Goal: Task Accomplishment & Management: Manage account settings

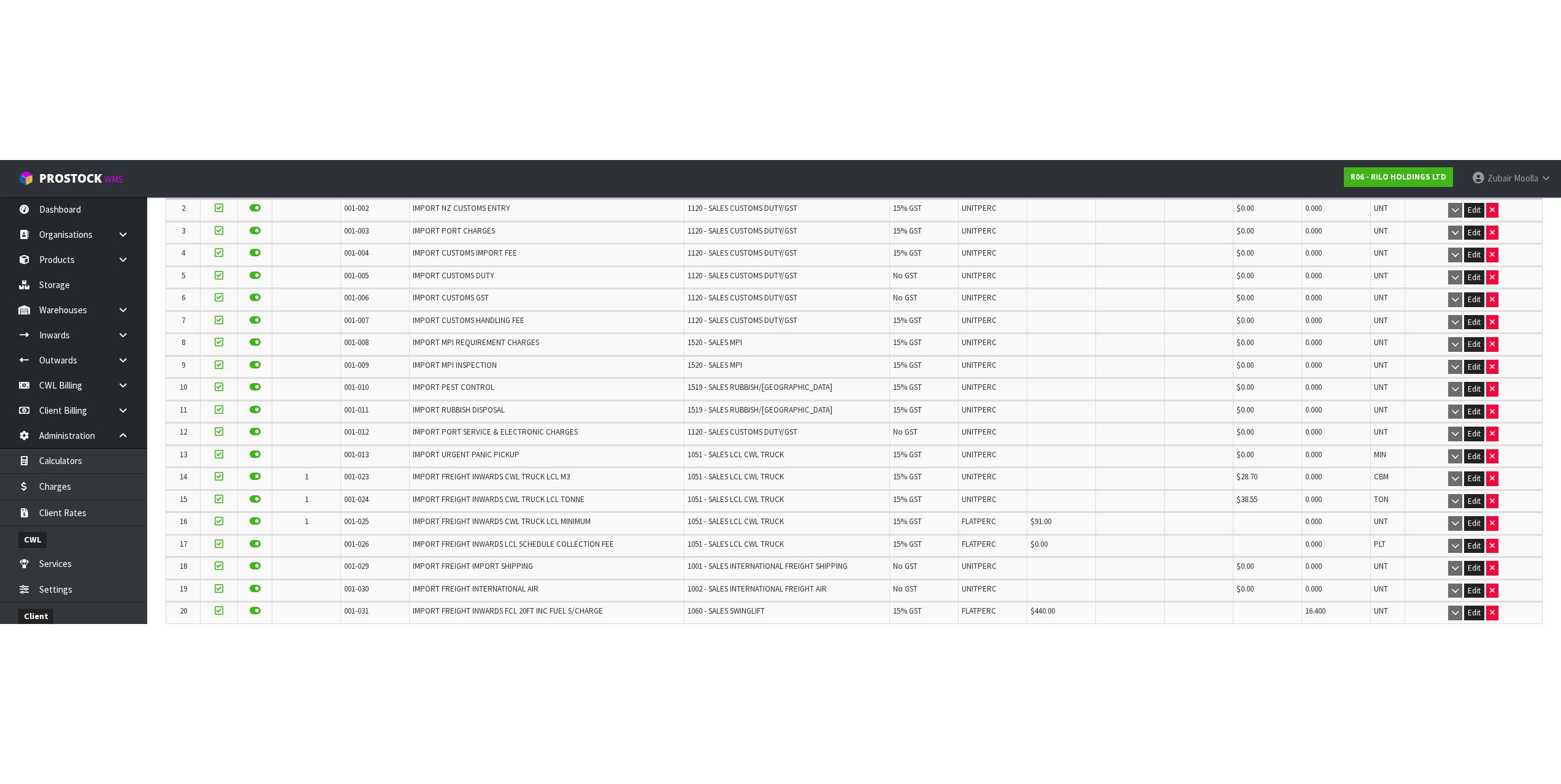
scroll to position [265, 0]
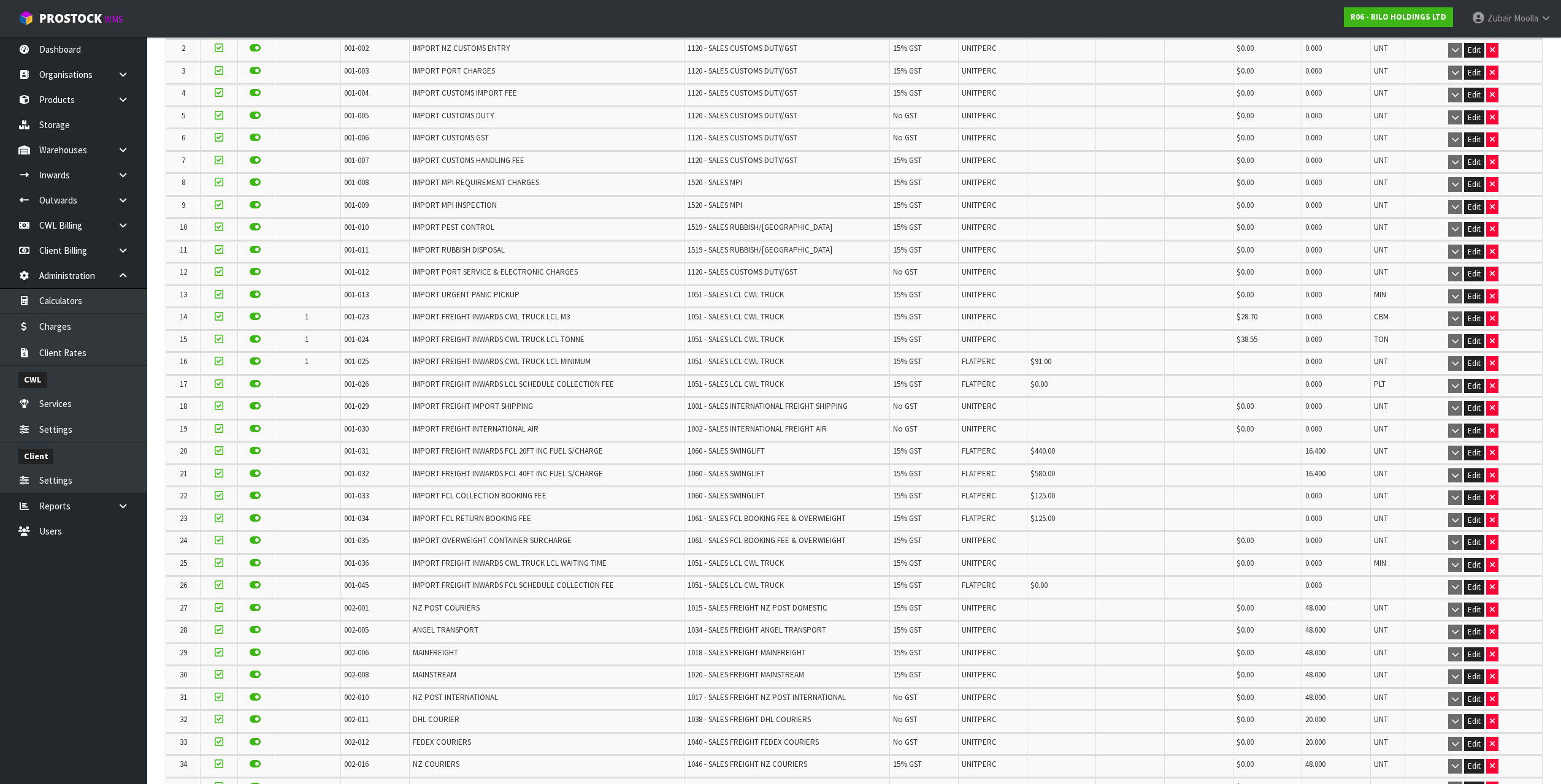
click at [577, 273] on td "IMPORT PORT SERVICE & ELECTRONIC CHARGES" at bounding box center [546, 273] width 274 height 21
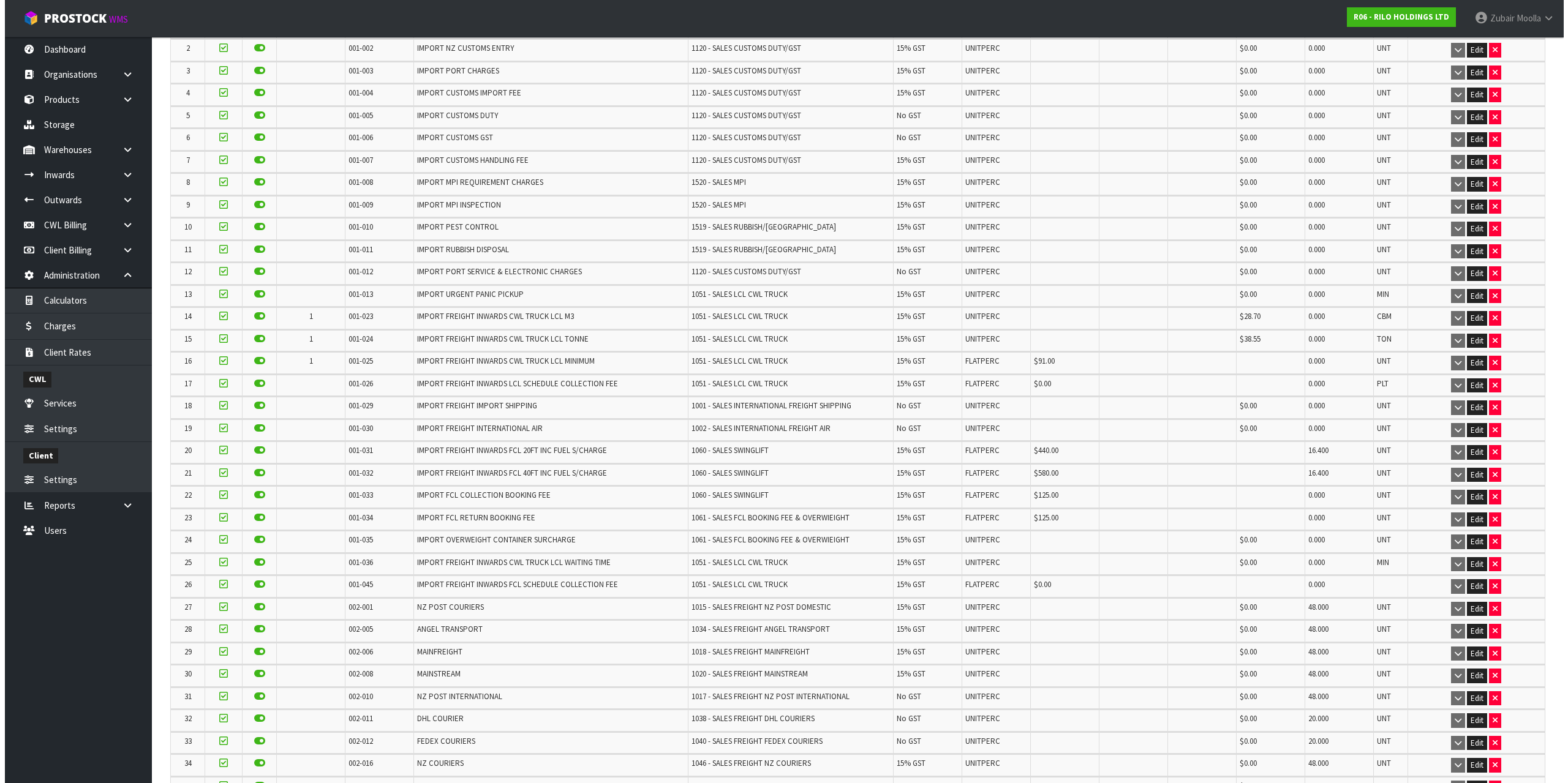
scroll to position [0, 0]
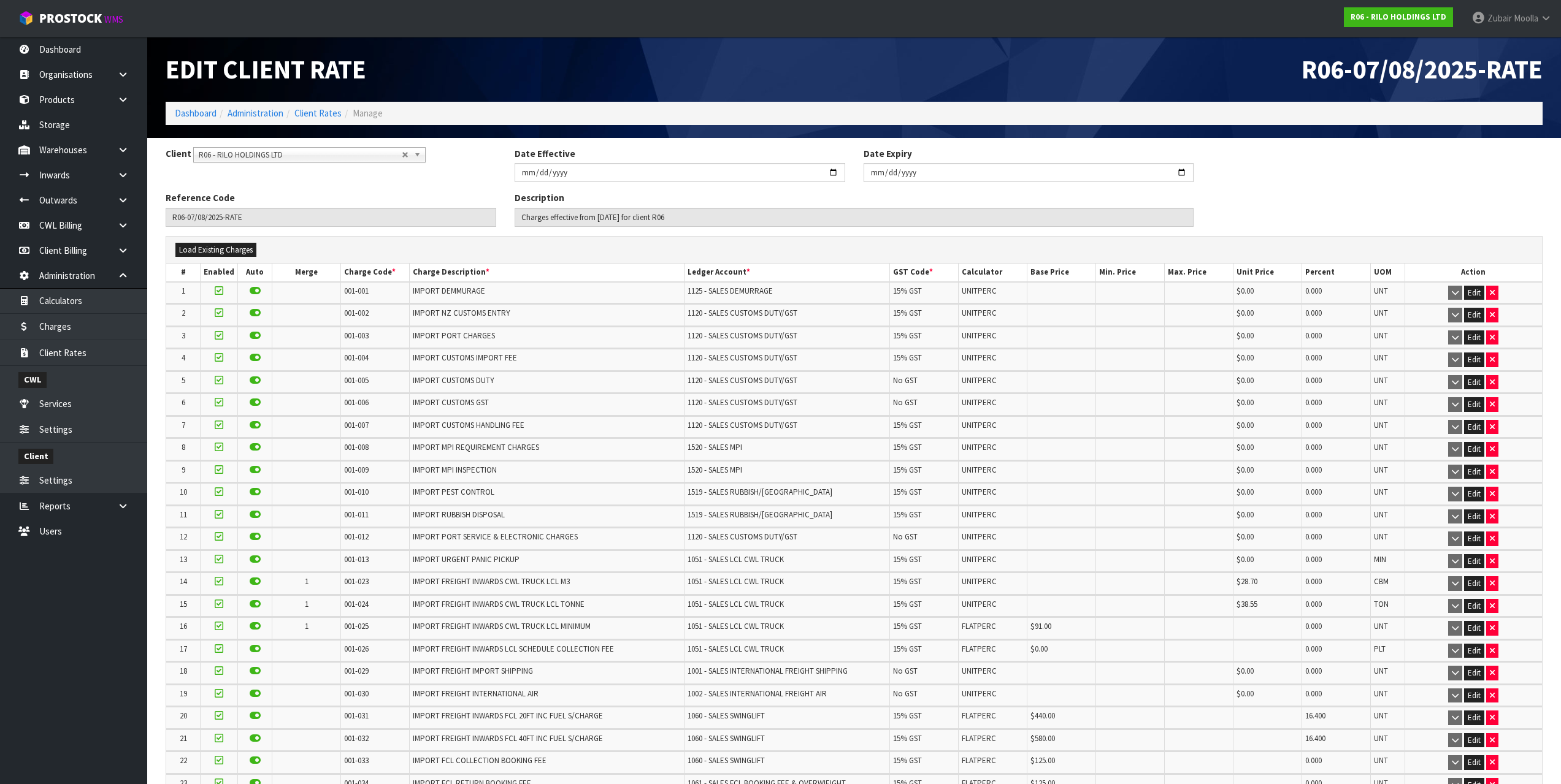
drag, startPoint x: 632, startPoint y: 566, endPoint x: 643, endPoint y: 20, distance: 546.1
drag, startPoint x: 308, startPoint y: 110, endPoint x: 446, endPoint y: 109, distance: 138.0
click at [309, 110] on link "Client Rates" at bounding box center [318, 113] width 47 height 12
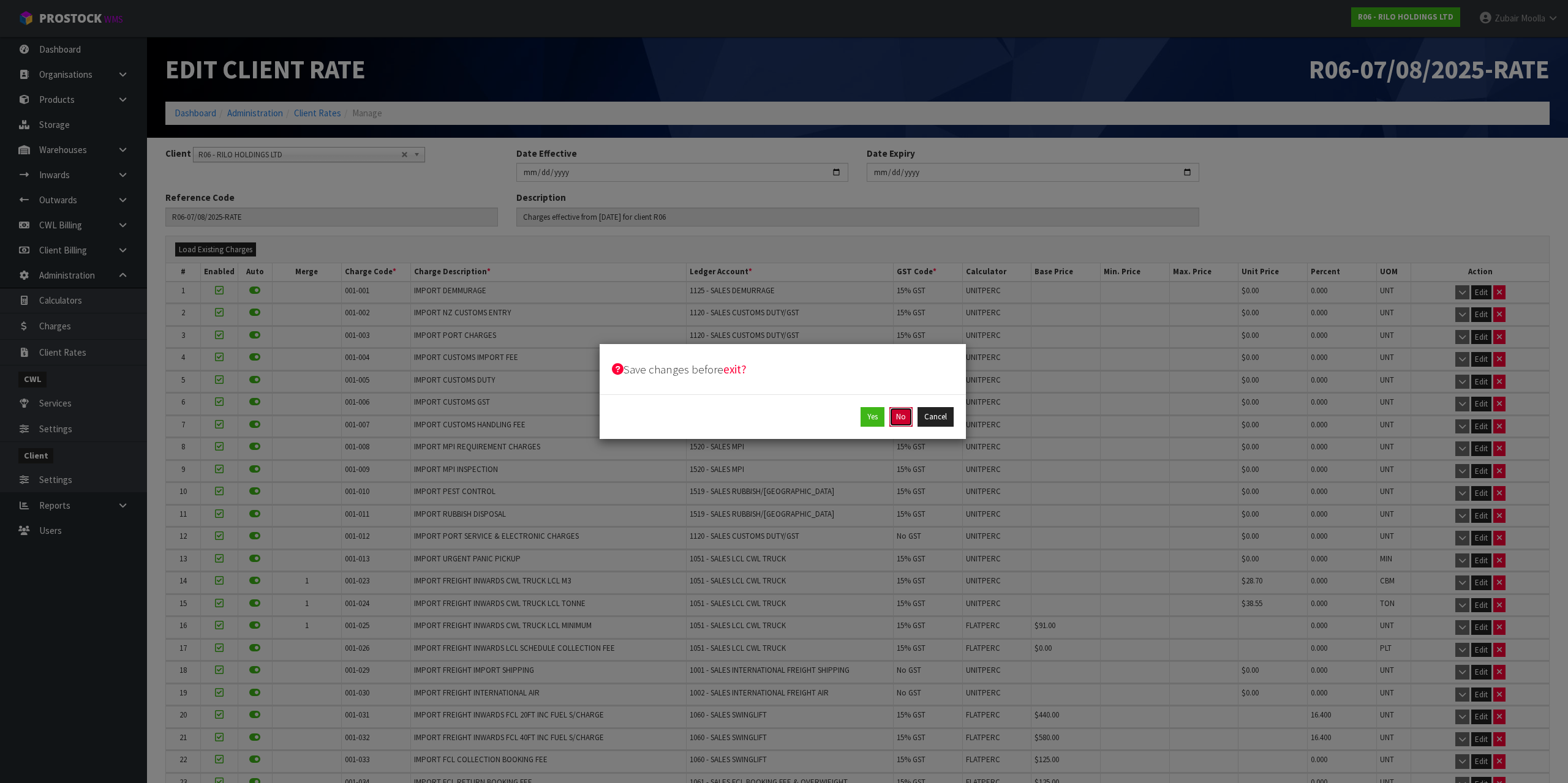
click at [901, 424] on button "No" at bounding box center [901, 417] width 23 height 20
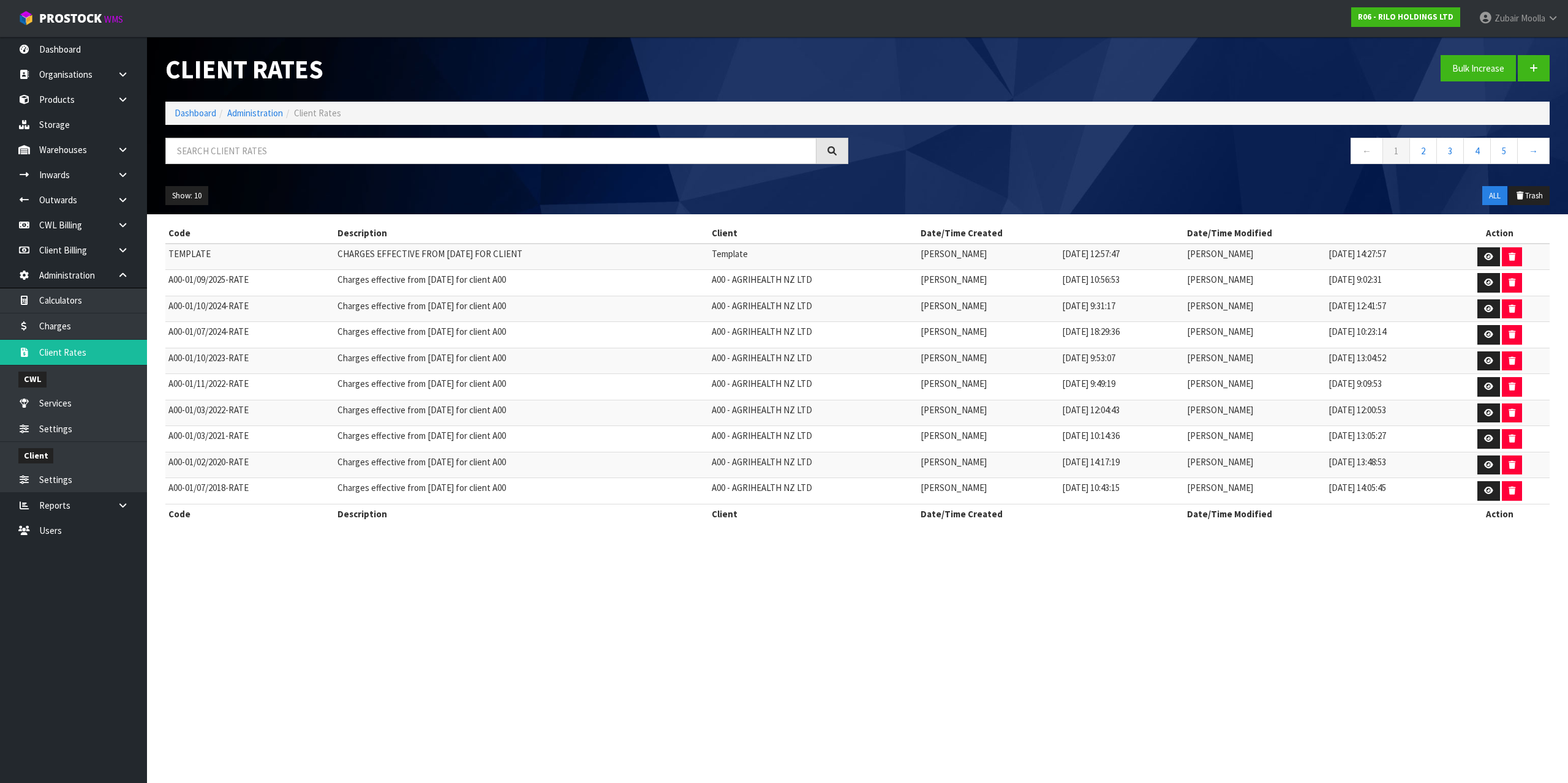
click at [626, 181] on div "Show: 10 5 10 25 50 ALL Trash" at bounding box center [857, 195] width 1402 height 38
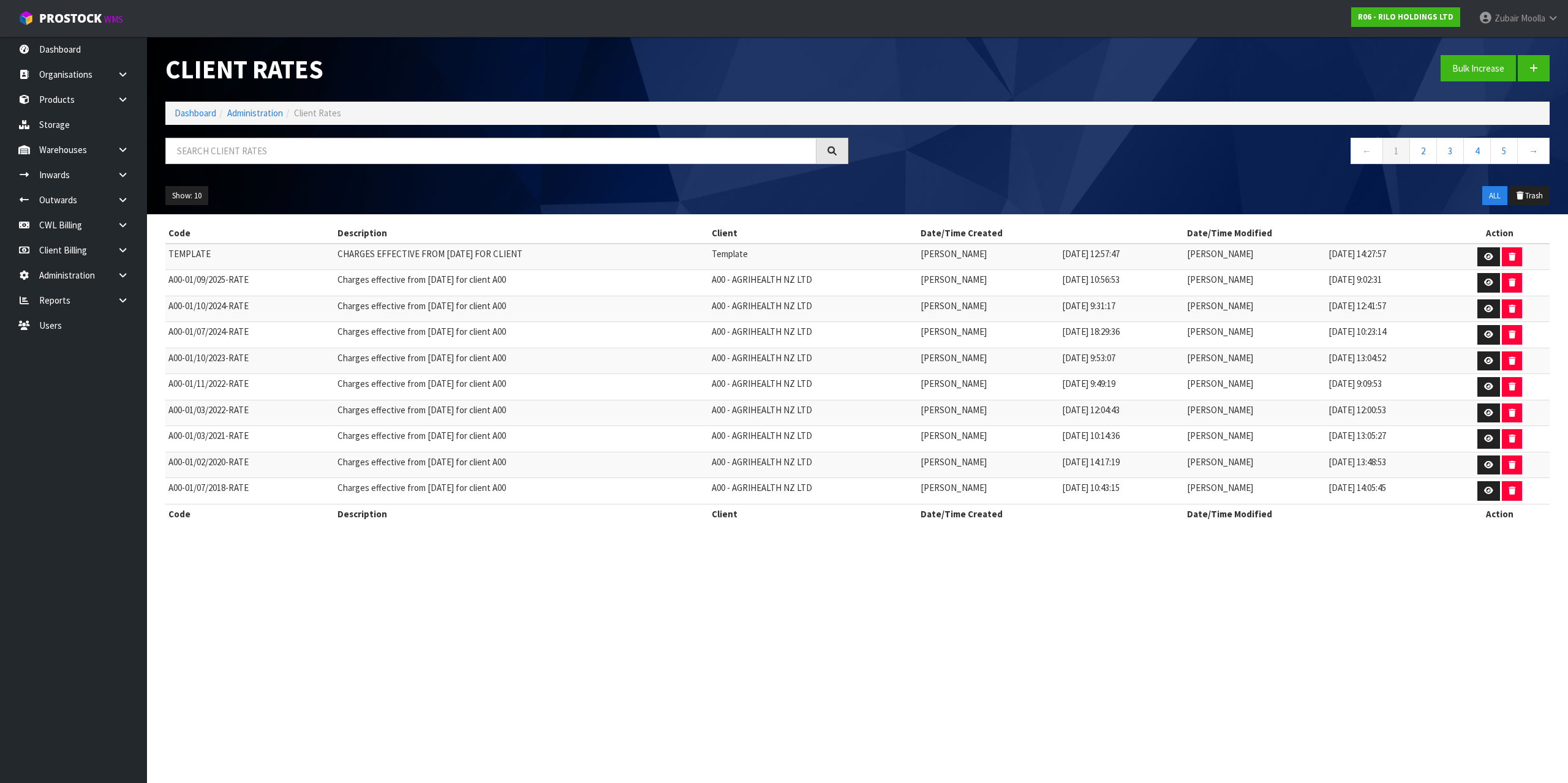
click at [481, 134] on div "Client Rates Bulk Increase Dashboard Administration Client Rates ← 1 2 3 4 5 → …" at bounding box center [857, 125] width 1402 height 177
click at [486, 148] on input "text" at bounding box center [491, 151] width 651 height 27
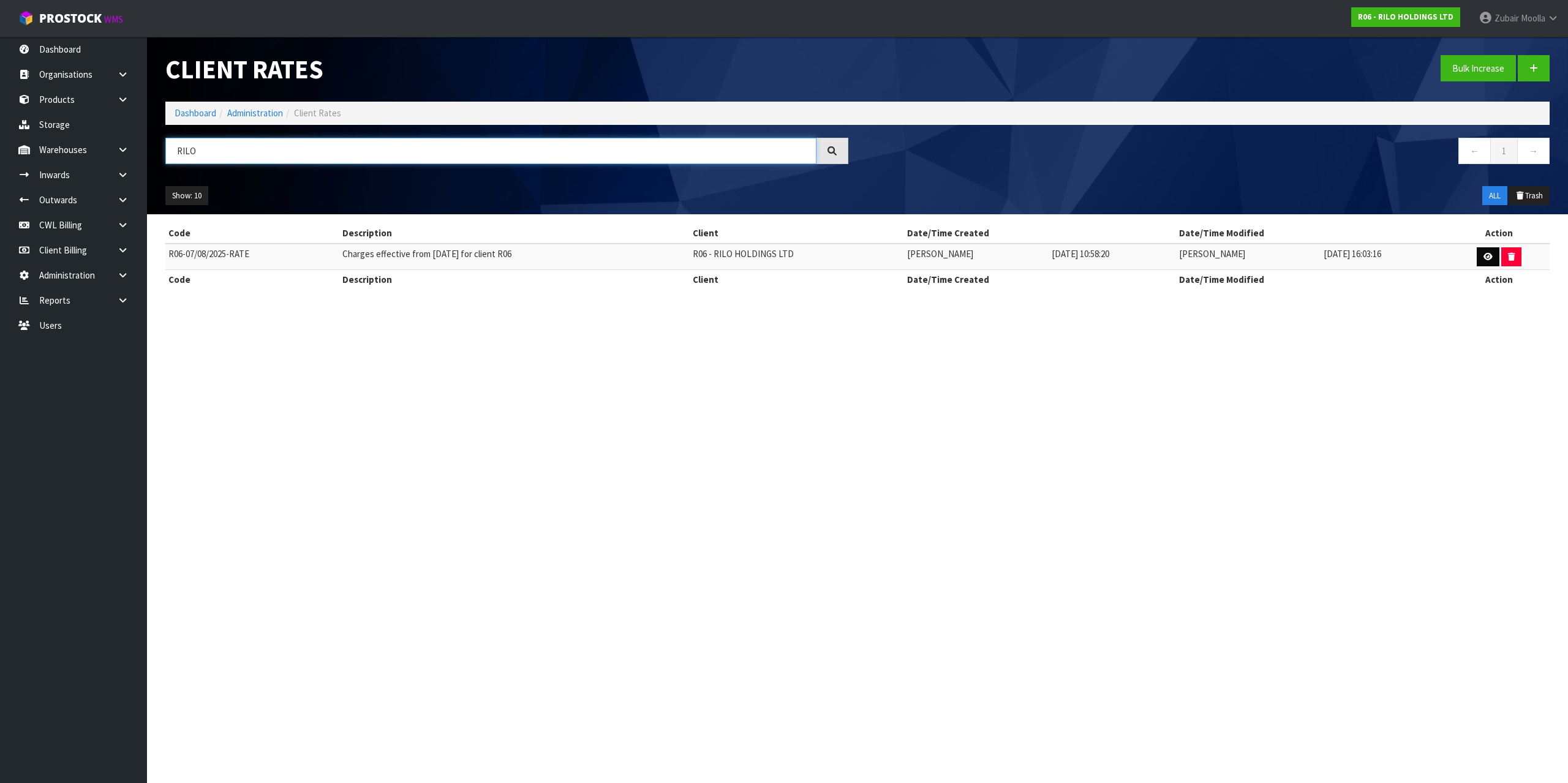
type input "RILO"
click at [1488, 255] on icon at bounding box center [1488, 257] width 9 height 8
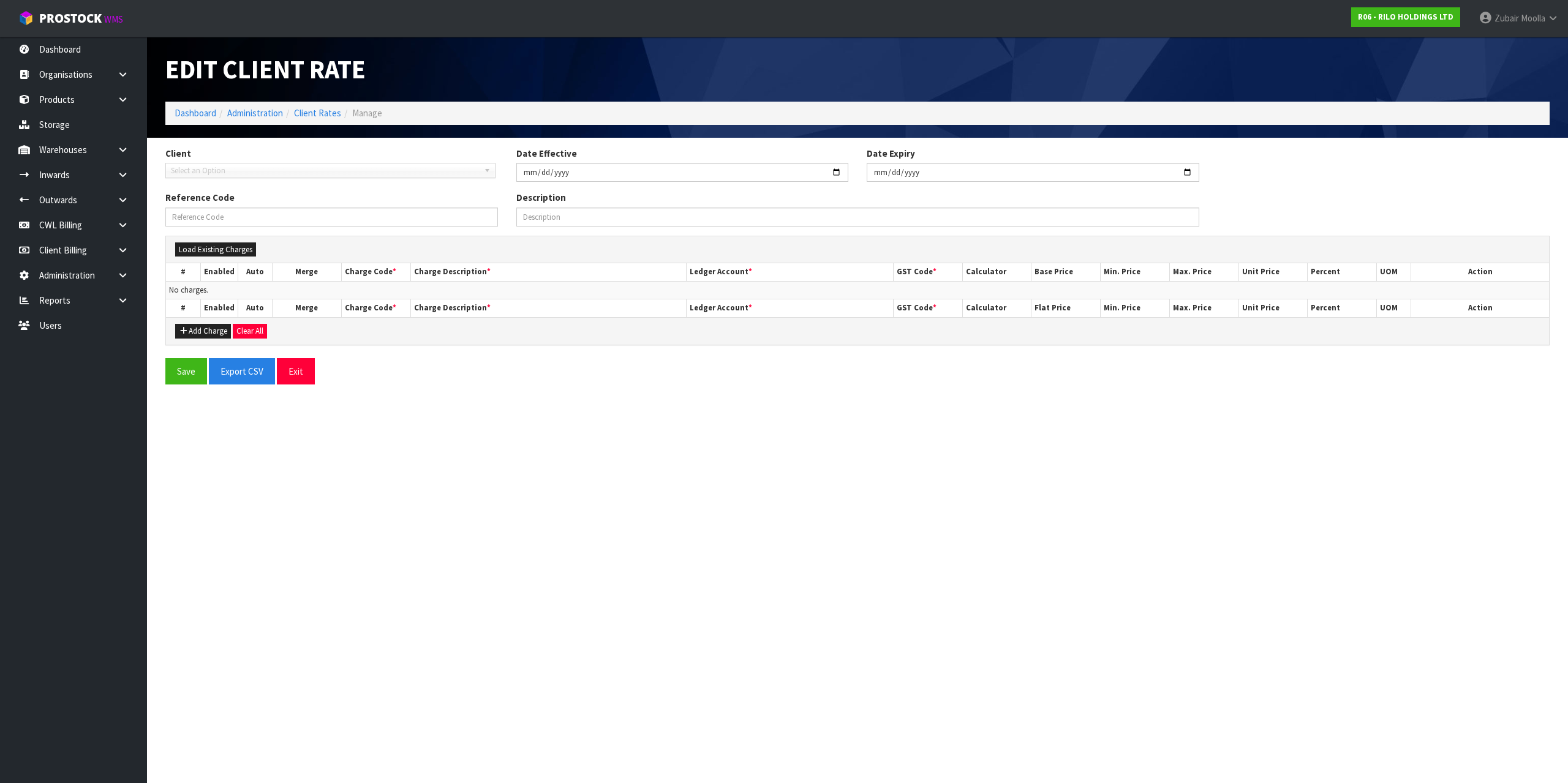
type input "2025-08-07"
type input "R06-07/08/2025-RATE"
type input "Charges effective from 07/08/2025 for client R06"
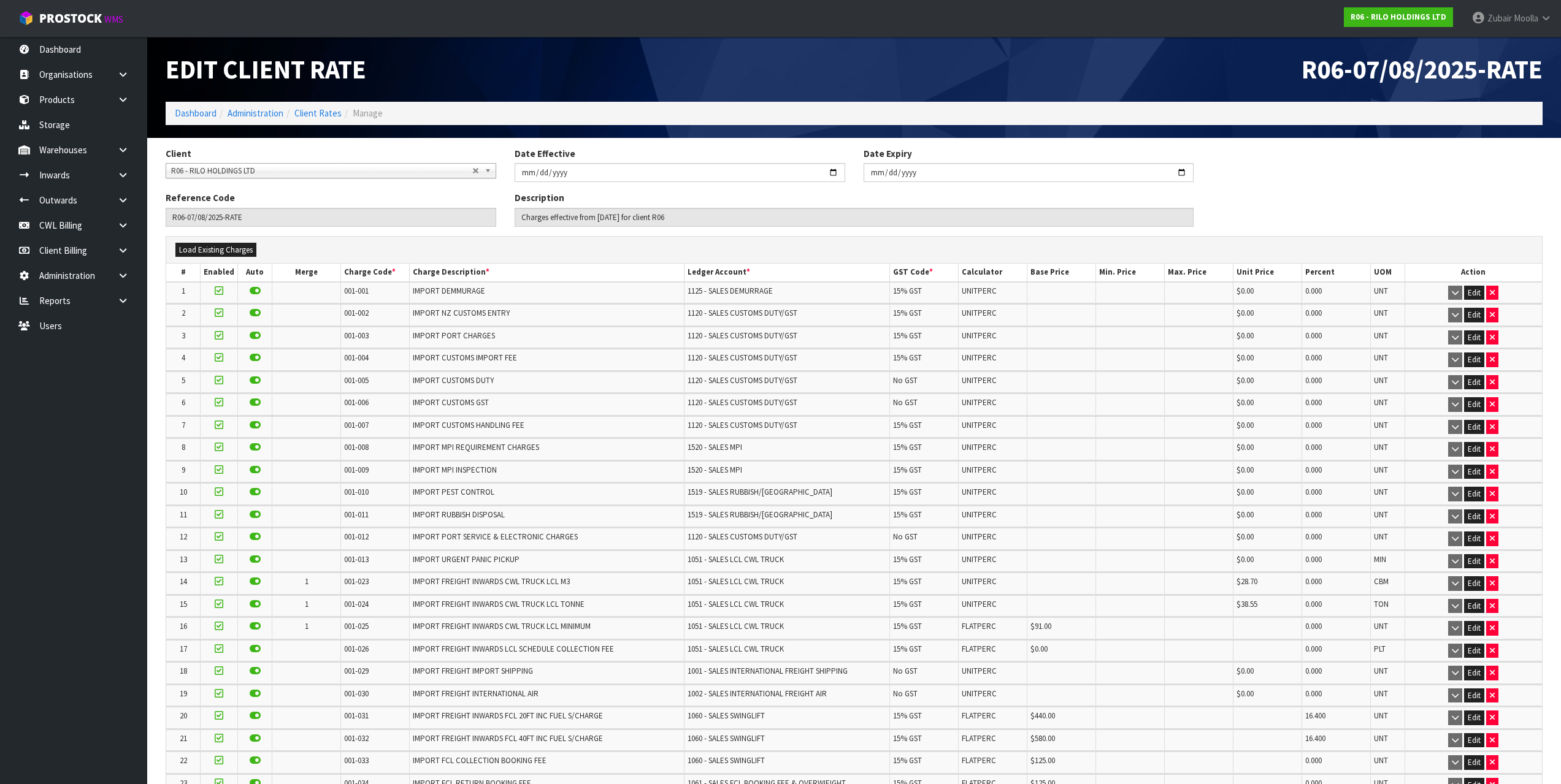
click at [528, 254] on div "Load Existing Charges" at bounding box center [854, 250] width 1376 height 15
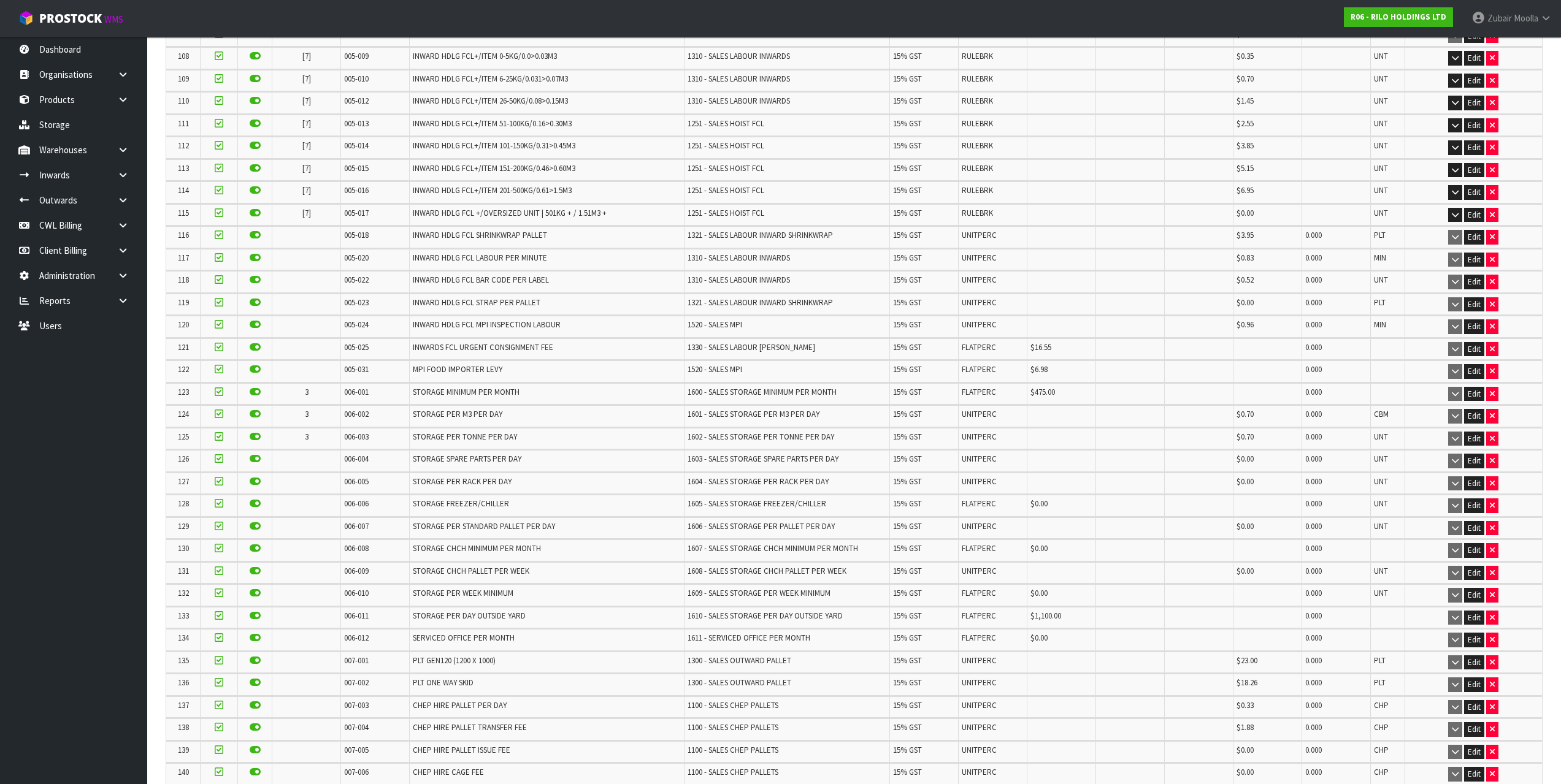
scroll to position [2690, 0]
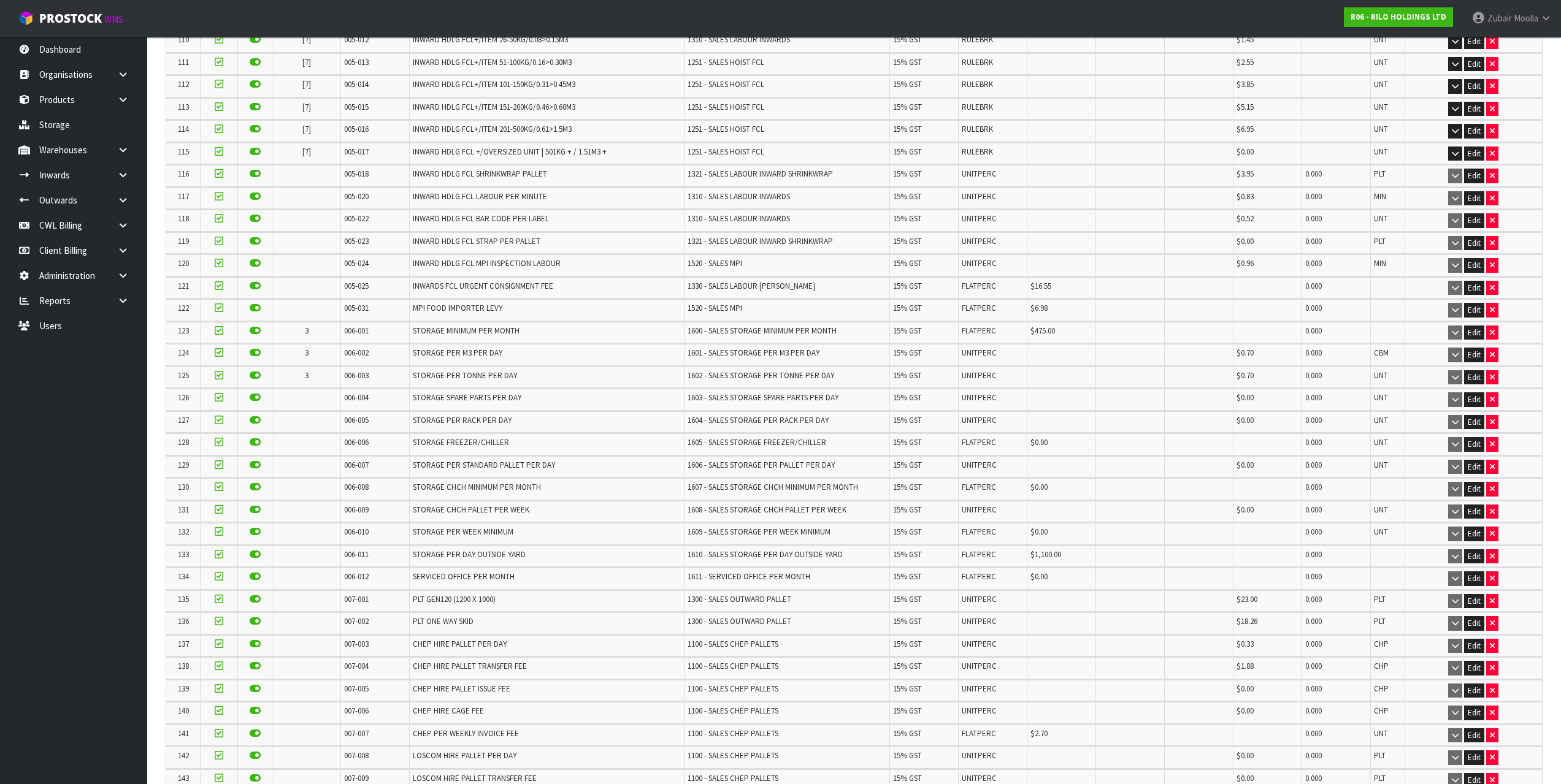
click at [559, 348] on td "STORAGE PER M3 PER DAY" at bounding box center [546, 354] width 274 height 21
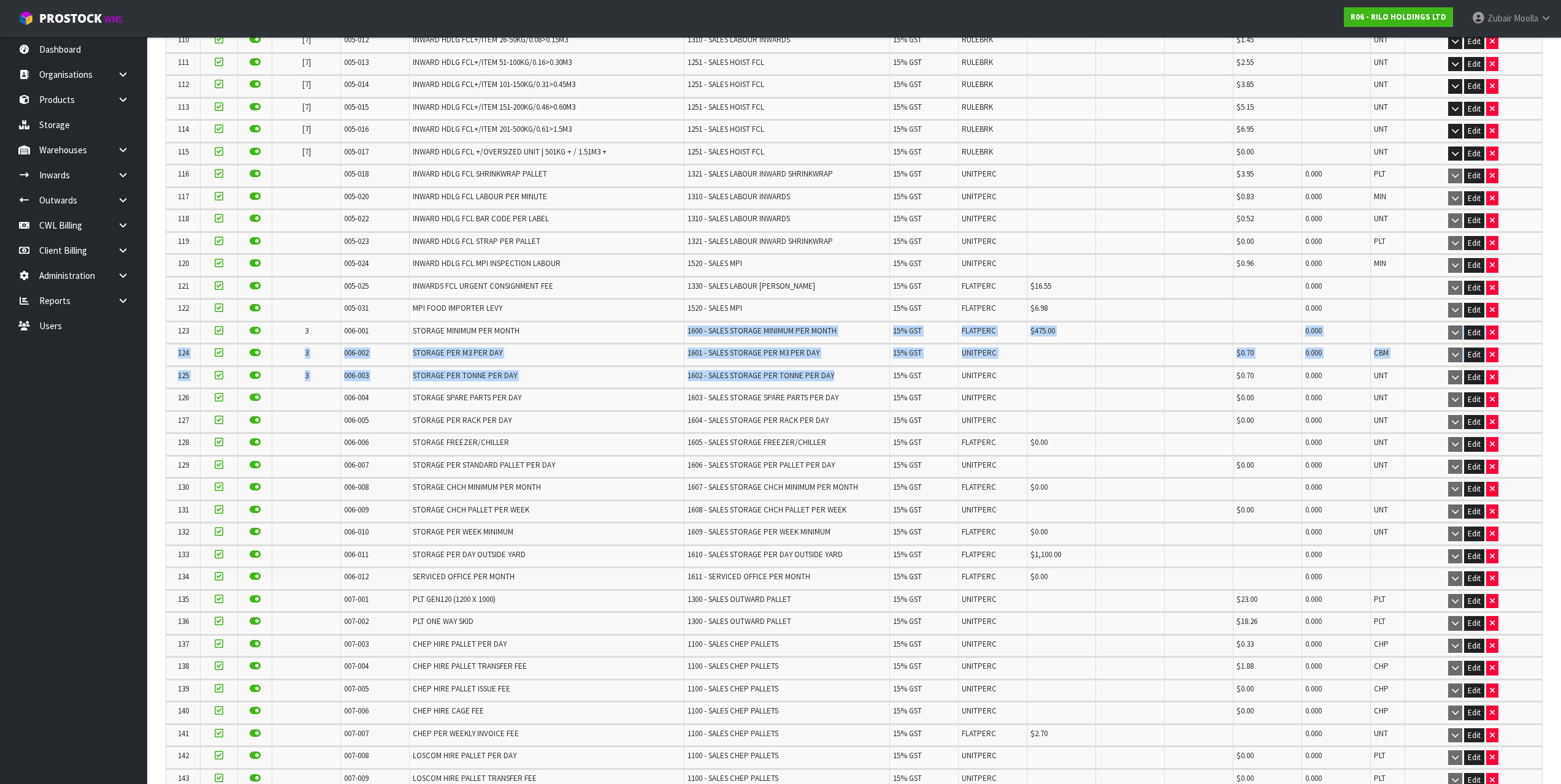
drag, startPoint x: 806, startPoint y: 375, endPoint x: 884, endPoint y: 371, distance: 78.1
click at [884, 371] on td "1602 - SALES STORAGE PER TONNE PER DAY" at bounding box center [787, 377] width 206 height 21
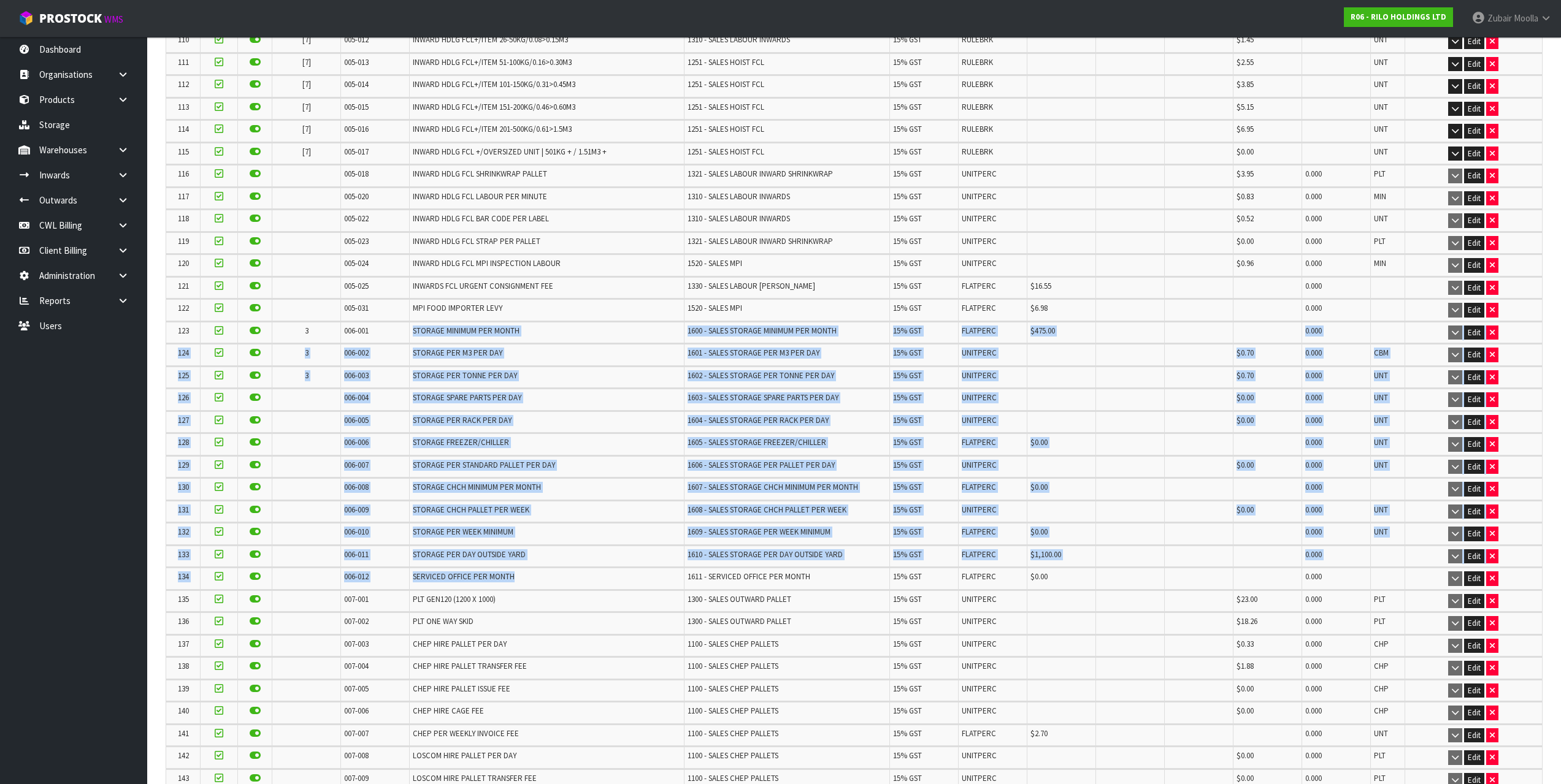
drag, startPoint x: 409, startPoint y: 336, endPoint x: 553, endPoint y: 588, distance: 290.2
click at [597, 500] on td "Rule Breaks" at bounding box center [854, 501] width 1376 height 2
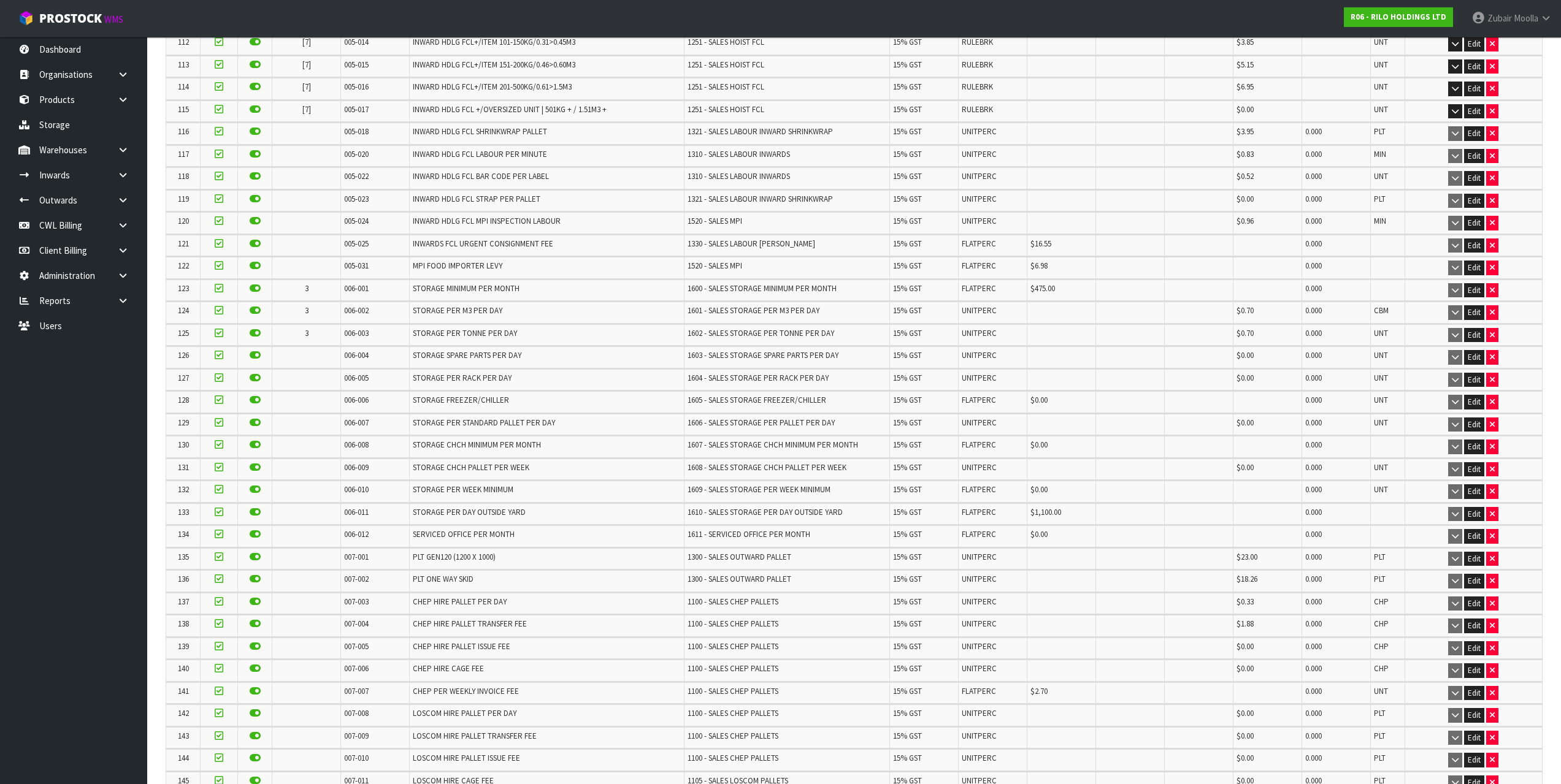
scroll to position [2813, 0]
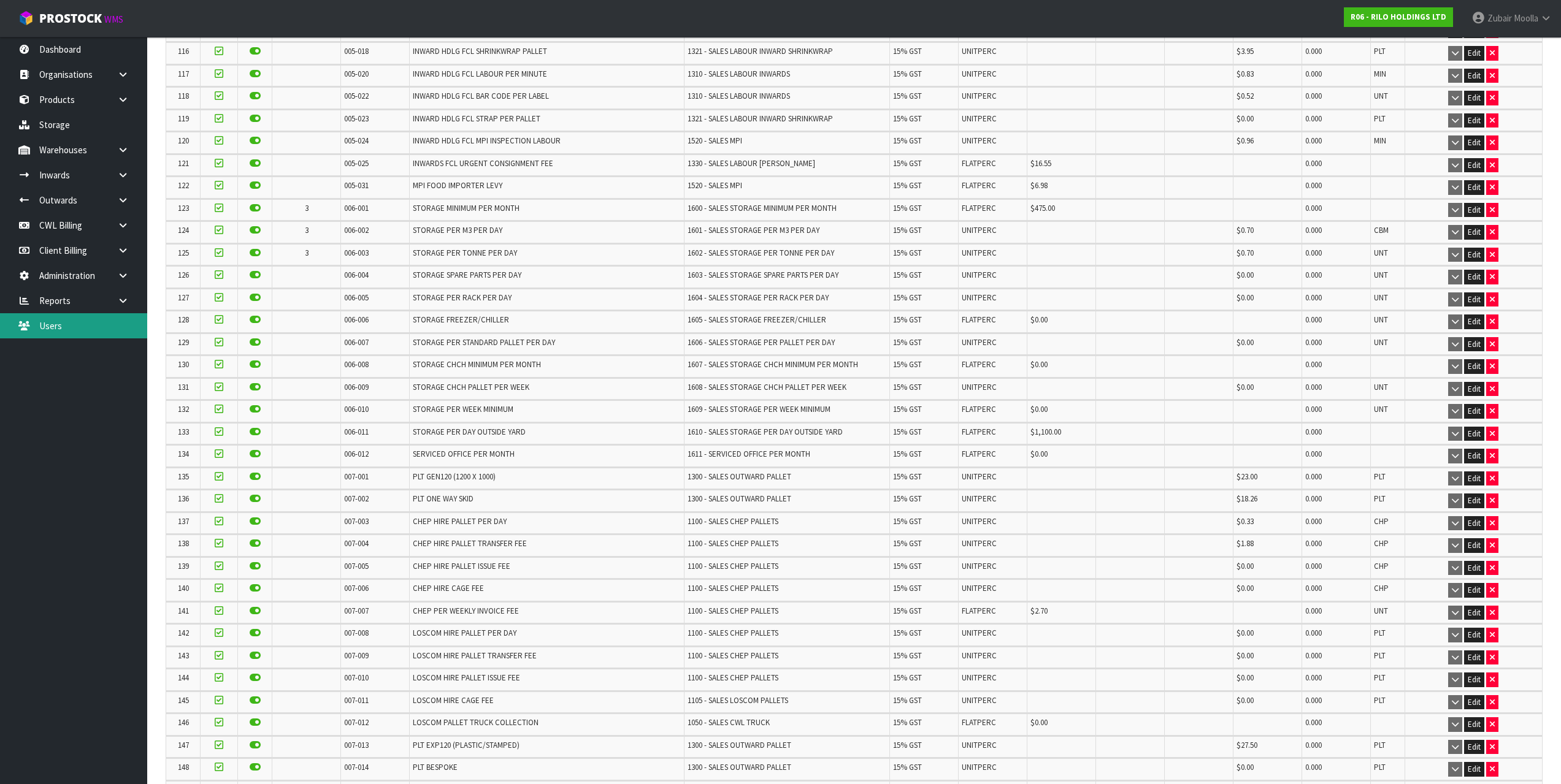
drag, startPoint x: 44, startPoint y: 333, endPoint x: 34, endPoint y: 433, distance: 100.5
click at [539, 422] on td "Rule Breaks" at bounding box center [854, 423] width 1376 height 2
click at [787, 216] on td "1600 - SALES STORAGE MINIMUM PER MONTH" at bounding box center [787, 210] width 206 height 21
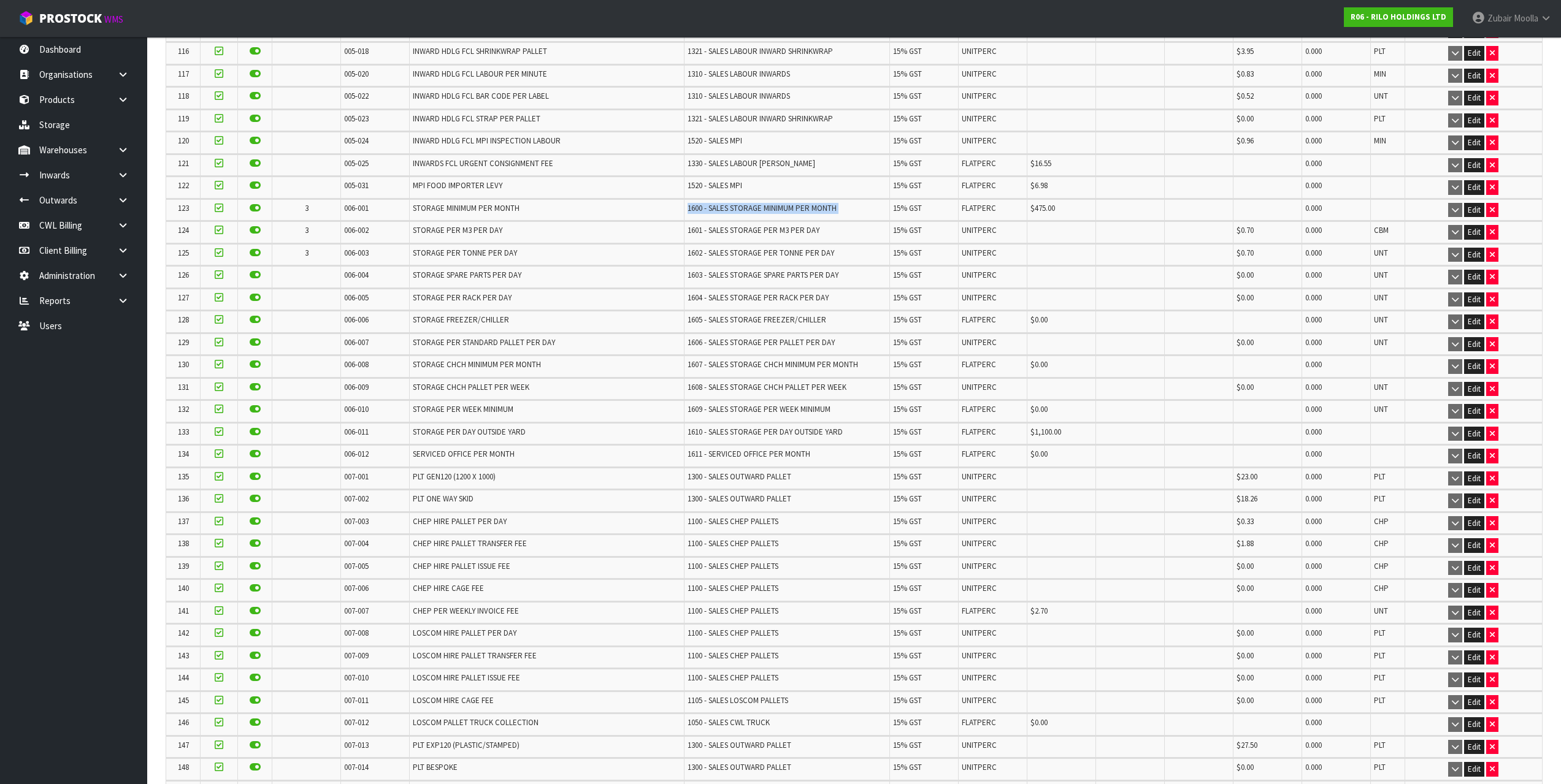
click at [787, 216] on td "1600 - SALES STORAGE MINIMUM PER MONTH" at bounding box center [787, 210] width 206 height 21
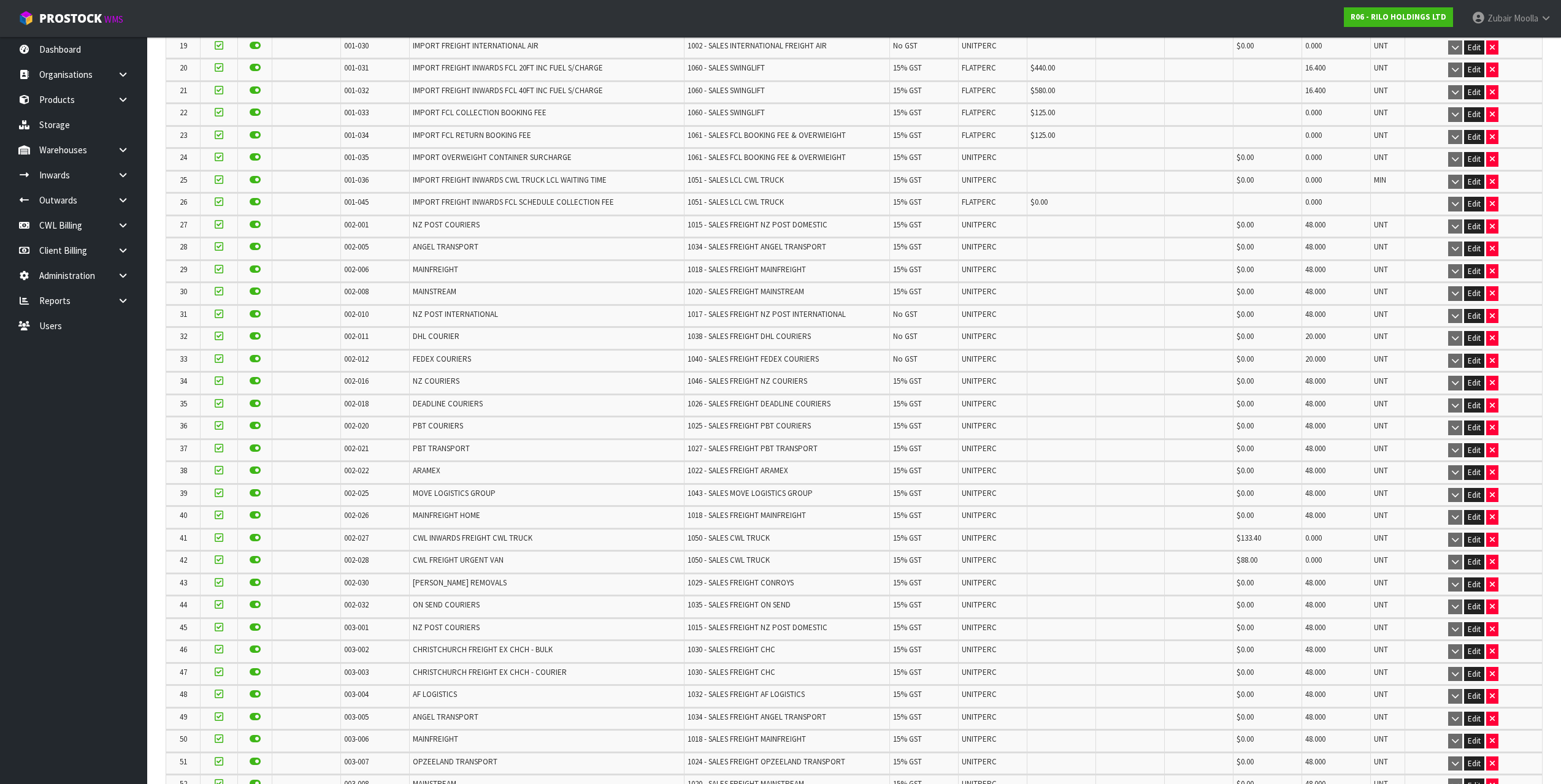
scroll to position [0, 0]
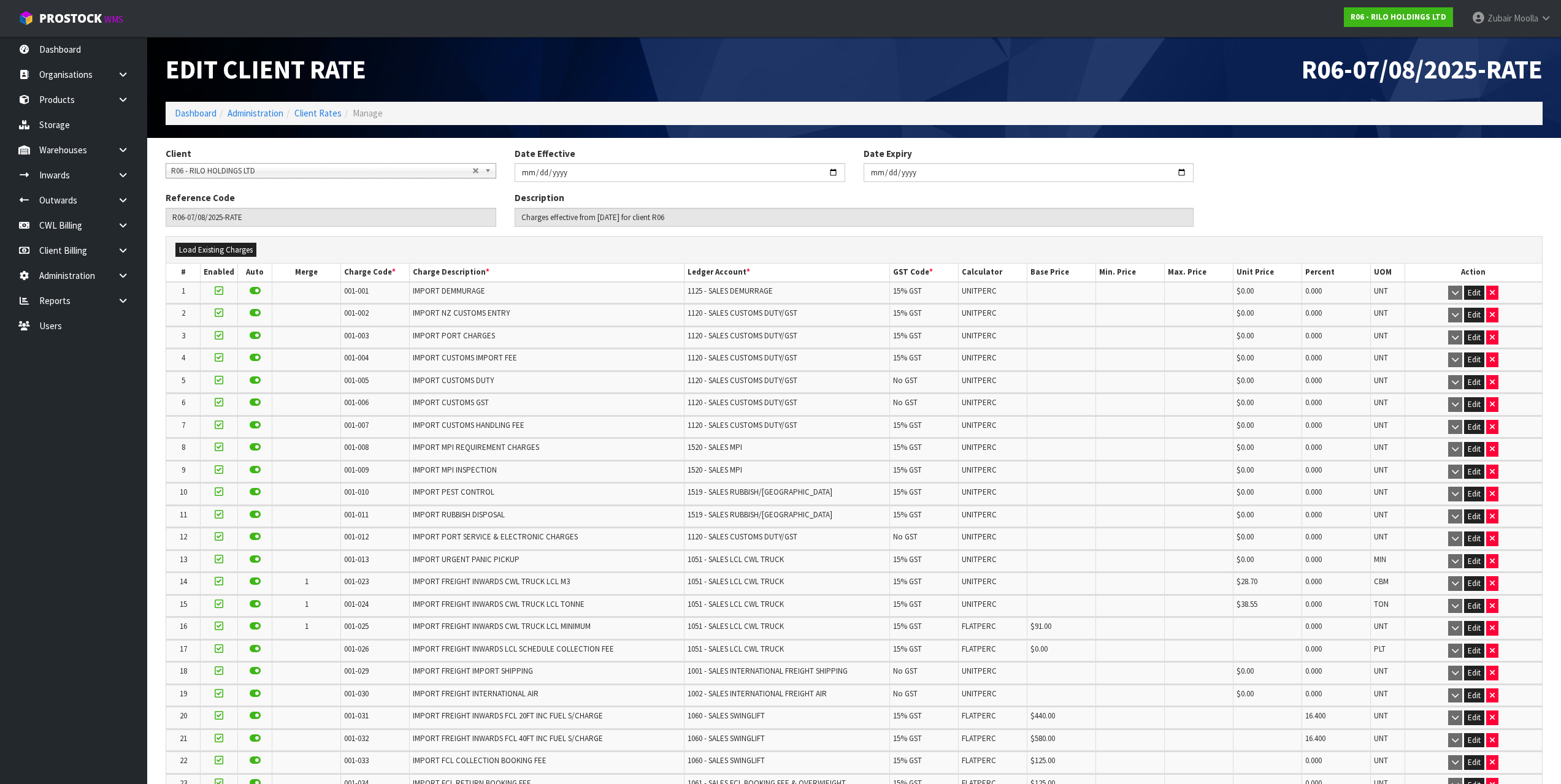
drag, startPoint x: 1080, startPoint y: 512, endPoint x: 917, endPoint y: -27, distance: 563.1
click at [306, 105] on ol "Dashboard Administration Client Rates Manage" at bounding box center [854, 113] width 1377 height 23
click at [309, 117] on link "Client Rates" at bounding box center [318, 113] width 47 height 12
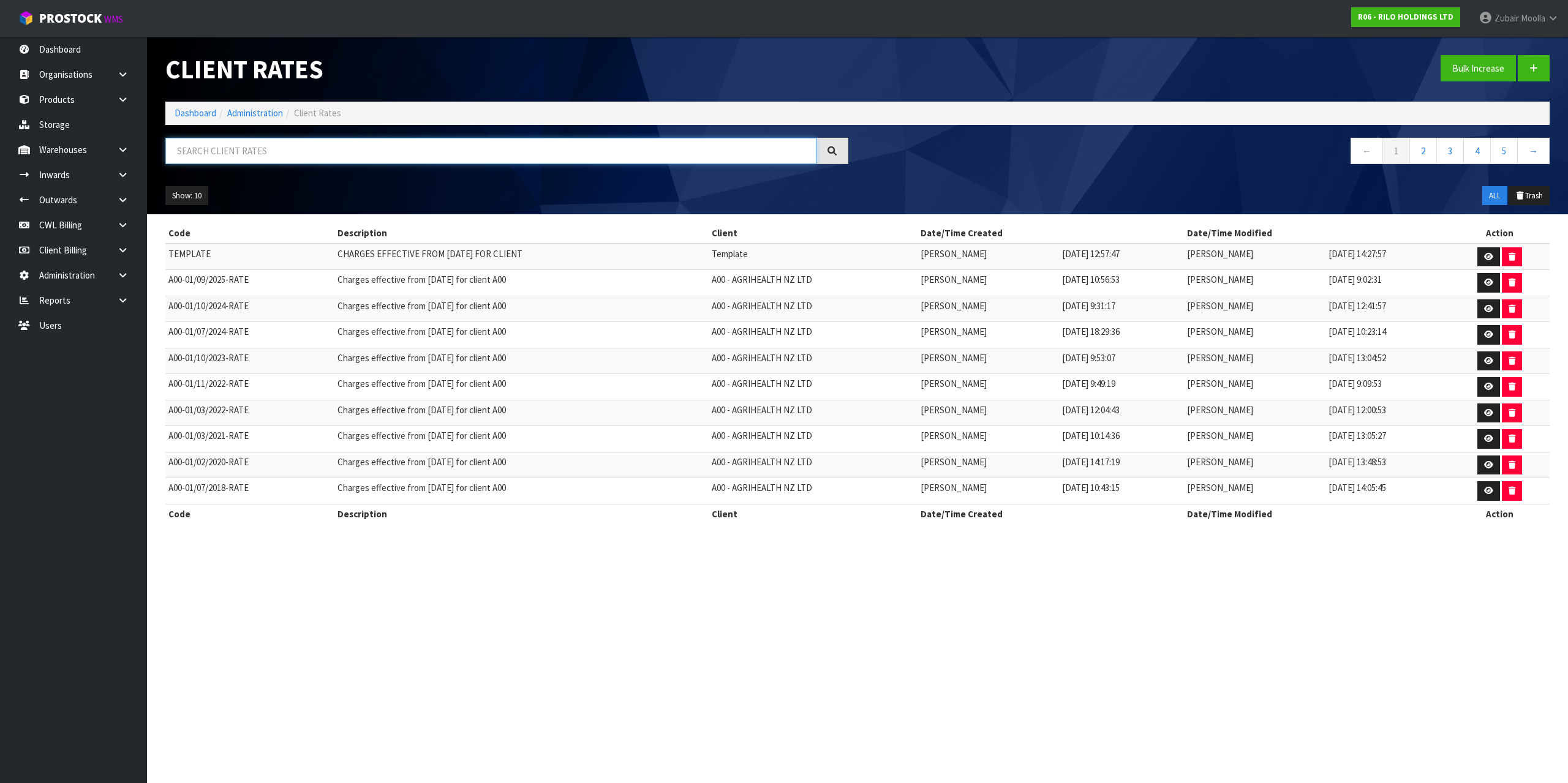
click at [342, 159] on input "text" at bounding box center [491, 151] width 651 height 27
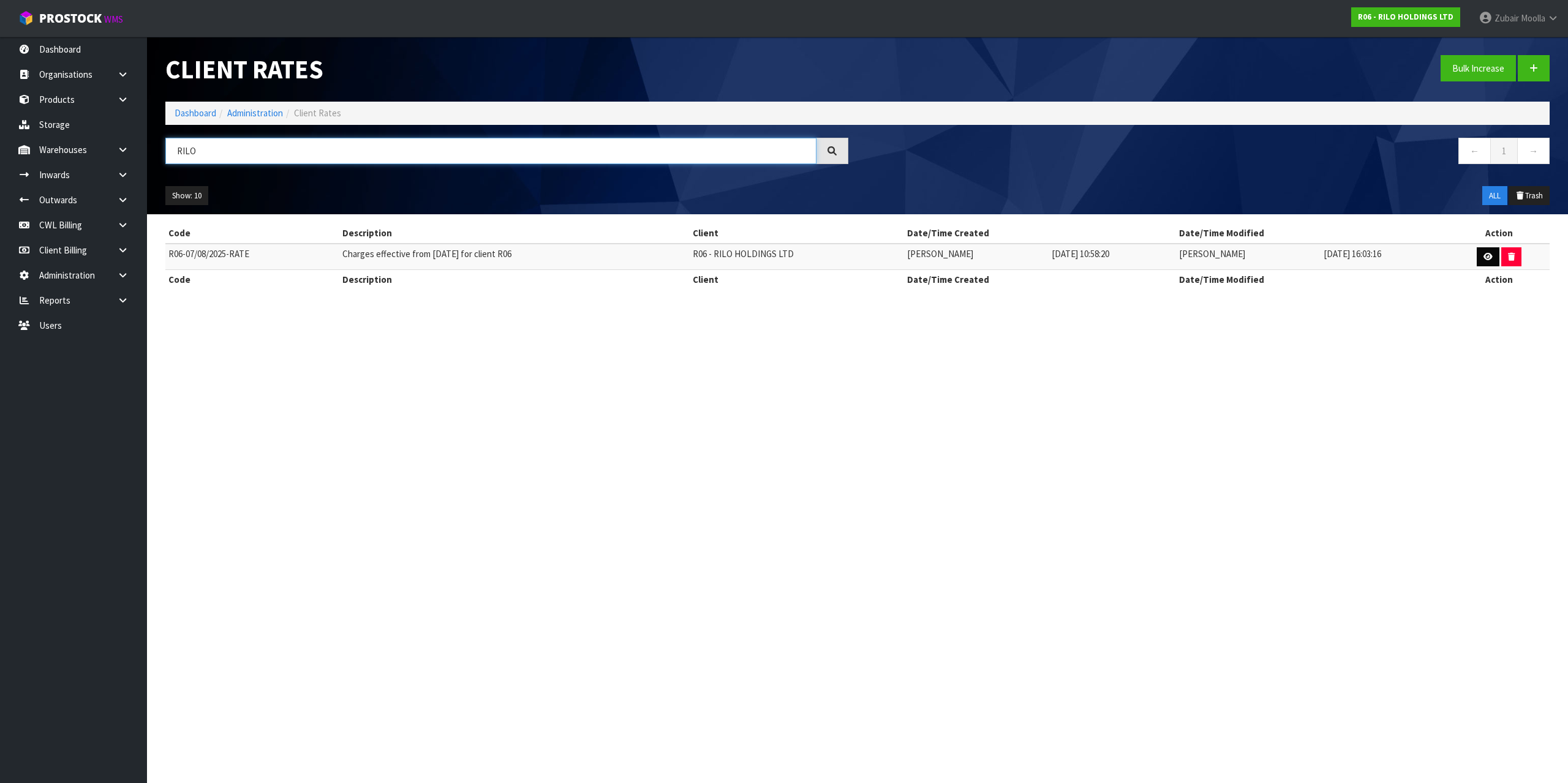
type input "RILO"
click at [1481, 259] on link at bounding box center [1487, 257] width 23 height 20
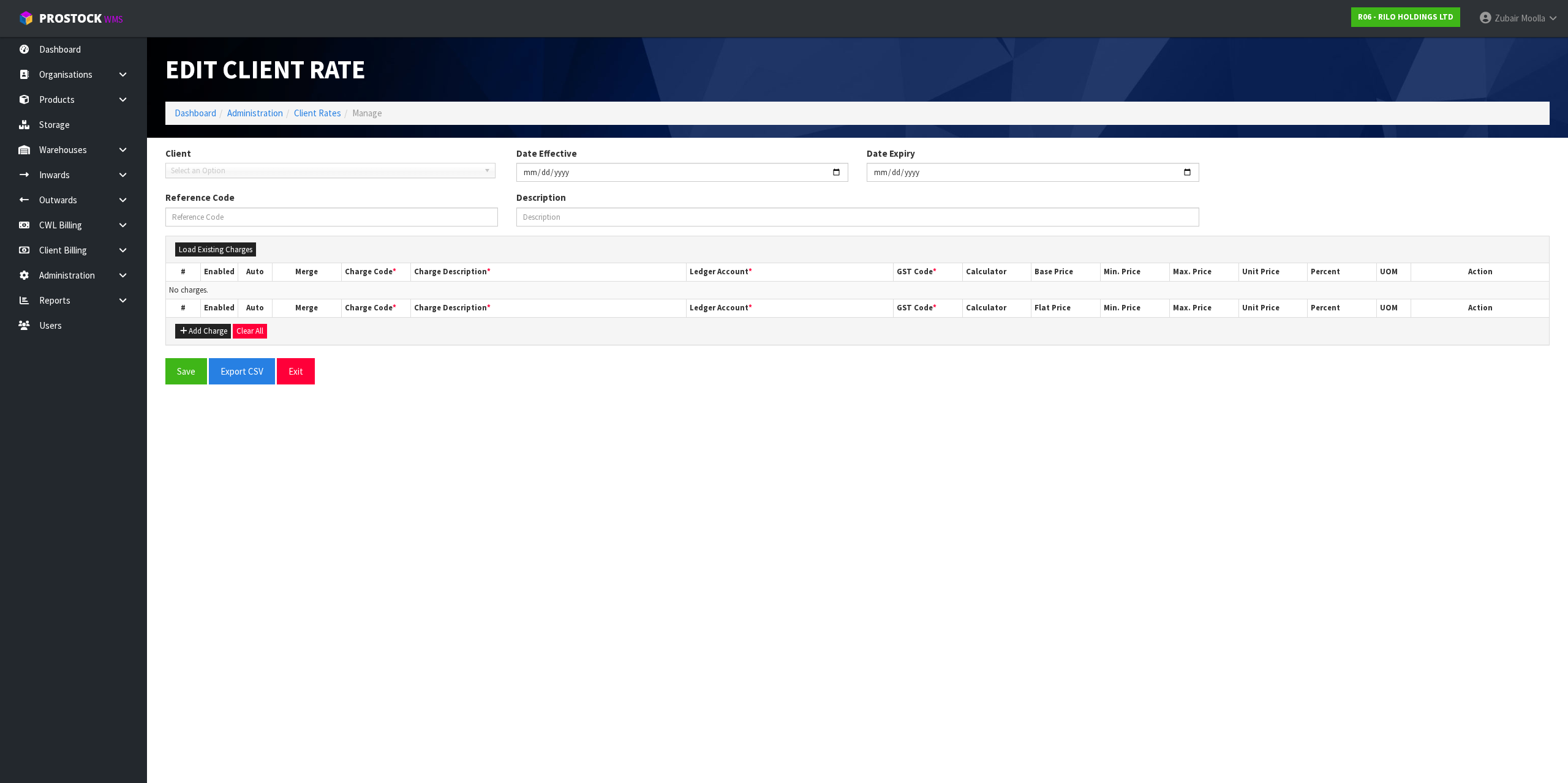
type input "2025-08-07"
type input "R06-07/08/2025-RATE"
type input "Charges effective from 07/08/2025 for client R06"
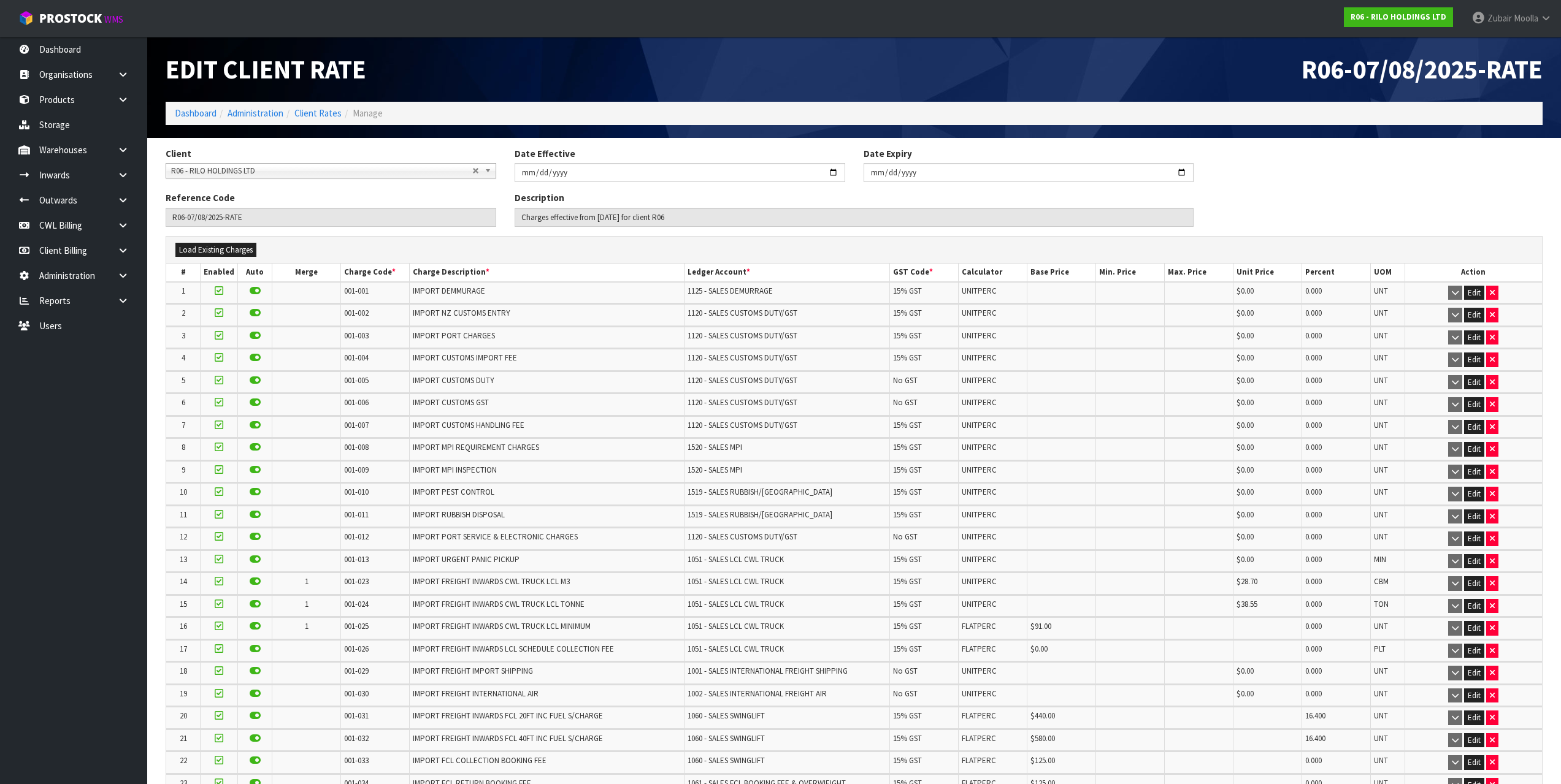
scroll to position [2629, 0]
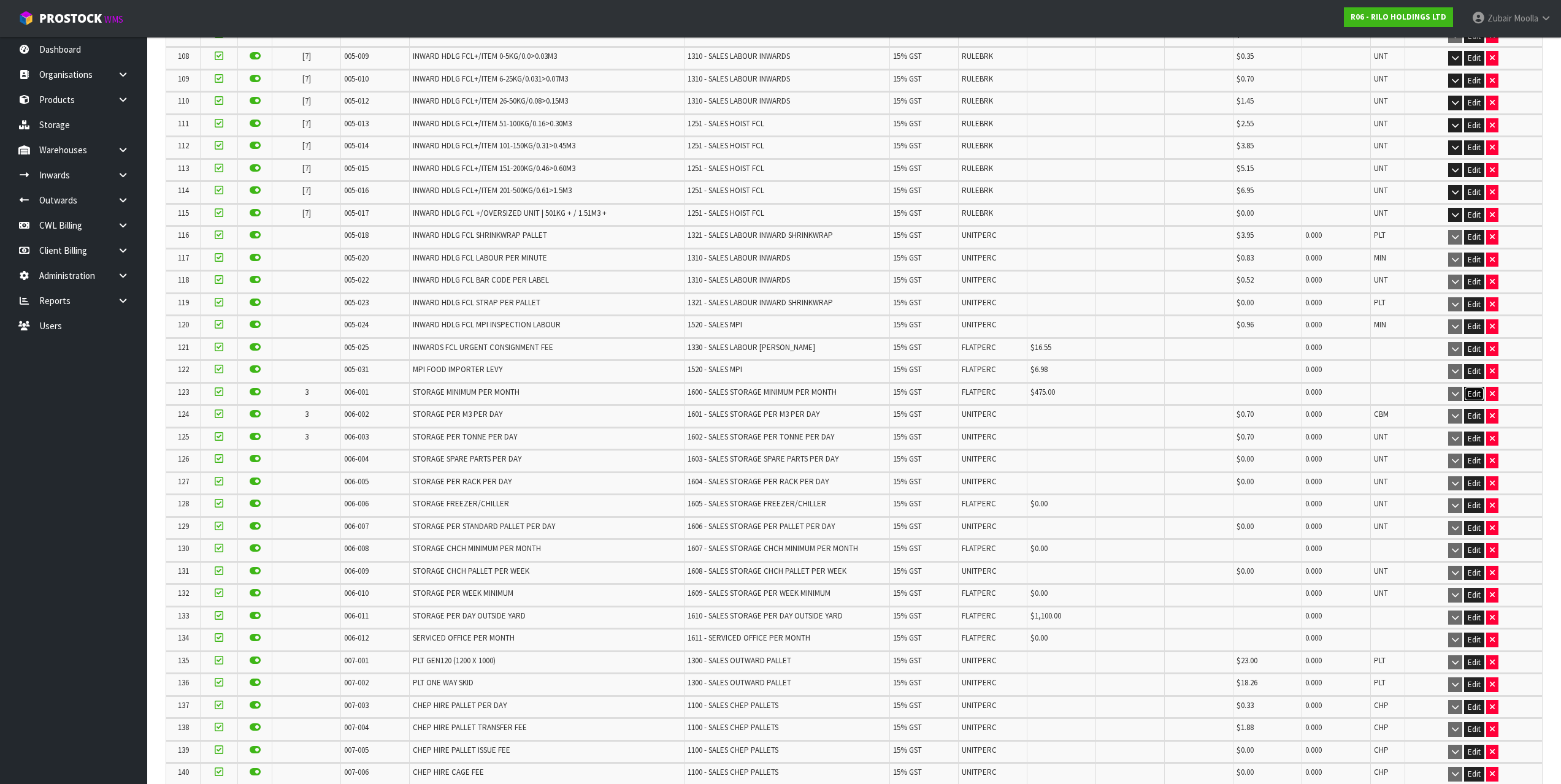
click at [1472, 395] on button "Edit" at bounding box center [1474, 394] width 20 height 15
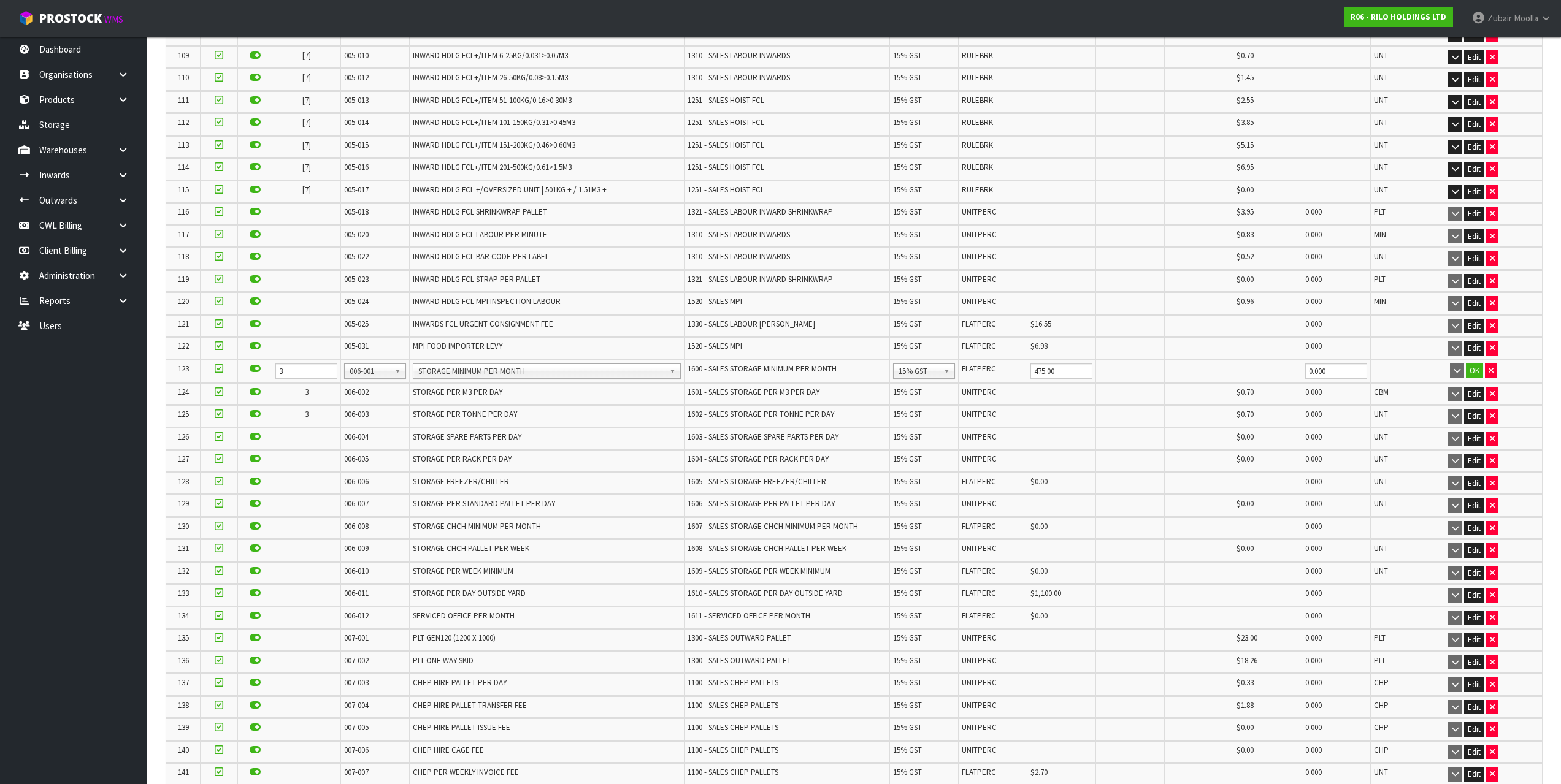
click at [219, 369] on icon at bounding box center [218, 369] width 9 height 1
click at [0, 0] on input "checkbox" at bounding box center [0, 0] width 0 height 0
click at [1476, 394] on button "Edit" at bounding box center [1474, 394] width 20 height 15
click at [1481, 416] on button "Edit" at bounding box center [1474, 417] width 20 height 15
click at [1475, 441] on button "Edit" at bounding box center [1474, 441] width 20 height 15
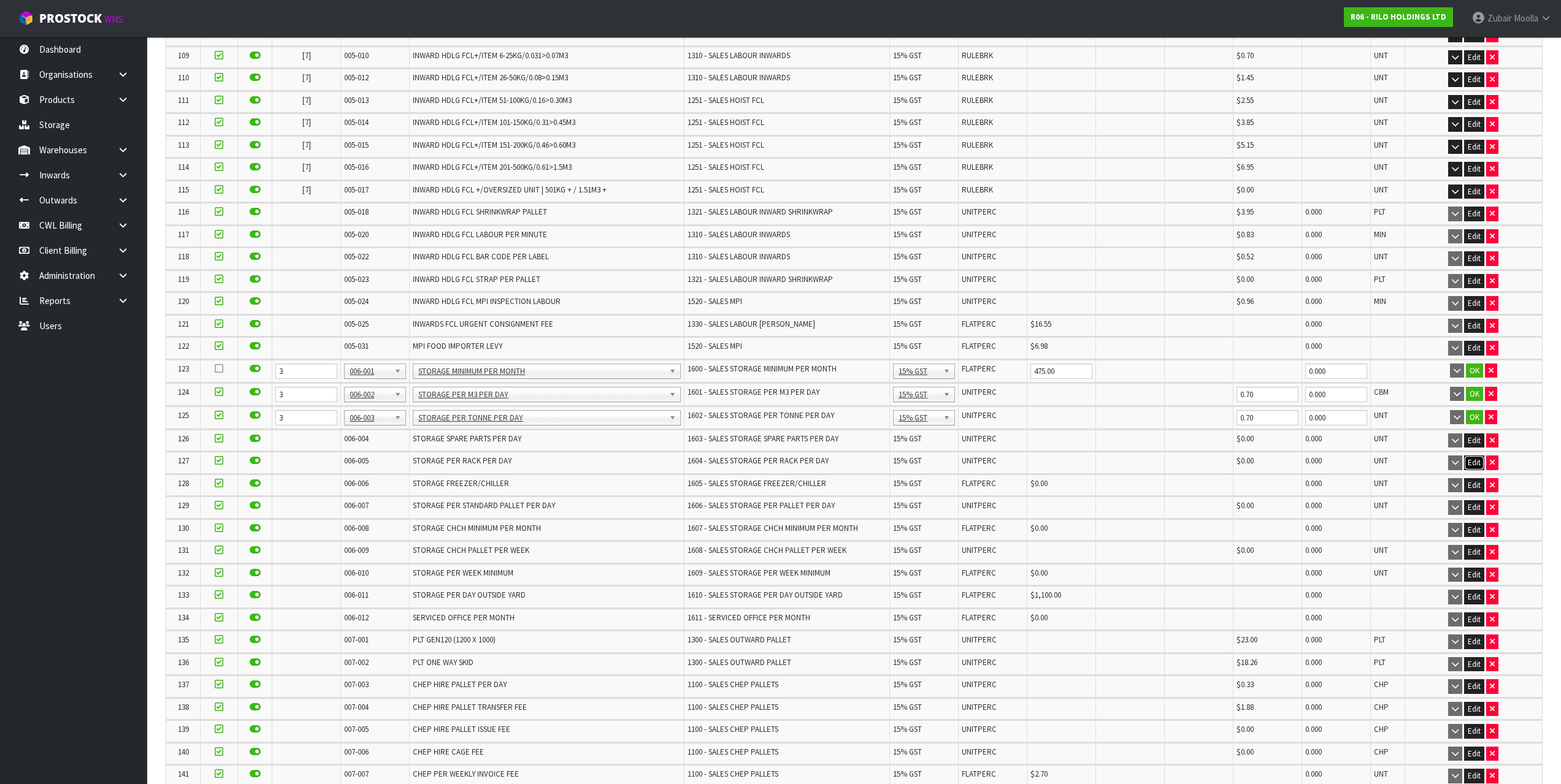
click at [1469, 461] on button "Edit" at bounding box center [1474, 462] width 20 height 15
click at [1475, 486] on button "Edit" at bounding box center [1474, 487] width 20 height 15
click at [1476, 509] on button "Edit" at bounding box center [1474, 510] width 20 height 15
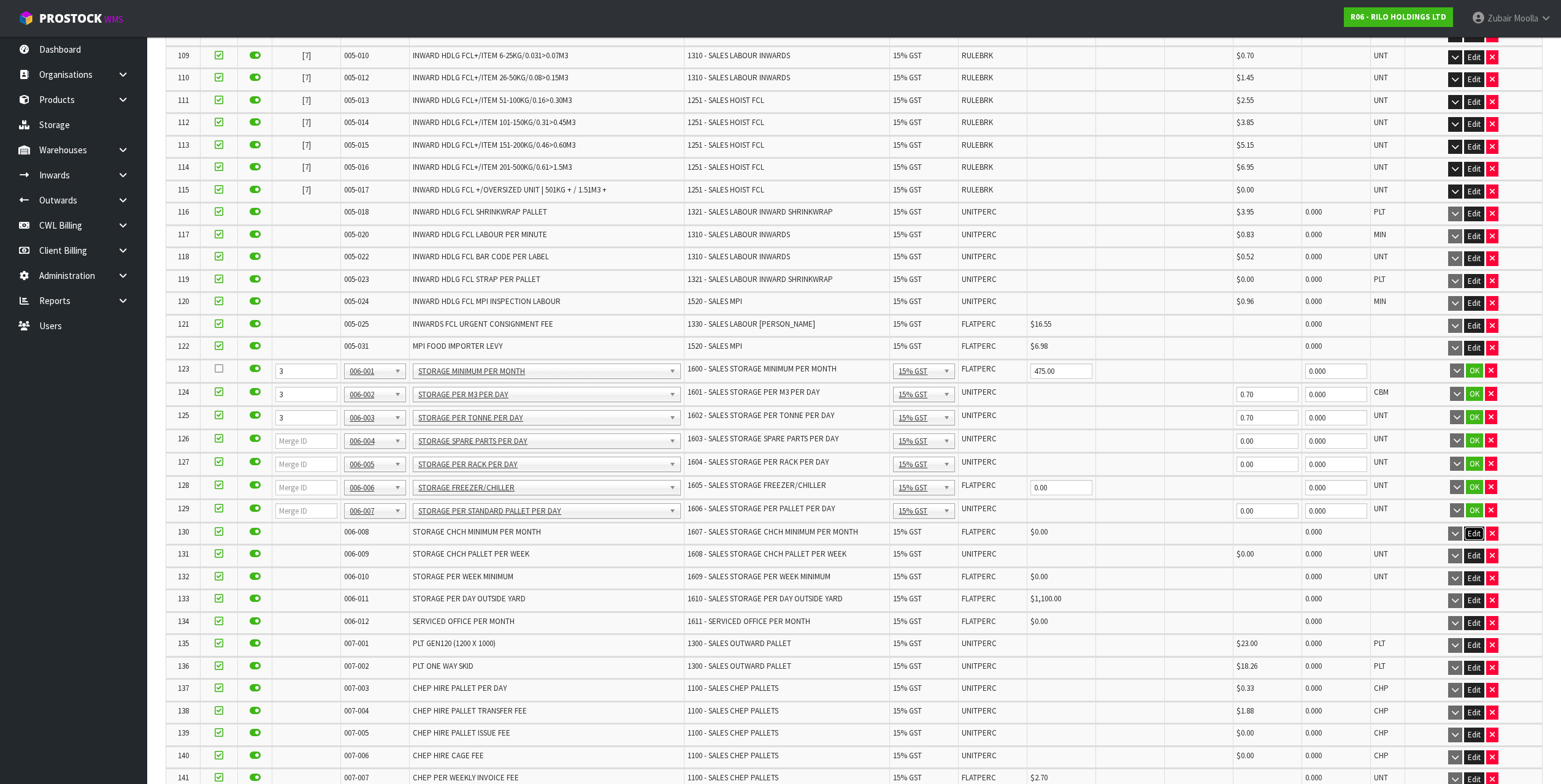
click at [1476, 530] on button "Edit" at bounding box center [1474, 534] width 20 height 15
click at [1473, 560] on button "Edit" at bounding box center [1474, 557] width 20 height 15
click at [1473, 577] on button "Edit" at bounding box center [1474, 581] width 20 height 15
click at [1476, 628] on button "Edit" at bounding box center [1474, 626] width 20 height 15
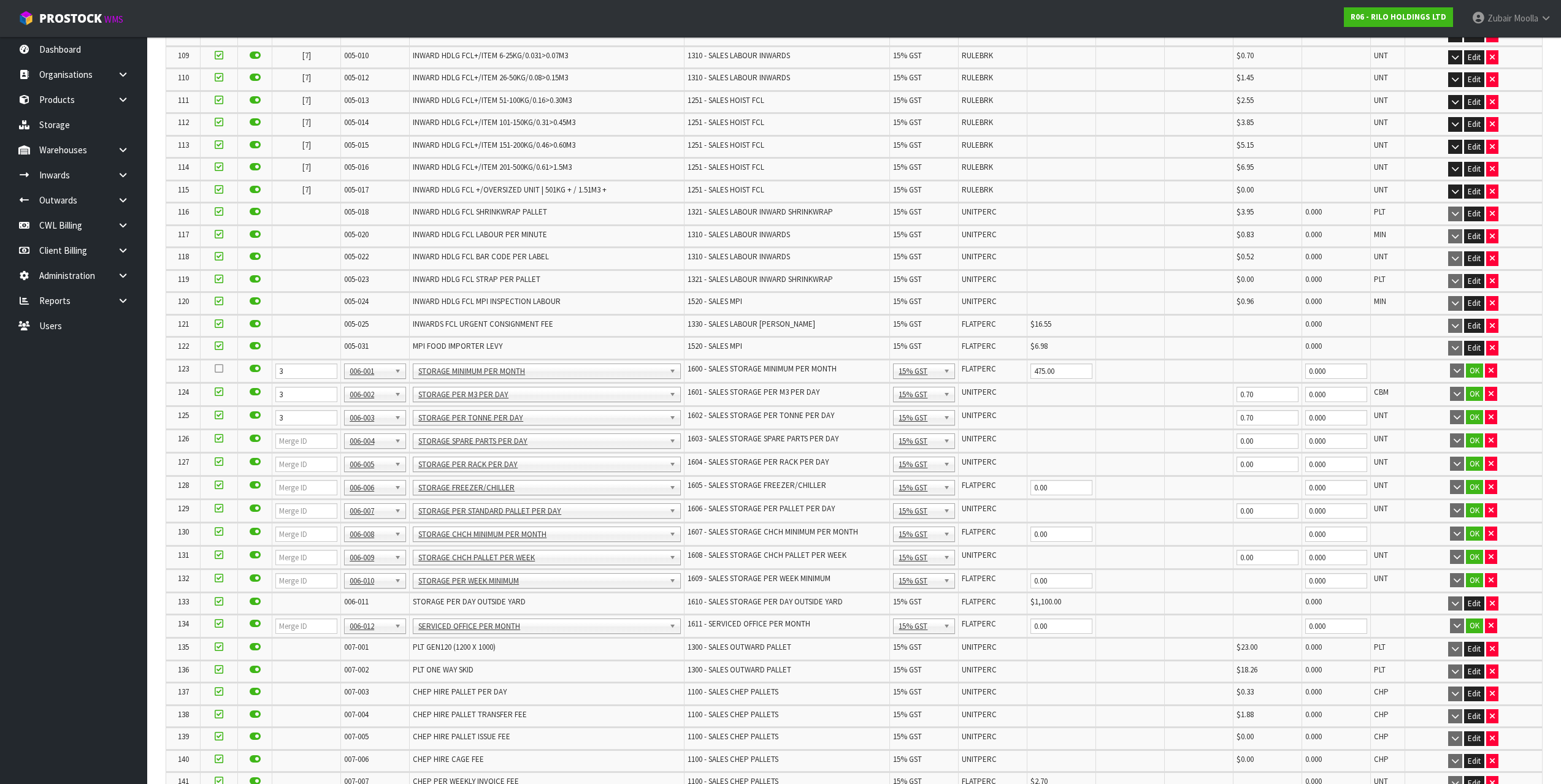
drag, startPoint x: 220, startPoint y: 624, endPoint x: 220, endPoint y: 616, distance: 8.0
click at [220, 624] on icon at bounding box center [218, 624] width 9 height 1
click at [0, 0] on input "checkbox" at bounding box center [0, 0] width 0 height 0
click at [220, 579] on icon at bounding box center [218, 578] width 9 height 1
click at [0, 0] on input "checkbox" at bounding box center [0, 0] width 0 height 0
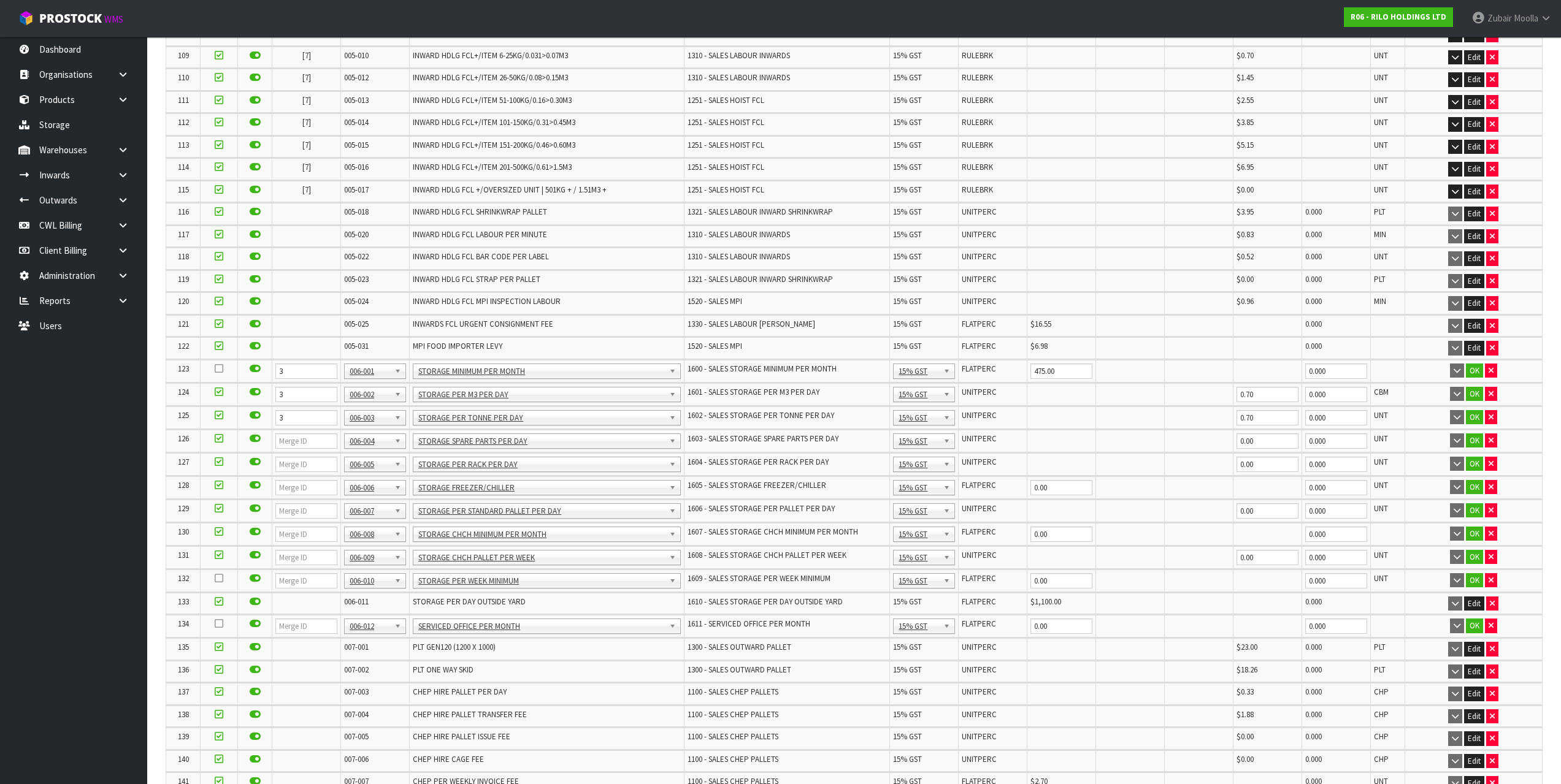
click at [215, 556] on icon at bounding box center [218, 555] width 9 height 1
click at [0, 0] on input "checkbox" at bounding box center [0, 0] width 0 height 0
click at [217, 532] on icon at bounding box center [218, 531] width 9 height 1
click at [0, 0] on input "checkbox" at bounding box center [0, 0] width 0 height 0
click at [221, 509] on icon at bounding box center [218, 509] width 9 height 1
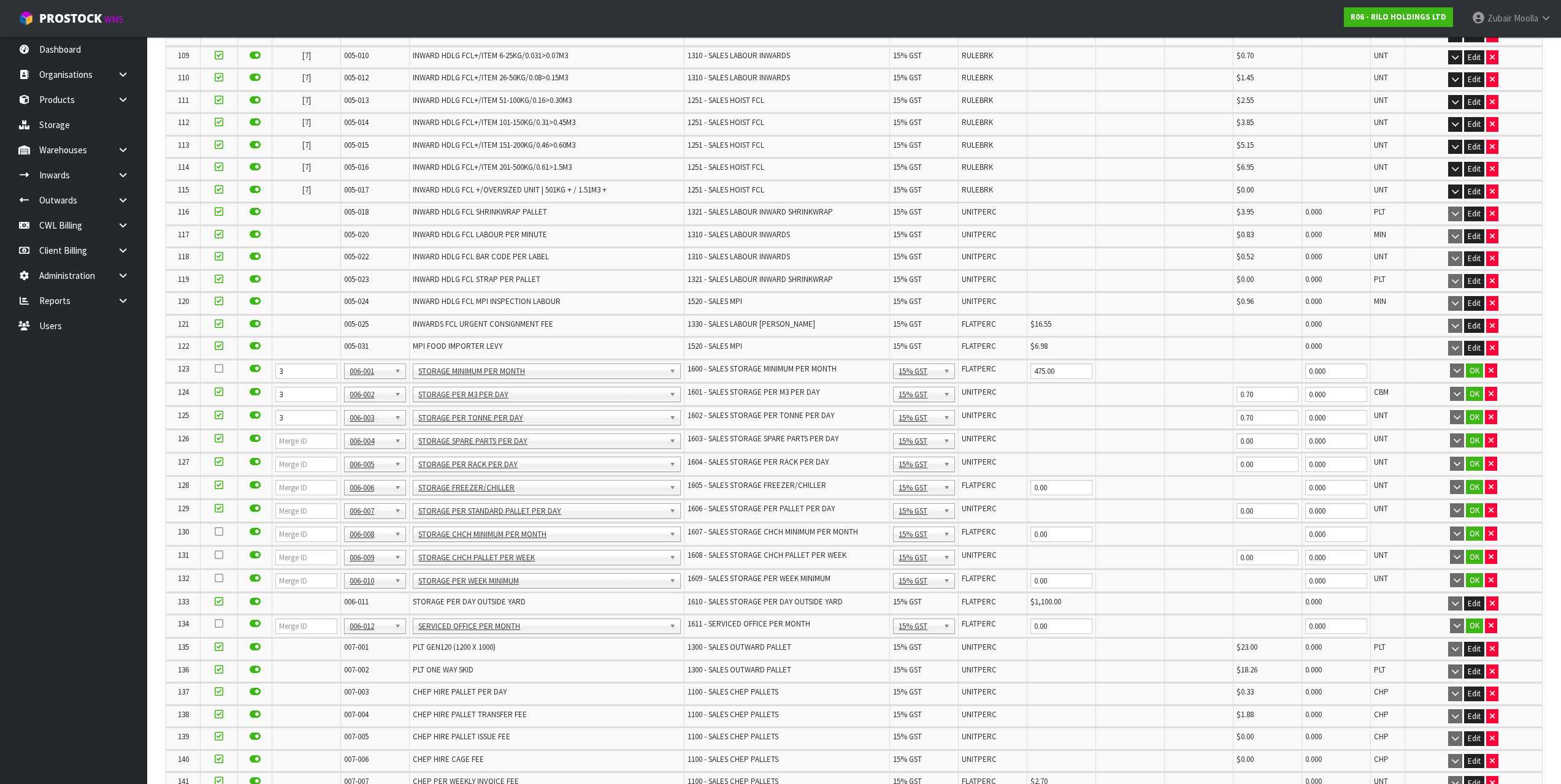
click at [0, 0] on input "checkbox" at bounding box center [0, 0] width 0 height 0
click at [222, 486] on icon at bounding box center [218, 485] width 9 height 1
click at [0, 0] on input "checkbox" at bounding box center [0, 0] width 0 height 0
click at [222, 462] on icon at bounding box center [218, 462] width 9 height 1
click at [0, 0] on input "checkbox" at bounding box center [0, 0] width 0 height 0
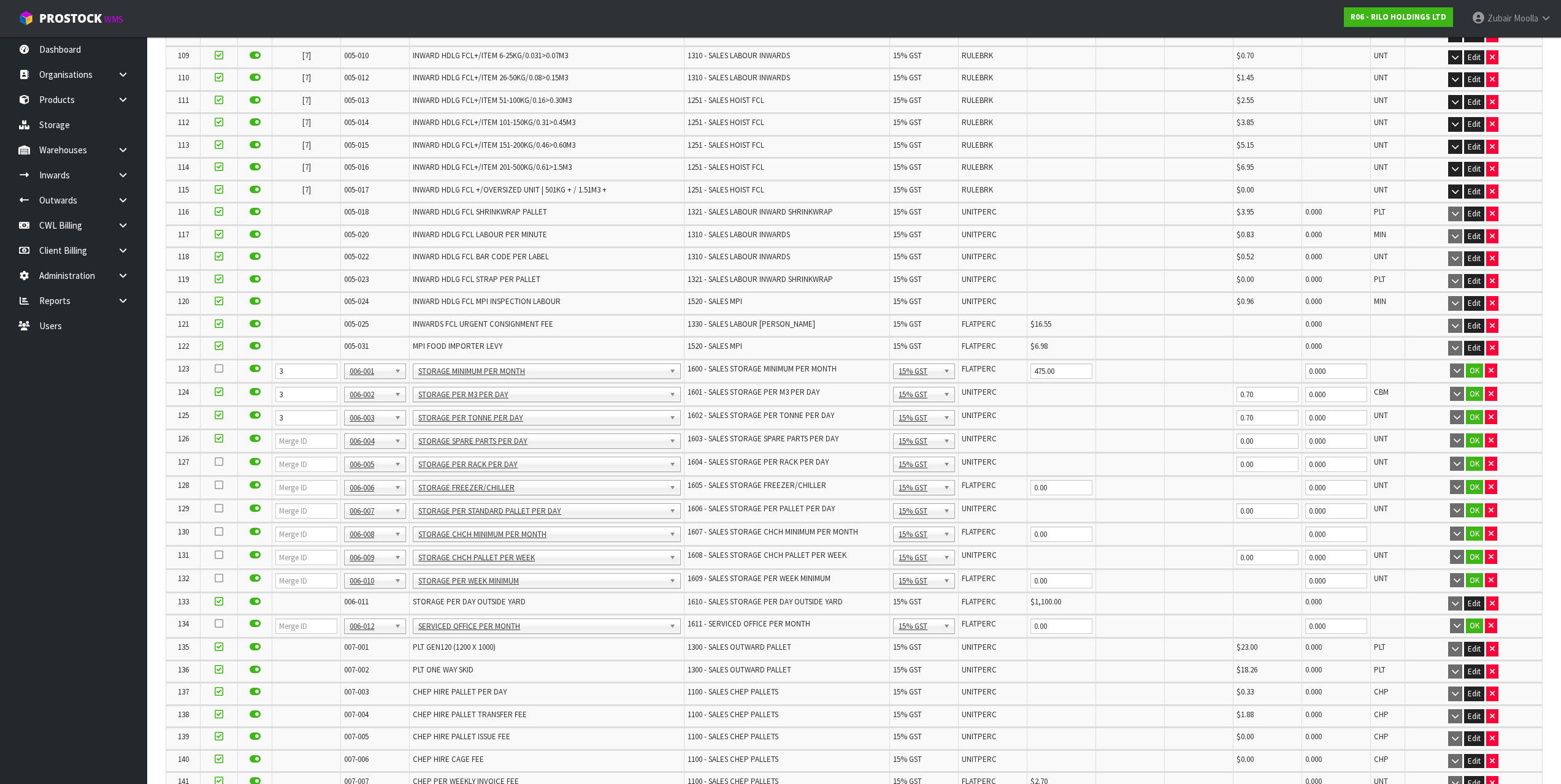
drag, startPoint x: 221, startPoint y: 440, endPoint x: 224, endPoint y: 426, distance: 14.3
click at [222, 439] on icon at bounding box center [218, 438] width 9 height 1
click at [0, 0] on input "checkbox" at bounding box center [0, 0] width 0 height 0
click at [221, 421] on label at bounding box center [218, 415] width 9 height 11
click at [0, 0] on input "checkbox" at bounding box center [0, 0] width 0 height 0
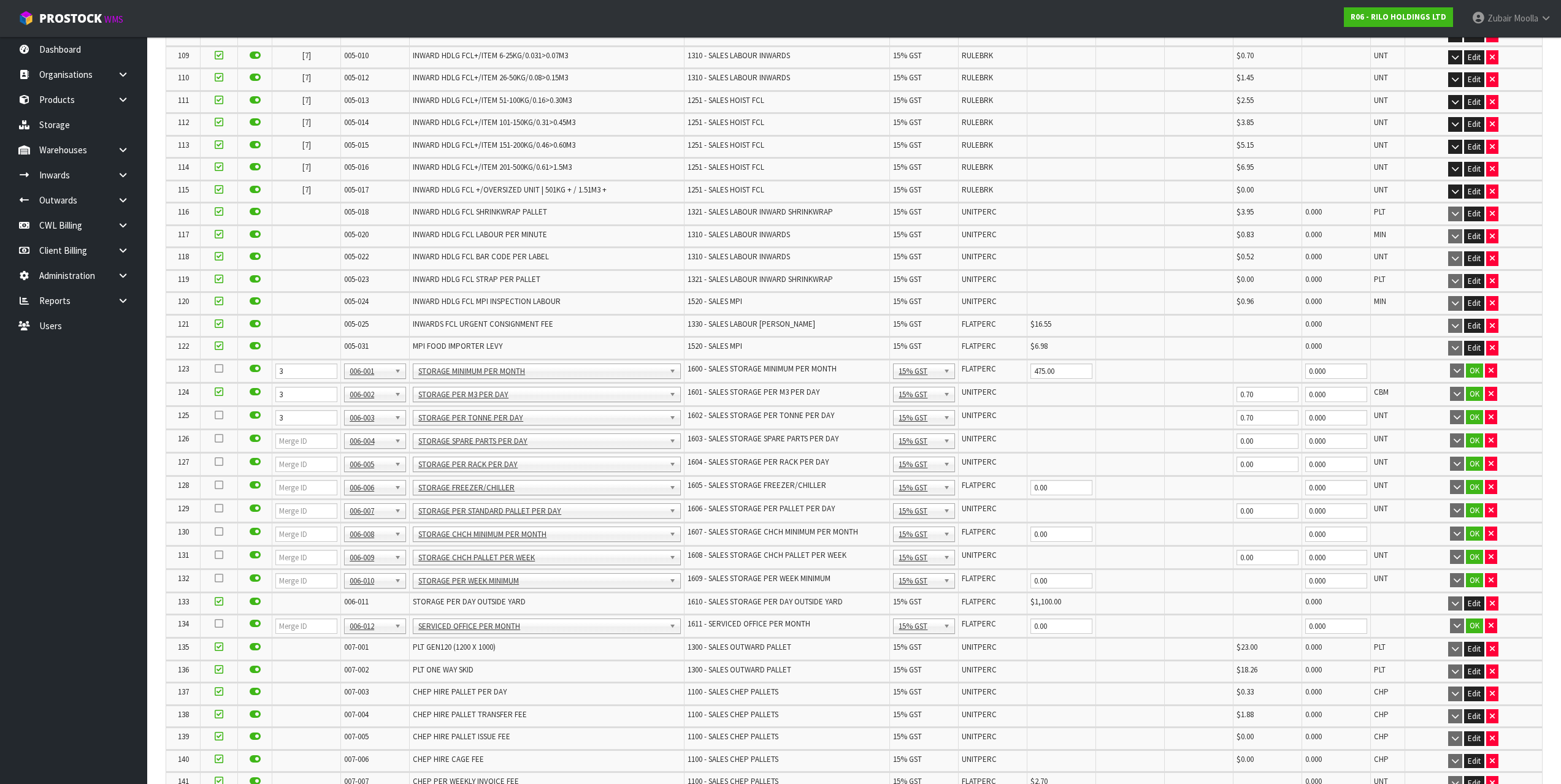
click at [217, 392] on icon at bounding box center [218, 392] width 9 height 1
click at [0, 0] on input "checkbox" at bounding box center [0, 0] width 0 height 0
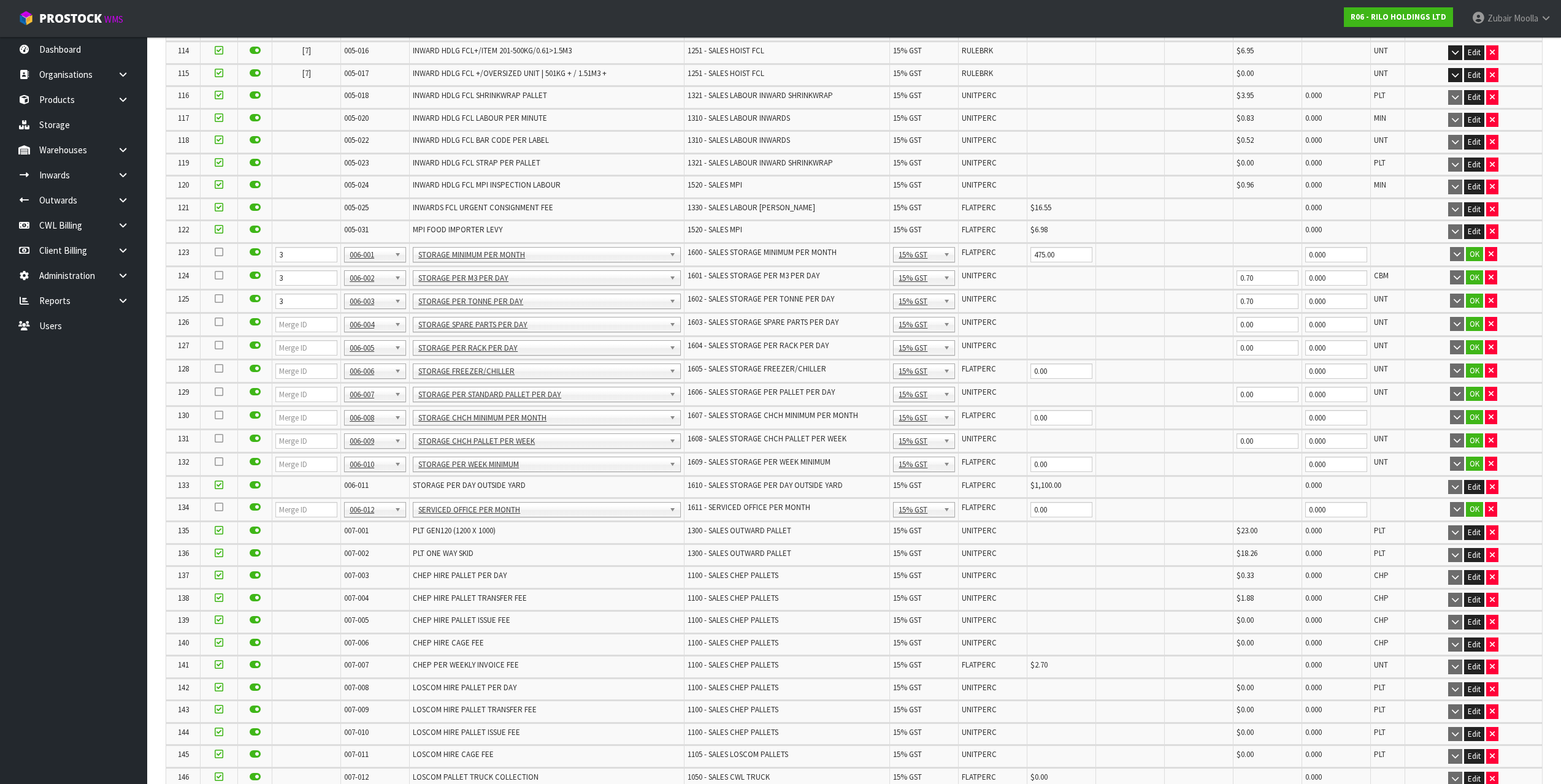
scroll to position [2836, 0]
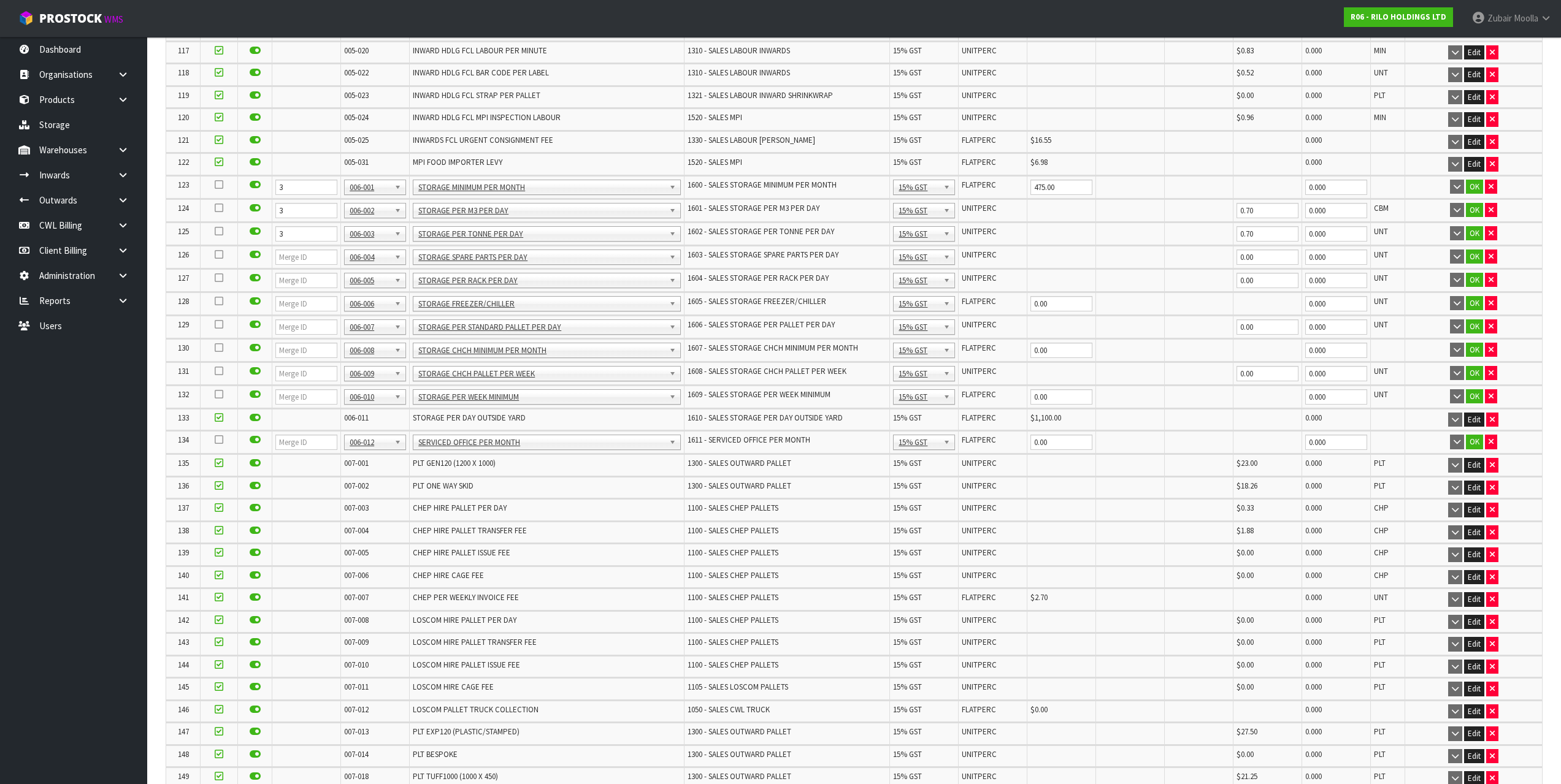
click at [1475, 434] on td "OK" at bounding box center [1473, 442] width 138 height 23
click at [1474, 444] on button "OK" at bounding box center [1475, 442] width 17 height 15
click at [1474, 397] on button "OK" at bounding box center [1475, 397] width 17 height 15
click at [1477, 378] on button "OK" at bounding box center [1475, 373] width 17 height 15
click at [1473, 348] on button "OK" at bounding box center [1475, 350] width 17 height 15
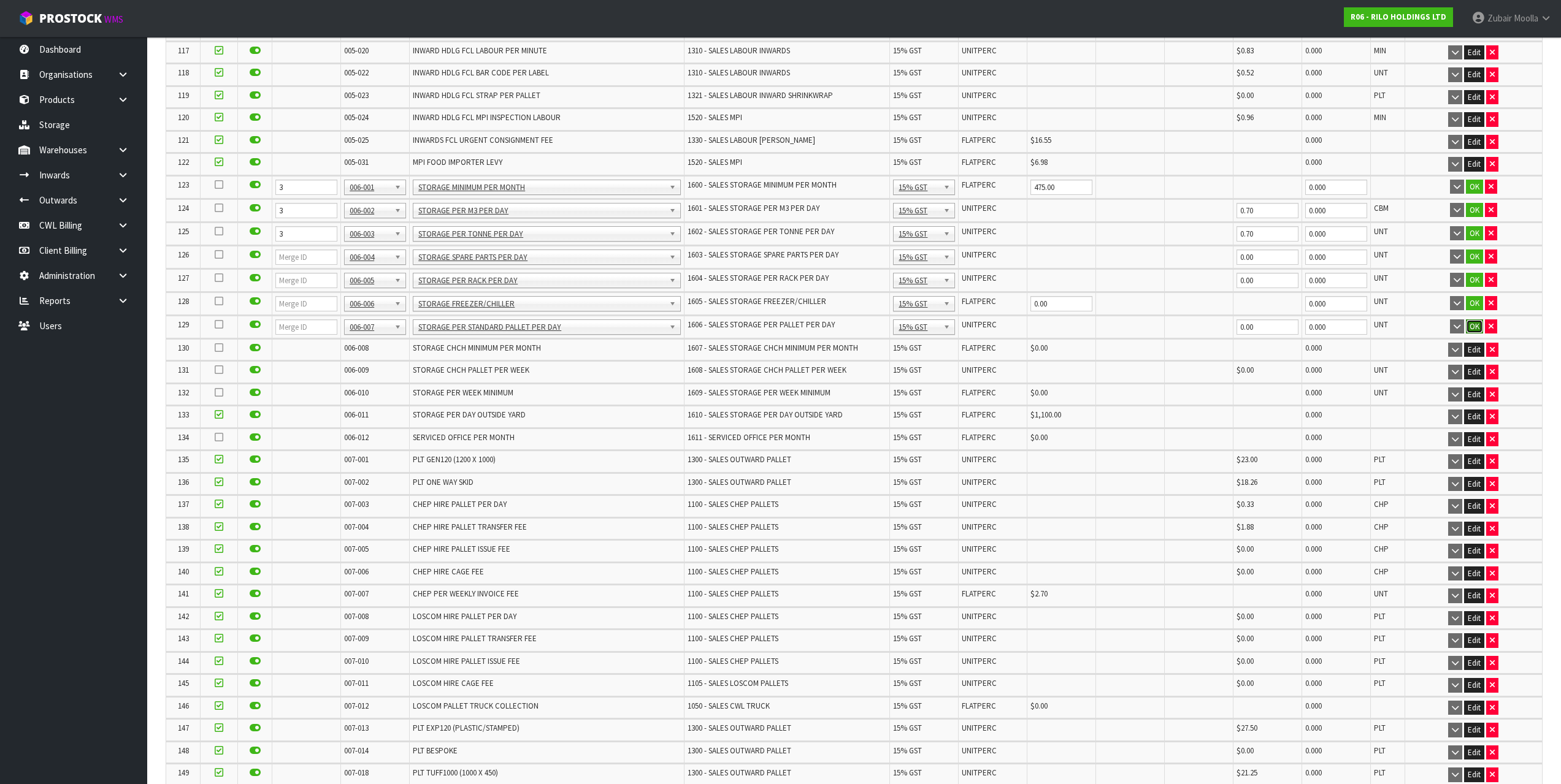
drag, startPoint x: 1473, startPoint y: 333, endPoint x: 1475, endPoint y: 304, distance: 29.1
click at [1474, 333] on button "OK" at bounding box center [1475, 326] width 17 height 15
click at [1475, 304] on button "OK" at bounding box center [1475, 303] width 17 height 15
click at [1471, 280] on button "OK" at bounding box center [1475, 280] width 17 height 15
click at [1478, 243] on td "OK" at bounding box center [1473, 233] width 138 height 23
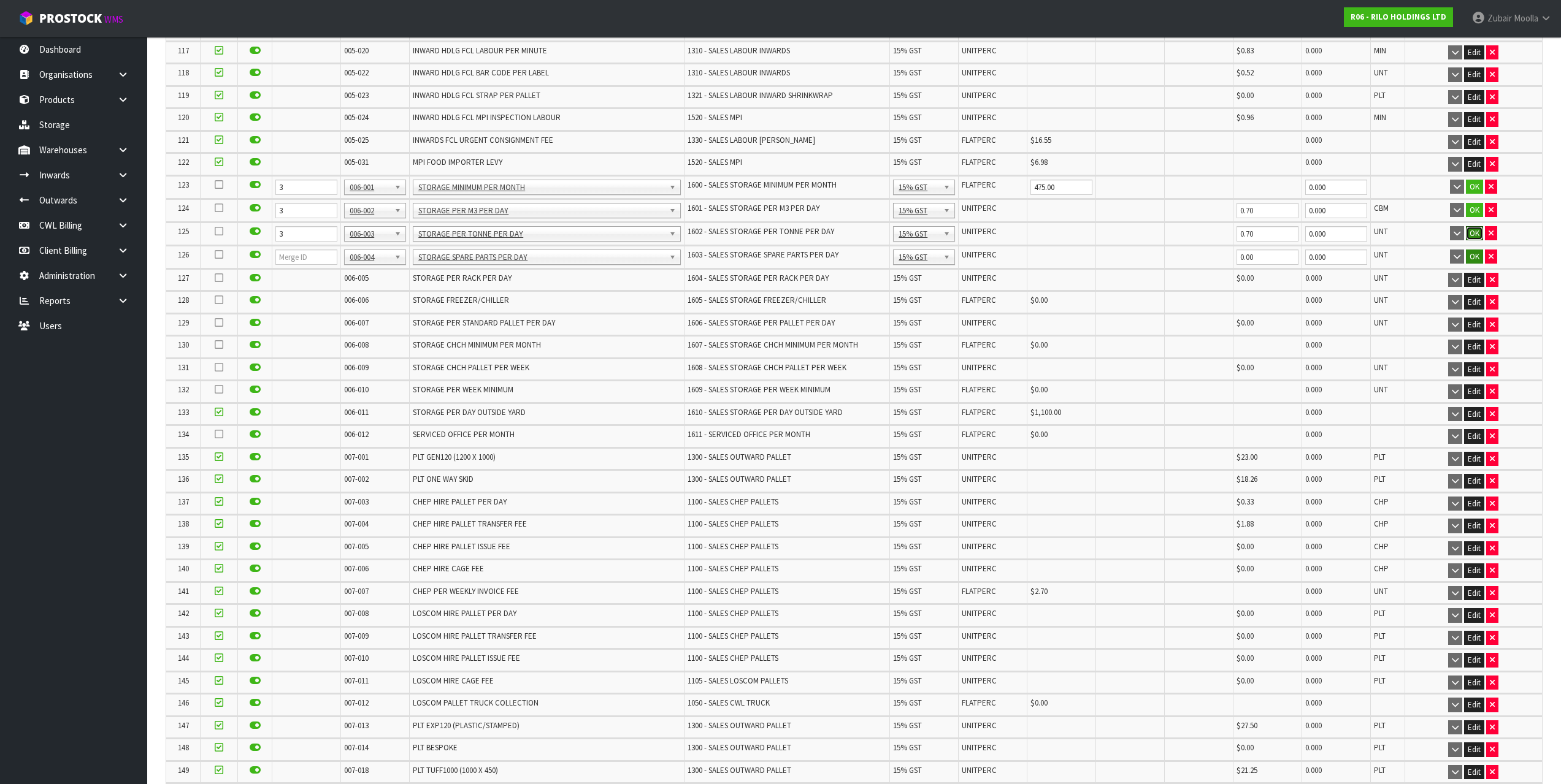
click at [1477, 236] on button "OK" at bounding box center [1475, 233] width 17 height 15
click at [1479, 253] on button "OK" at bounding box center [1475, 255] width 17 height 15
click at [1474, 215] on button "OK" at bounding box center [1475, 210] width 17 height 15
click at [1472, 189] on button "OK" at bounding box center [1475, 187] width 17 height 15
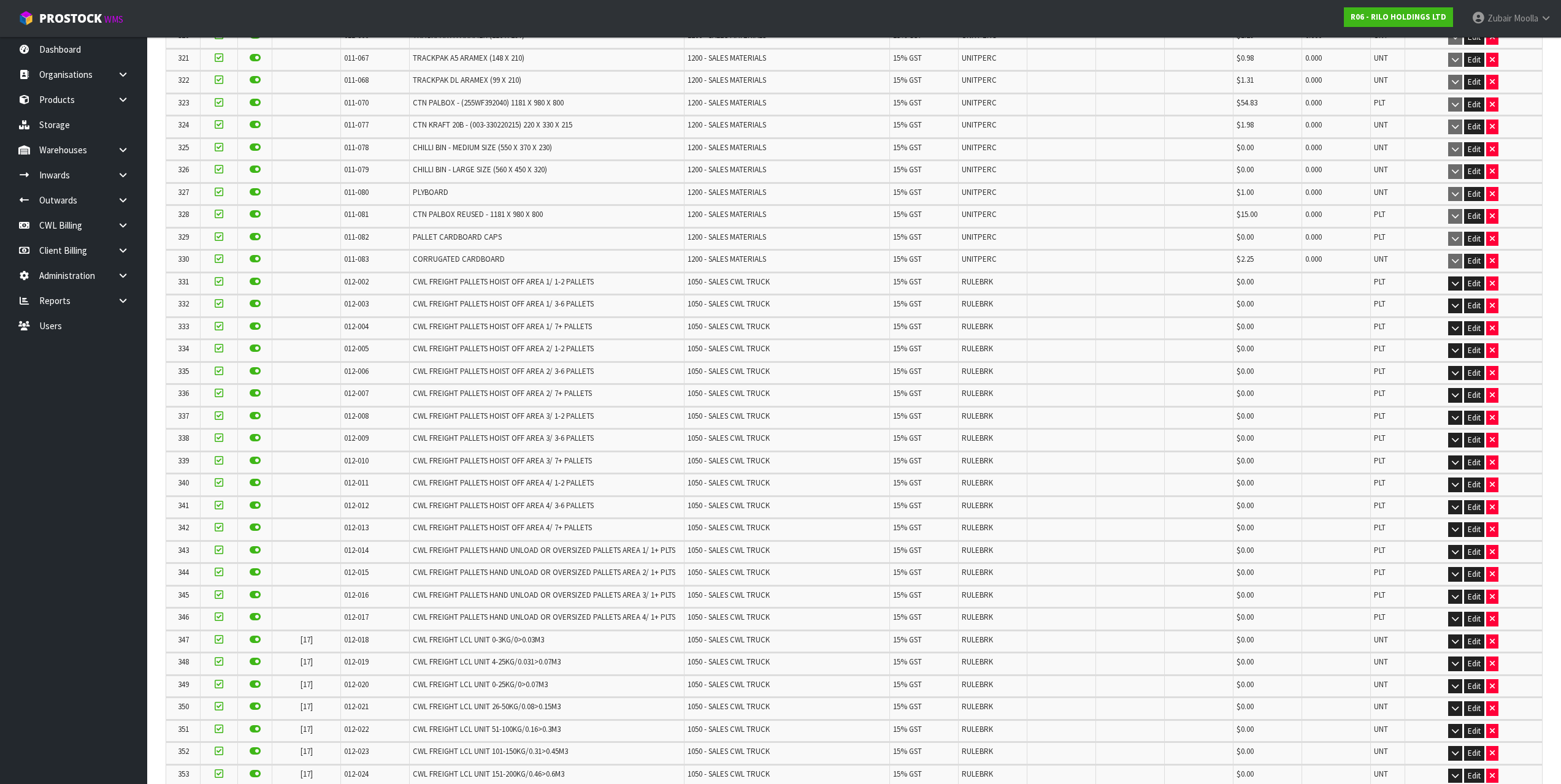
scroll to position [7536, 0]
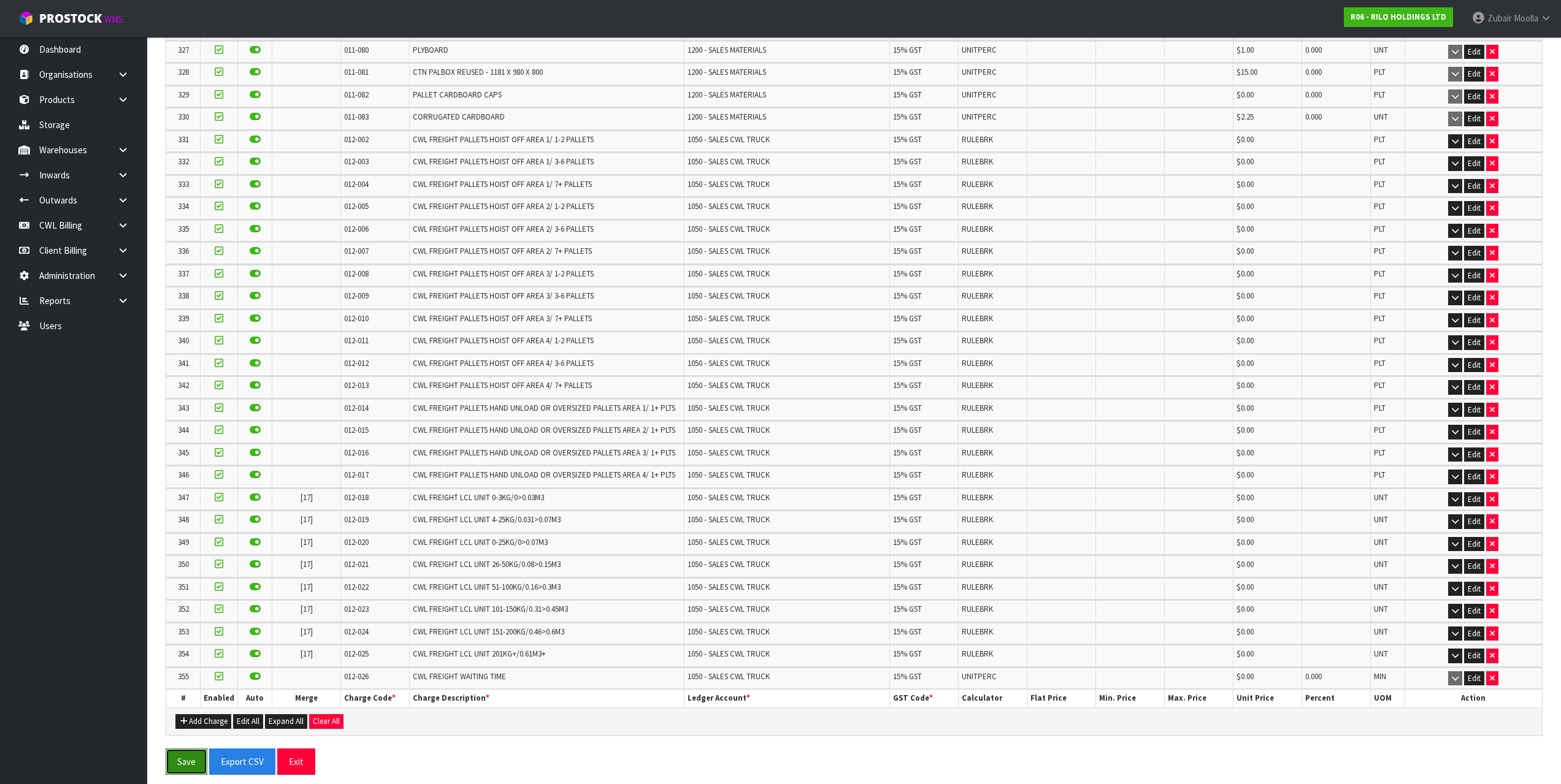
click at [186, 769] on button "Save" at bounding box center [186, 762] width 41 height 27
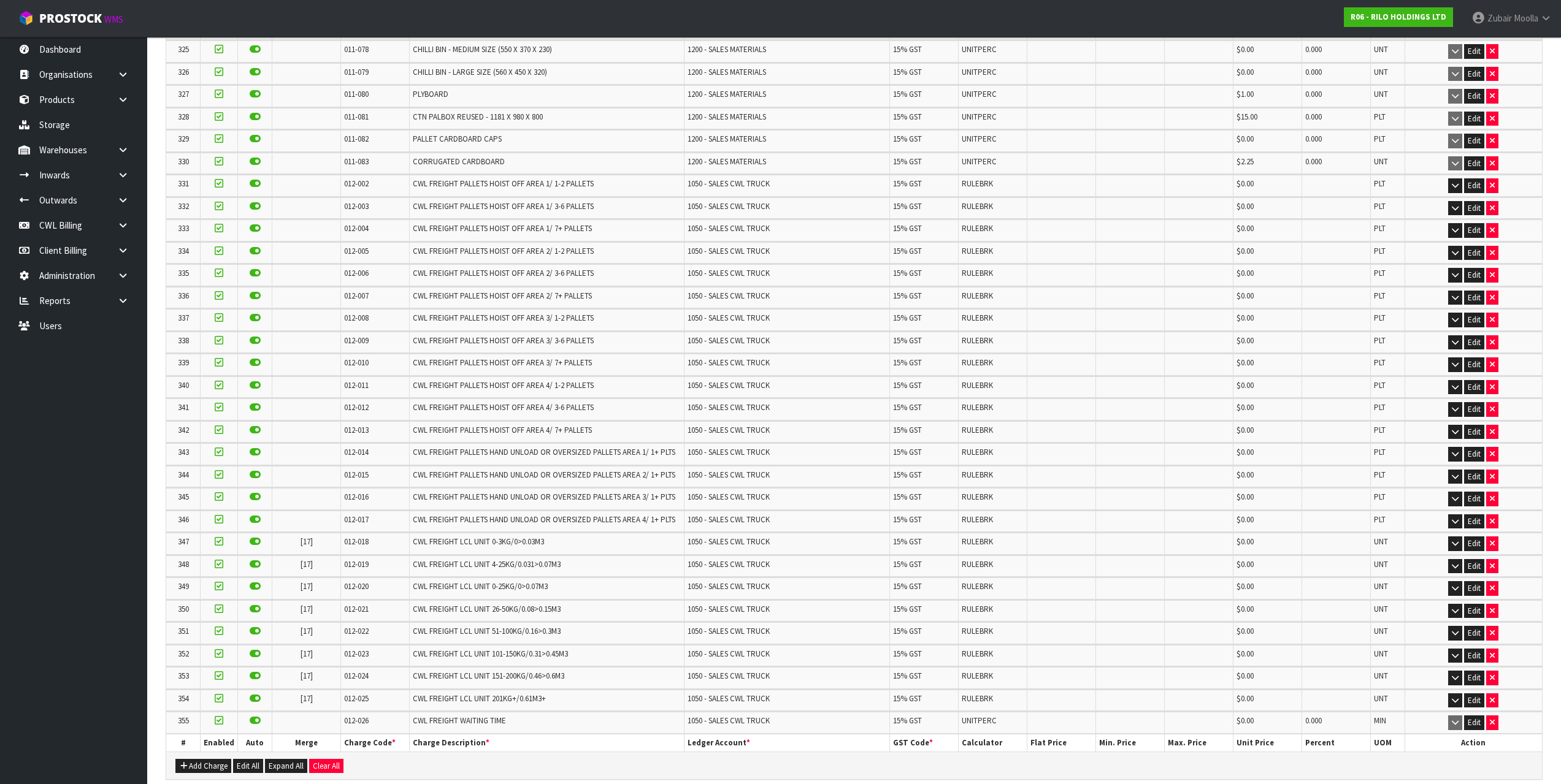
scroll to position [0, 0]
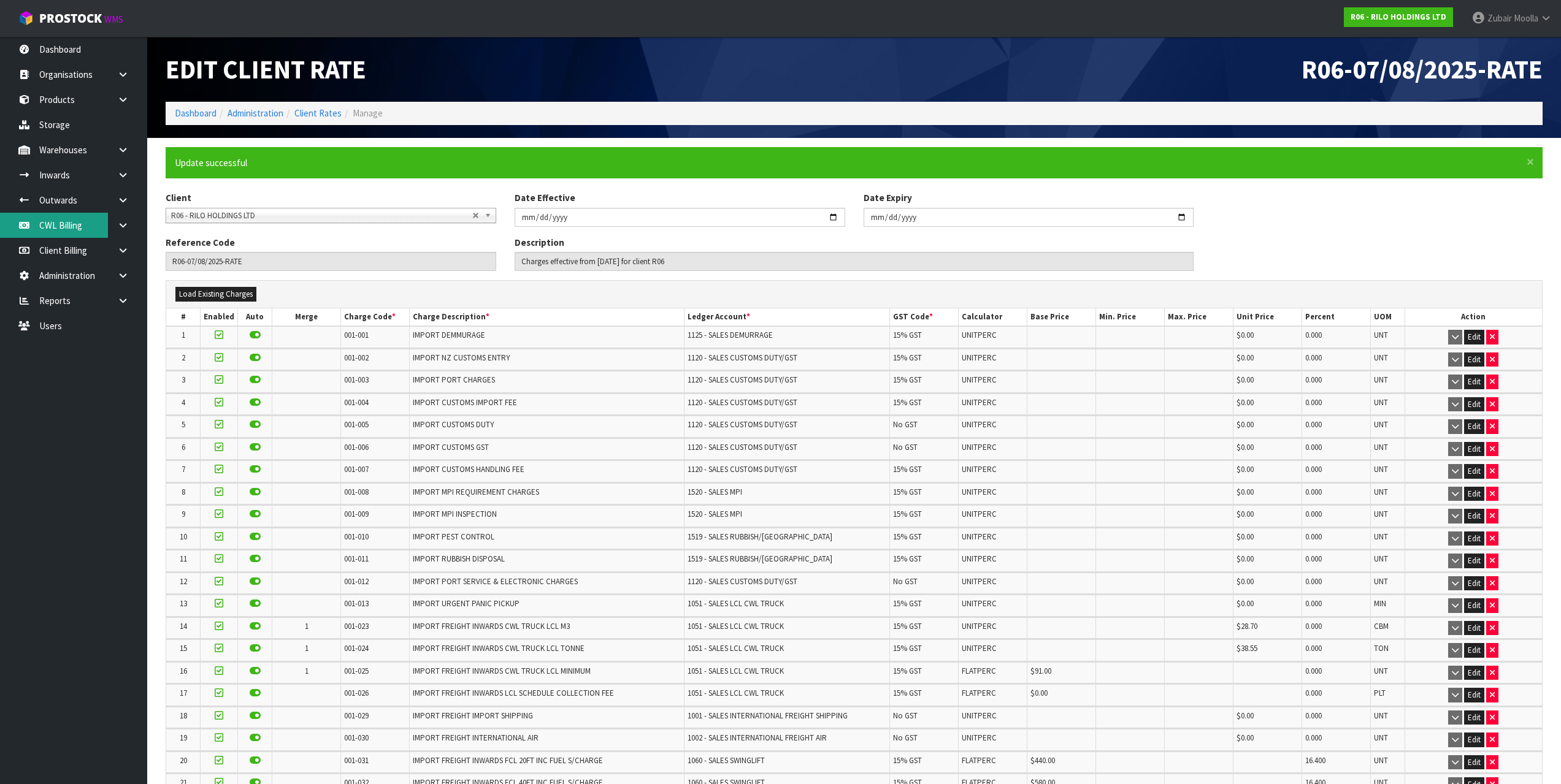
click at [419, 93] on div "Edit Client Rate" at bounding box center [506, 69] width 698 height 65
click at [560, 352] on td "IMPORT NZ CUSTOMS ENTRY" at bounding box center [546, 359] width 274 height 21
click at [76, 124] on link "Storage" at bounding box center [74, 124] width 147 height 25
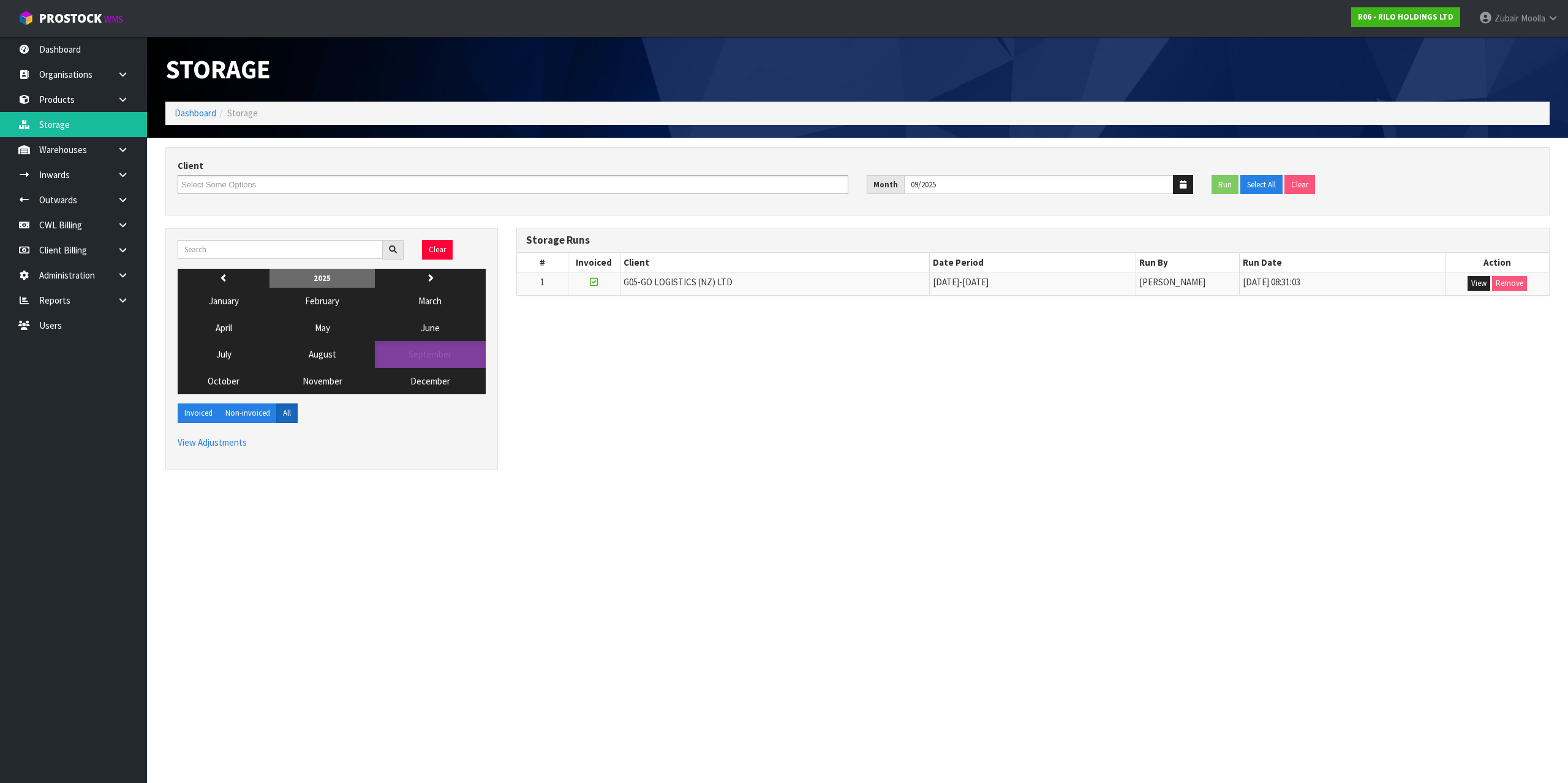
click at [780, 259] on th "Client" at bounding box center [775, 263] width 310 height 20
click at [346, 356] on button "August" at bounding box center [322, 354] width 106 height 27
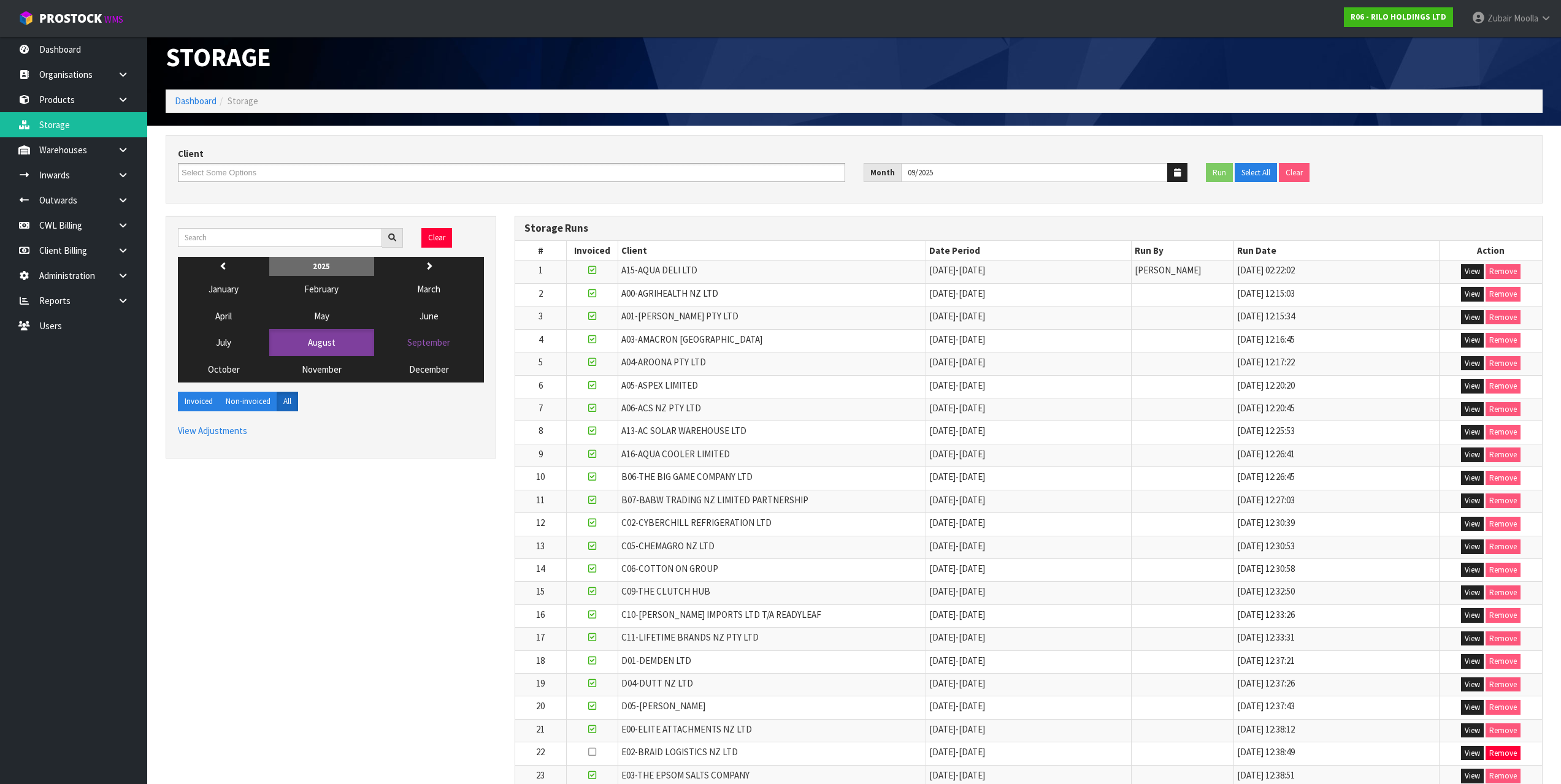
scroll to position [1071, 0]
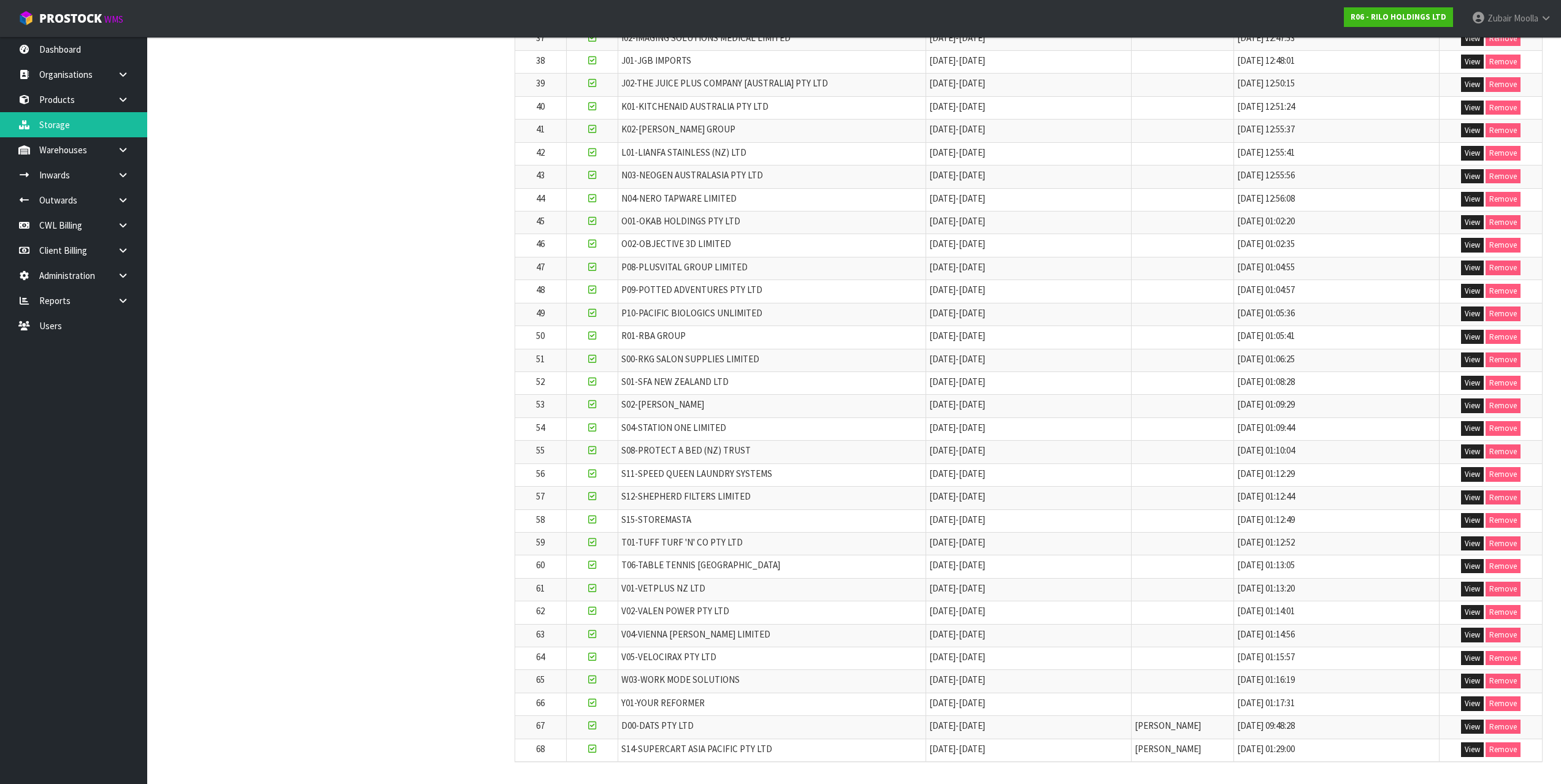
drag, startPoint x: 682, startPoint y: 444, endPoint x: 783, endPoint y: 808, distance: 377.8
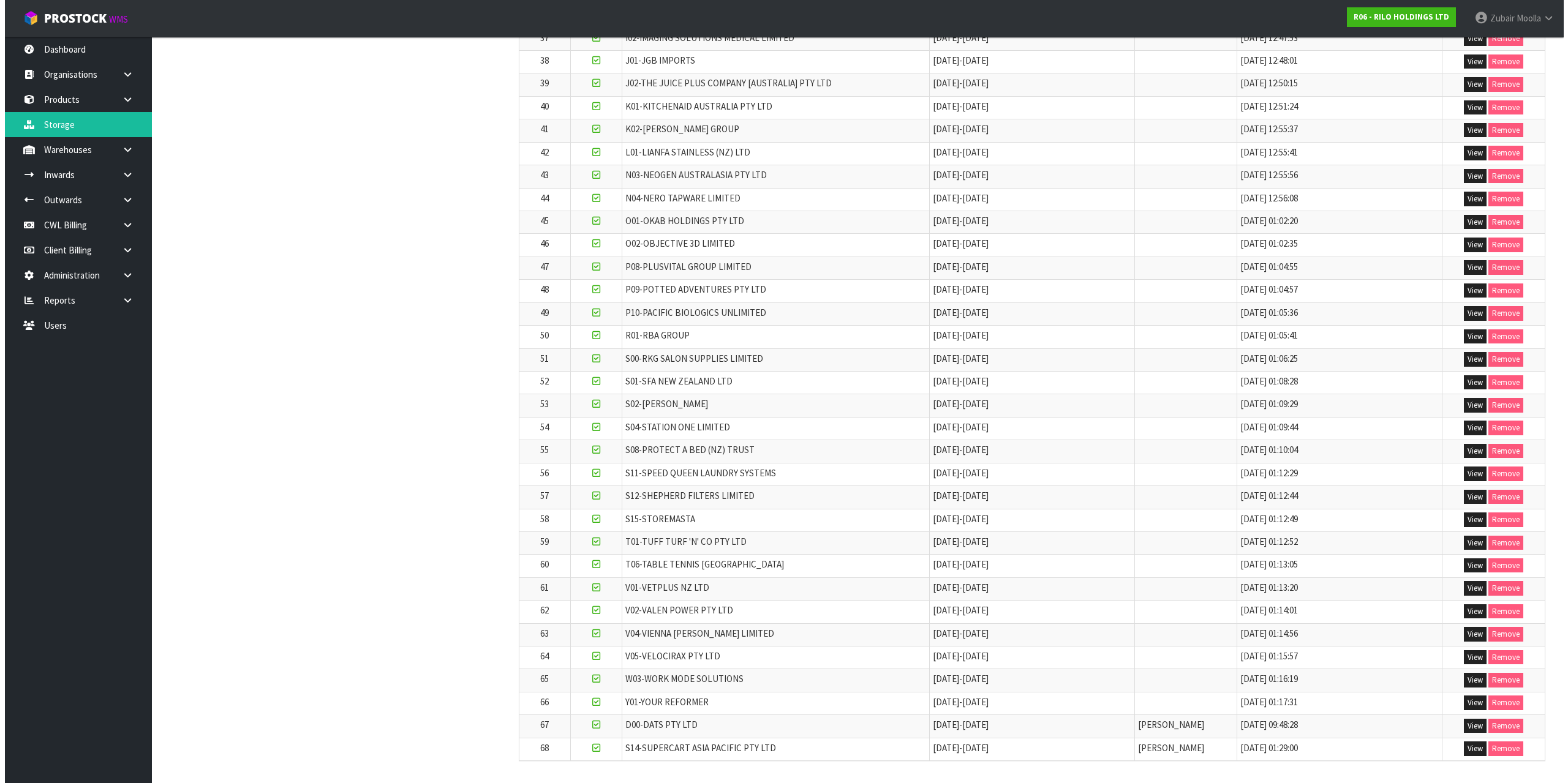
scroll to position [0, 0]
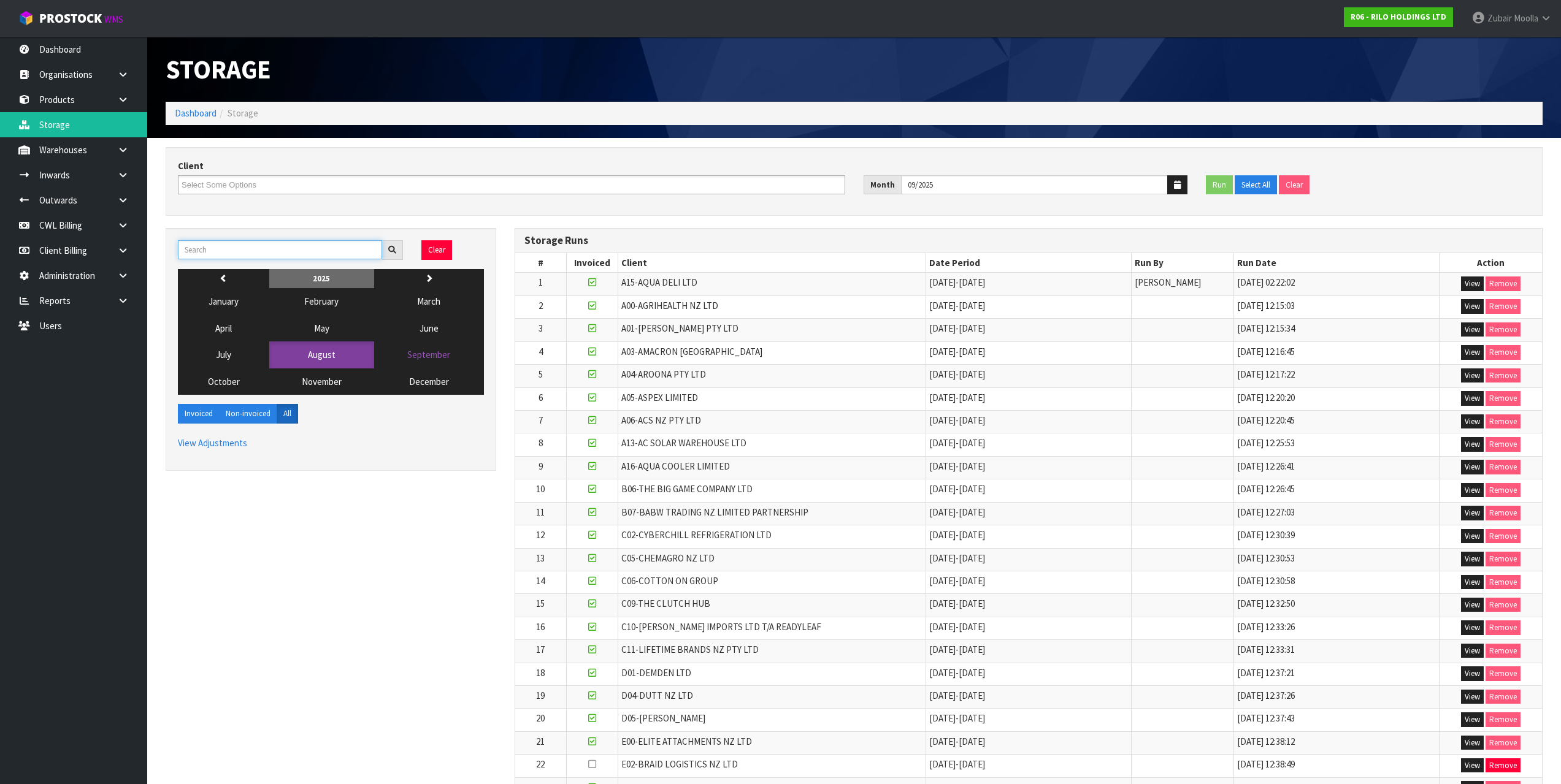
click at [281, 256] on input "text" at bounding box center [279, 250] width 204 height 19
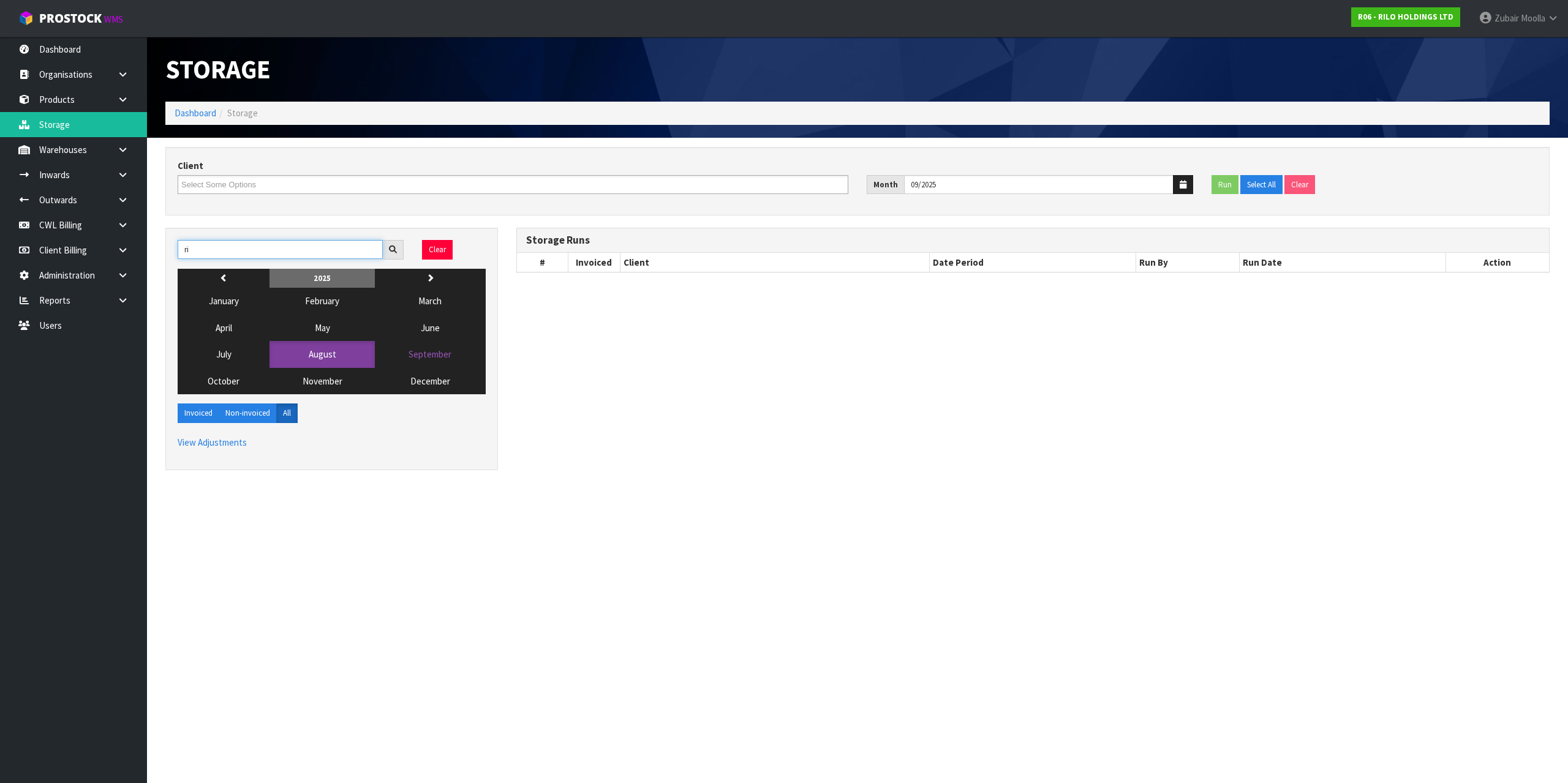
type input "r"
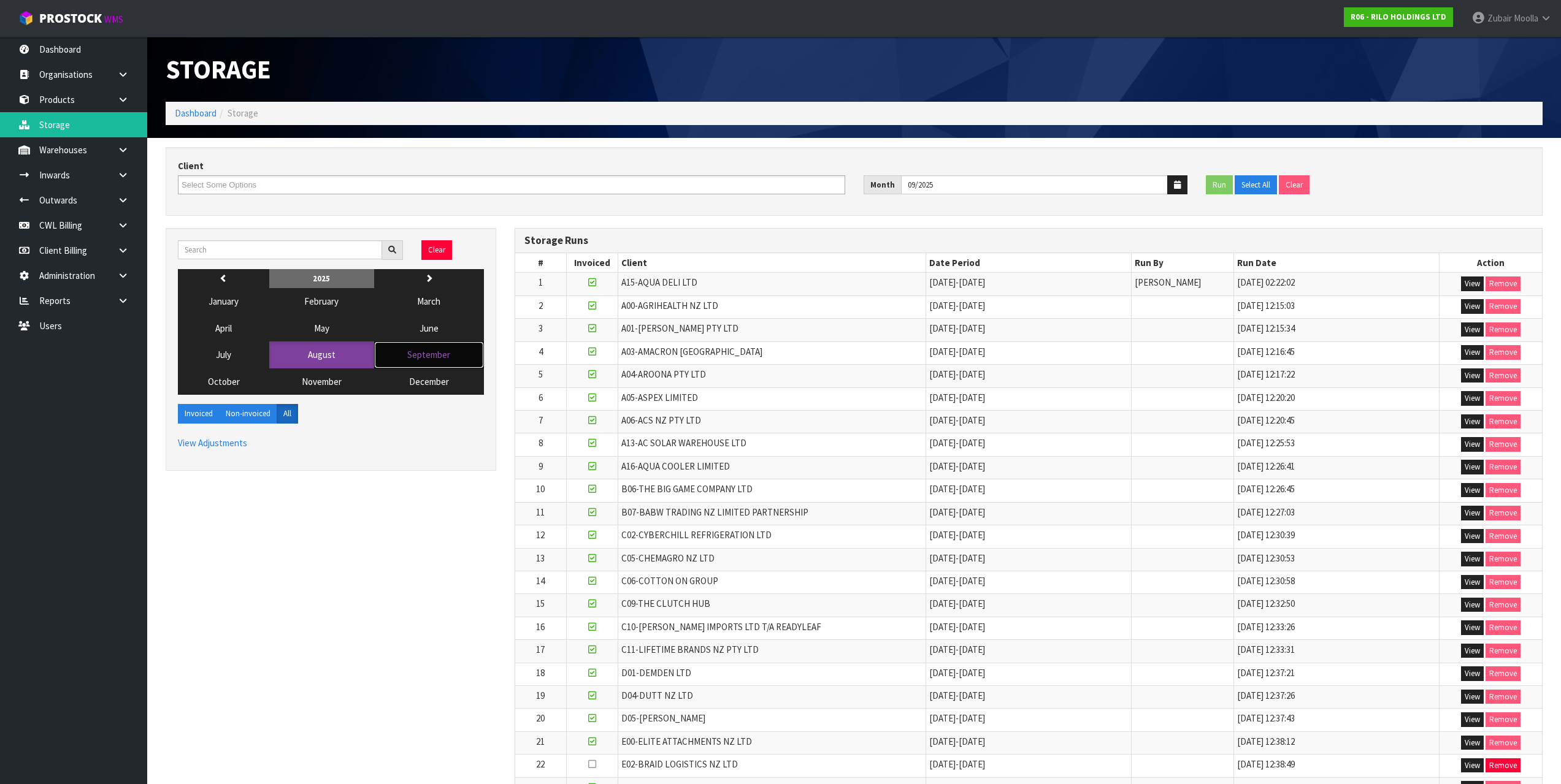
click at [437, 364] on button "September" at bounding box center [429, 354] width 110 height 27
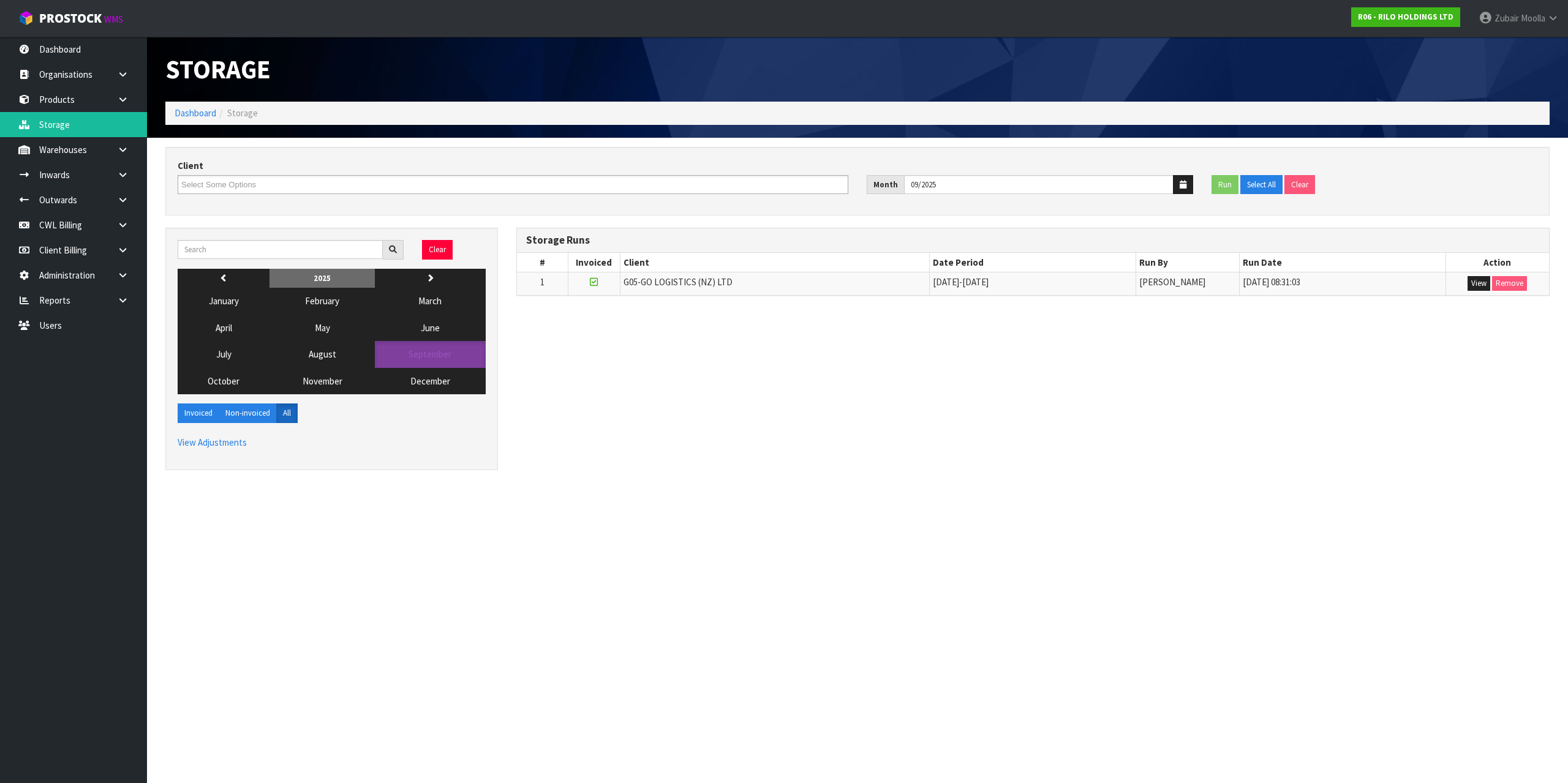
click at [413, 476] on div "Clear previous 2025 next January February March April May June July August Sept…" at bounding box center [331, 355] width 351 height 255
click at [365, 185] on ul at bounding box center [513, 184] width 671 height 19
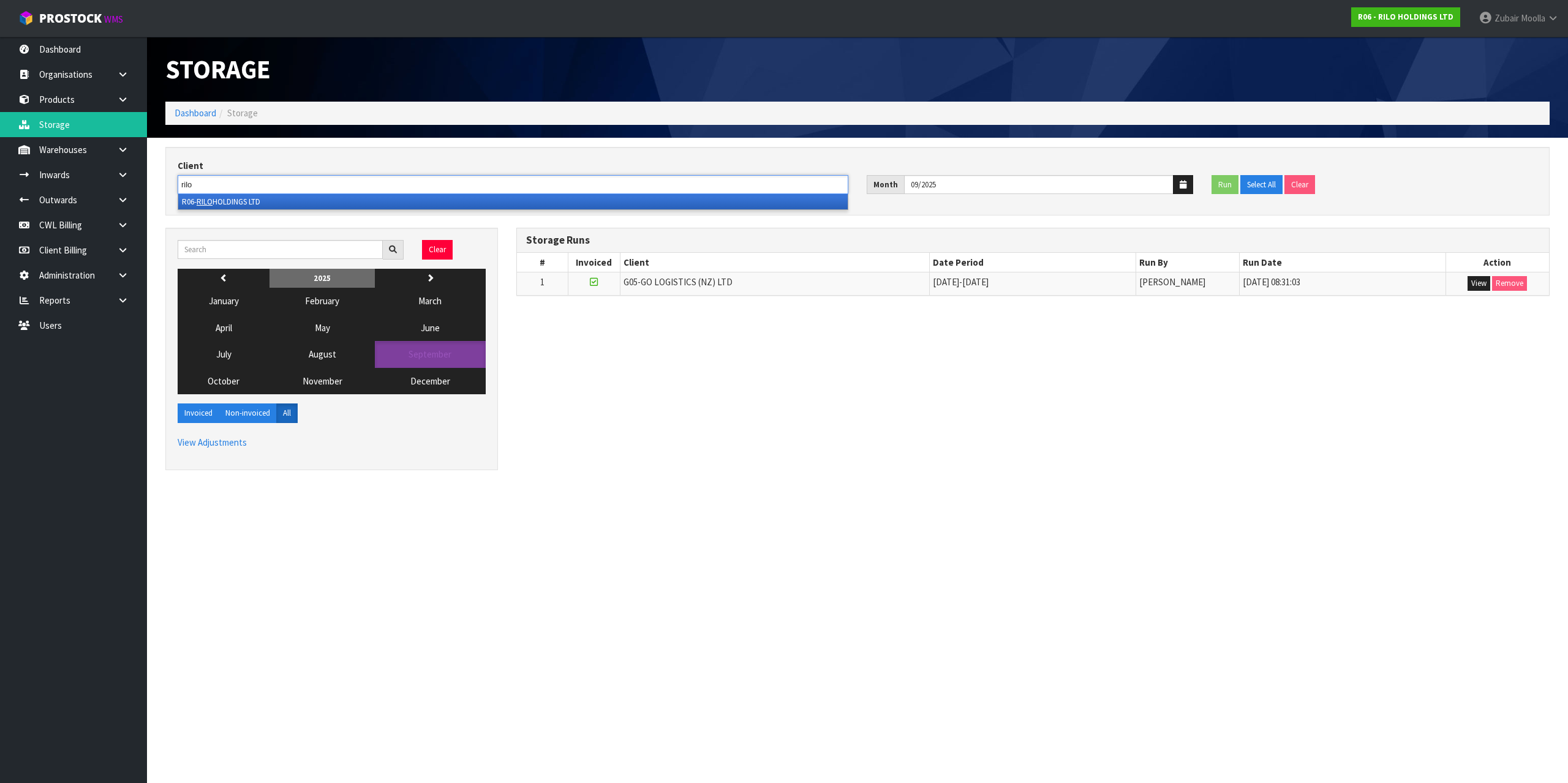
type input "rilo"
click at [379, 202] on li "R06- RILO HOLDINGS LTD" at bounding box center [513, 202] width 669 height 16
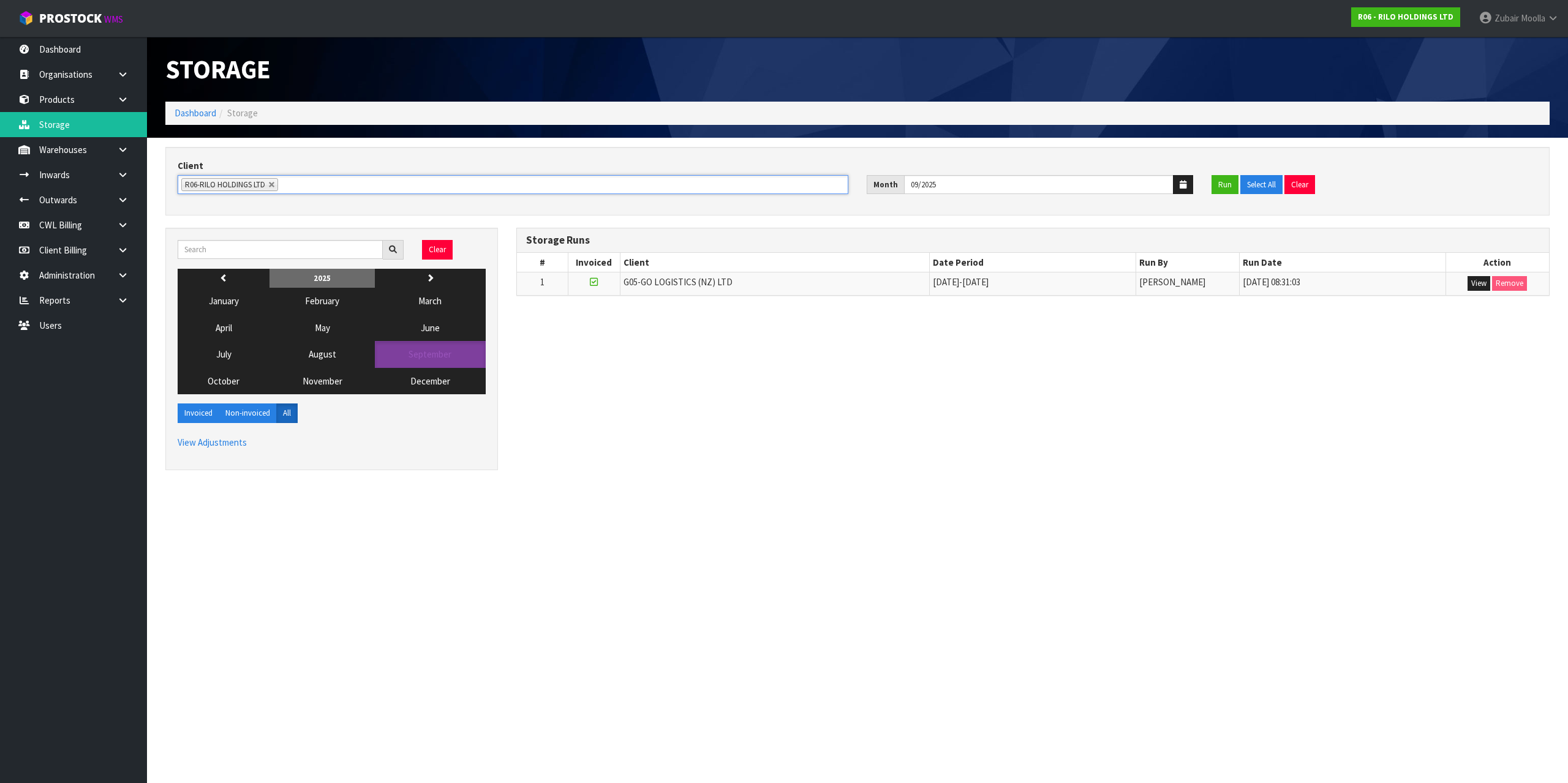
click at [488, 97] on div "Storage" at bounding box center [507, 69] width 701 height 65
click at [1221, 187] on button "Run" at bounding box center [1225, 184] width 27 height 20
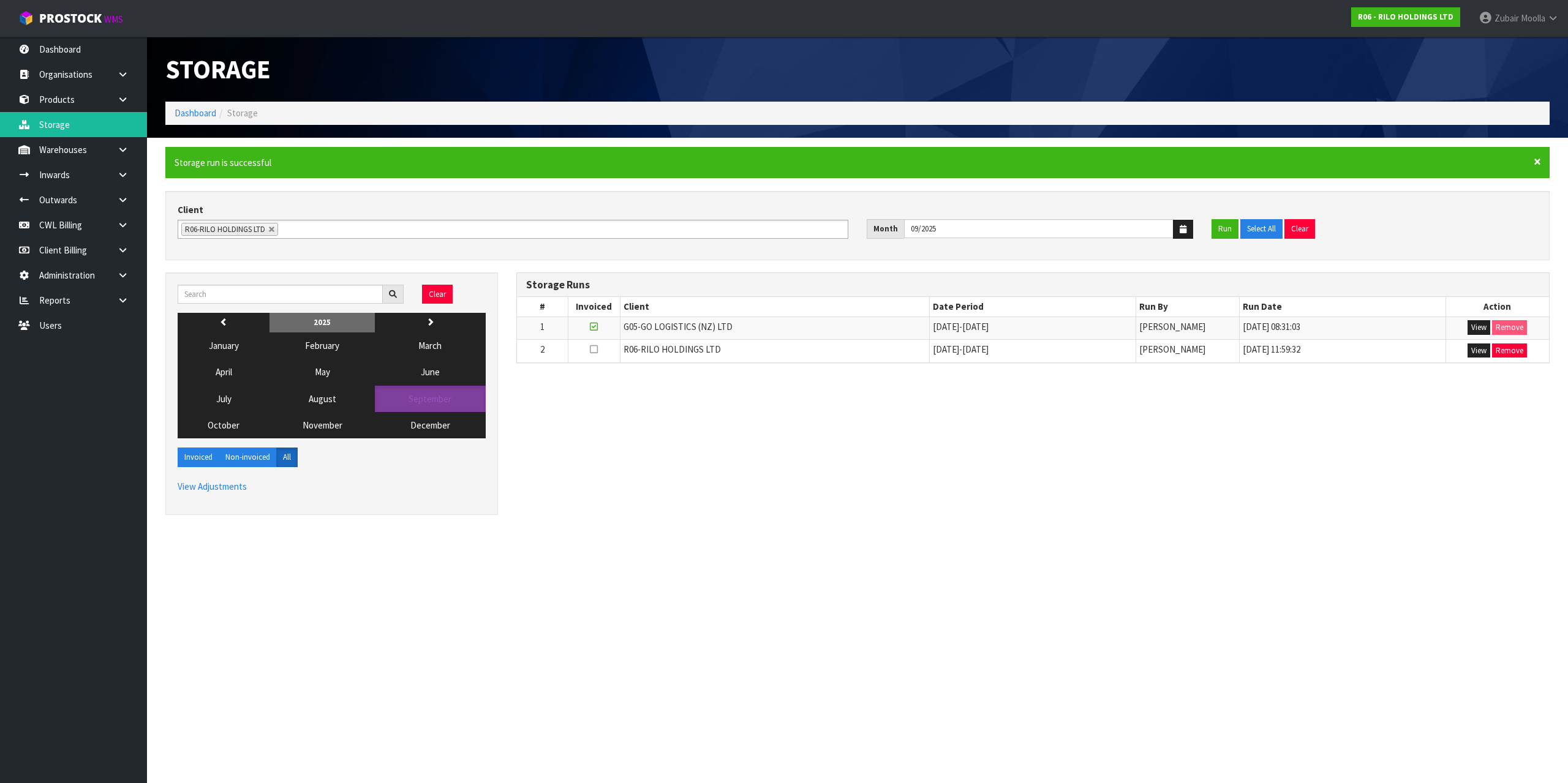
click at [1538, 166] on span "×" at bounding box center [1537, 162] width 7 height 17
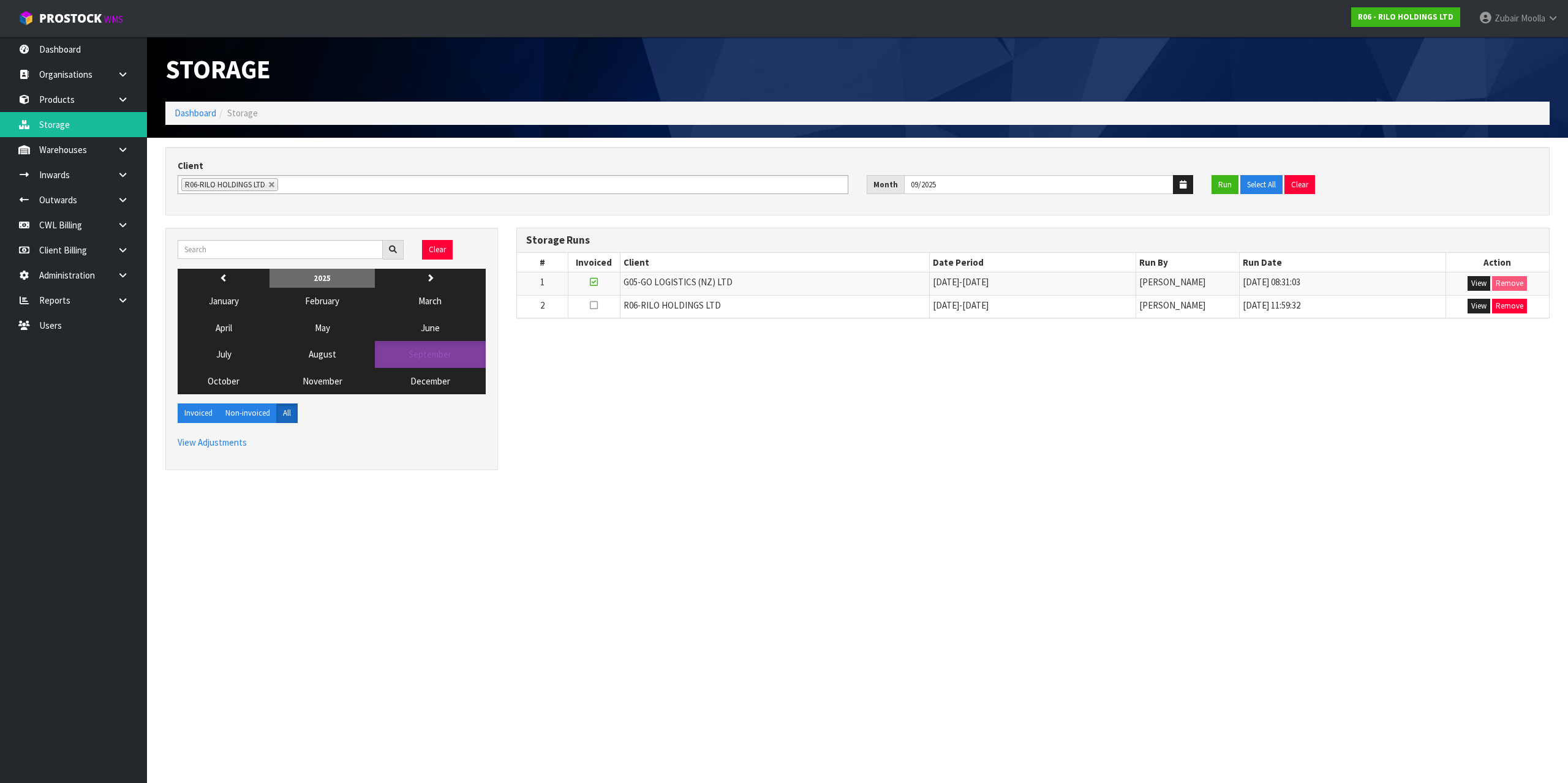
click at [439, 610] on section "Storage Dashboard Storage Client A00-AGRIHEALTH NZ LTD A01-AGAIN FASTER PTY LTD…" at bounding box center [784, 392] width 1568 height 783
click at [134, 209] on link at bounding box center [127, 200] width 39 height 25
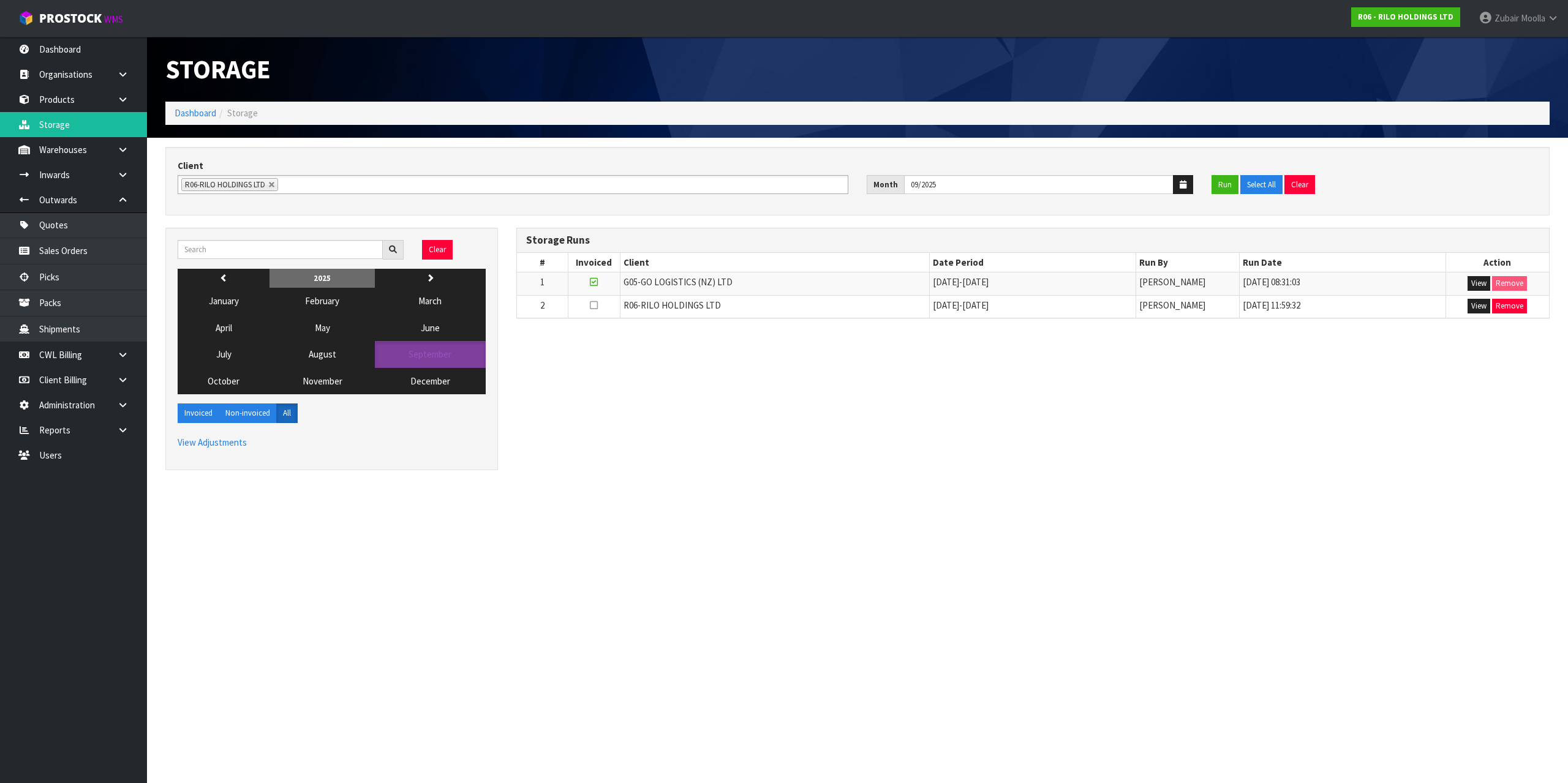
click at [466, 74] on h1 "Storage" at bounding box center [507, 70] width 683 height 28
click at [475, 562] on section "Storage Dashboard Storage Client A00-AGRIHEALTH NZ LTD A01-AGAIN FASTER PTY LTD…" at bounding box center [784, 392] width 1568 height 783
click at [902, 631] on section "Storage Dashboard Storage Client A00-AGRIHEALTH NZ LTD A01-AGAIN FASTER PTY LTD…" at bounding box center [784, 392] width 1568 height 783
click at [1480, 302] on button "View" at bounding box center [1478, 306] width 23 height 15
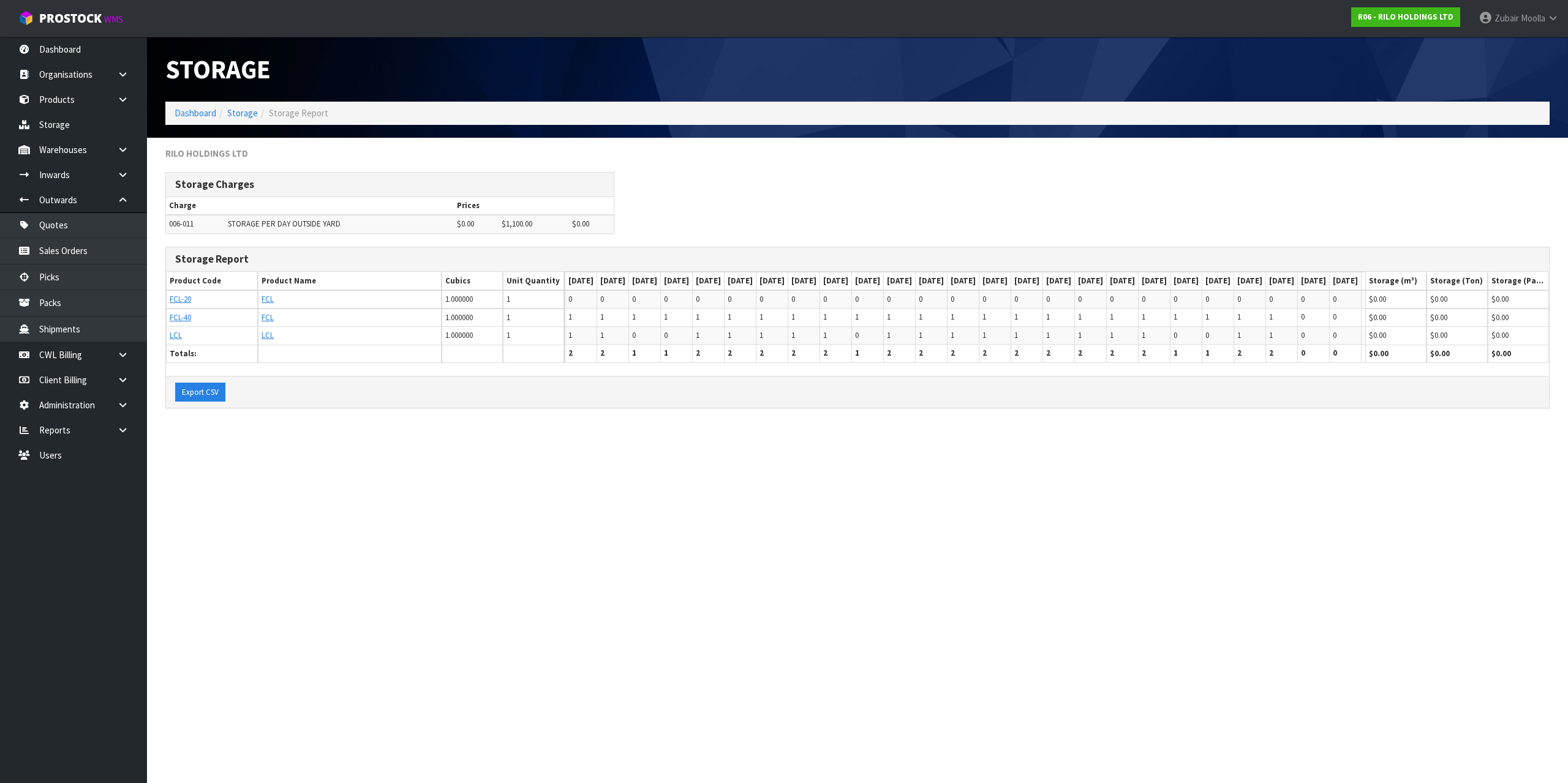
click at [360, 537] on section "Storage Dashboard Storage Storage Report RILO HOLDINGS LTD Storage Charges Char…" at bounding box center [784, 392] width 1568 height 783
click at [353, 531] on section "Storage Dashboard Storage Storage Report RILO HOLDINGS LTD Storage Charges Char…" at bounding box center [784, 392] width 1568 height 783
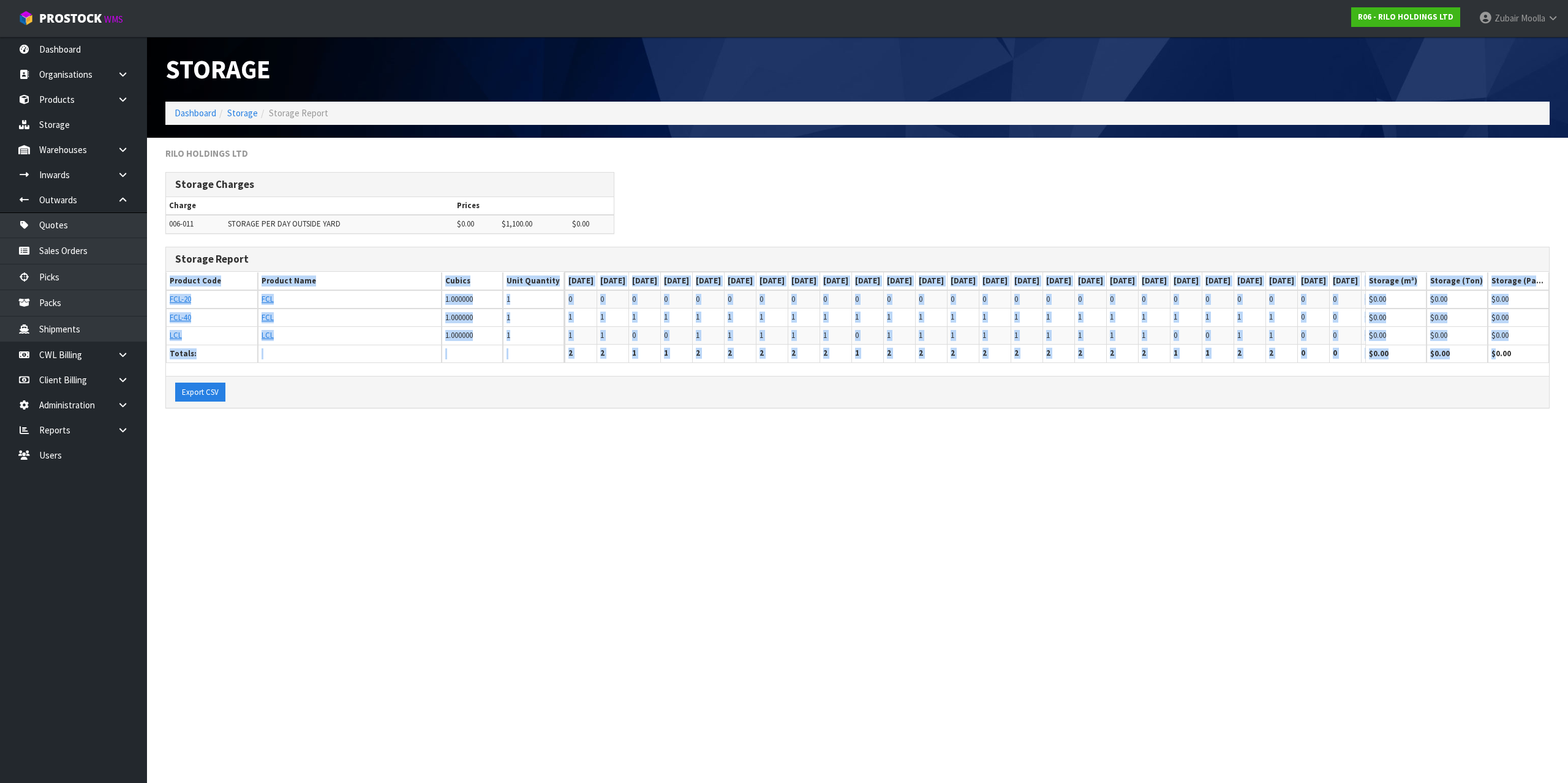
click at [353, 531] on section "Storage Dashboard Storage Storage Report RILO HOLDINGS LTD Storage Charges Char…" at bounding box center [784, 392] width 1568 height 783
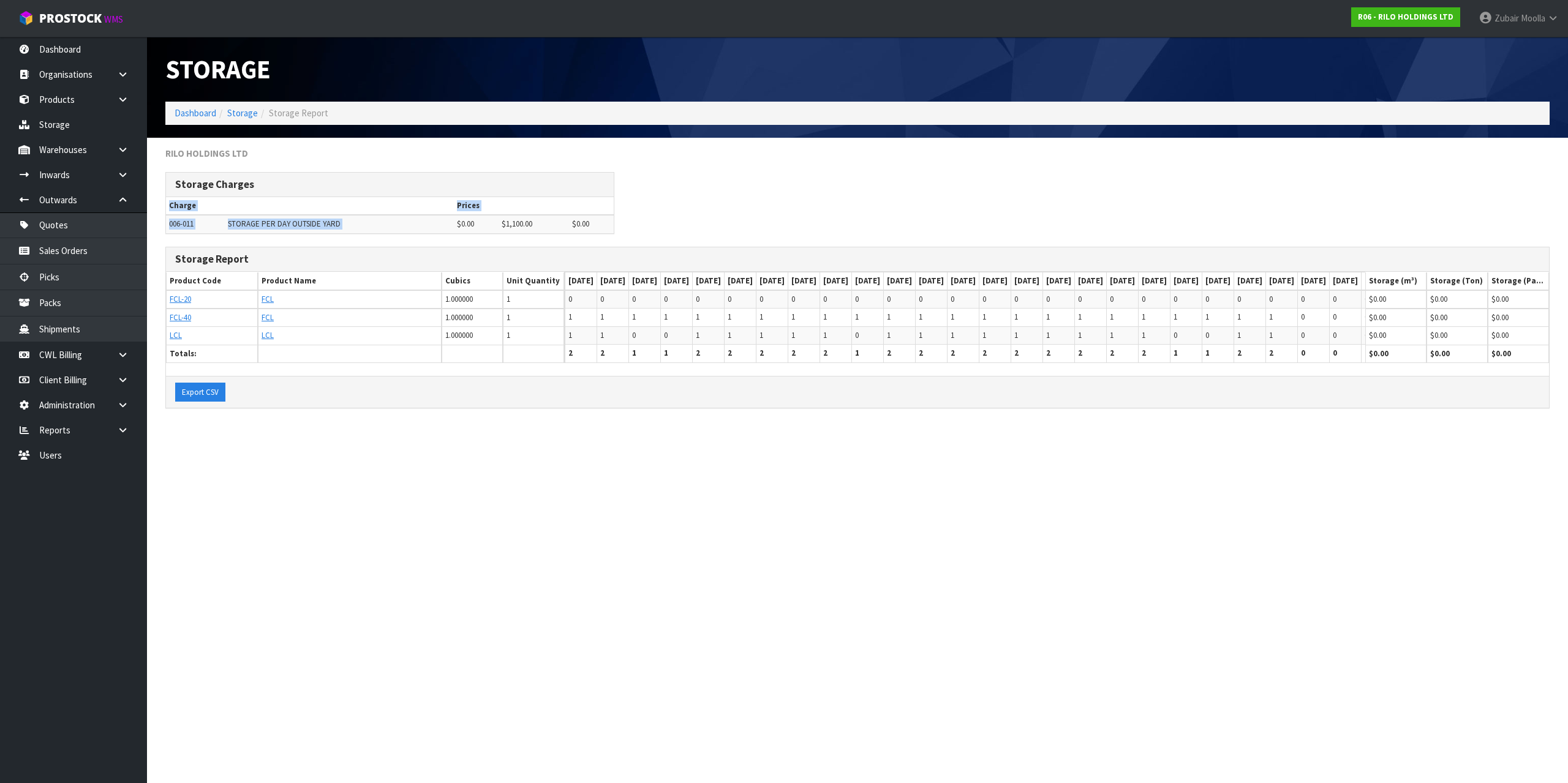
drag, startPoint x: 437, startPoint y: 221, endPoint x: 729, endPoint y: 231, distance: 292.2
click at [730, 231] on div "Storage Charges Charge Prices 006-011 STORAGE PER DAY OUTSIDE YARD $0.00 $1,100…" at bounding box center [857, 209] width 1402 height 75
click at [726, 232] on div "Storage Charges Charge Prices 006-011 STORAGE PER DAY OUTSIDE YARD $0.00 $1,100…" at bounding box center [857, 209] width 1402 height 75
click at [726, 231] on div "Storage Charges Charge Prices 006-011 STORAGE PER DAY OUTSIDE YARD $0.00 $1,100…" at bounding box center [857, 209] width 1402 height 75
click at [120, 438] on link at bounding box center [127, 430] width 39 height 25
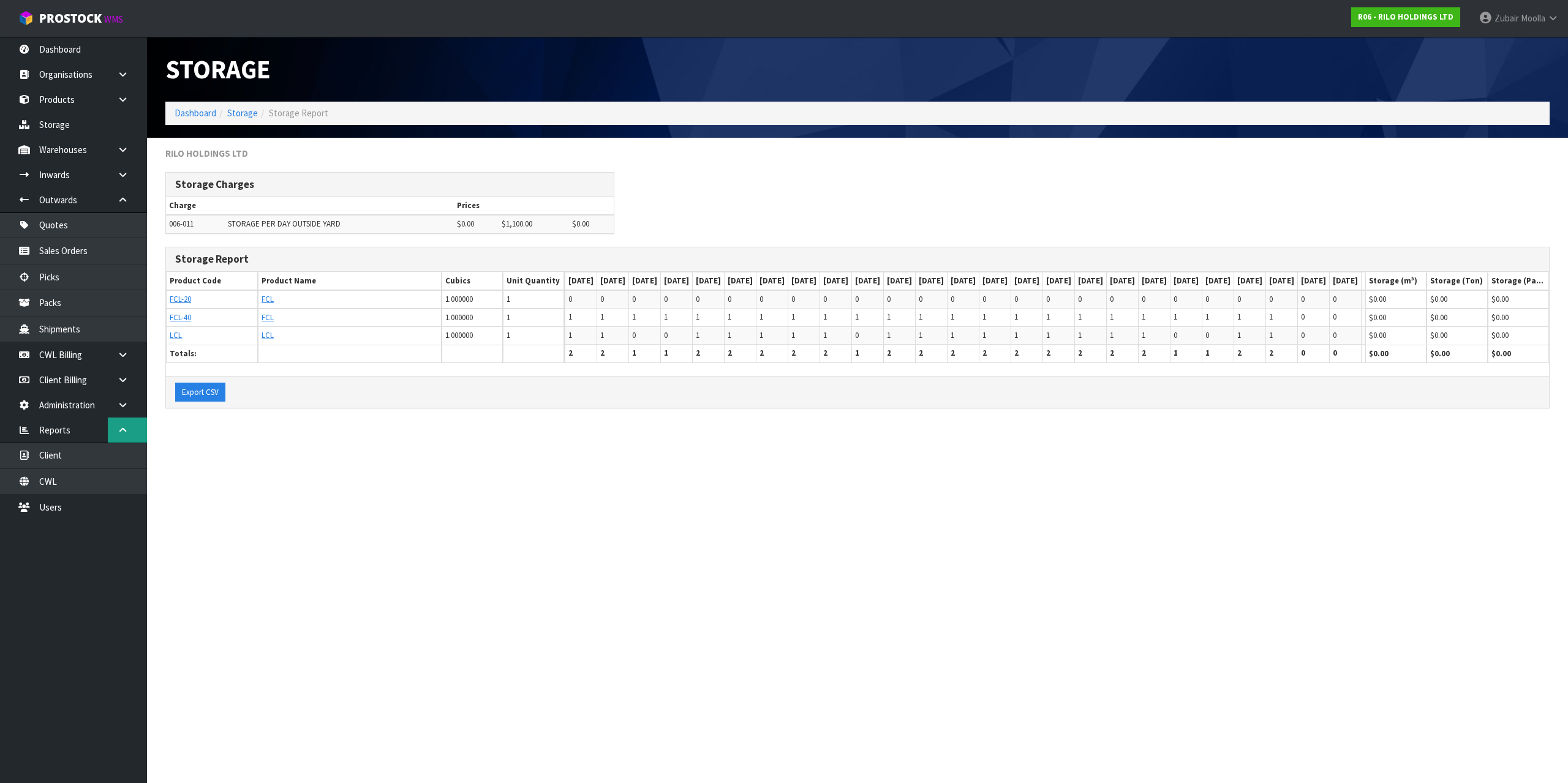
click at [120, 437] on link at bounding box center [127, 430] width 39 height 25
click at [98, 449] on link "Client" at bounding box center [73, 456] width 147 height 25
drag, startPoint x: 505, startPoint y: 550, endPoint x: 512, endPoint y: 554, distance: 8.1
click at [516, 554] on section "Storage Dashboard Storage Storage Report RILO HOLDINGS LTD Storage Charges Char…" at bounding box center [784, 392] width 1568 height 783
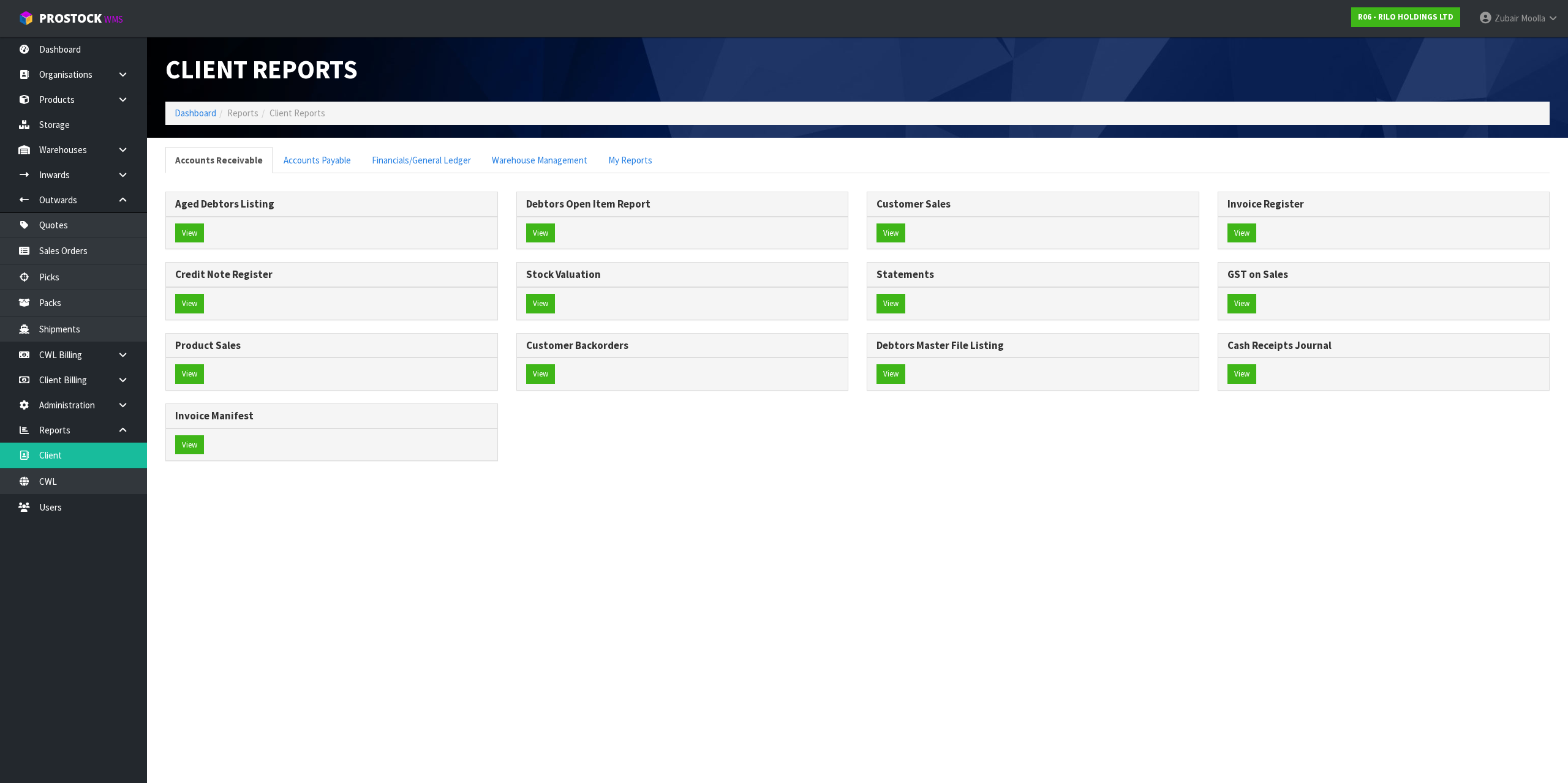
click at [510, 554] on section "Client Reports Dashboard Reports Client Reports Accounts Receivable Accounts Pa…" at bounding box center [784, 392] width 1568 height 783
click at [110, 479] on link "CWL" at bounding box center [73, 481] width 147 height 25
click at [115, 479] on link "CWL" at bounding box center [73, 481] width 147 height 25
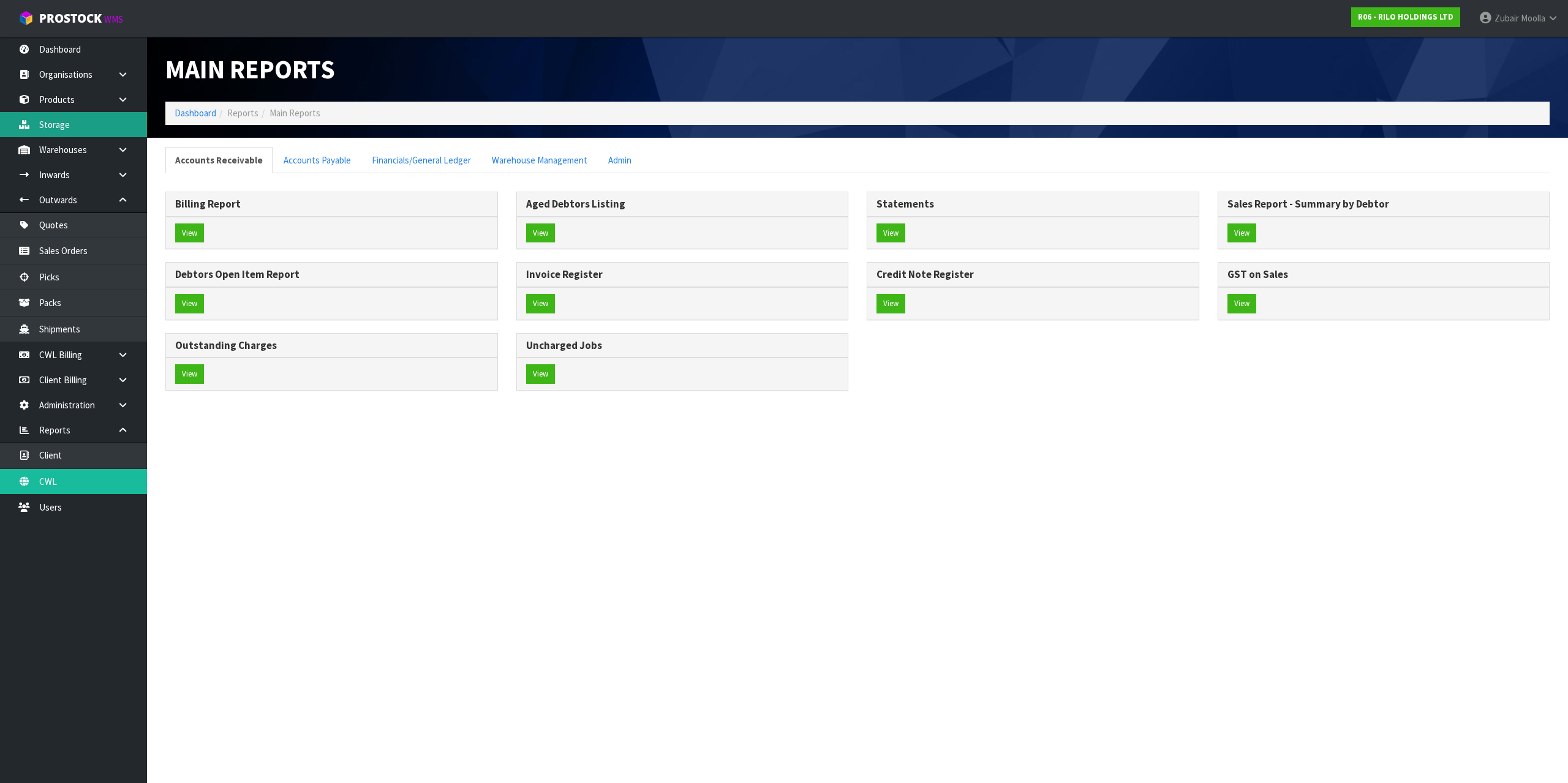
click at [53, 123] on link "Storage" at bounding box center [73, 124] width 147 height 25
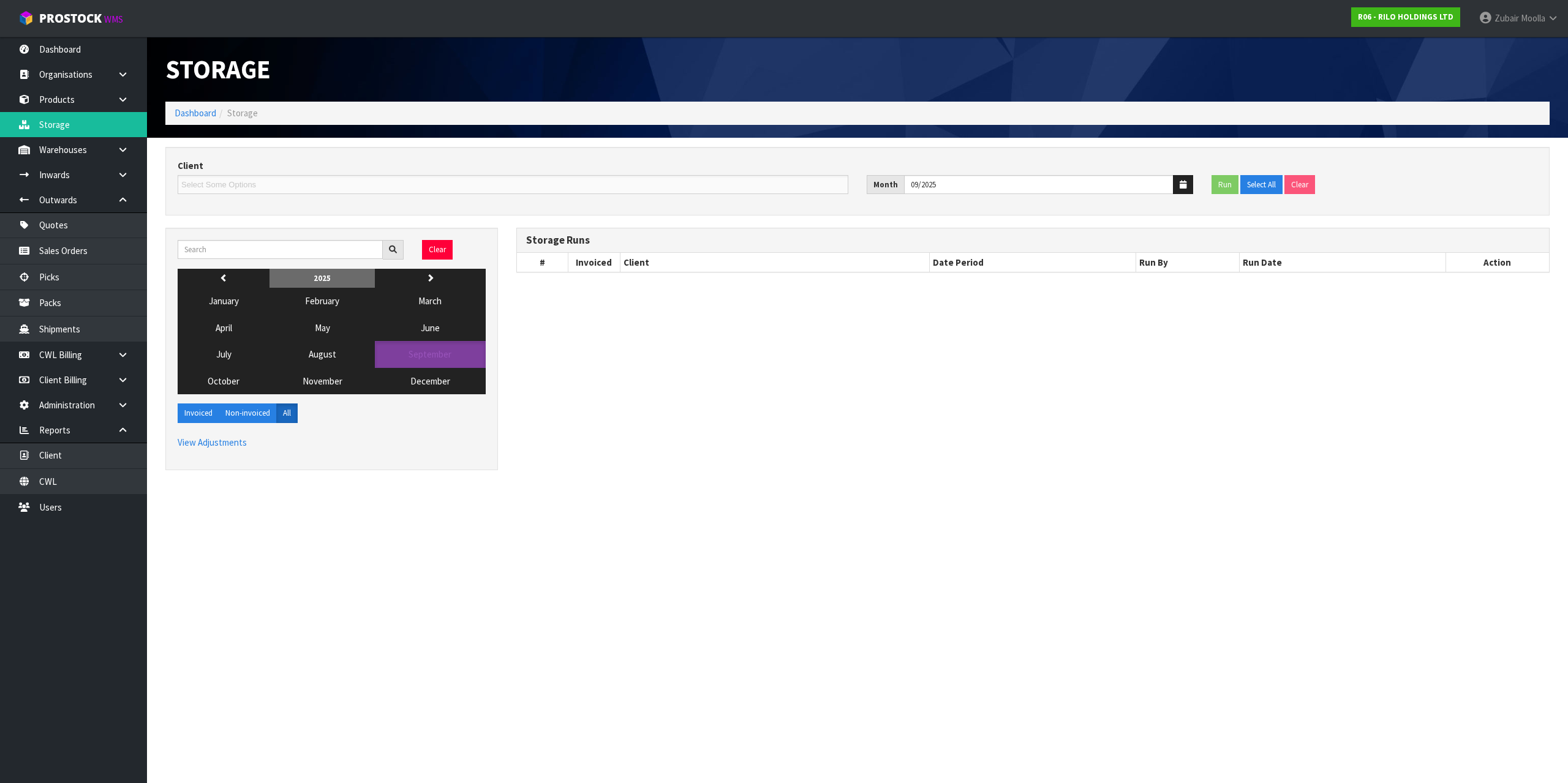
click at [600, 105] on ol "Dashboard Storage" at bounding box center [857, 113] width 1384 height 23
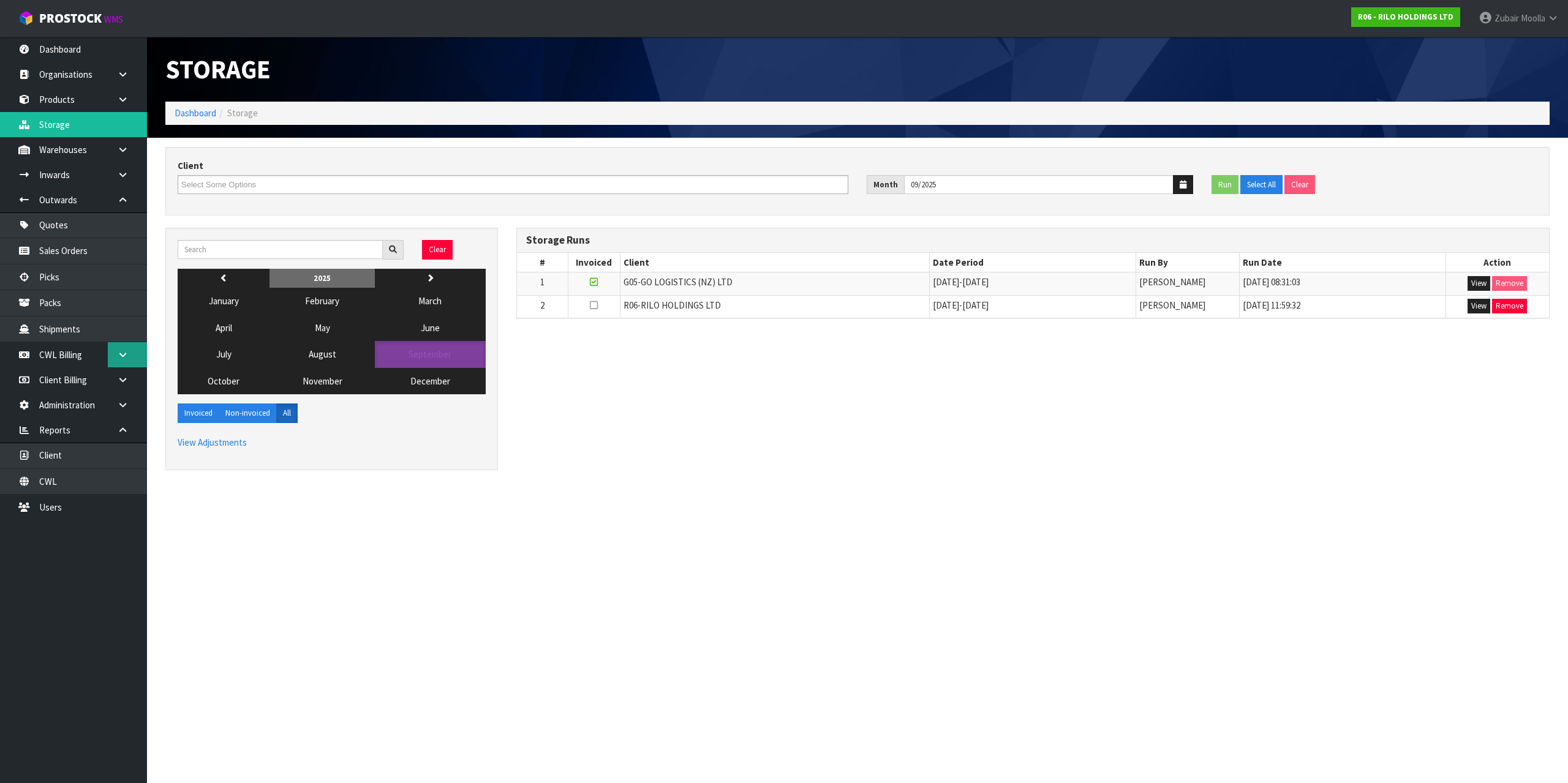
click at [128, 355] on icon at bounding box center [123, 355] width 12 height 9
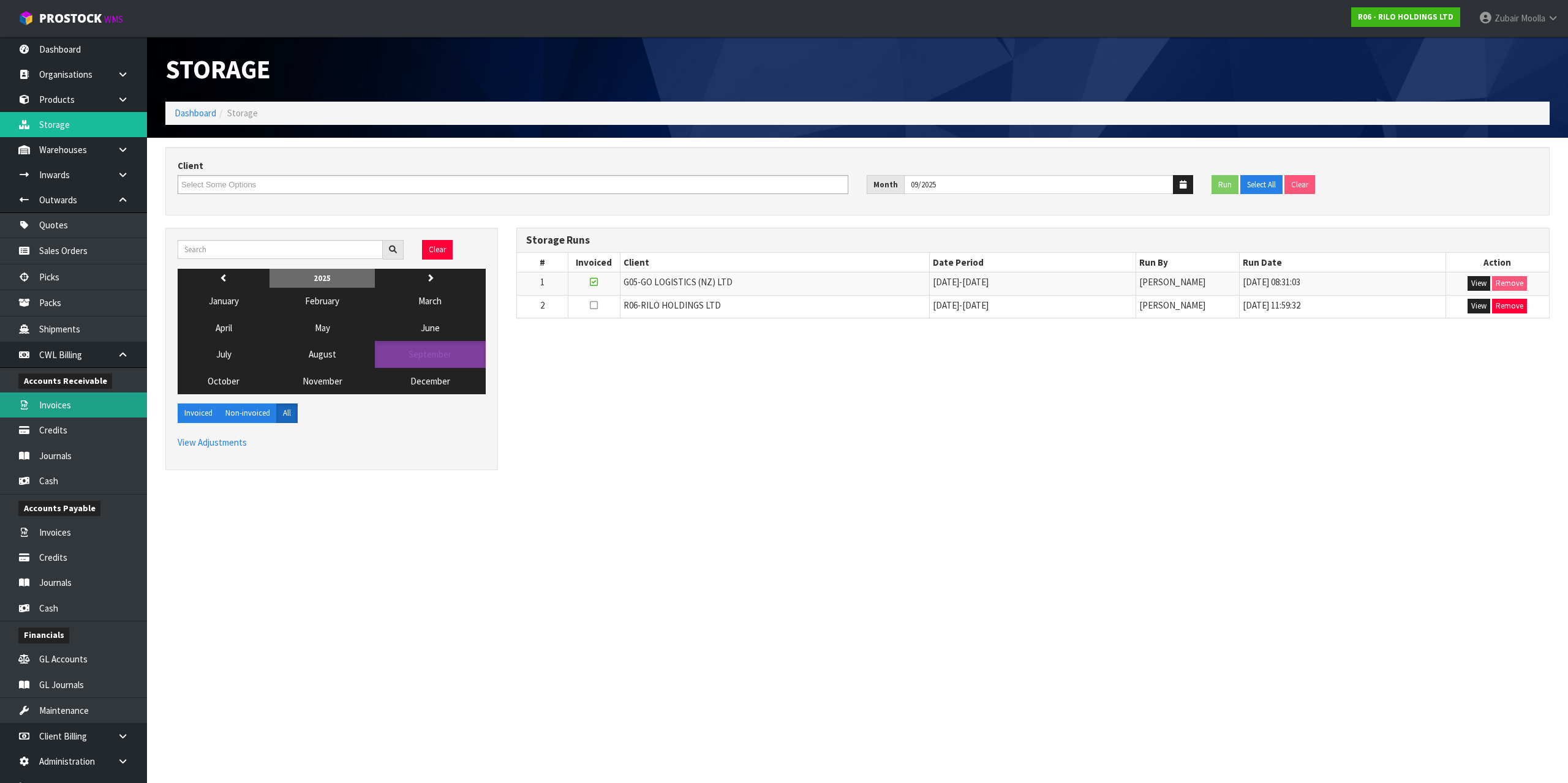
click at [84, 411] on link "Invoices" at bounding box center [73, 405] width 147 height 25
click at [622, 125] on div "Storage Dashboard Storage" at bounding box center [857, 87] width 1402 height 101
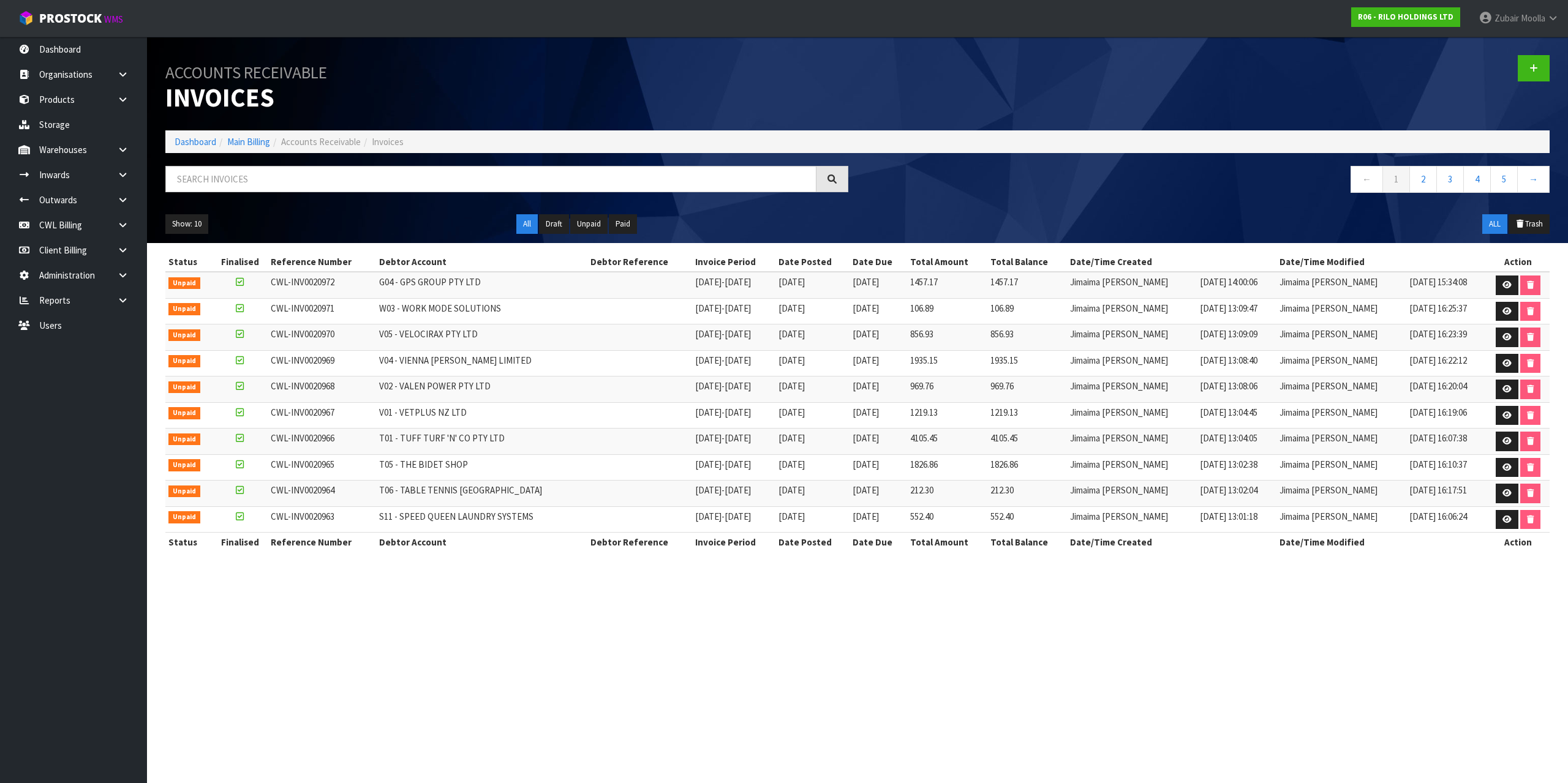
click at [627, 109] on h1 "Accounts Receivable Invoices" at bounding box center [507, 84] width 683 height 57
click at [1535, 75] on link at bounding box center [1534, 69] width 32 height 27
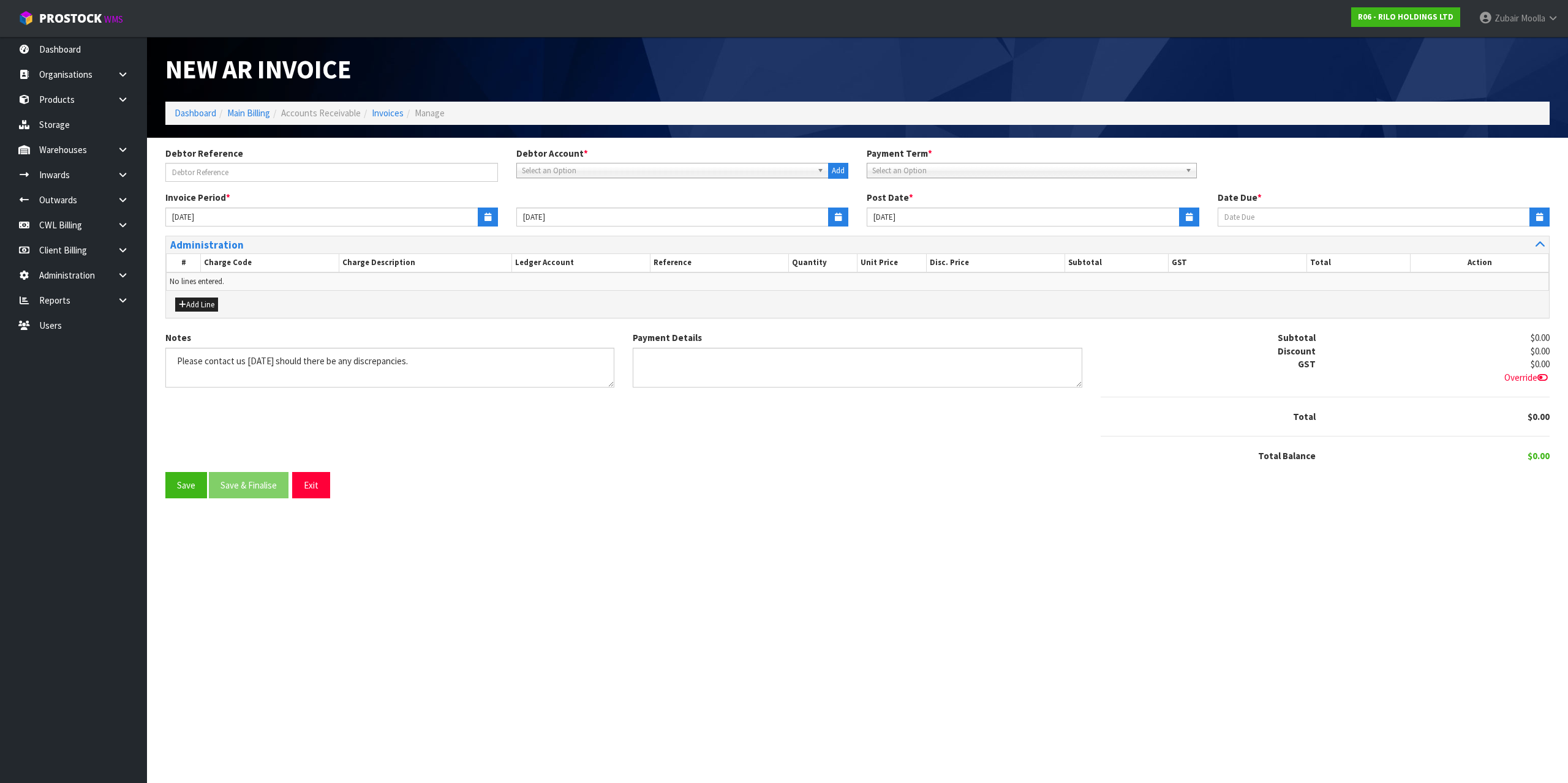
click at [563, 165] on span "Select an Option" at bounding box center [668, 170] width 291 height 15
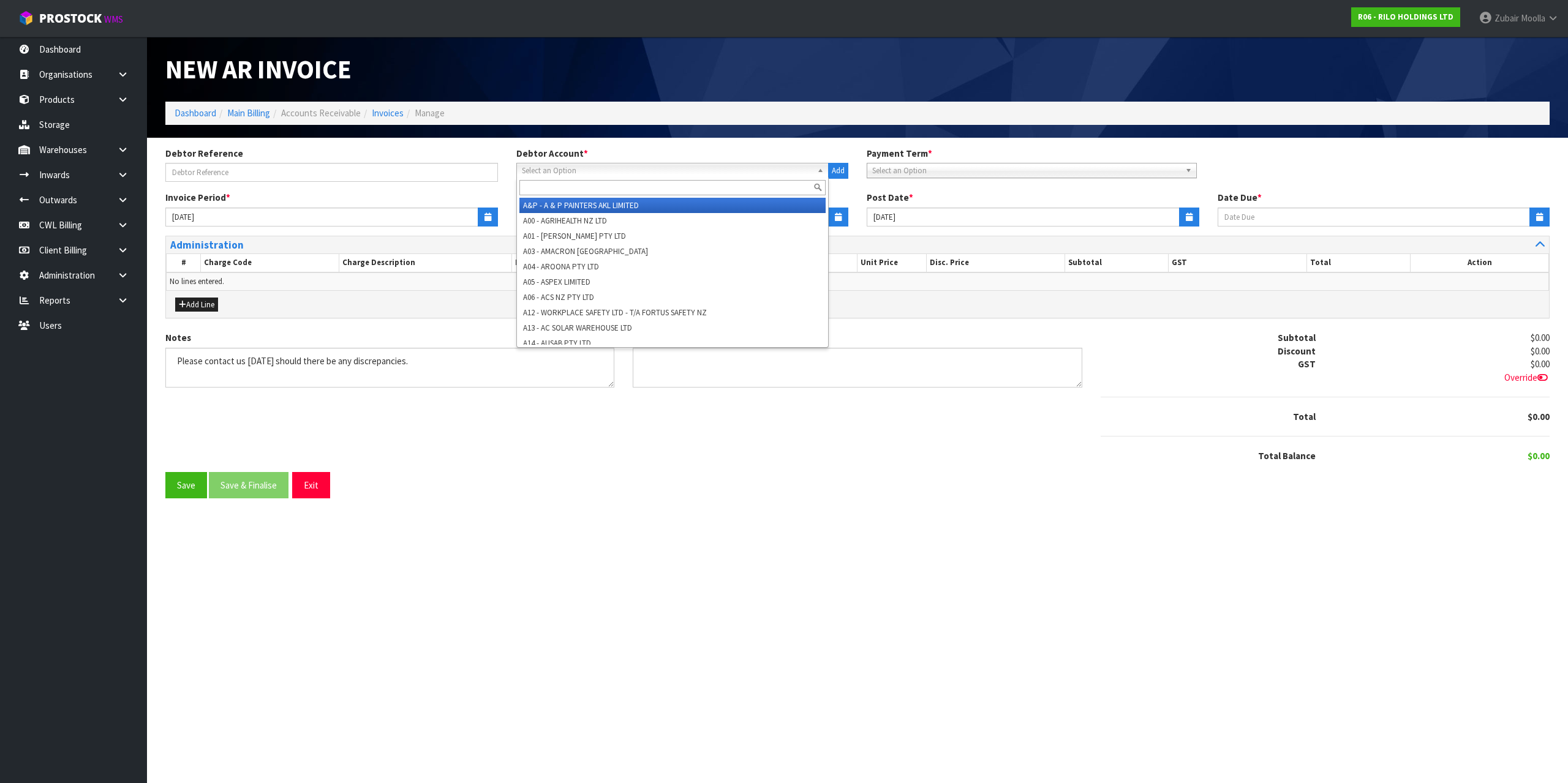
drag, startPoint x: 558, startPoint y: 176, endPoint x: 554, endPoint y: 181, distance: 6.4
click at [557, 176] on span "Select an Option" at bounding box center [668, 170] width 291 height 15
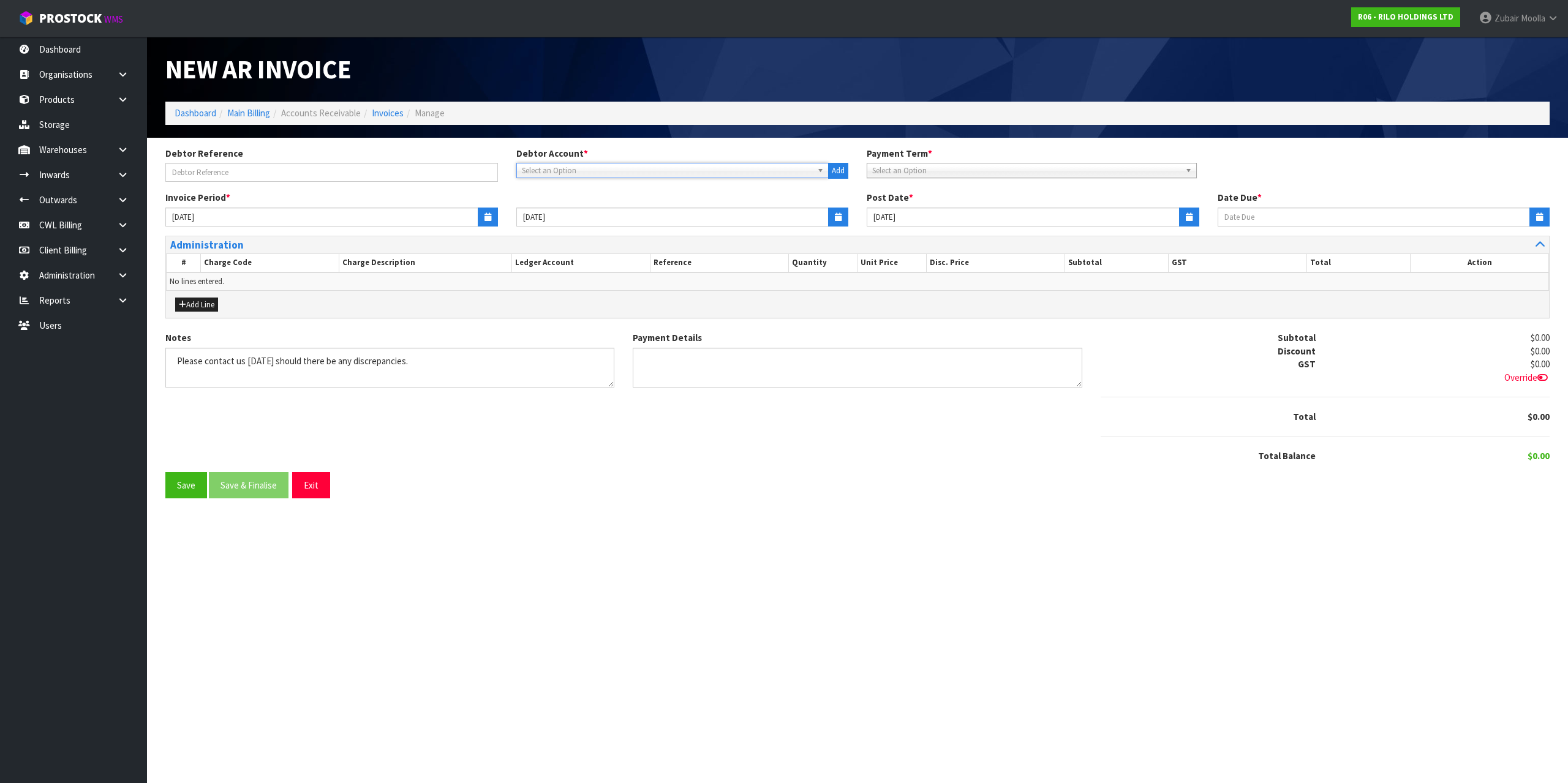
click at [554, 181] on div "Debtor Reference Debtor Account * A&P - A & P PAINTERS AKL LIMITED A00 - AGRIHE…" at bounding box center [857, 169] width 1402 height 44
click at [560, 176] on span "Select an Option" at bounding box center [668, 170] width 291 height 15
type input "rilo"
type input "03/10/2025"
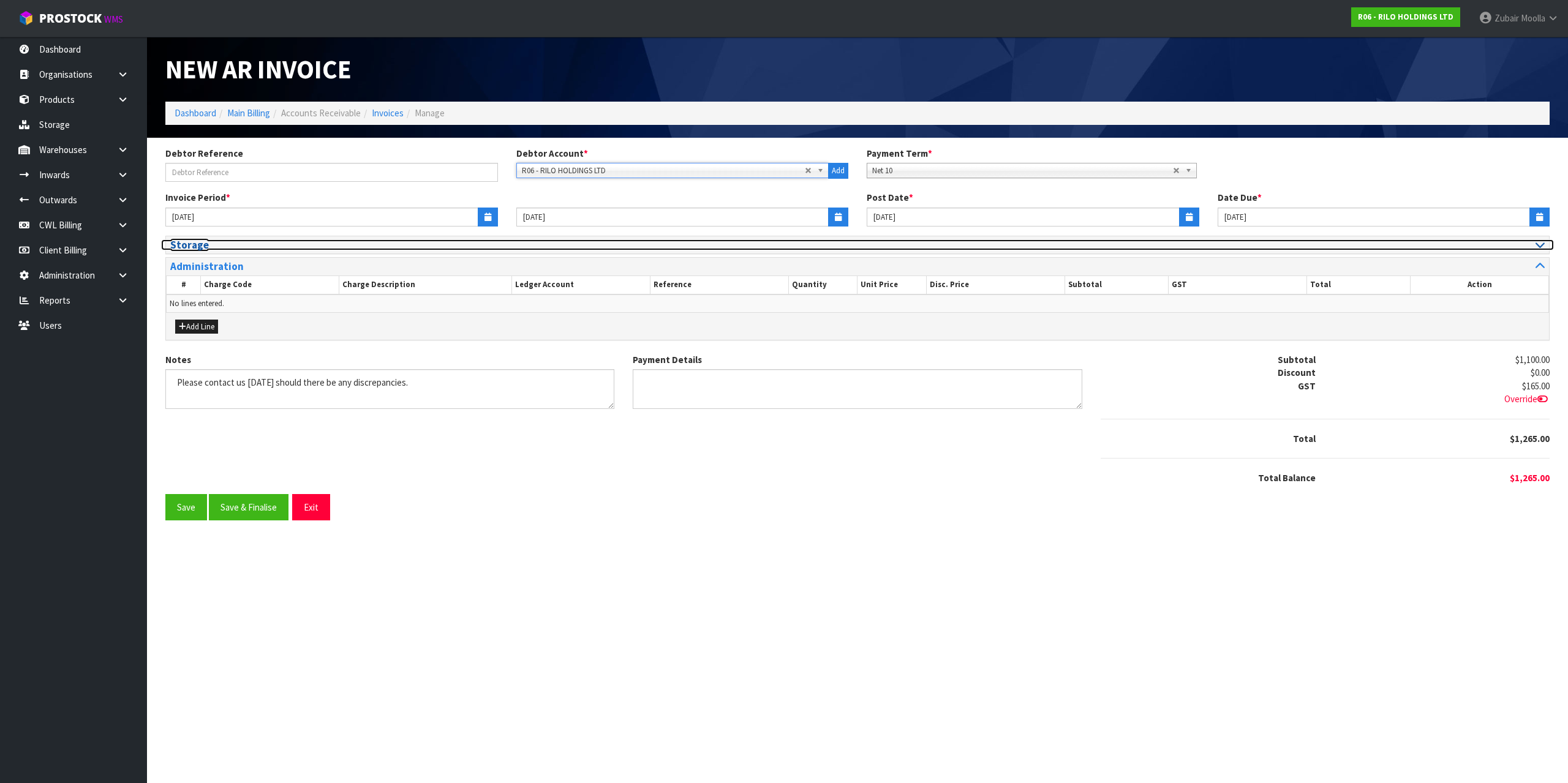
click at [269, 248] on h3 "Storage" at bounding box center [509, 245] width 678 height 12
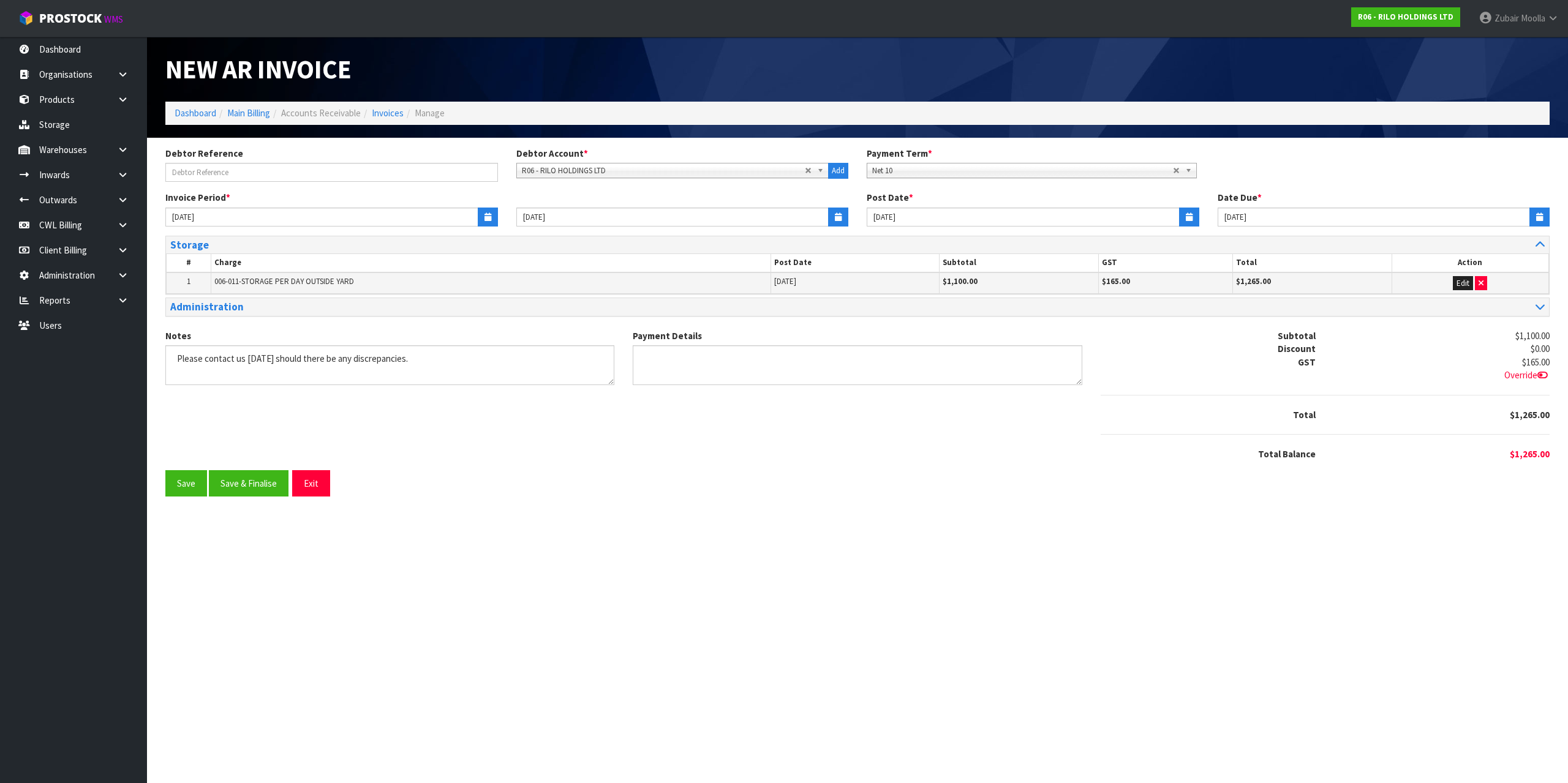
click at [1492, 372] on div "Override" at bounding box center [1442, 375] width 216 height 13
click at [1542, 237] on div "Storage" at bounding box center [857, 245] width 1383 height 18
click at [1538, 251] on div "Storage" at bounding box center [857, 245] width 1383 height 18
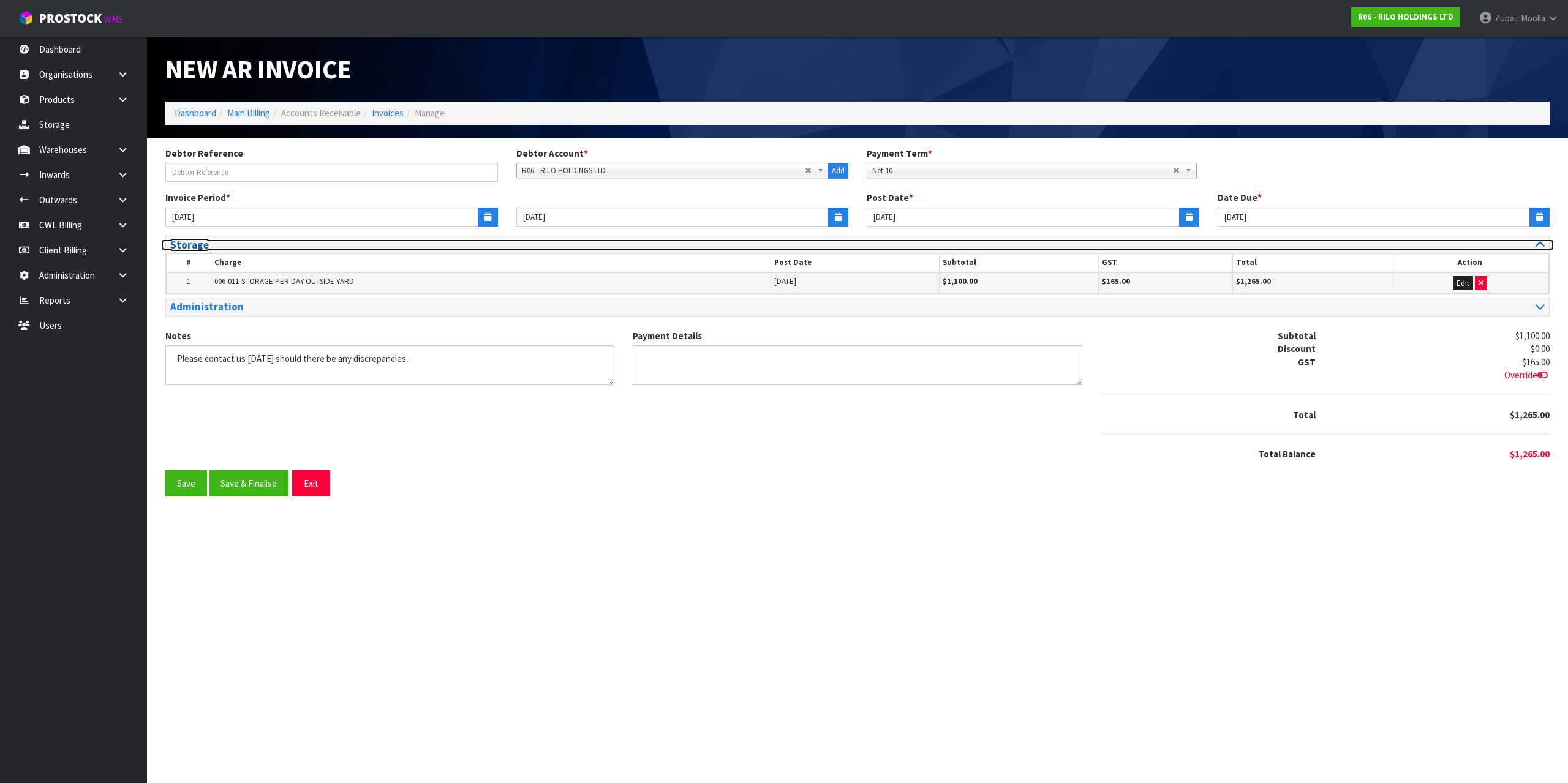
click at [1541, 245] on icon at bounding box center [1540, 244] width 9 height 10
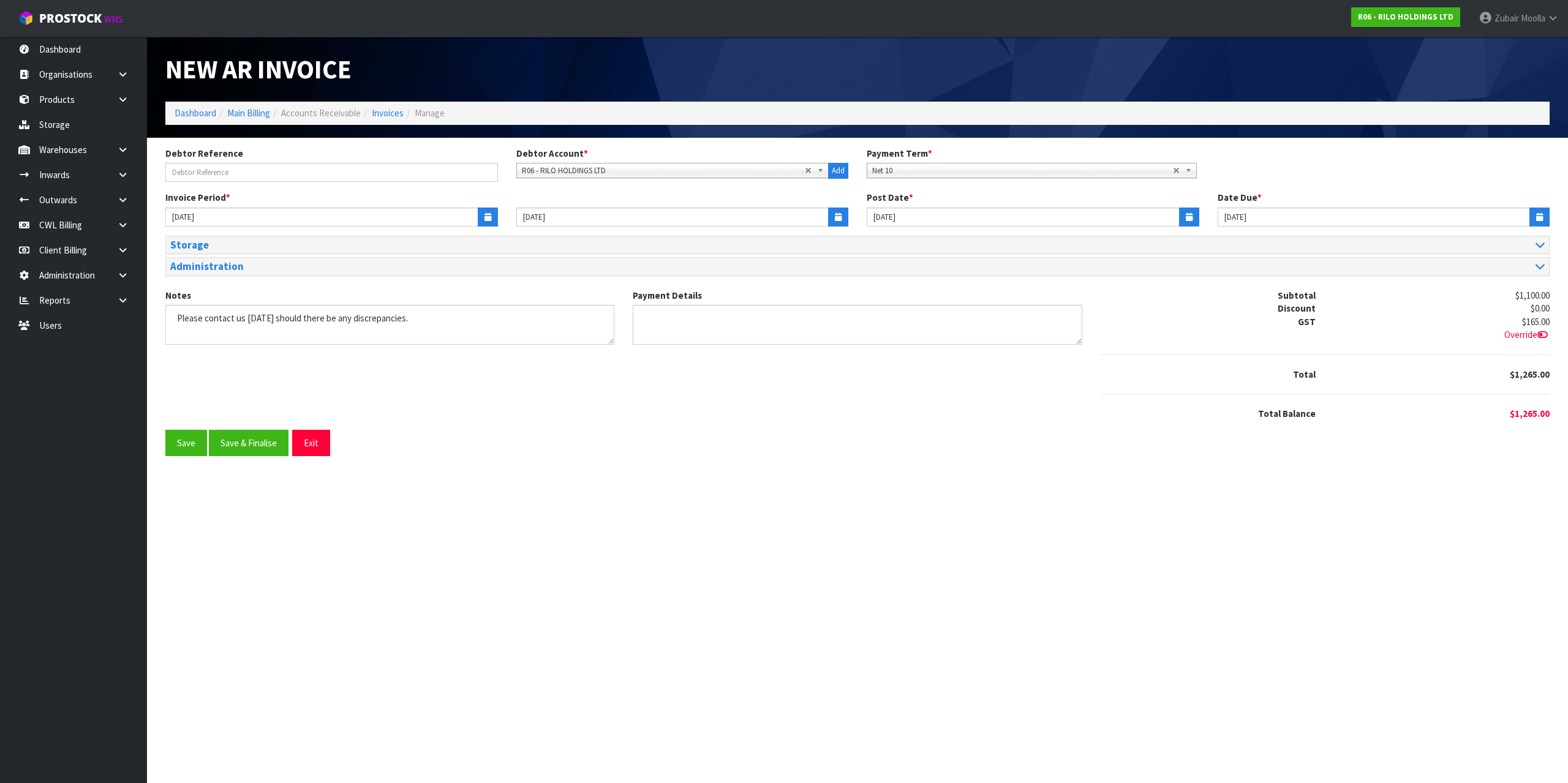
click at [1418, 456] on div "Save Save & Finalise Exit" at bounding box center [857, 443] width 1384 height 27
click at [1417, 445] on div "Save Save & Finalise Exit" at bounding box center [857, 443] width 1384 height 27
click at [327, 445] on button "Exit" at bounding box center [311, 443] width 38 height 27
click at [399, 513] on section "New AR Invoice Dashboard Main Billing Accounts Receivable Invoices Manage Debto…" at bounding box center [784, 392] width 1568 height 783
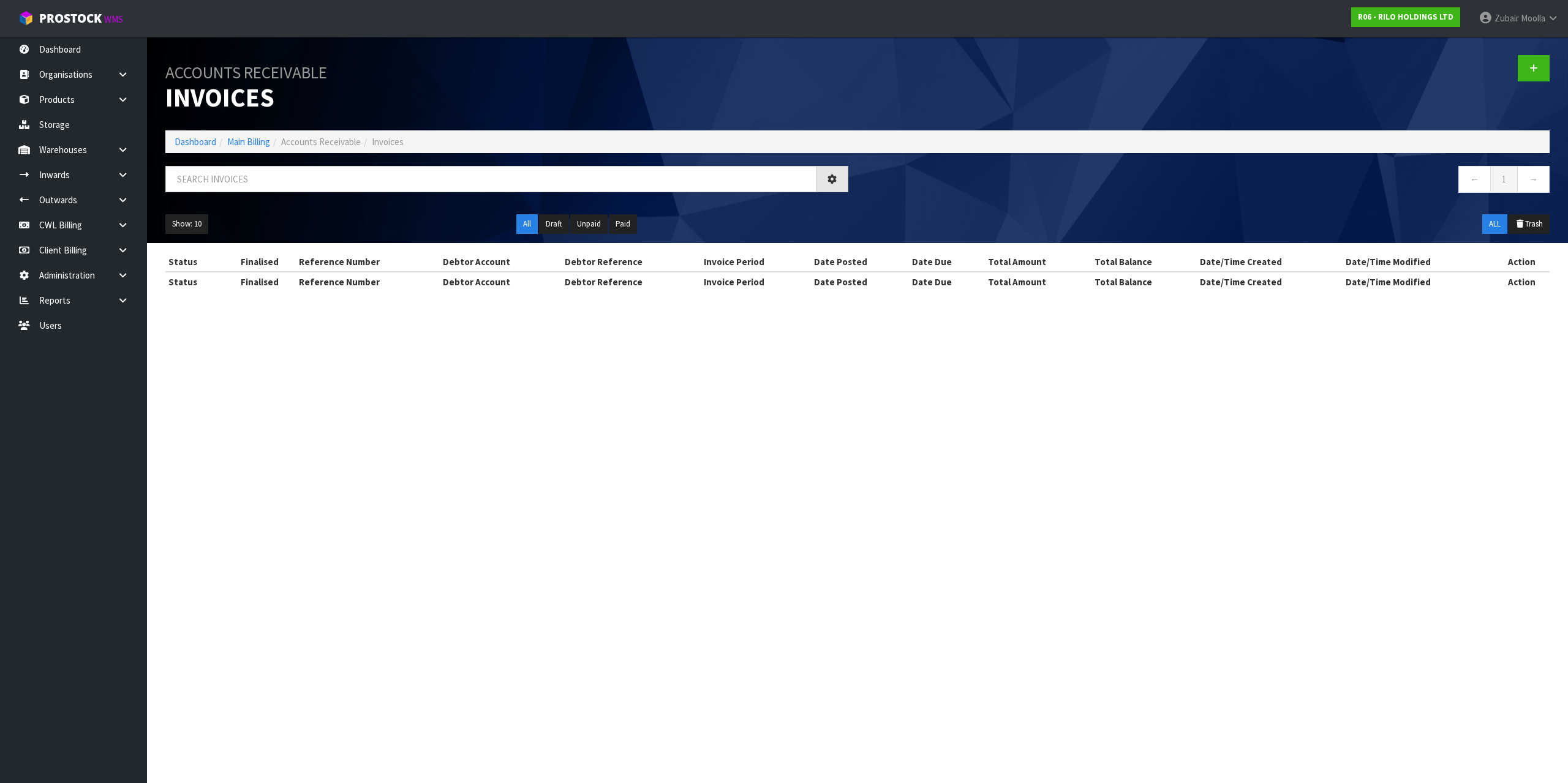
click at [400, 510] on section "Accounts Receivable Invoices Dashboard Main Billing Accounts Receivable Invoice…" at bounding box center [784, 392] width 1568 height 783
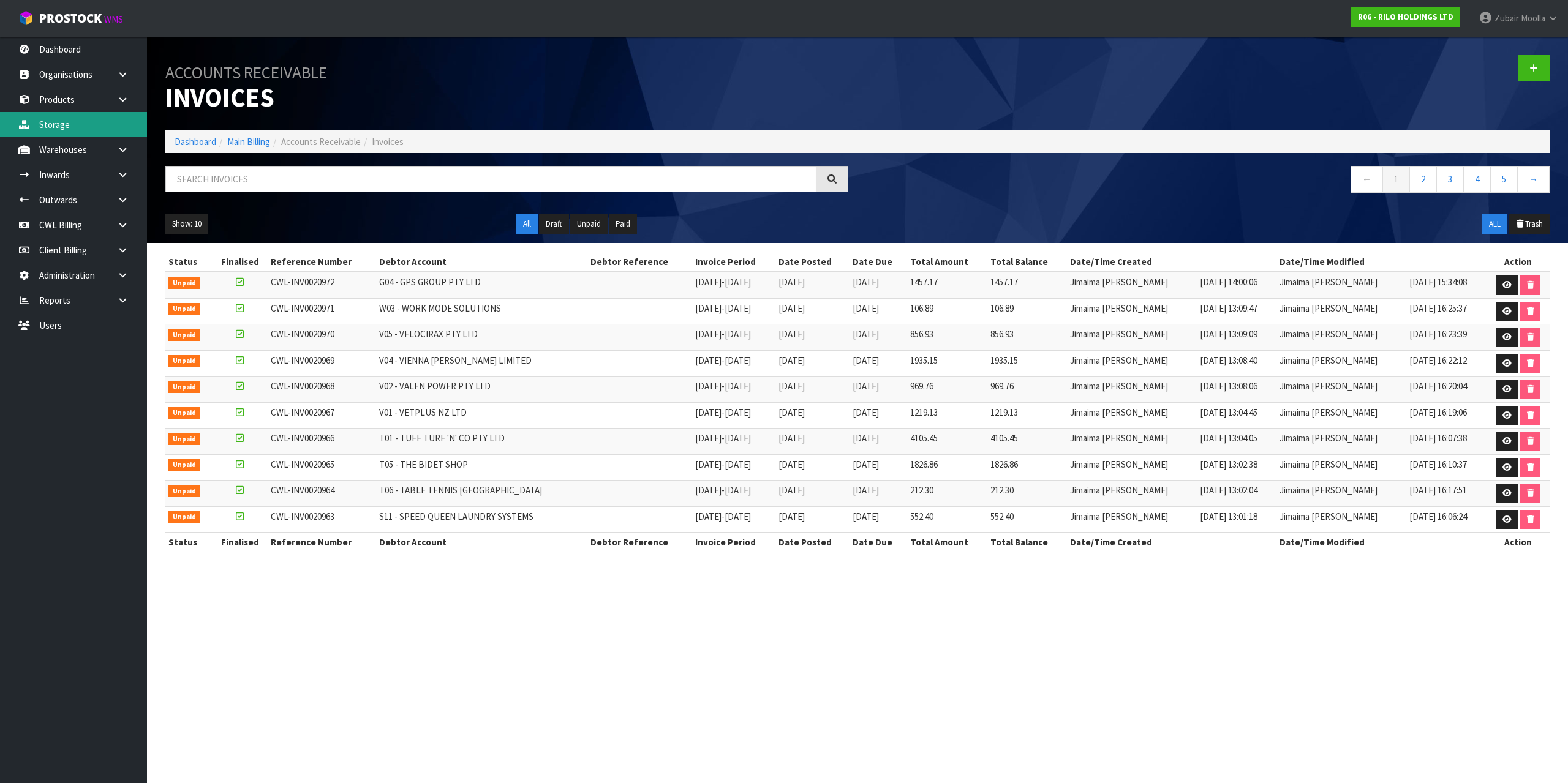
click at [76, 129] on link "Storage" at bounding box center [73, 124] width 147 height 25
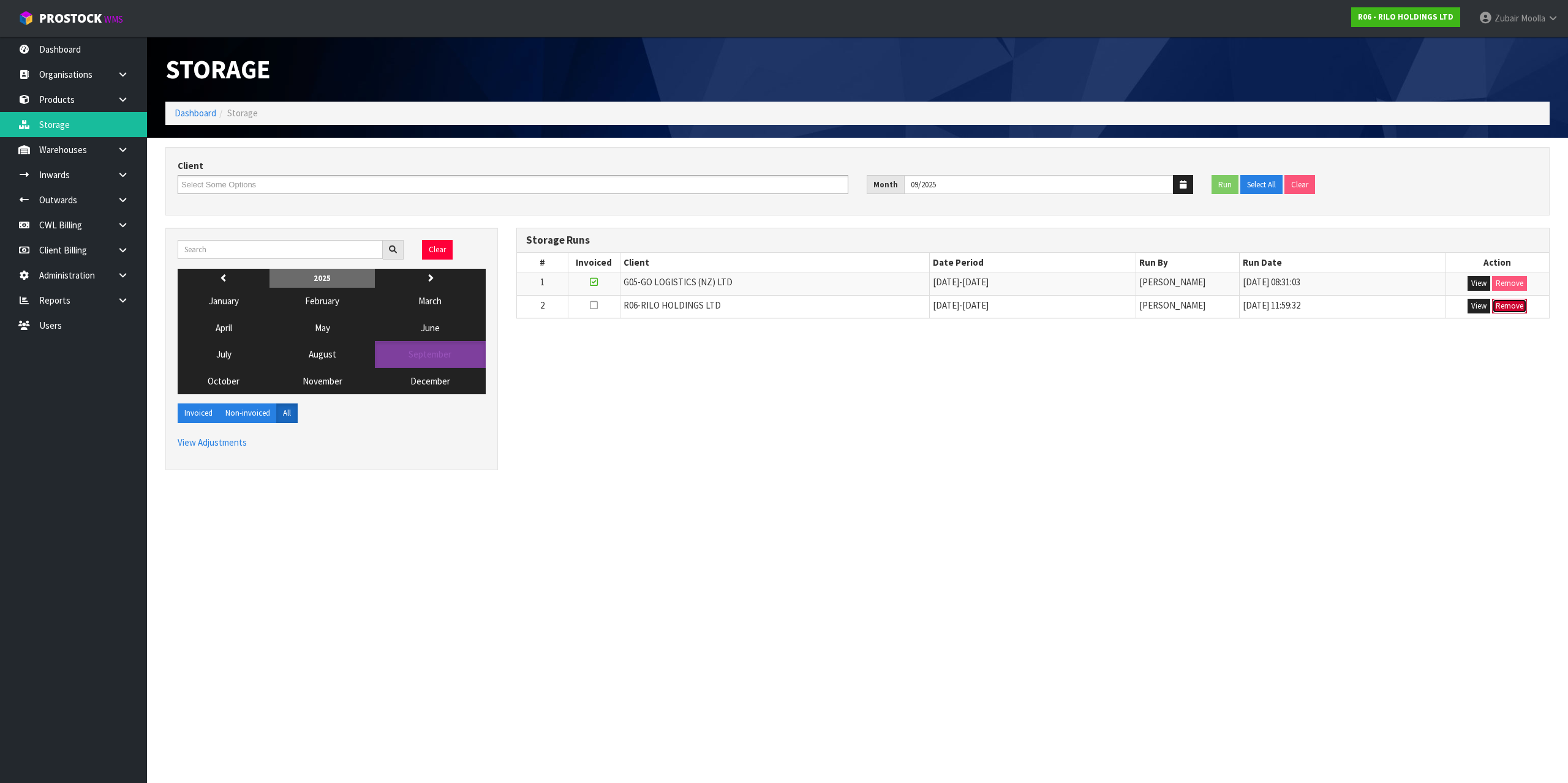
click at [1513, 309] on button "Remove" at bounding box center [1509, 306] width 35 height 15
click at [1153, 413] on div "Clear previous 2025 next January February March April May June July August Sept…" at bounding box center [857, 355] width 1402 height 255
drag, startPoint x: 1150, startPoint y: 413, endPoint x: 84, endPoint y: 46, distance: 1127.4
click at [83, 47] on link "Dashboard" at bounding box center [73, 49] width 147 height 25
drag, startPoint x: 84, startPoint y: 46, endPoint x: 830, endPoint y: 51, distance: 746.0
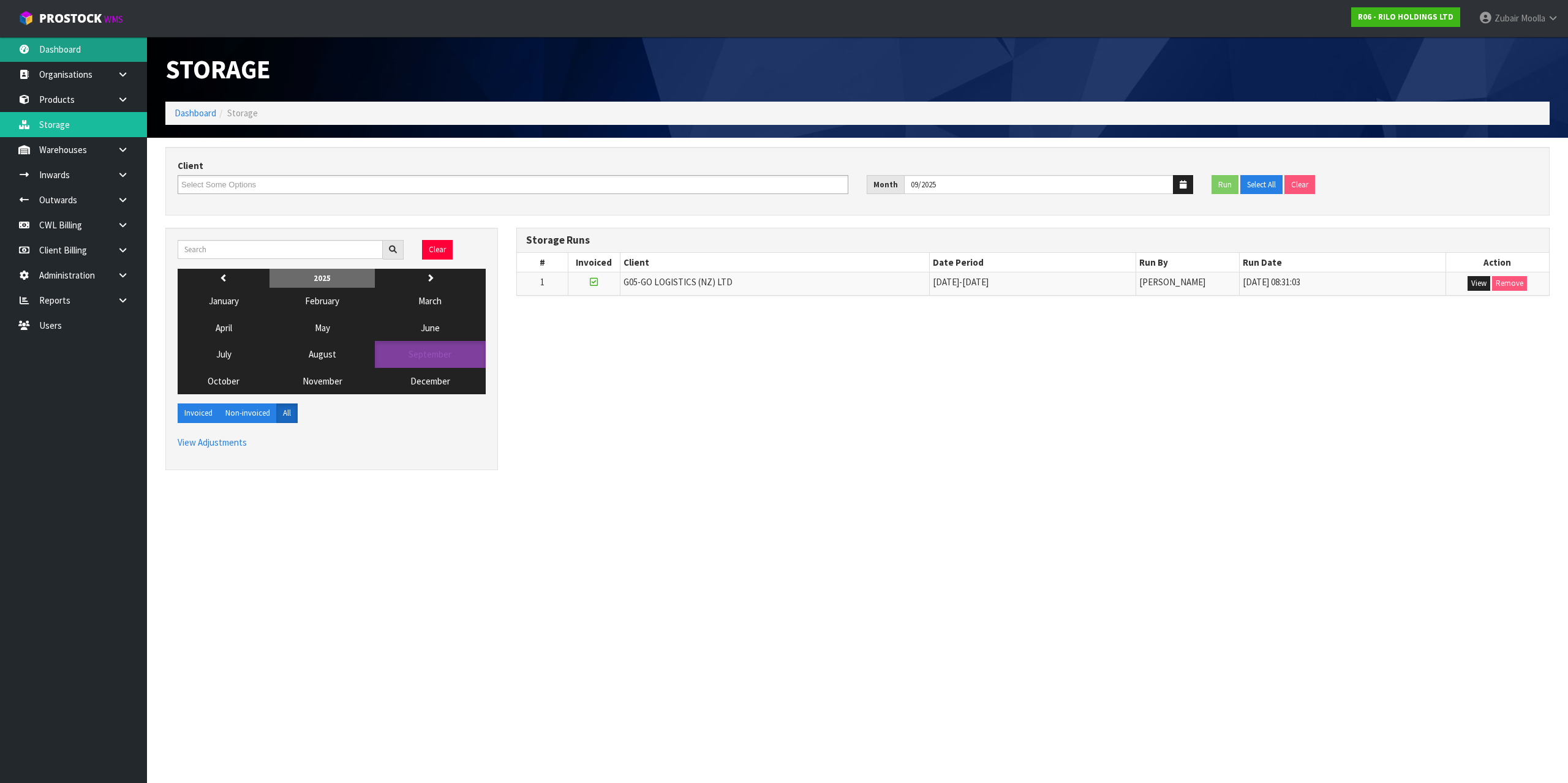
click at [88, 48] on link "Dashboard" at bounding box center [73, 49] width 147 height 25
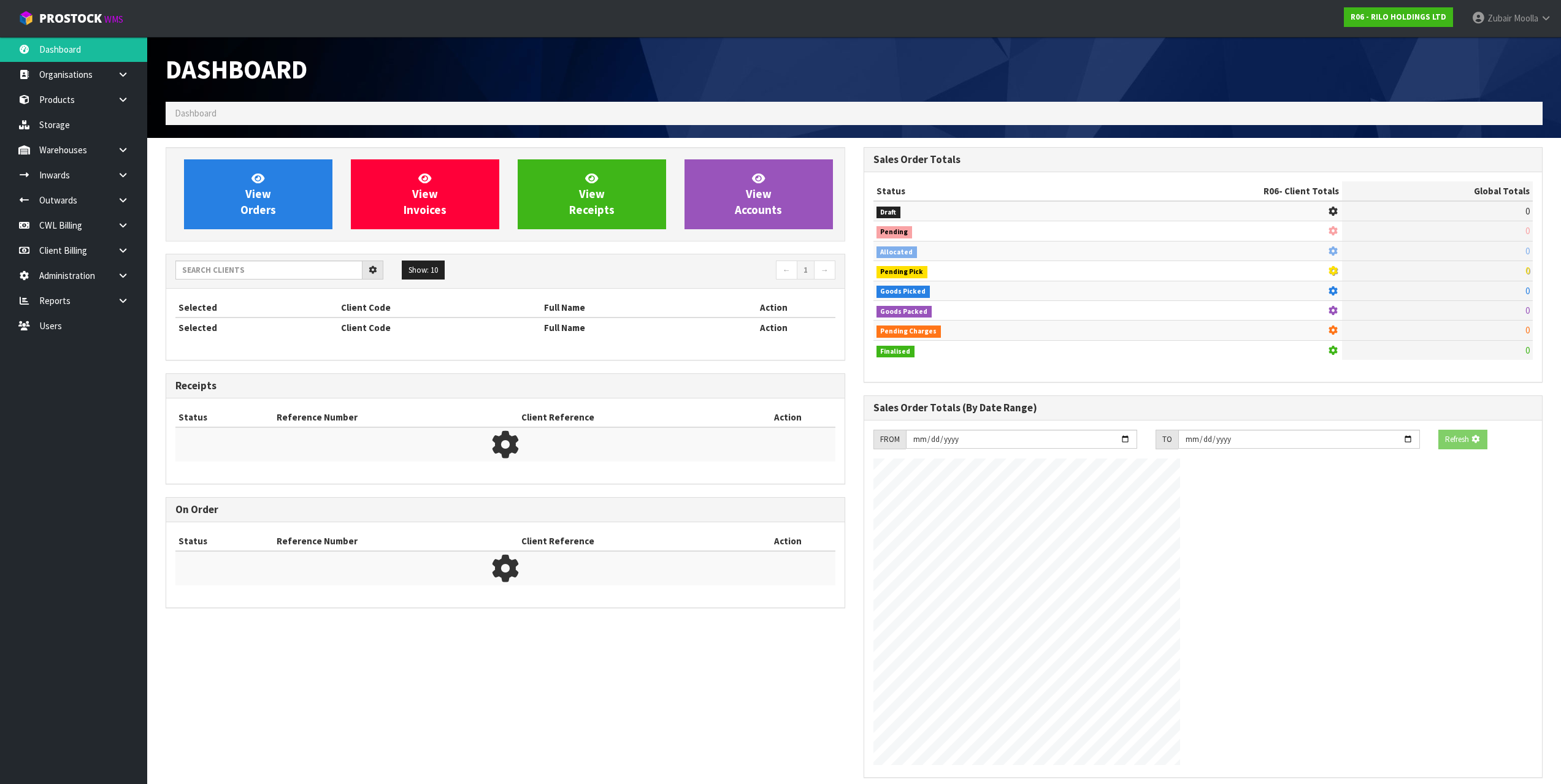
click at [1040, 50] on div at bounding box center [1204, 46] width 698 height 19
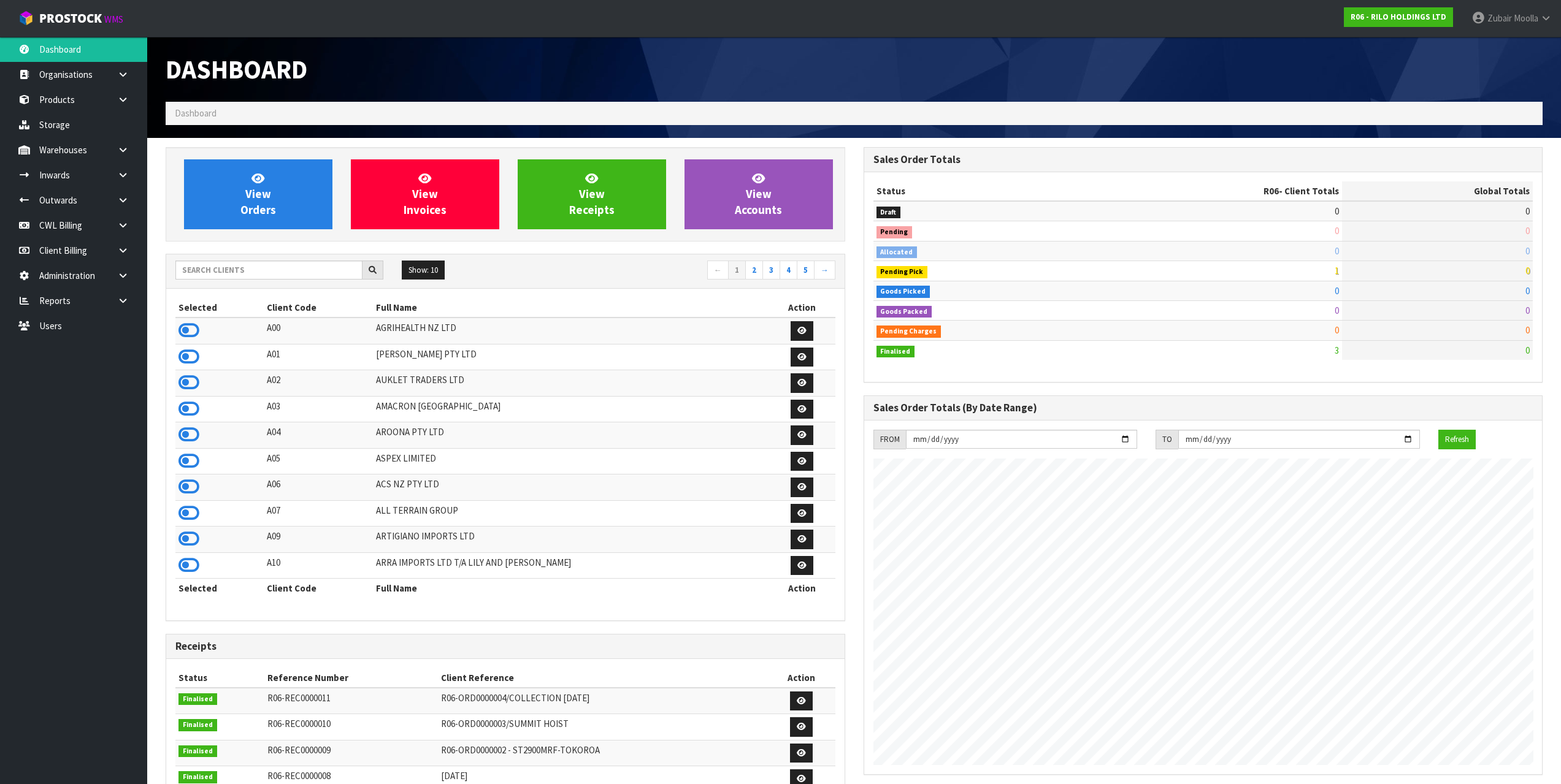
scroll to position [750, 698]
click at [1035, 50] on div at bounding box center [1204, 46] width 698 height 19
click at [1538, 15] on span "Moolla" at bounding box center [1526, 18] width 24 height 12
click at [1526, 38] on ul "Logout" at bounding box center [1512, 49] width 98 height 24
drag, startPoint x: 1528, startPoint y: 32, endPoint x: 1522, endPoint y: 59, distance: 27.7
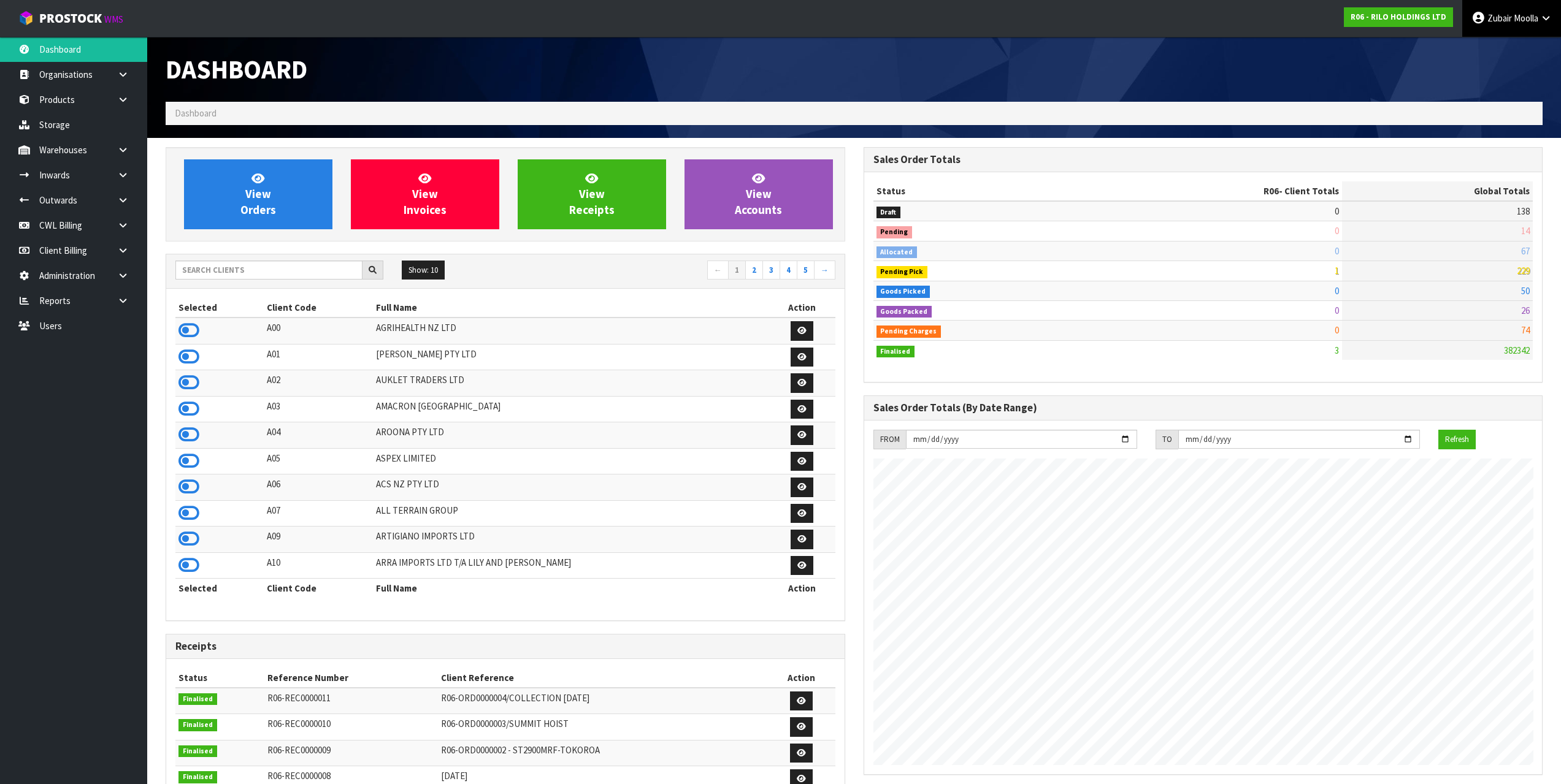
click at [1528, 33] on link "Zubair Moolla" at bounding box center [1512, 18] width 99 height 37
click at [1522, 59] on ul "Logout" at bounding box center [1512, 49] width 98 height 24
click at [1524, 47] on div at bounding box center [1204, 46] width 698 height 19
click at [1530, 25] on link "Zubair Moolla" at bounding box center [1512, 18] width 99 height 37
click at [1518, 53] on link "Logout" at bounding box center [1512, 49] width 97 height 16
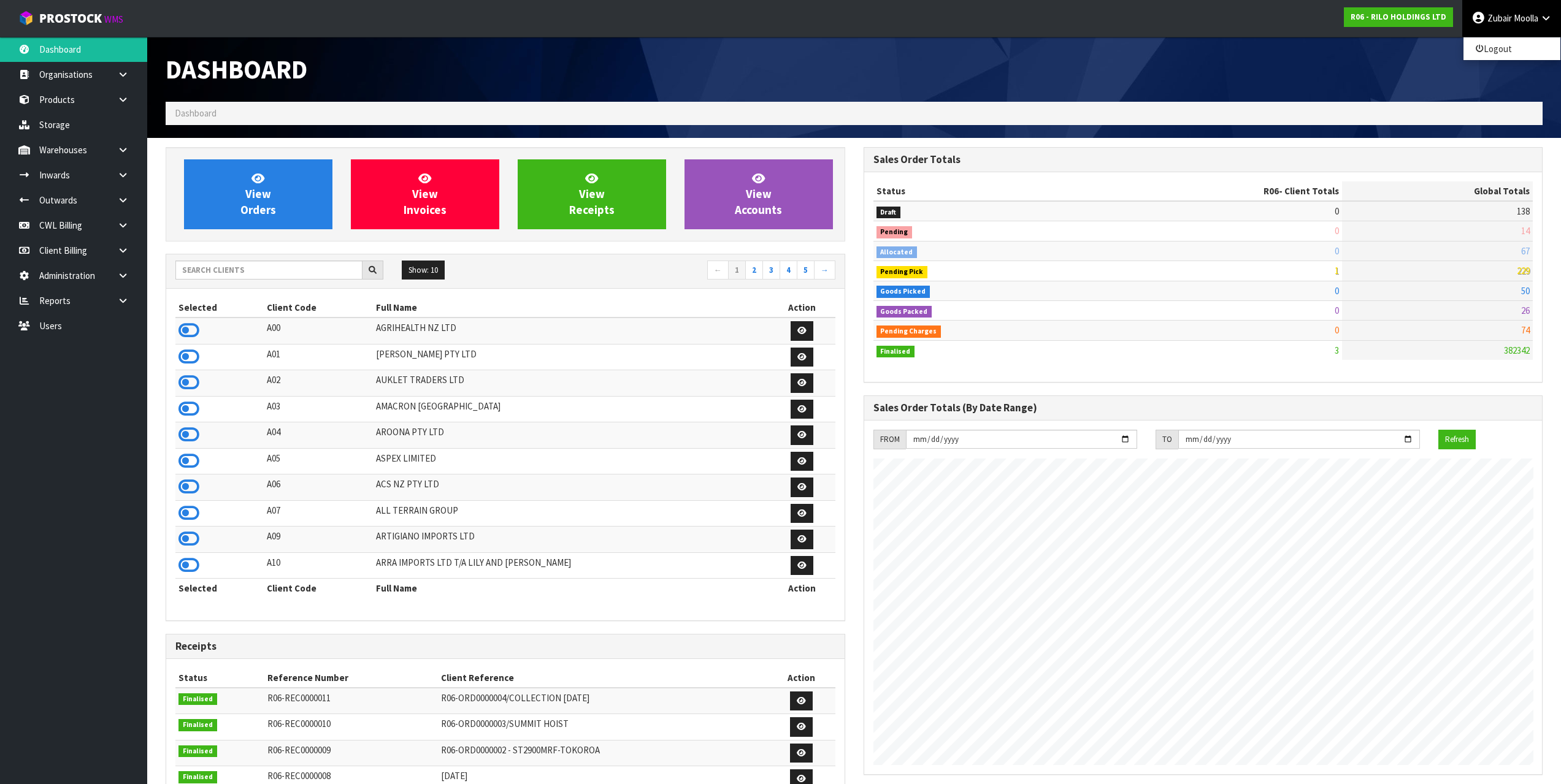
click at [1498, 78] on div "Dashboard" at bounding box center [854, 69] width 1396 height 65
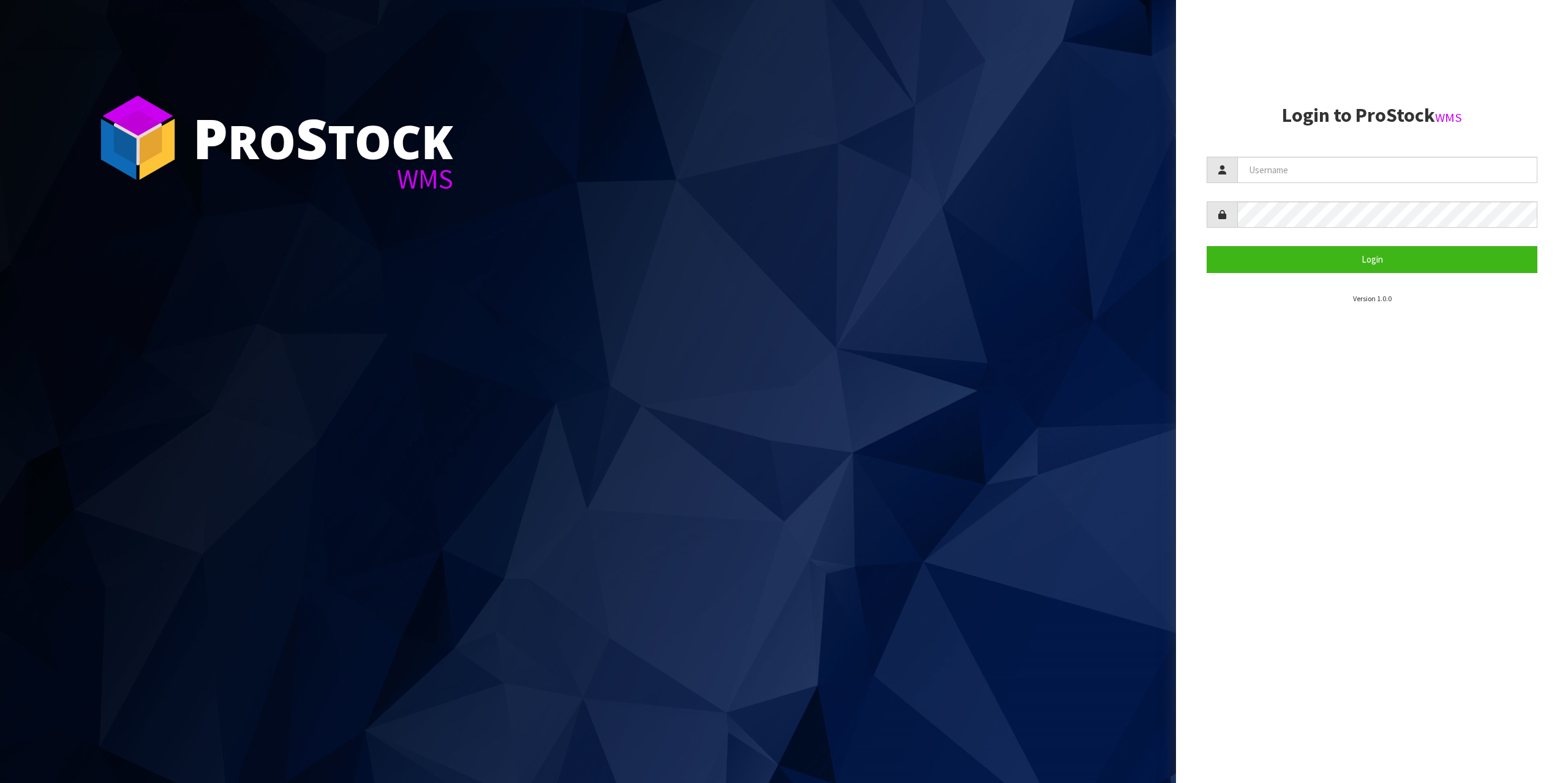
click at [1526, 440] on aside "Login to ProStock WMS Login Version 1.0.0" at bounding box center [1371, 392] width 392 height 783
click at [1263, 173] on input "text" at bounding box center [1387, 170] width 300 height 27
type input "zubairmoolla"
click at [1207, 246] on button "Login" at bounding box center [1372, 259] width 331 height 27
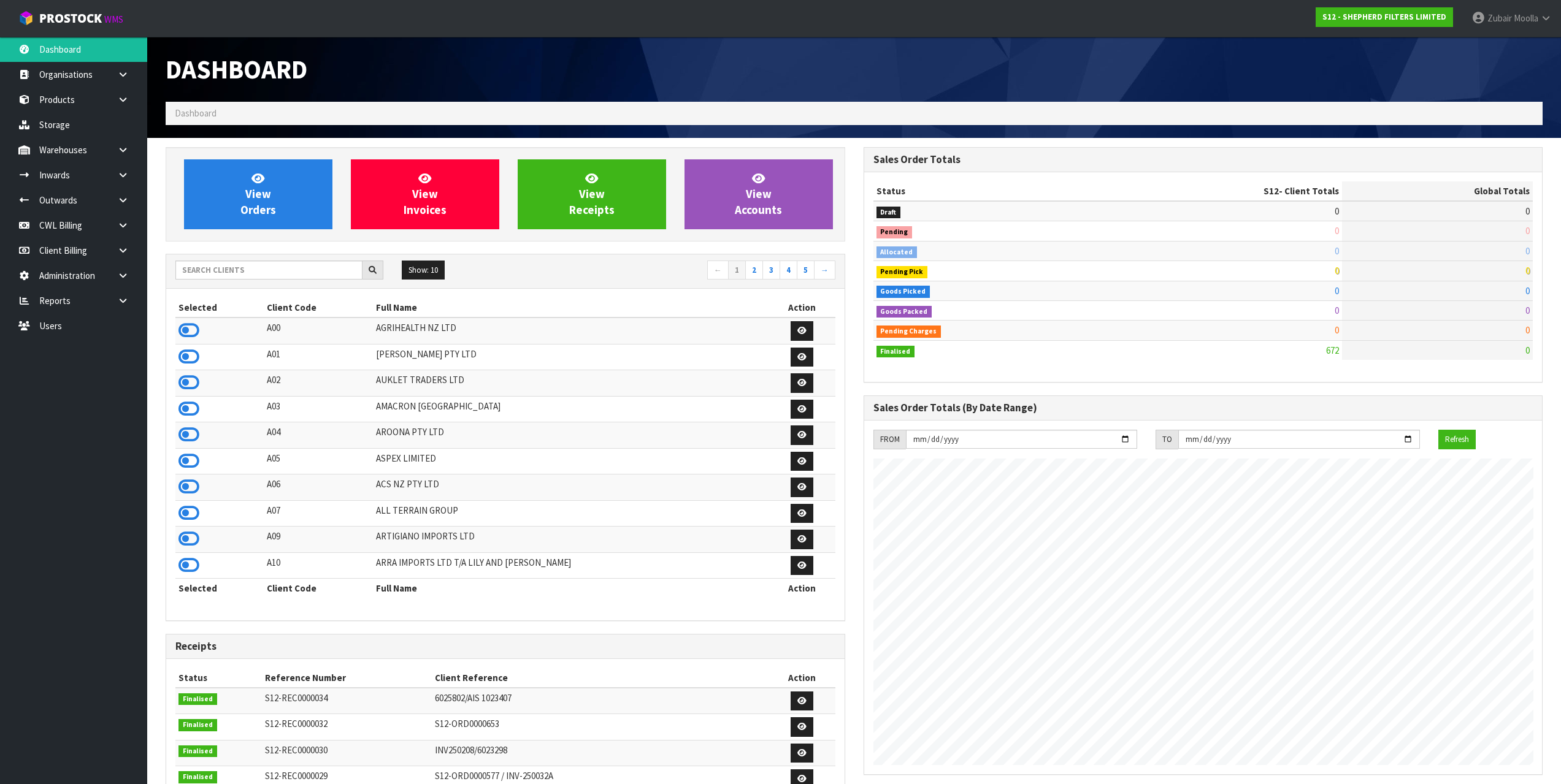
scroll to position [789, 698]
click at [311, 269] on input "text" at bounding box center [269, 270] width 187 height 19
paste input "V02-ORD0006578"
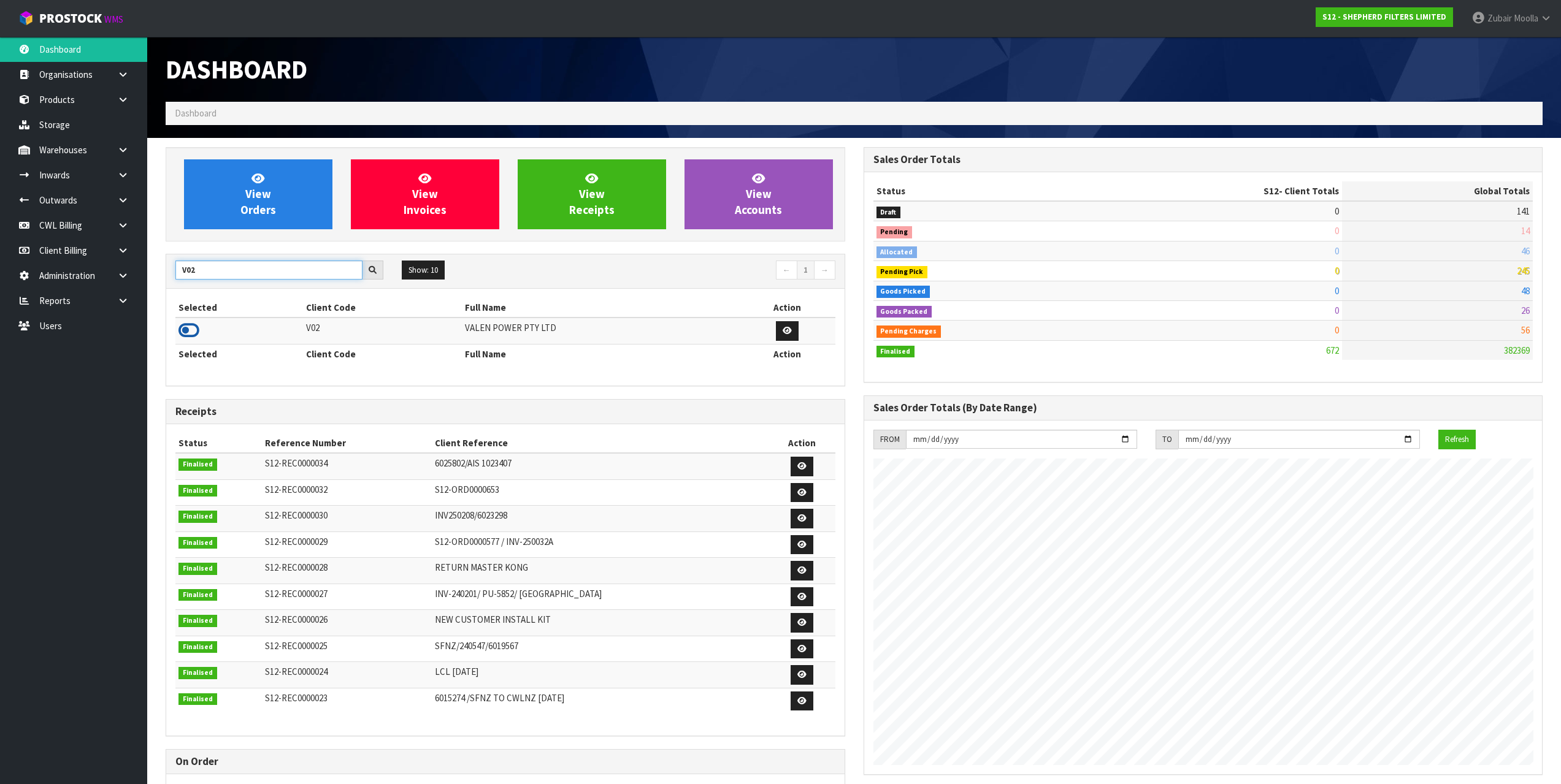
type input "V02"
click at [187, 339] on icon at bounding box center [189, 331] width 21 height 19
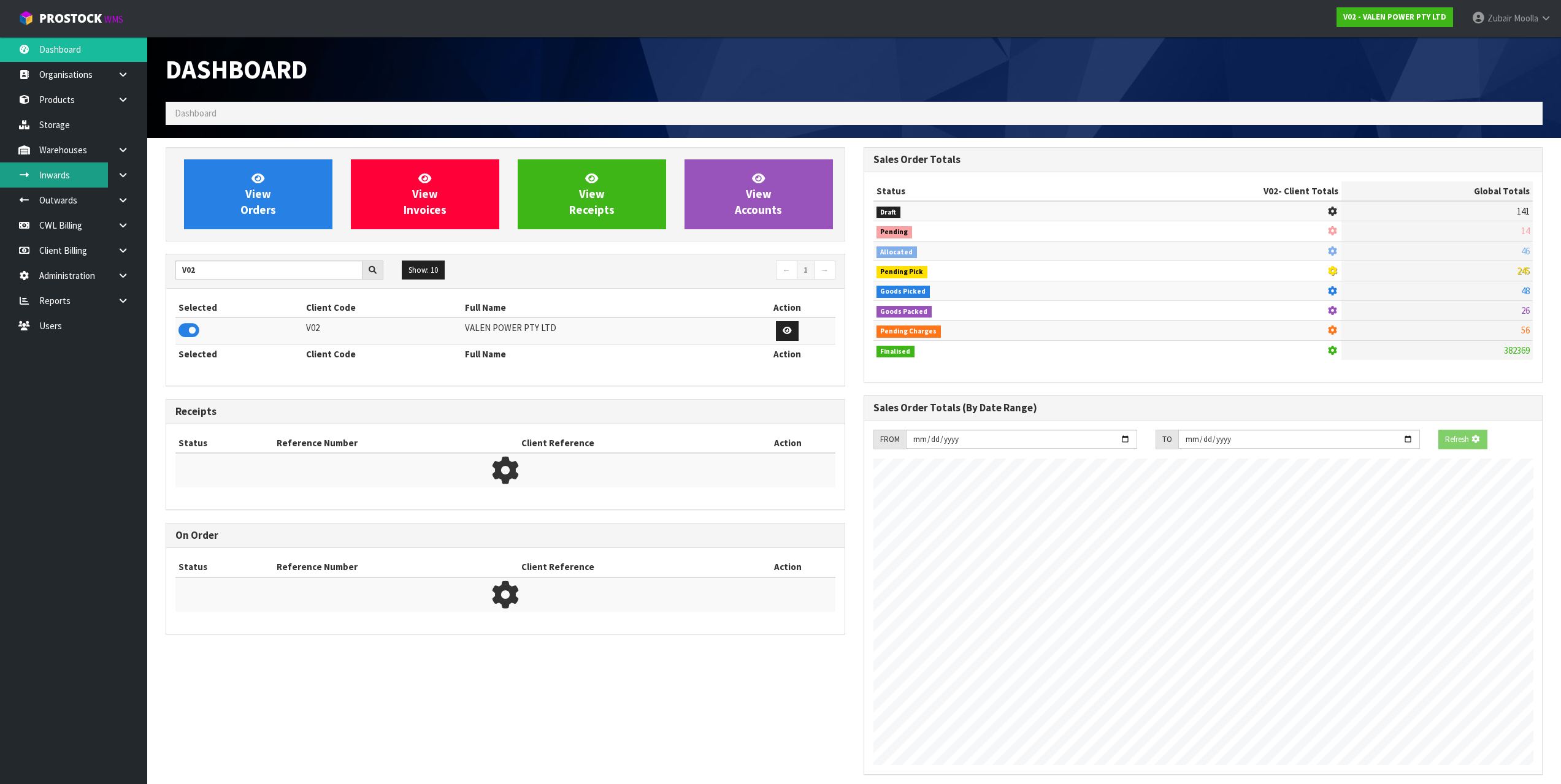
scroll to position [929, 698]
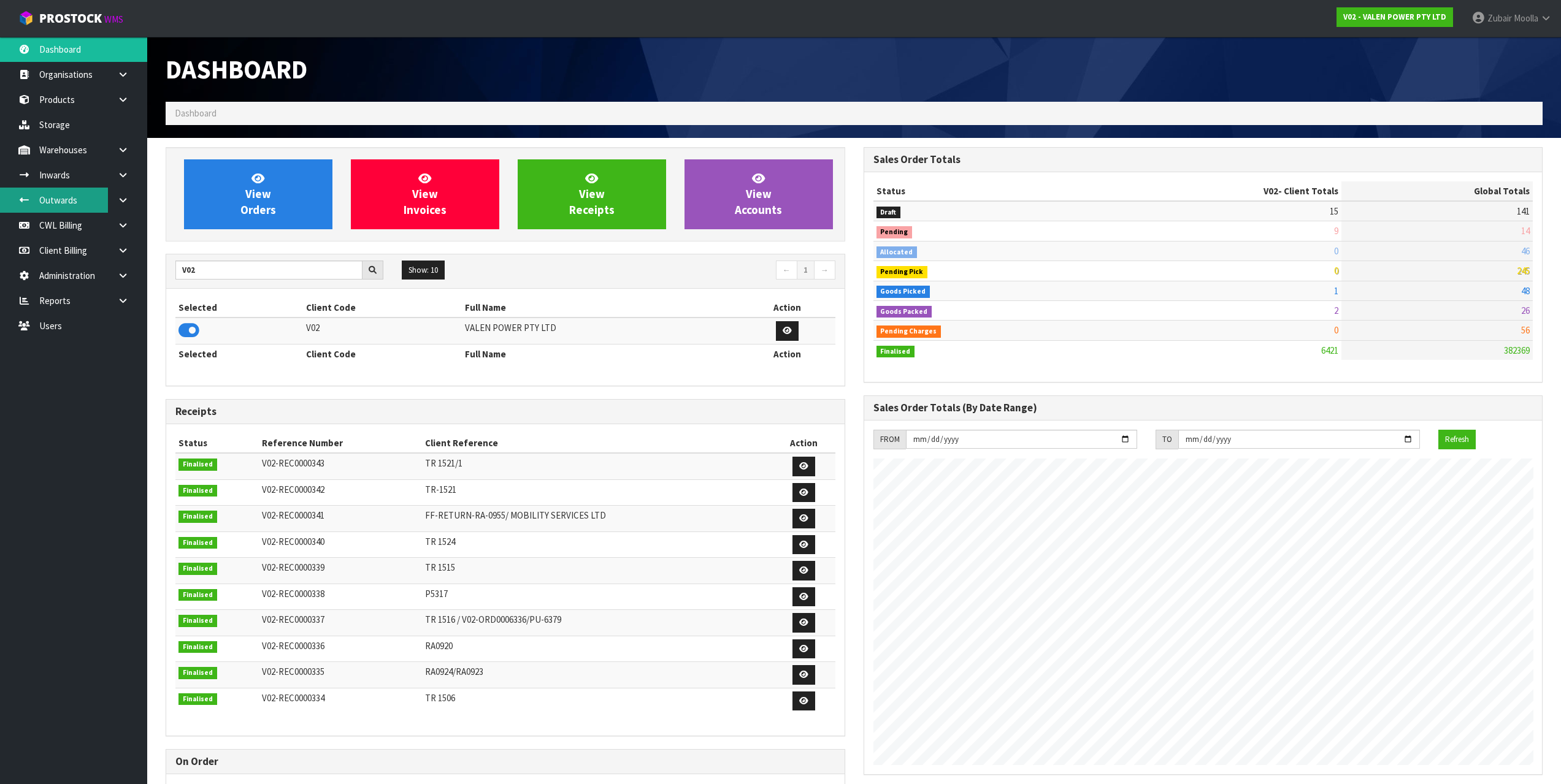
click at [69, 205] on link "Outwards" at bounding box center [74, 200] width 147 height 25
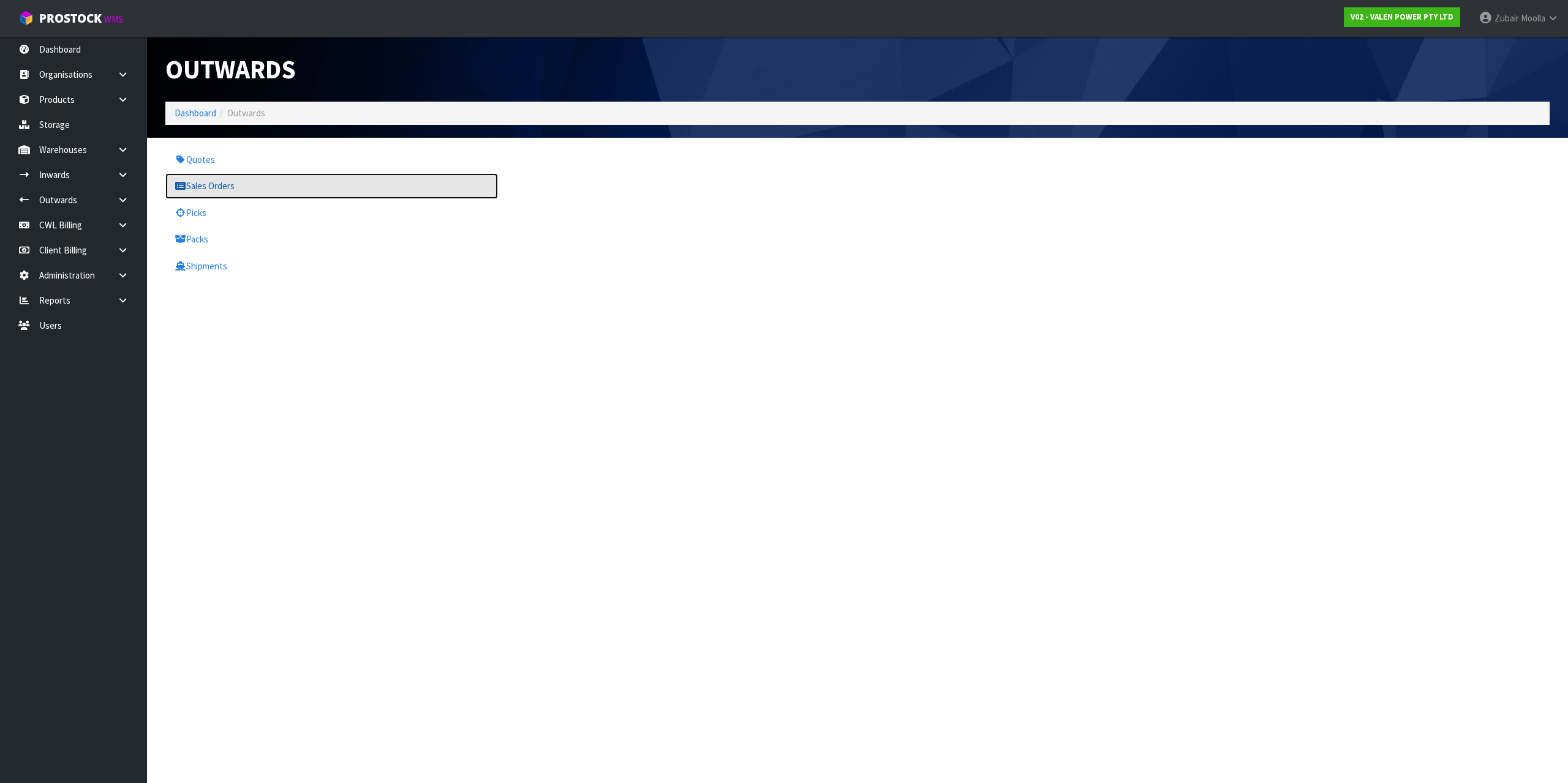
click at [189, 186] on link "Sales Orders" at bounding box center [331, 186] width 332 height 25
click at [636, 138] on section "Quotes Sales Orders Picks Packs Shipments" at bounding box center [857, 213] width 1421 height 150
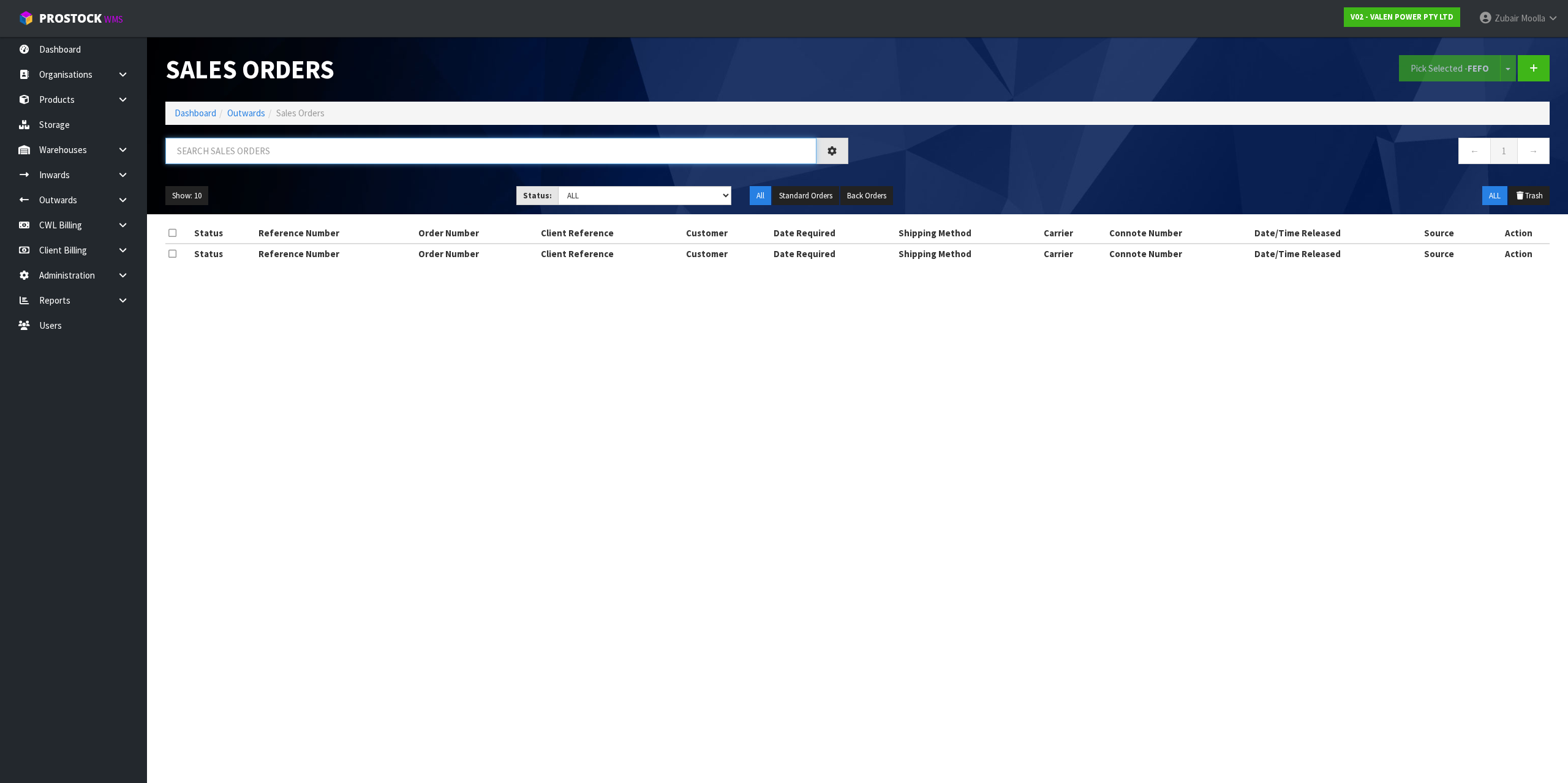
drag, startPoint x: 258, startPoint y: 157, endPoint x: 265, endPoint y: 155, distance: 7.3
click at [262, 156] on input "text" at bounding box center [491, 151] width 651 height 27
paste input "V02-ORD0006578"
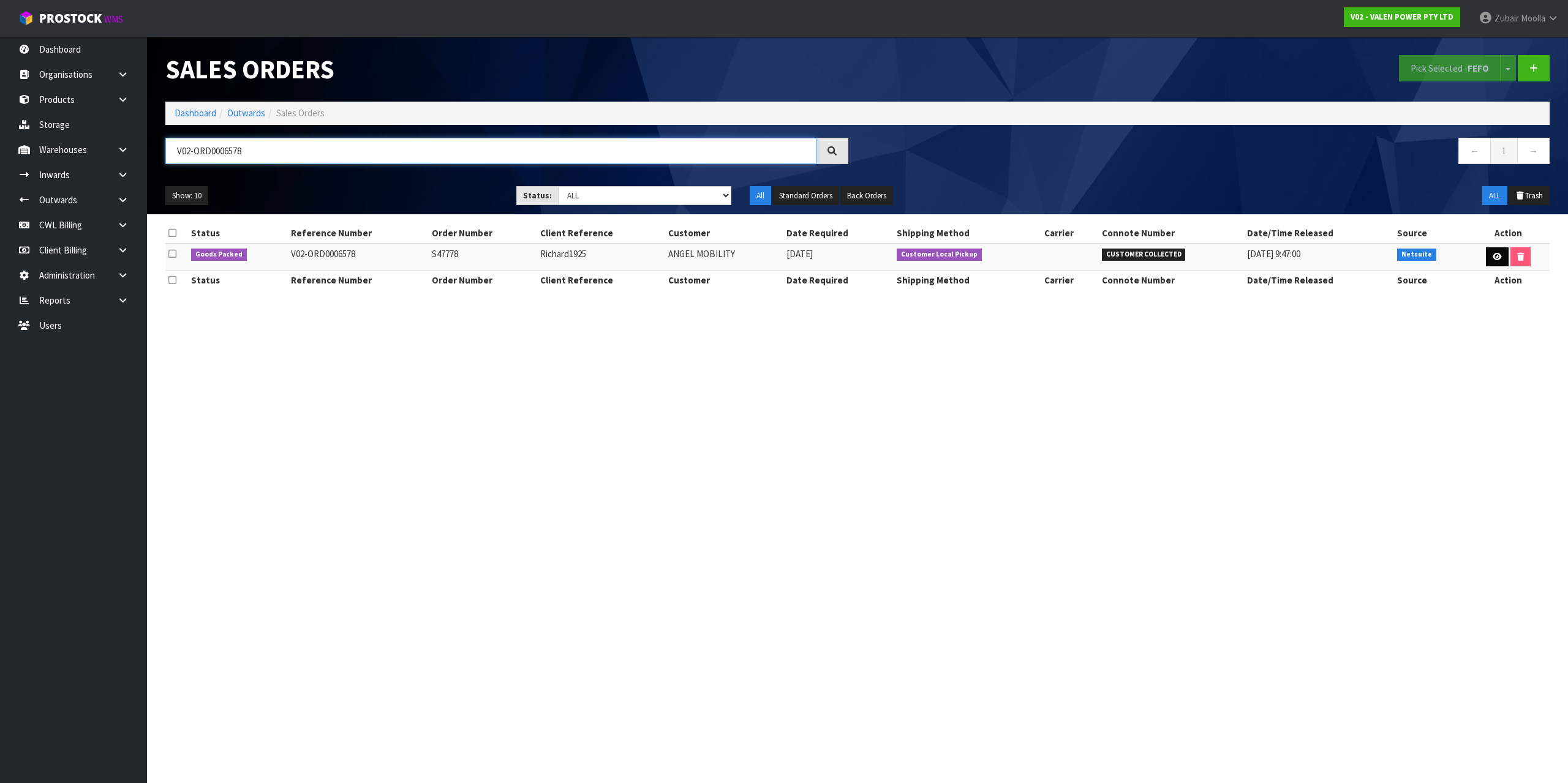
type input "V02-ORD0006578"
click at [1493, 259] on icon at bounding box center [1498, 257] width 9 height 8
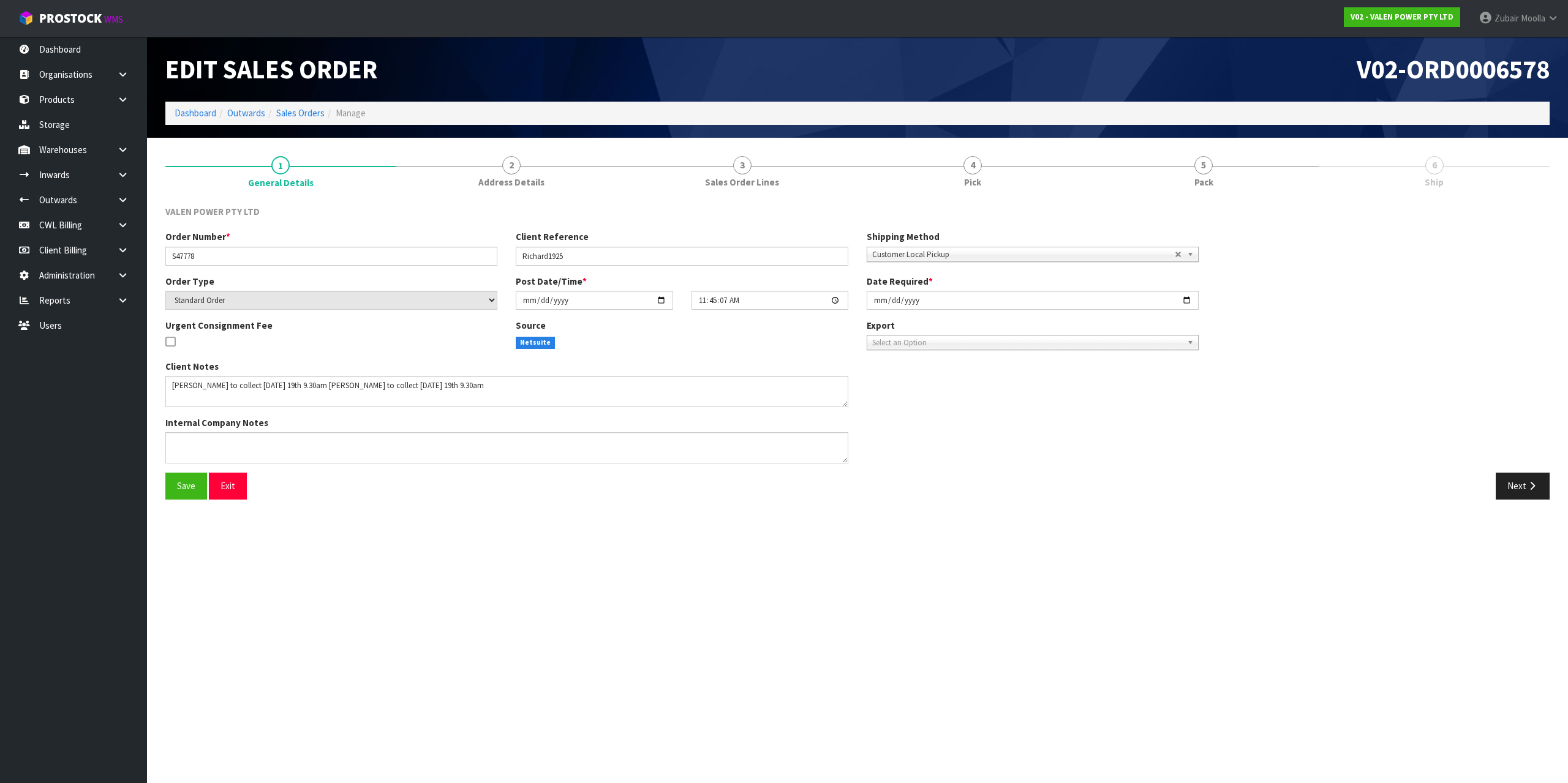
click at [1183, 142] on section "1 General Details 2 Address Details 3 Sales Order Lines 4 Pick 5 Pack 6 Ship VA…" at bounding box center [857, 327] width 1421 height 381
click at [1201, 172] on span "5" at bounding box center [1204, 166] width 19 height 19
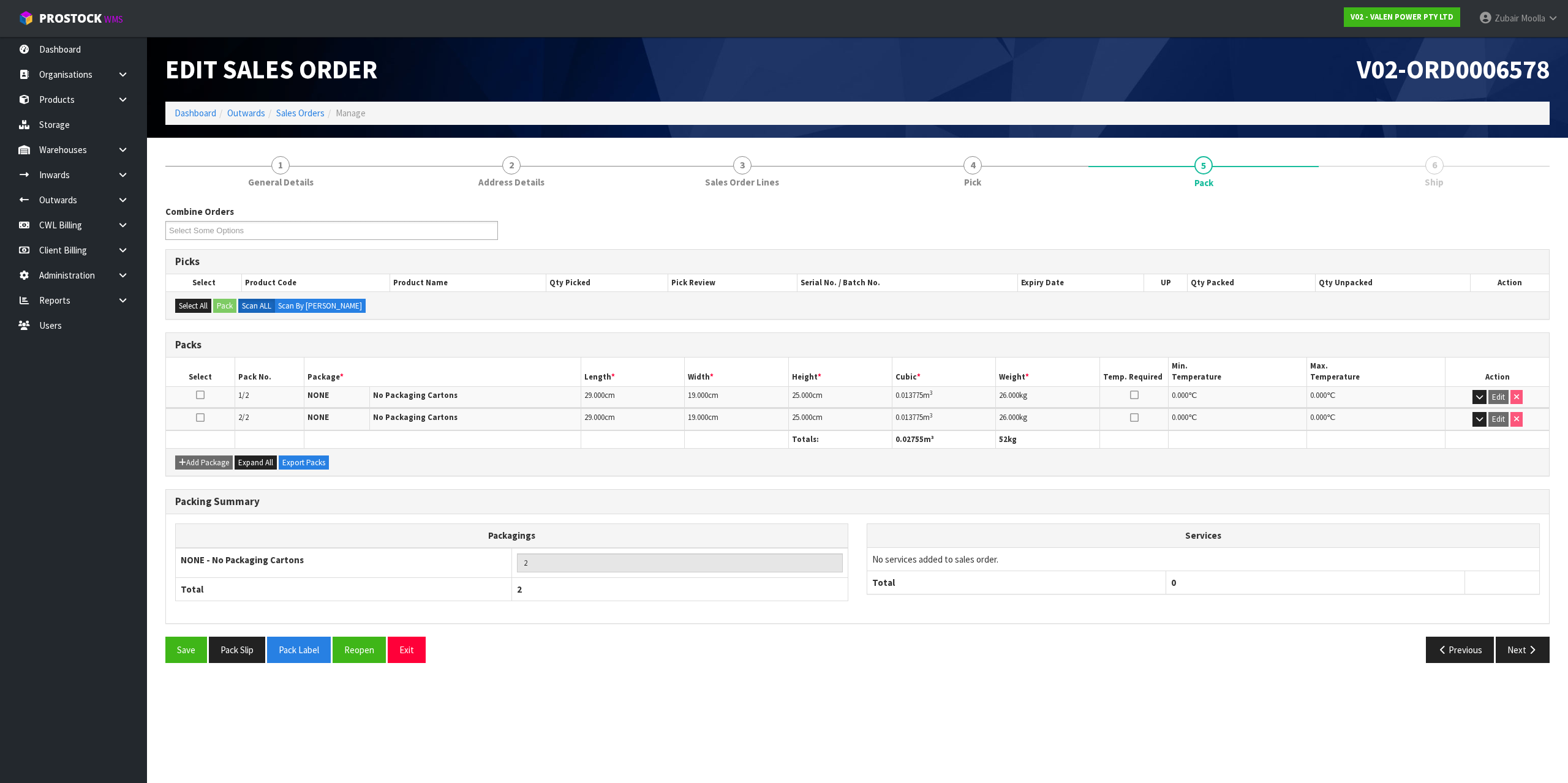
click at [1208, 105] on ol "Dashboard Outwards Sales Orders Manage" at bounding box center [857, 113] width 1384 height 23
click at [1208, 100] on div "V02-ORD0006578" at bounding box center [1208, 69] width 701 height 65
click at [1538, 650] on button "Next" at bounding box center [1522, 650] width 54 height 27
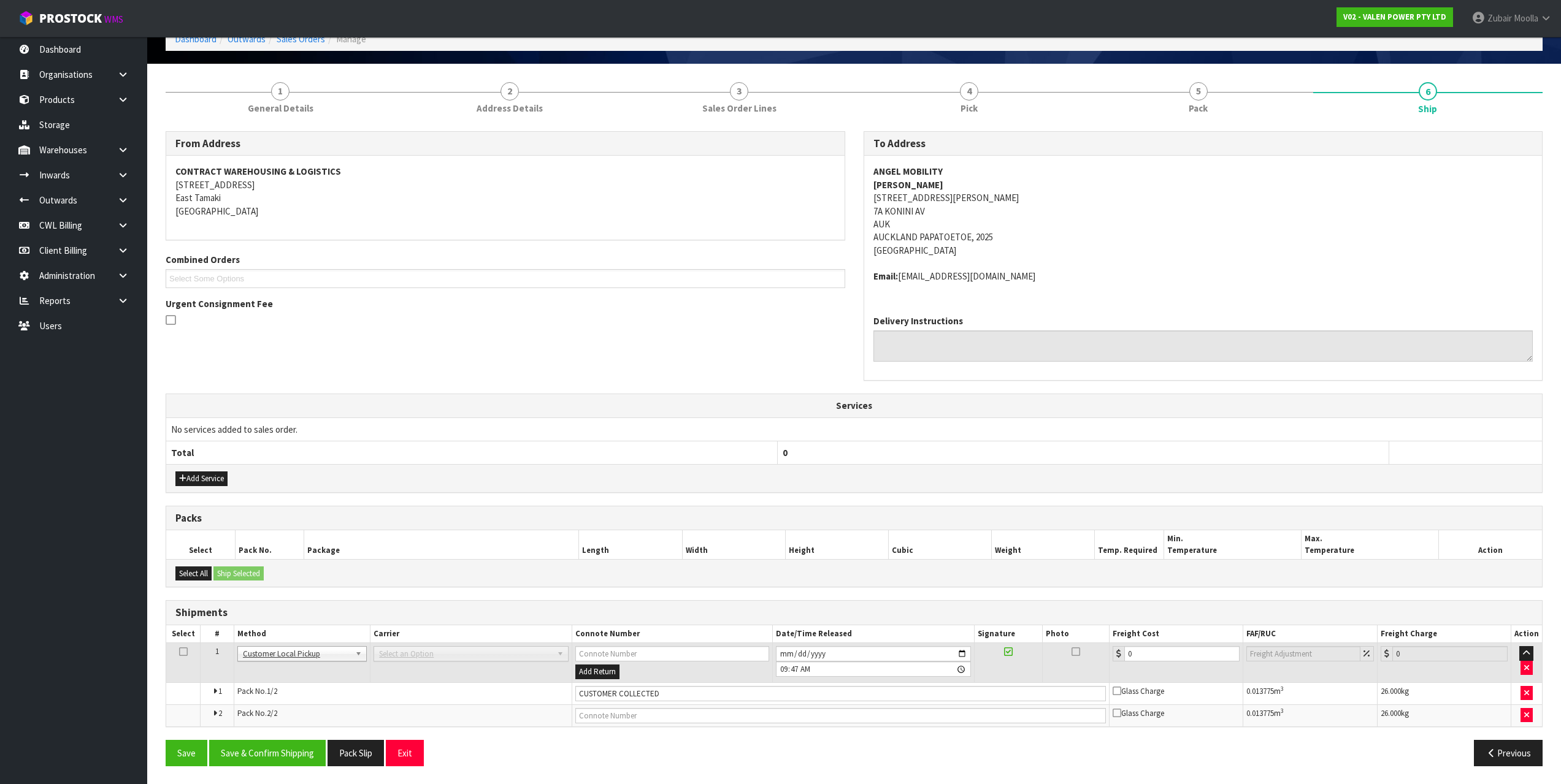
scroll to position [75, 0]
click at [777, 411] on th "Services" at bounding box center [854, 405] width 1376 height 23
click at [273, 754] on button "Save & Confirm Shipping" at bounding box center [267, 753] width 117 height 27
click at [585, 376] on div "From Address CONTRACT WAREHOUSING & LOGISTICS 17 Allens Road East Tamaki Auckla…" at bounding box center [854, 261] width 1396 height 262
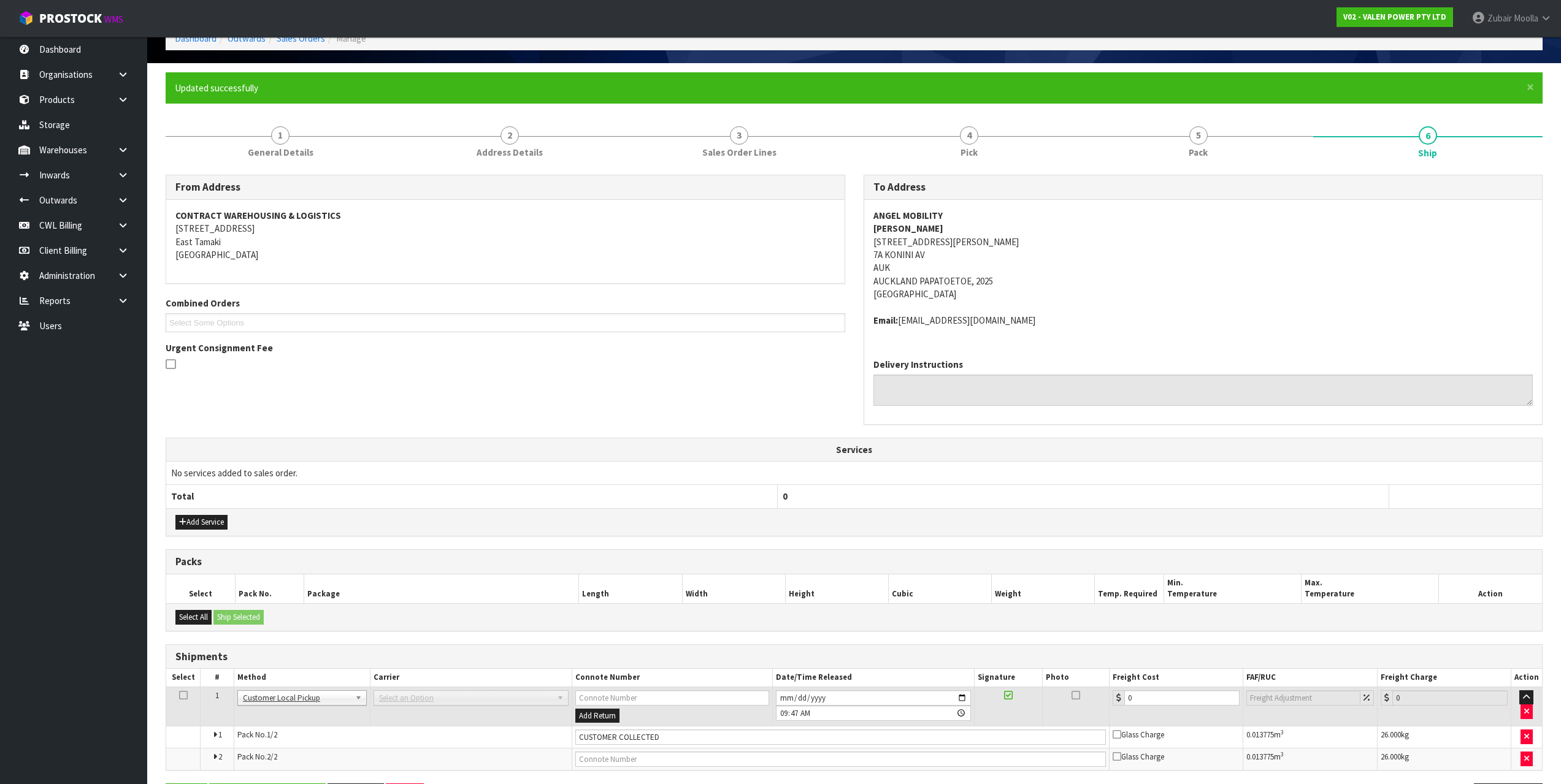
scroll to position [0, 0]
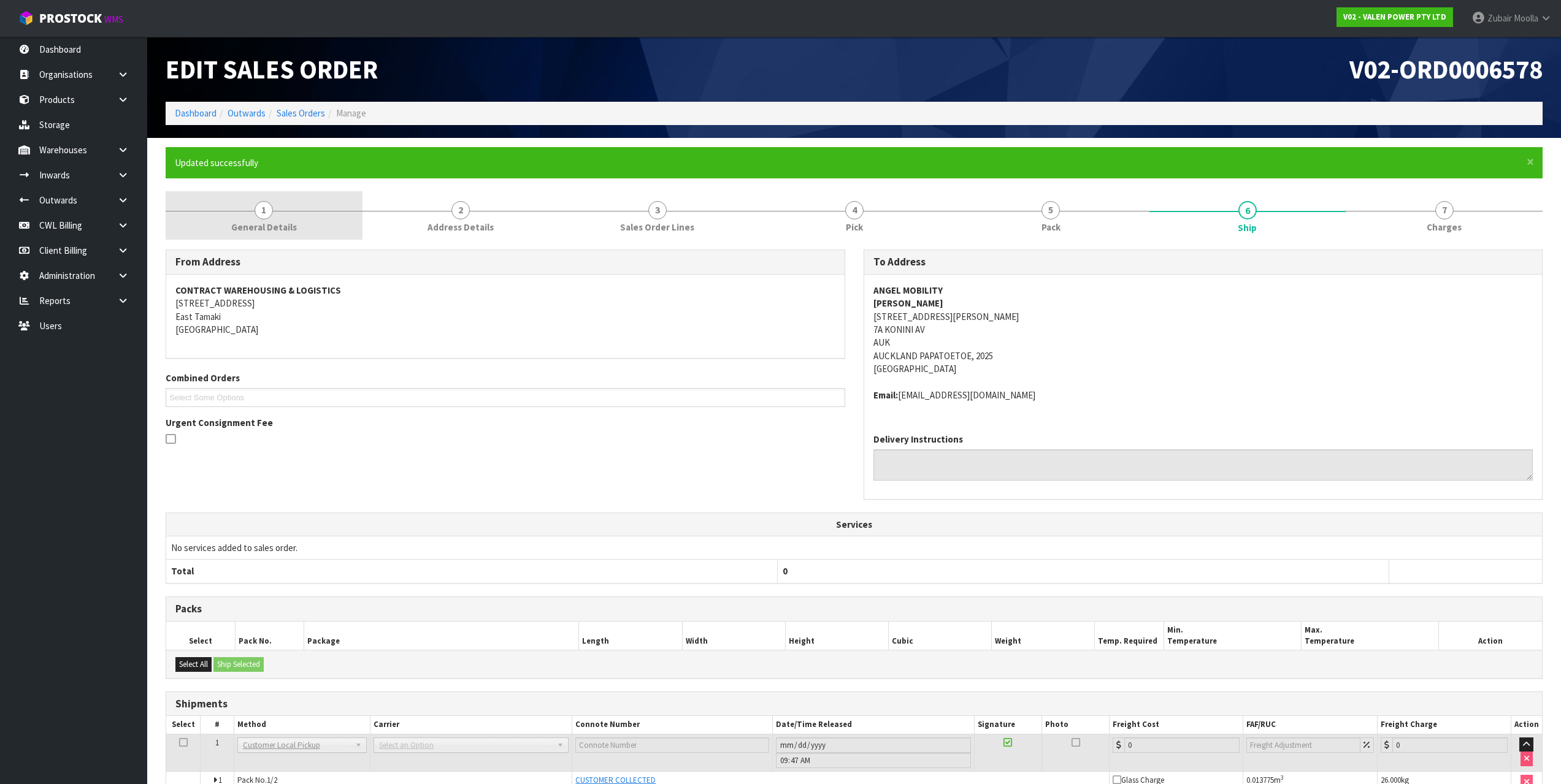
click at [293, 228] on span "General Details" at bounding box center [264, 227] width 66 height 13
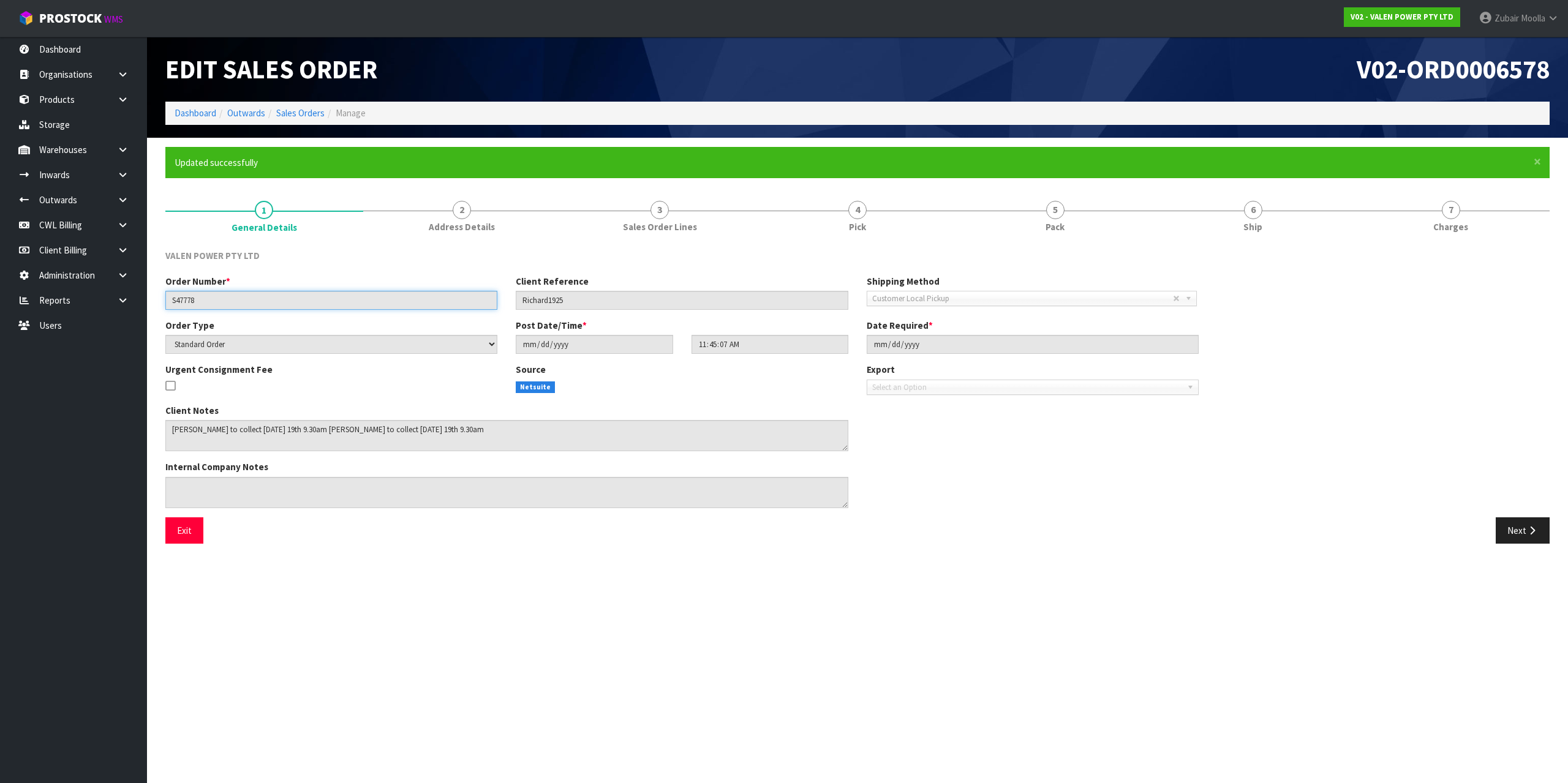
click at [185, 305] on input "S47778" at bounding box center [331, 300] width 332 height 19
drag, startPoint x: 1047, startPoint y: 86, endPoint x: 1078, endPoint y: 95, distance: 32.3
click at [1047, 86] on div "V02-ORD0006578" at bounding box center [1208, 69] width 701 height 65
click at [1540, 160] on span "×" at bounding box center [1537, 162] width 7 height 17
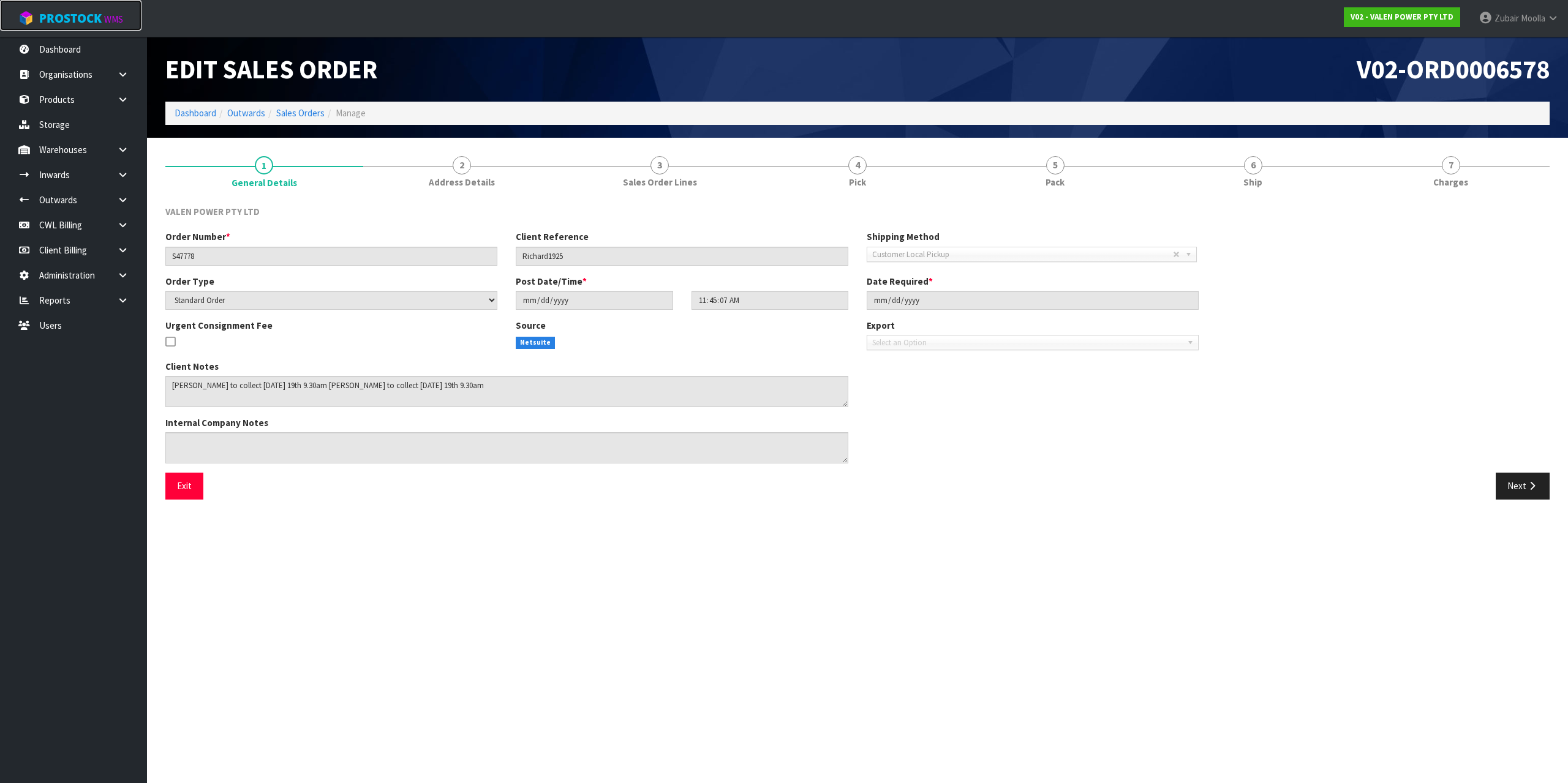
click at [113, 23] on small "WMS" at bounding box center [113, 19] width 19 height 12
drag, startPoint x: 113, startPoint y: 23, endPoint x: 568, endPoint y: 40, distance: 455.3
click at [115, 23] on small "WMS" at bounding box center [113, 19] width 19 height 12
drag, startPoint x: 632, startPoint y: 40, endPoint x: 621, endPoint y: 33, distance: 13.0
click at [631, 39] on div "Edit Sales Order" at bounding box center [507, 69] width 701 height 65
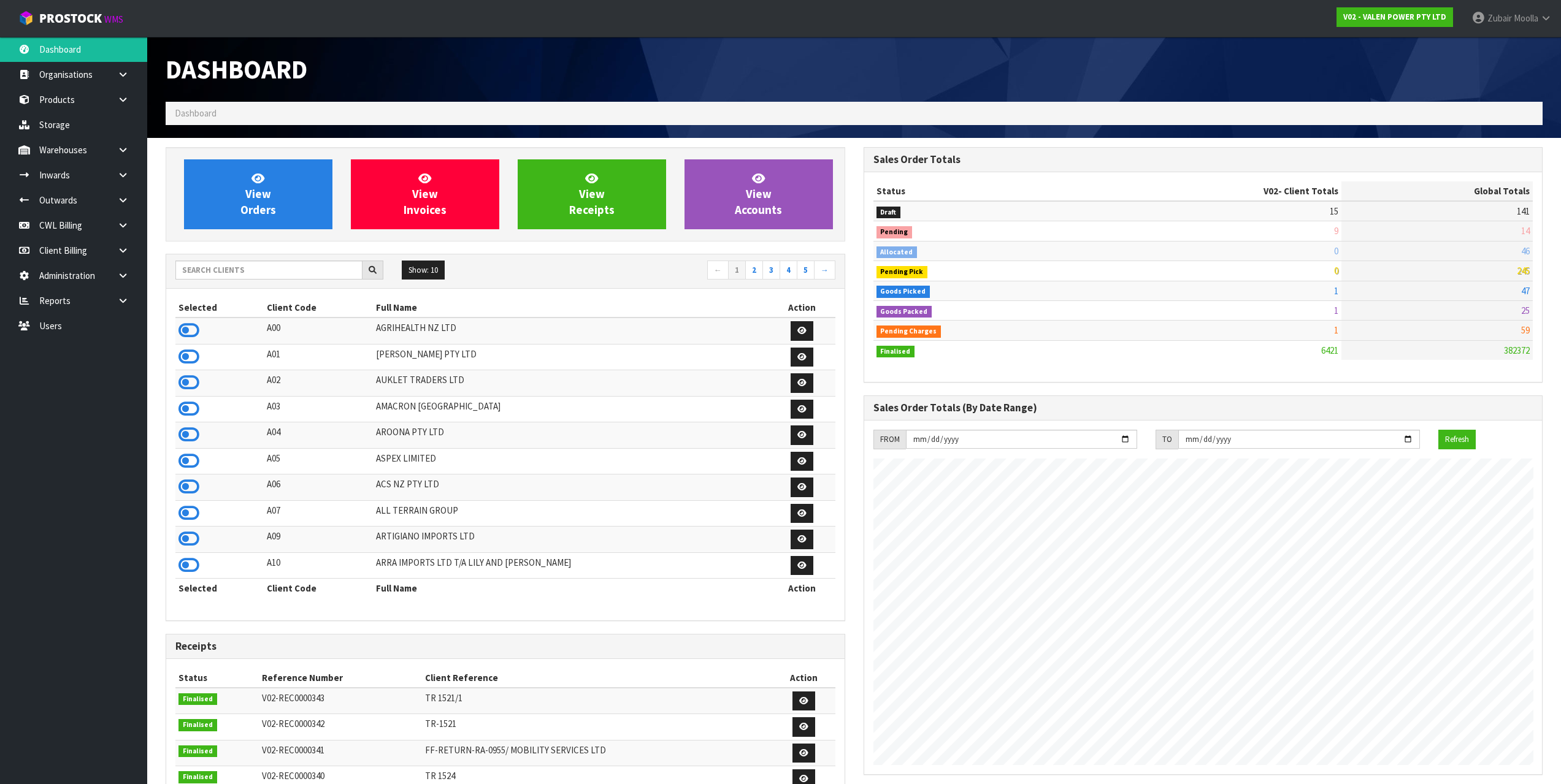
scroll to position [929, 698]
click at [1330, 401] on div "Sales Order Totals (By Date Range)" at bounding box center [1203, 408] width 679 height 24
drag, startPoint x: 388, startPoint y: 386, endPoint x: 327, endPoint y: 327, distance: 84.9
click at [373, 387] on td "A02" at bounding box center [319, 383] width 110 height 27
click at [323, 271] on input "text" at bounding box center [269, 270] width 187 height 19
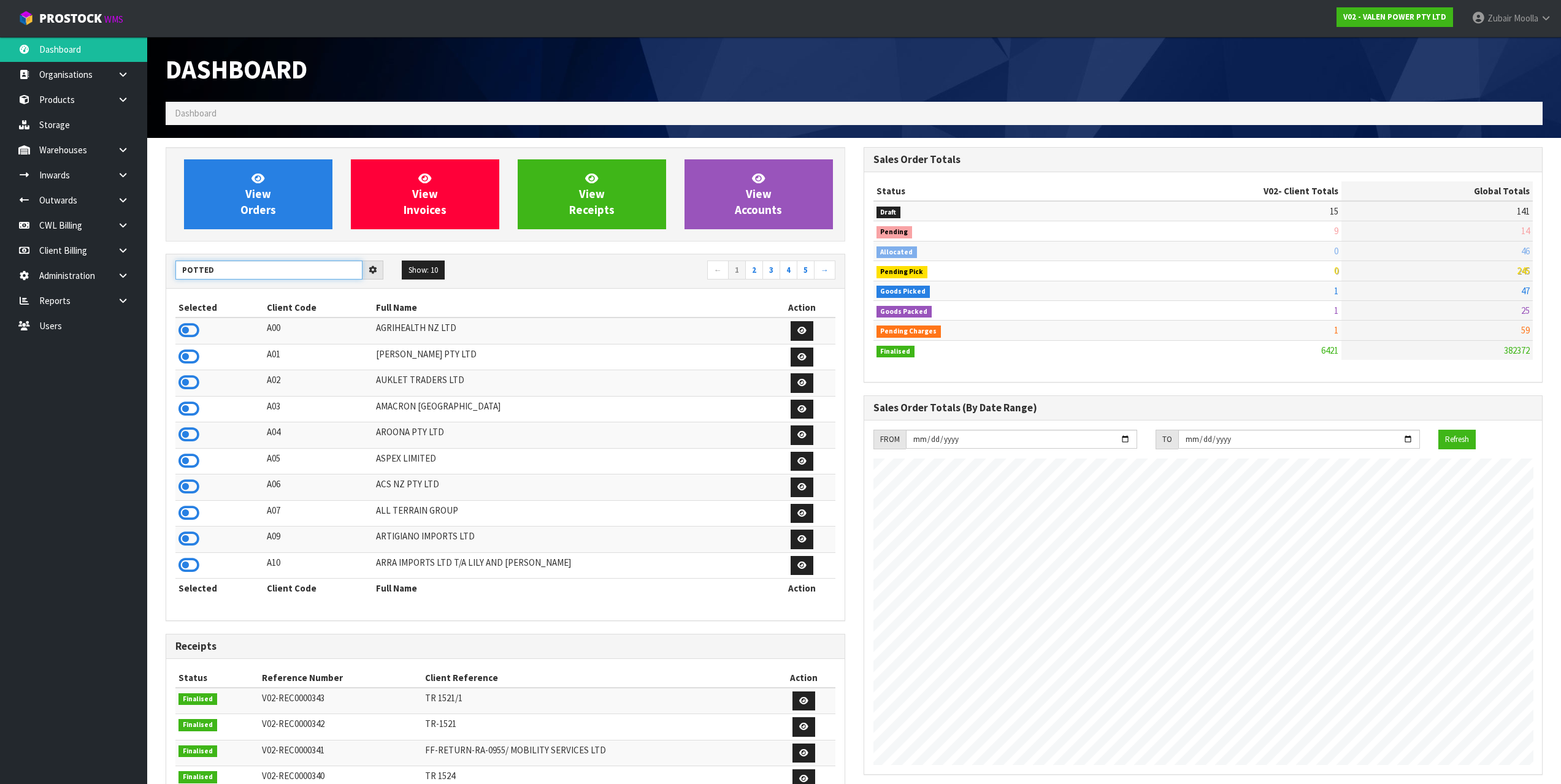
type input "POTTED"
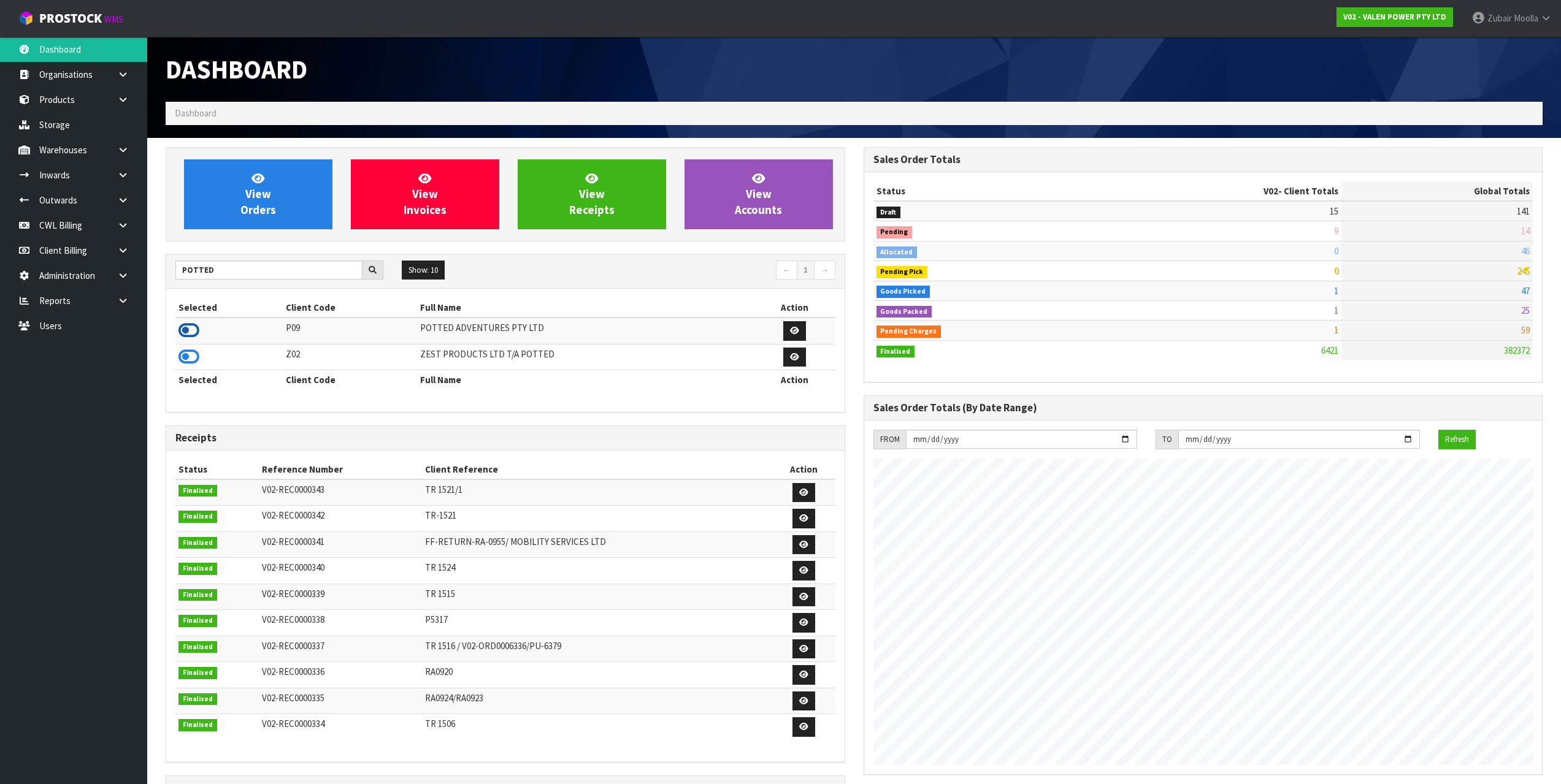
click at [184, 335] on icon at bounding box center [189, 331] width 21 height 19
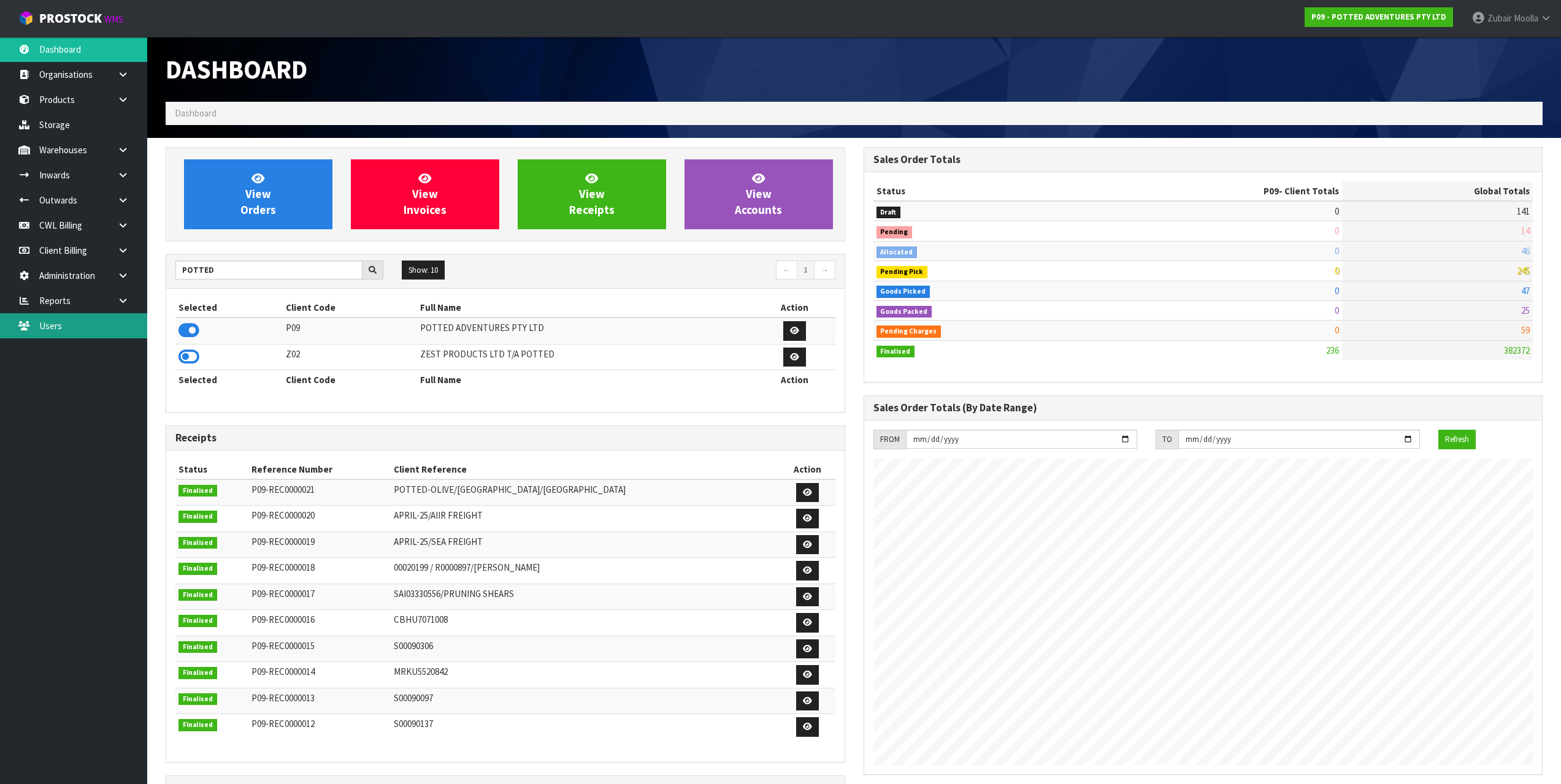
scroll to position [612344, 612720]
click at [132, 283] on link at bounding box center [128, 275] width 39 height 25
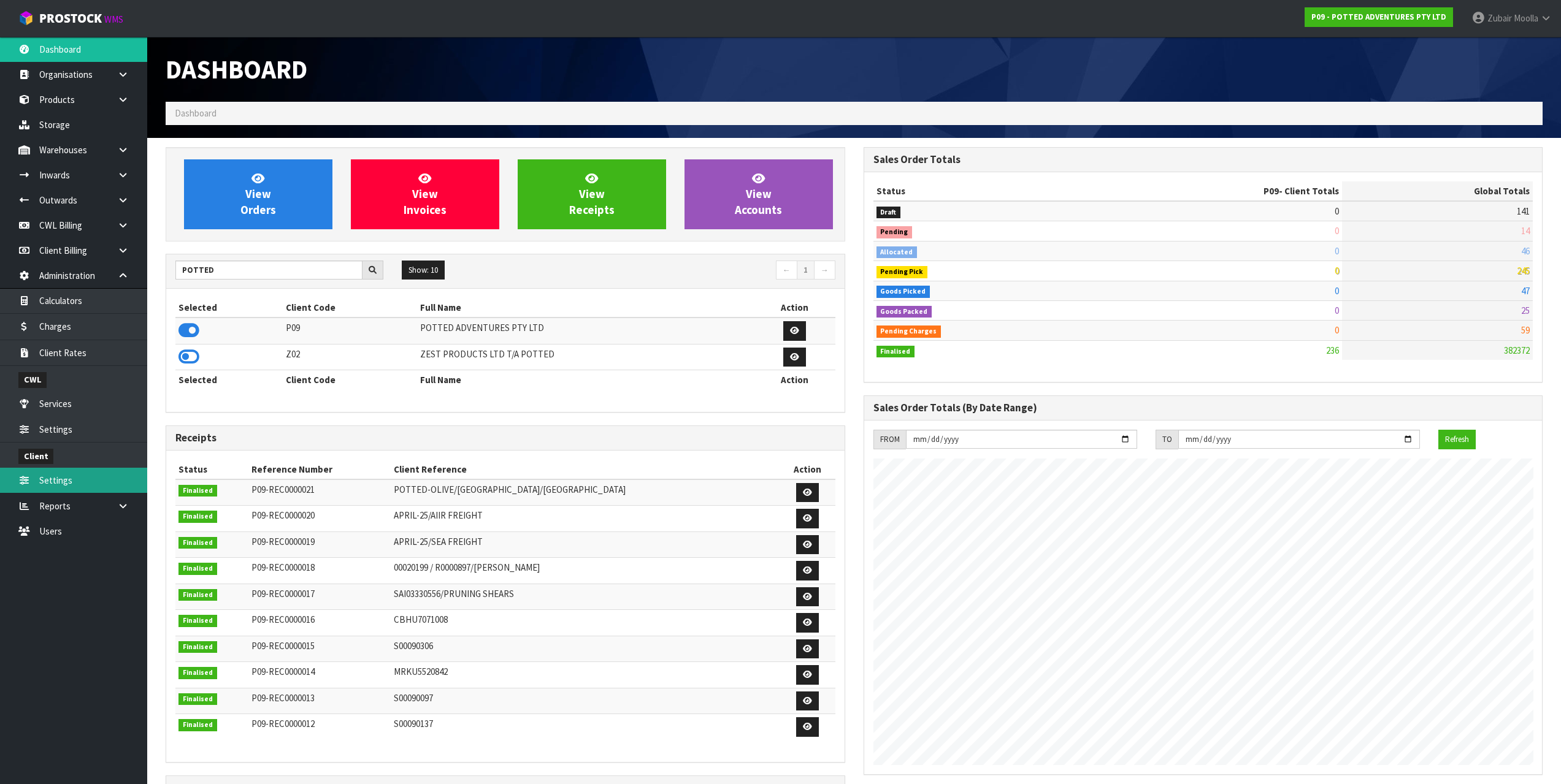
click at [72, 477] on link "Settings" at bounding box center [74, 480] width 147 height 25
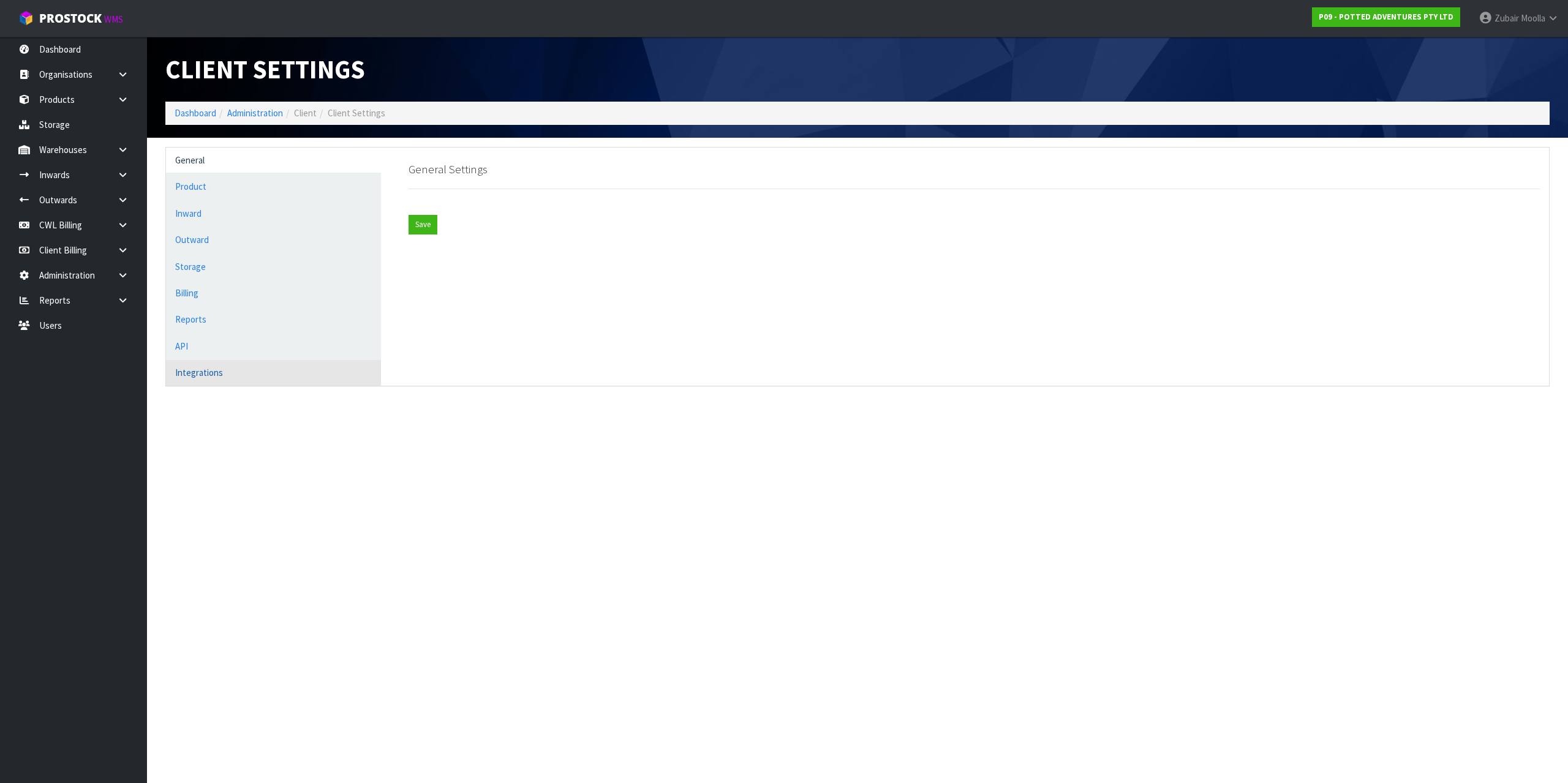
click at [202, 363] on link "Integrations" at bounding box center [273, 373] width 215 height 25
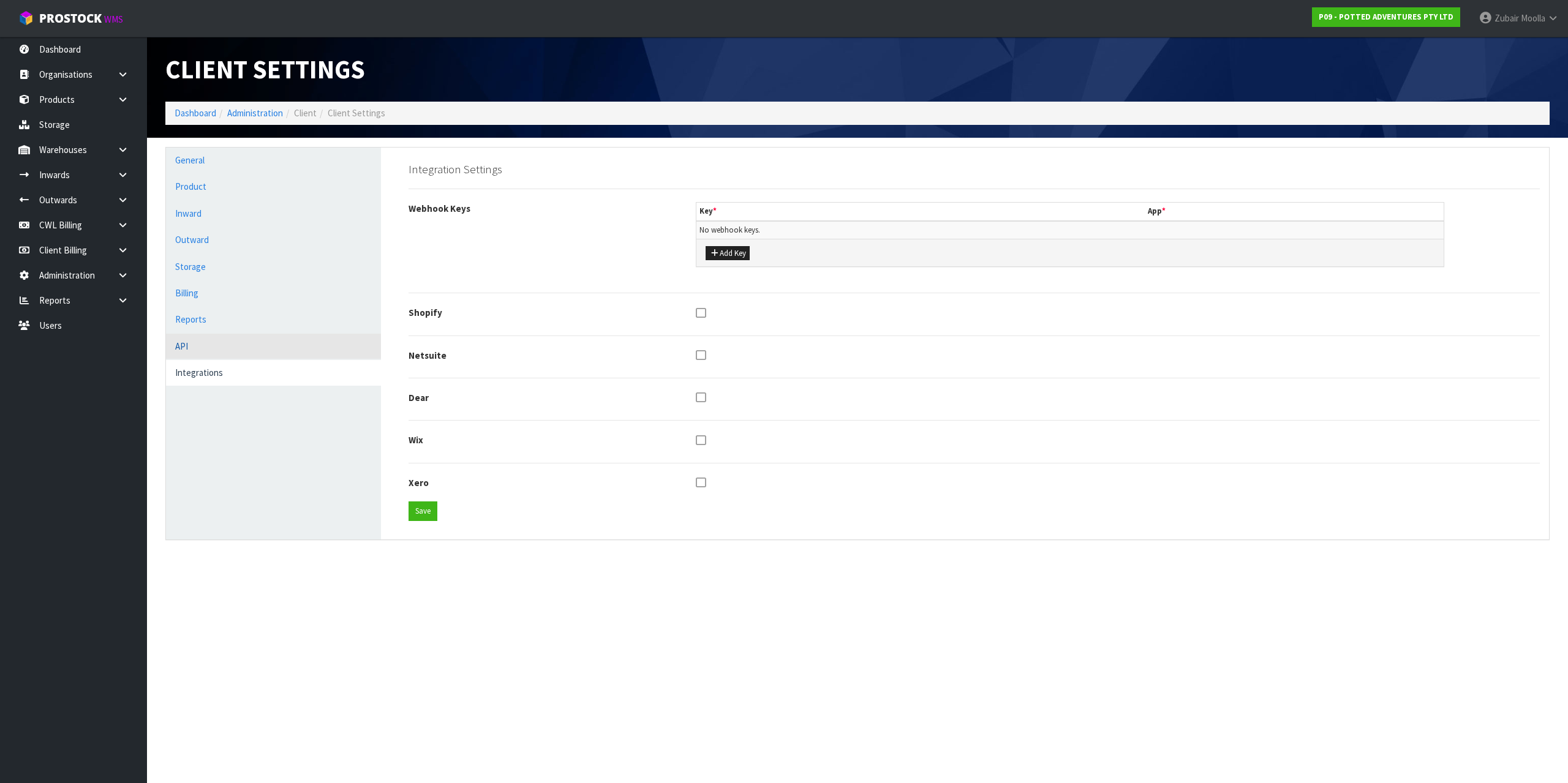
click at [211, 347] on link "API" at bounding box center [273, 346] width 215 height 25
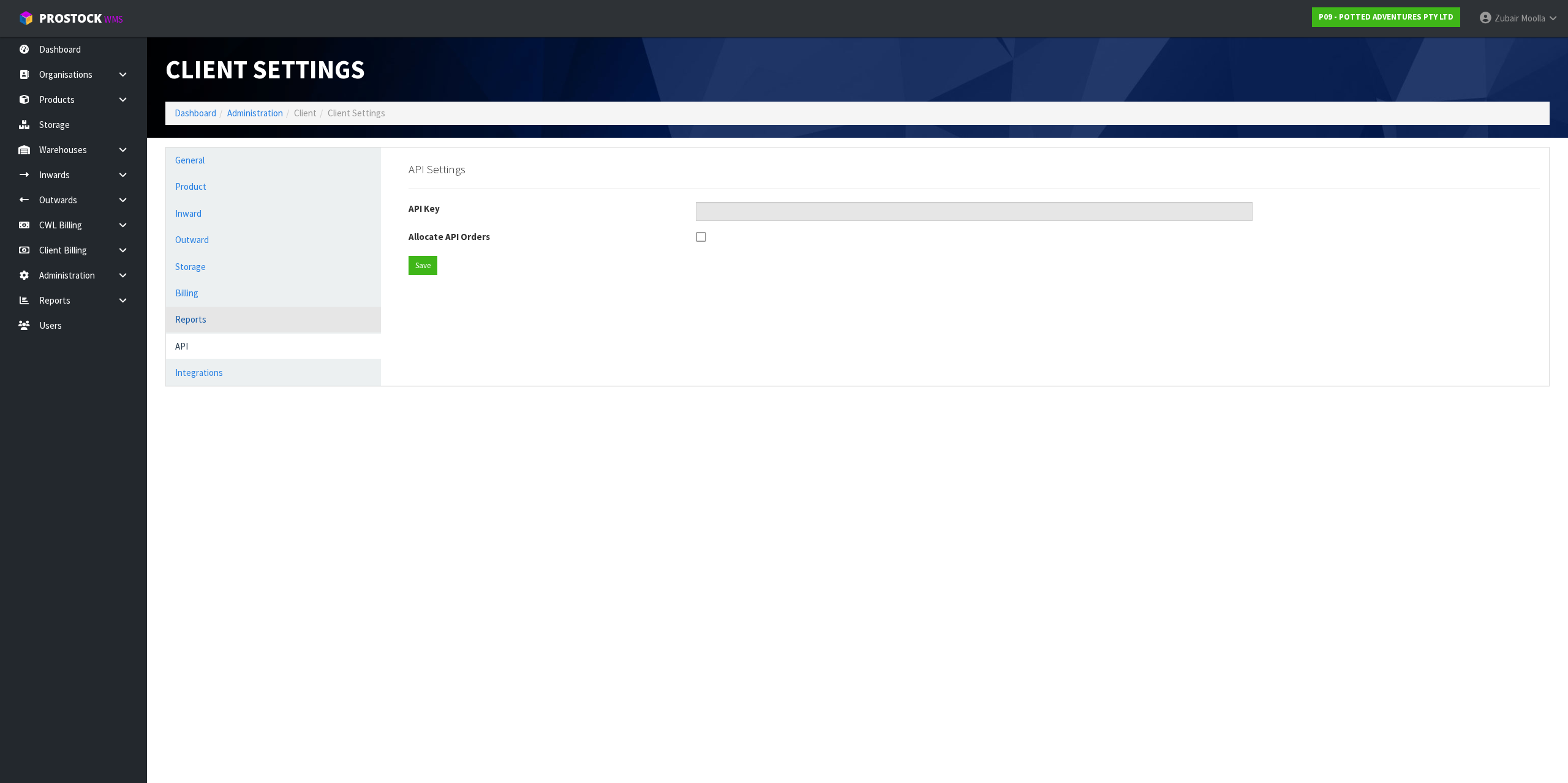
click at [219, 319] on link "Reports" at bounding box center [273, 320] width 215 height 25
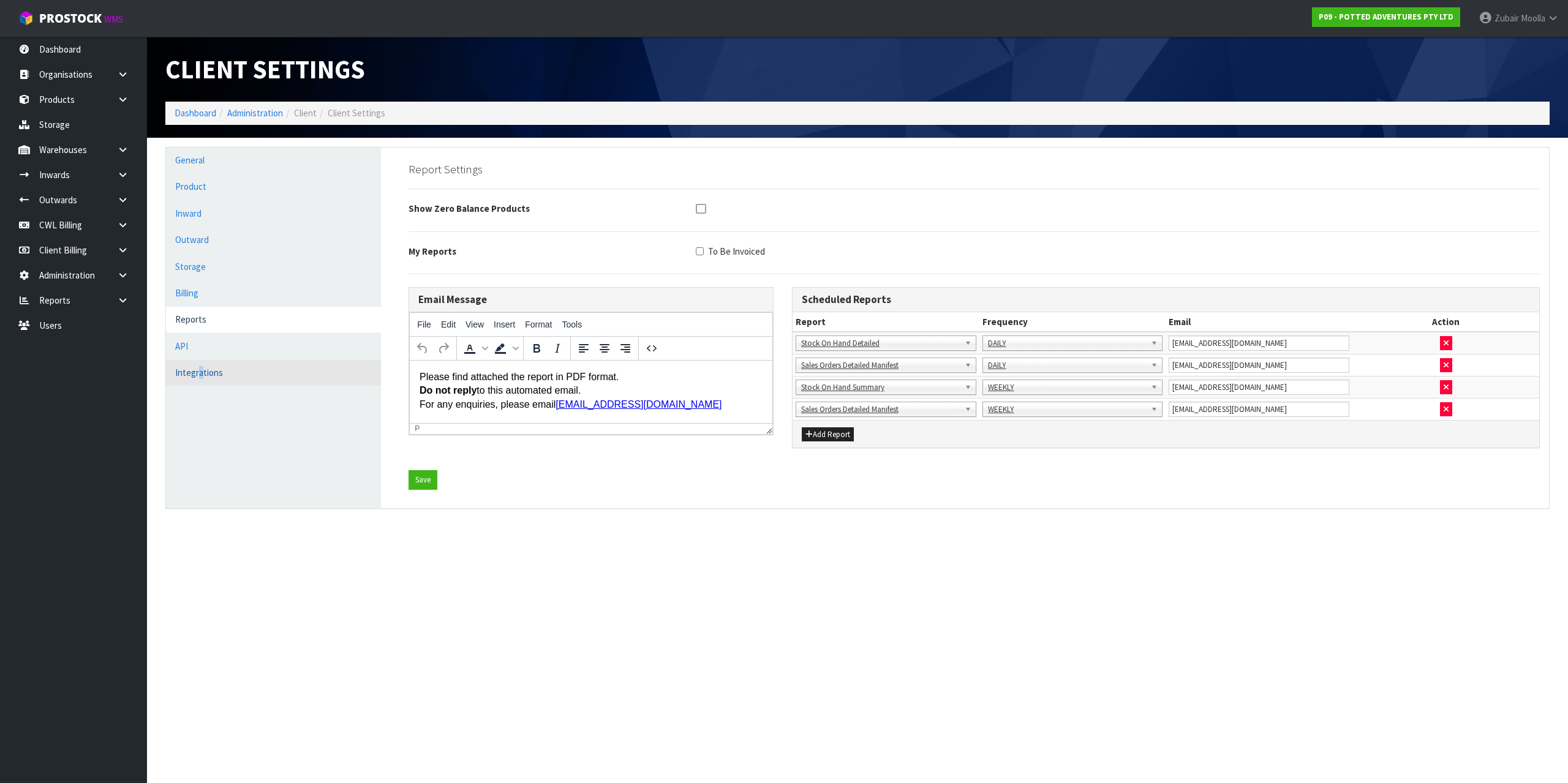
drag, startPoint x: 199, startPoint y: 372, endPoint x: 202, endPoint y: 380, distance: 8.5
click at [202, 380] on link "Integrations" at bounding box center [273, 373] width 215 height 25
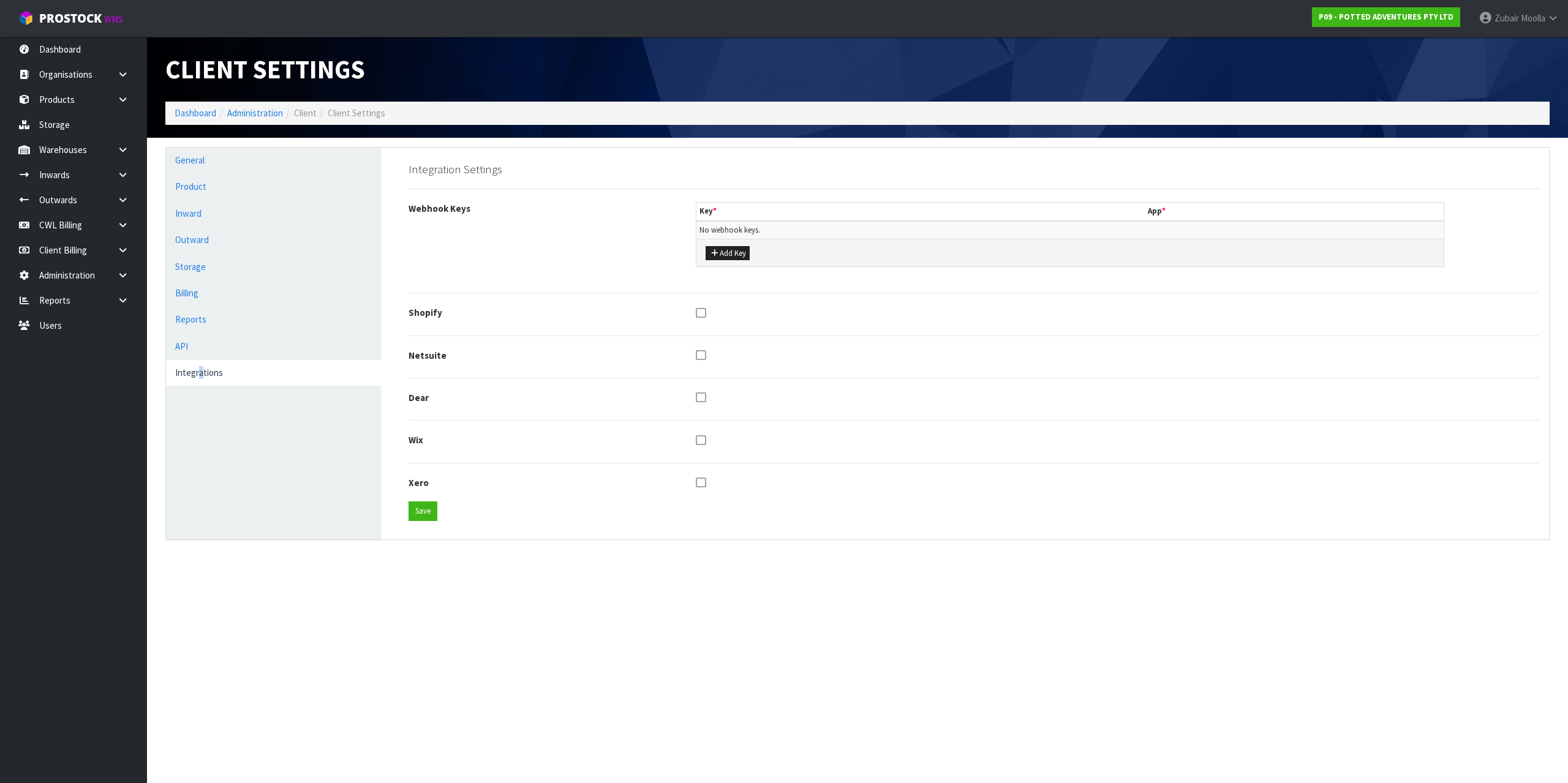
click at [202, 380] on link "Integrations" at bounding box center [273, 373] width 215 height 25
click at [206, 381] on link "Integrations" at bounding box center [273, 373] width 215 height 25
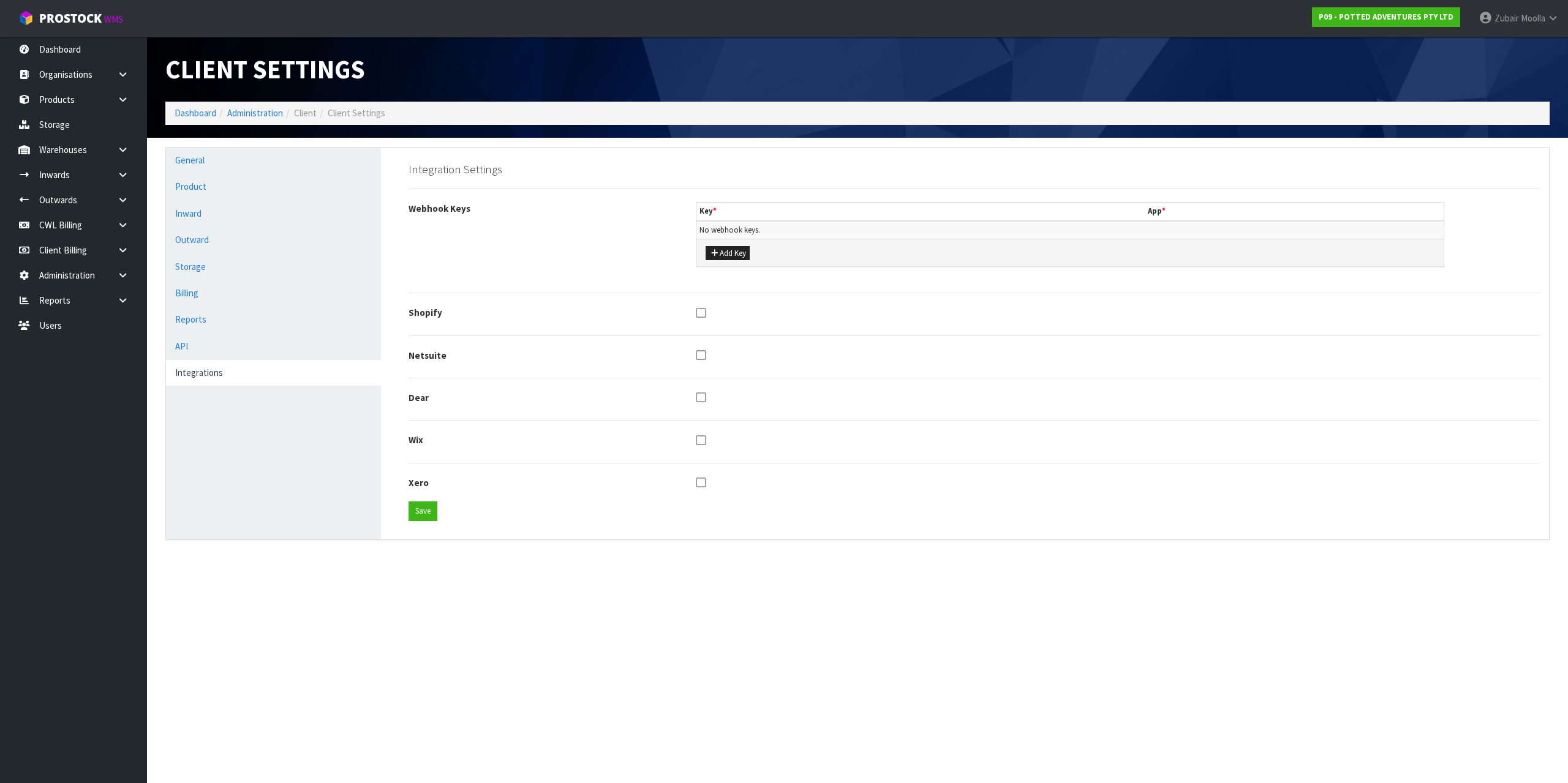
drag, startPoint x: 427, startPoint y: 480, endPoint x: 406, endPoint y: 312, distance: 169.3
click at [409, 312] on form "Integration Settings Webhook Keys Key * App * No webhook keys. Add Key Shopify …" at bounding box center [974, 341] width 1131 height 358
click at [437, 270] on div "Webhook Keys Key * App * No webhook keys. Add Key" at bounding box center [974, 241] width 1150 height 78
click at [437, 270] on div "Webhook Keys Key * App * No webhook keys. Add Key" at bounding box center [974, 241] width 1150 height 78
click at [437, 259] on div "Webhook Keys Key * App * No webhook keys. Add Key" at bounding box center [974, 241] width 1150 height 78
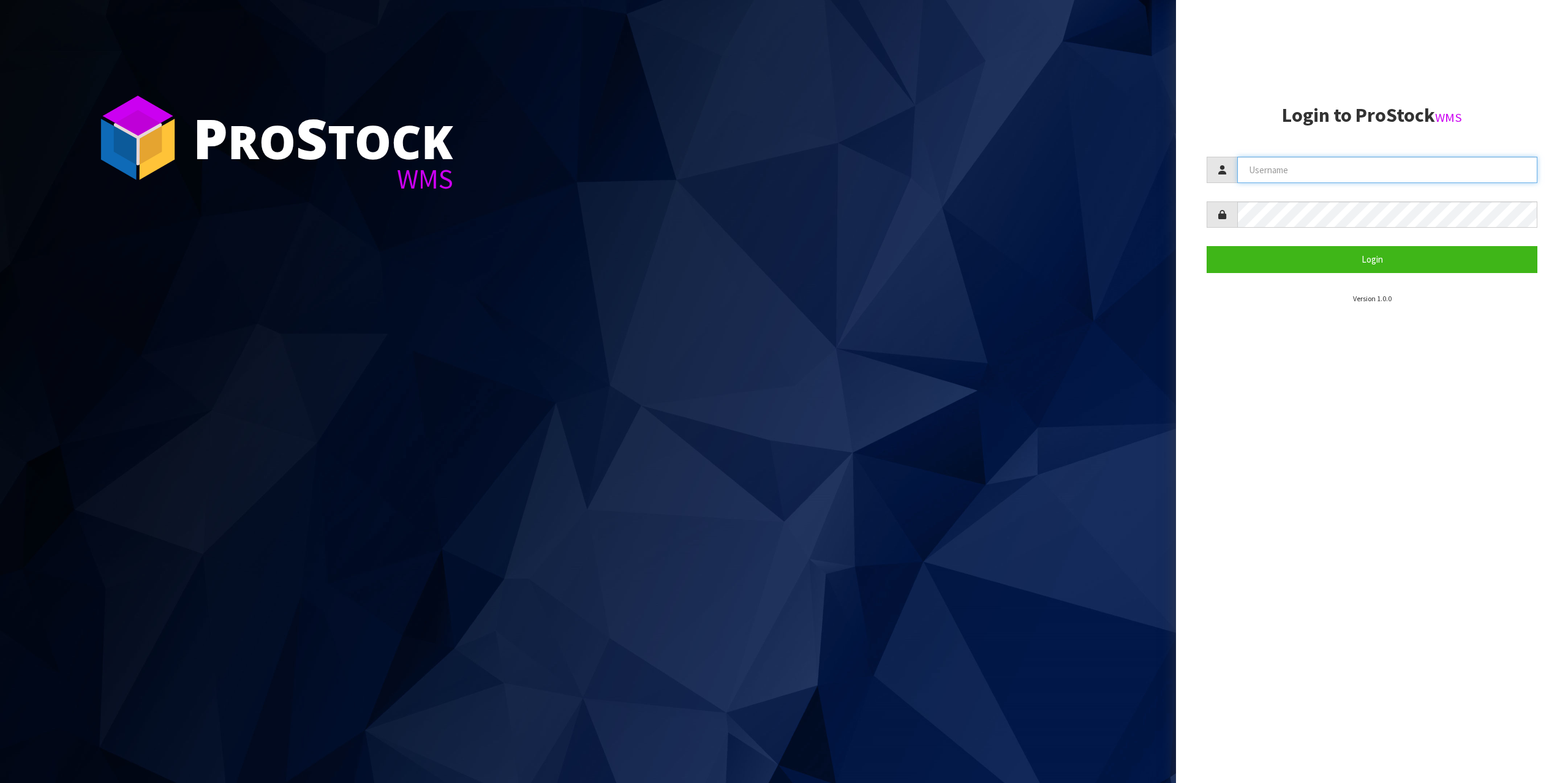
click at [1445, 170] on input "text" at bounding box center [1387, 170] width 300 height 27
type input "zubairmoolla"
click at [1366, 196] on form "zubairmoolla Login" at bounding box center [1372, 215] width 331 height 116
click at [1207, 246] on button "Login" at bounding box center [1372, 259] width 331 height 27
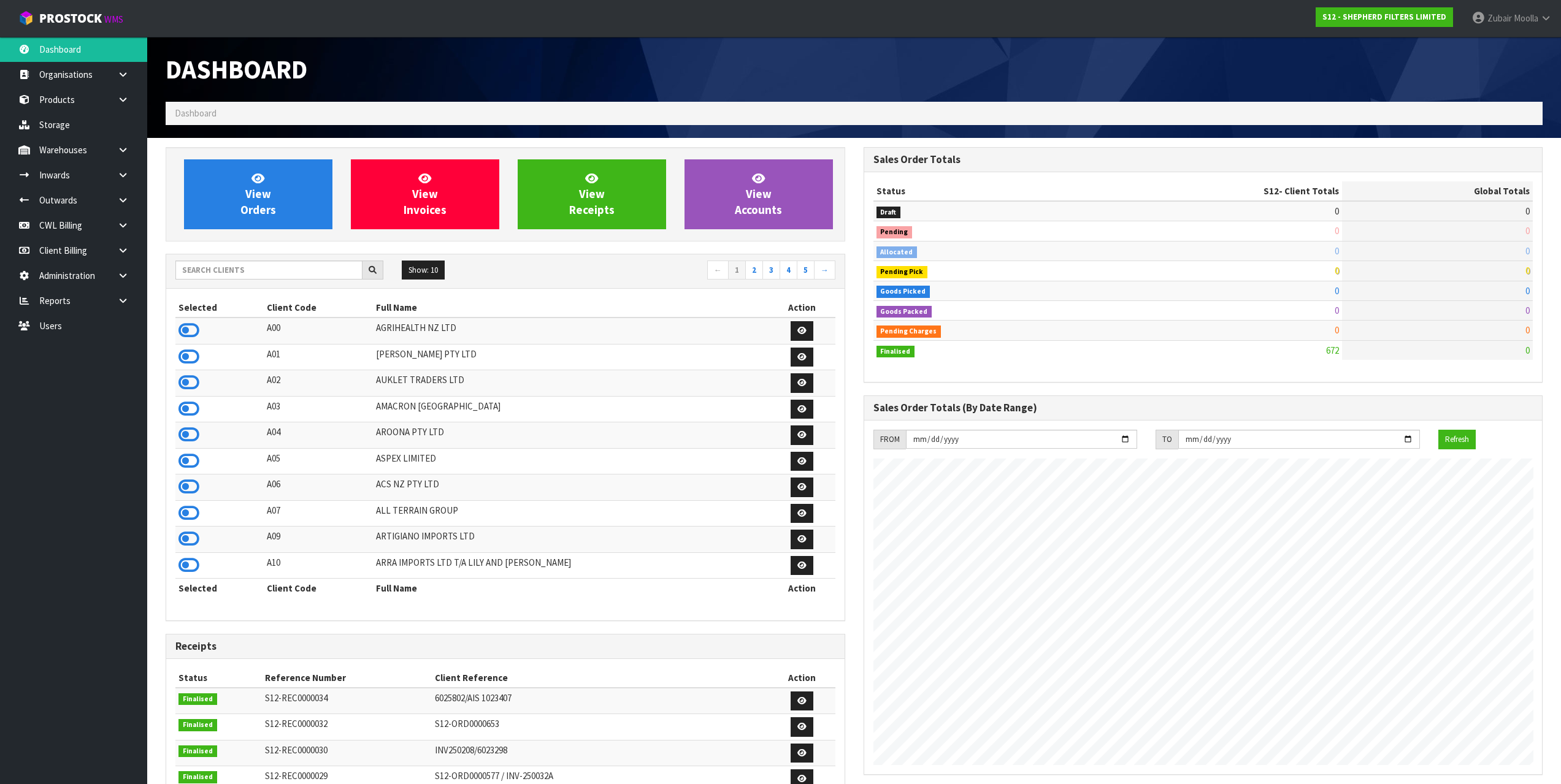
scroll to position [789, 698]
click at [271, 279] on input "text" at bounding box center [269, 270] width 187 height 19
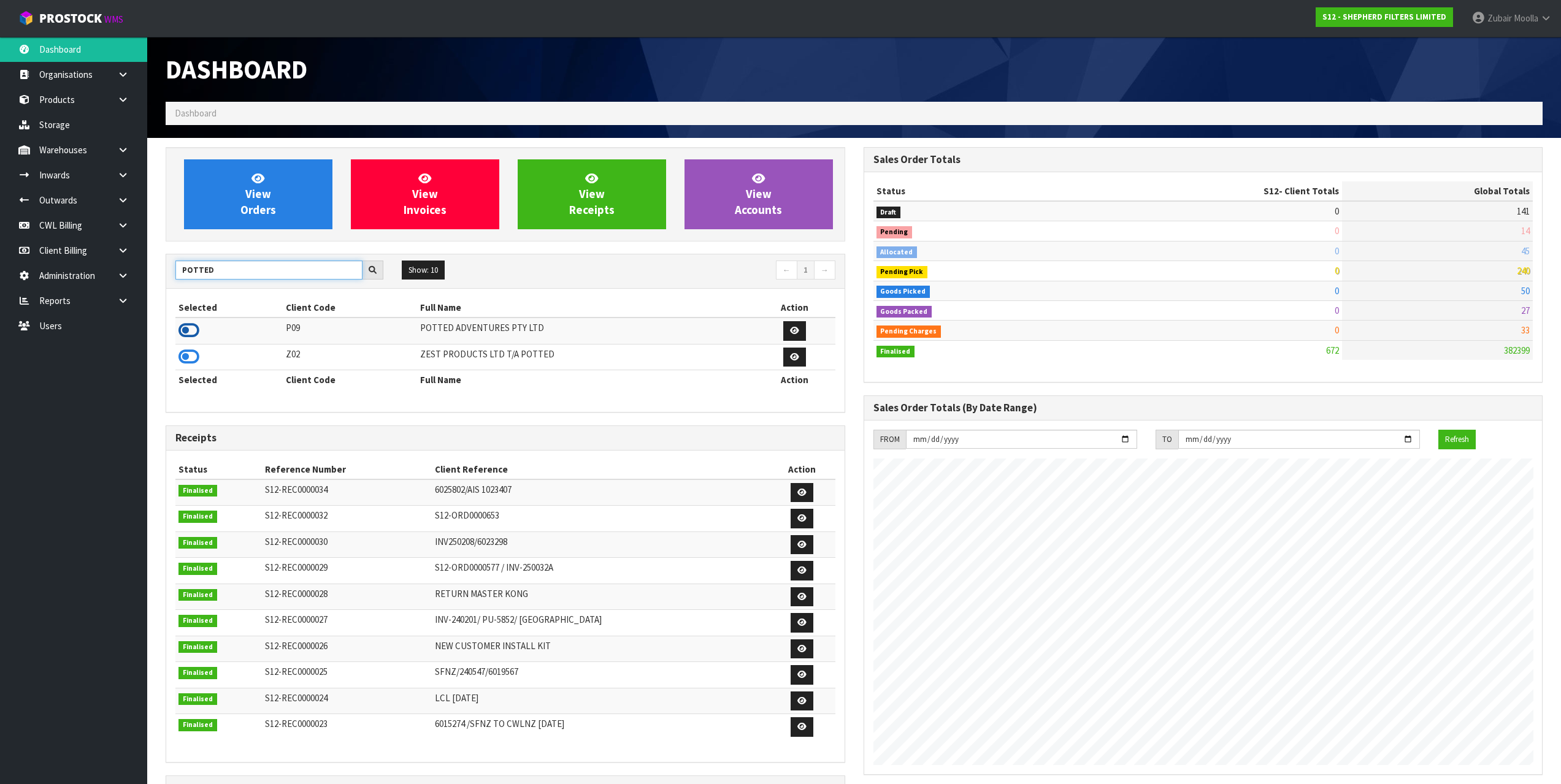
type input "POTTED"
click at [194, 335] on icon at bounding box center [189, 331] width 21 height 19
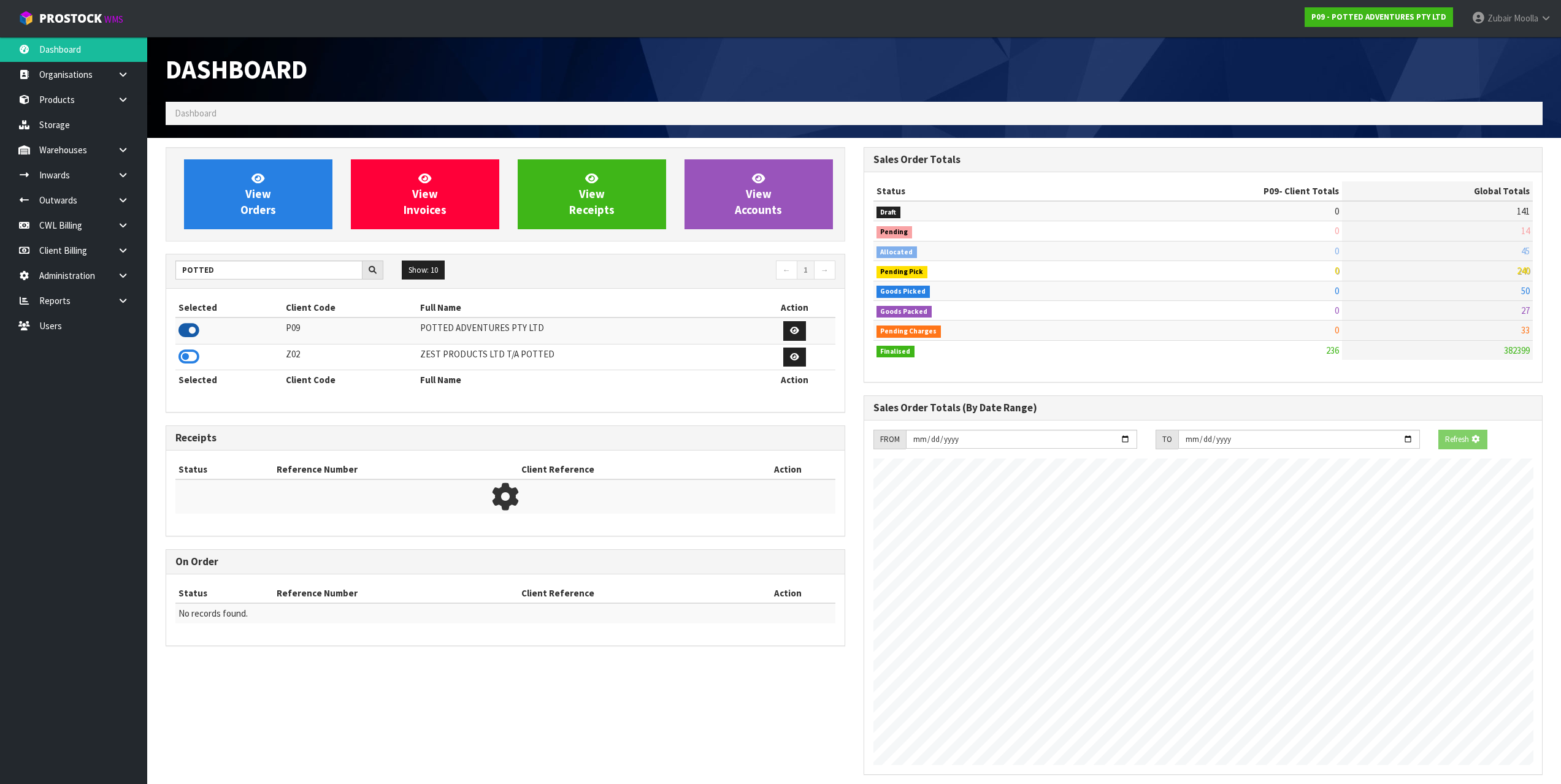
scroll to position [612344, 612720]
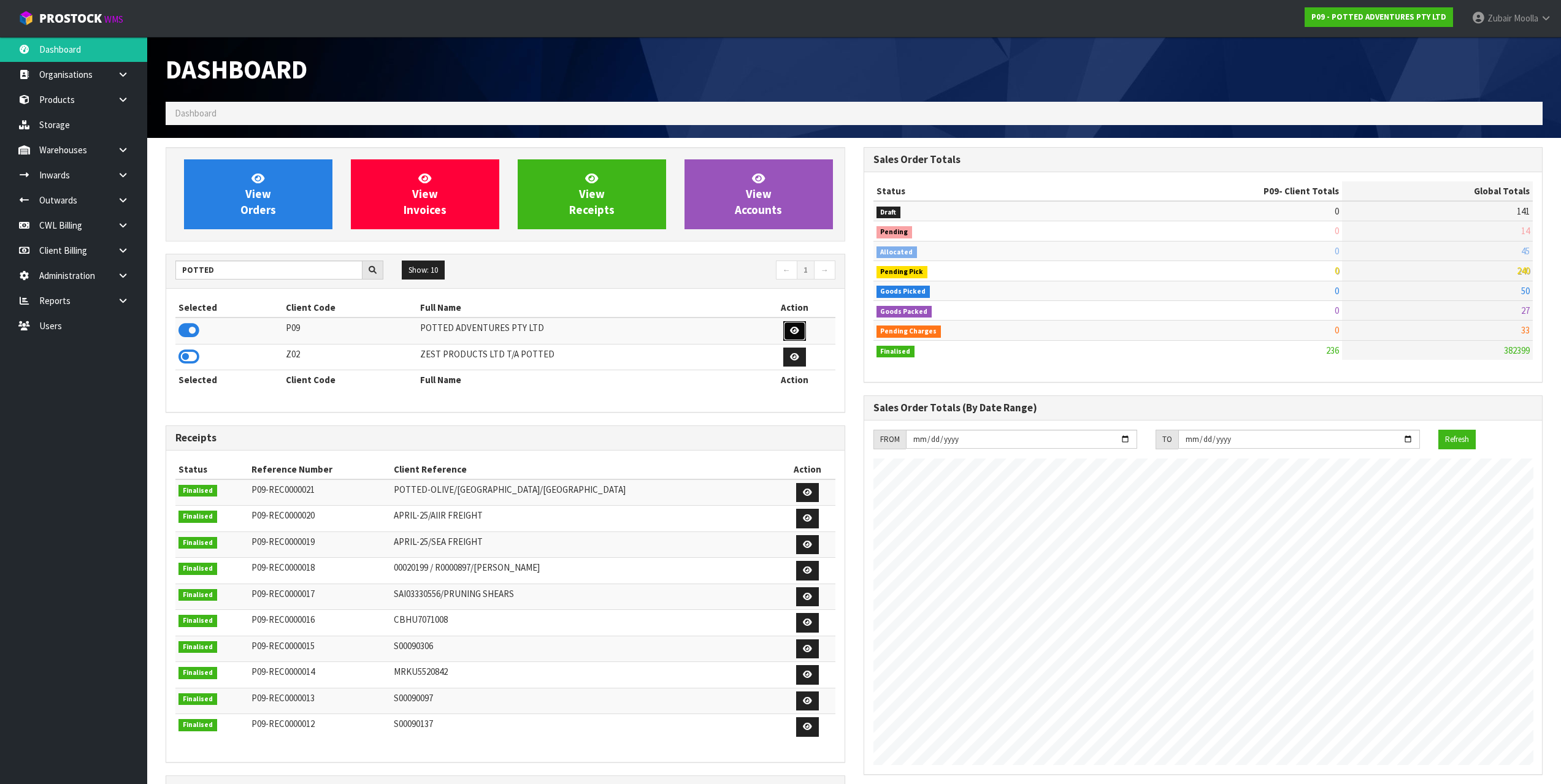
click at [794, 330] on icon at bounding box center [795, 331] width 9 height 8
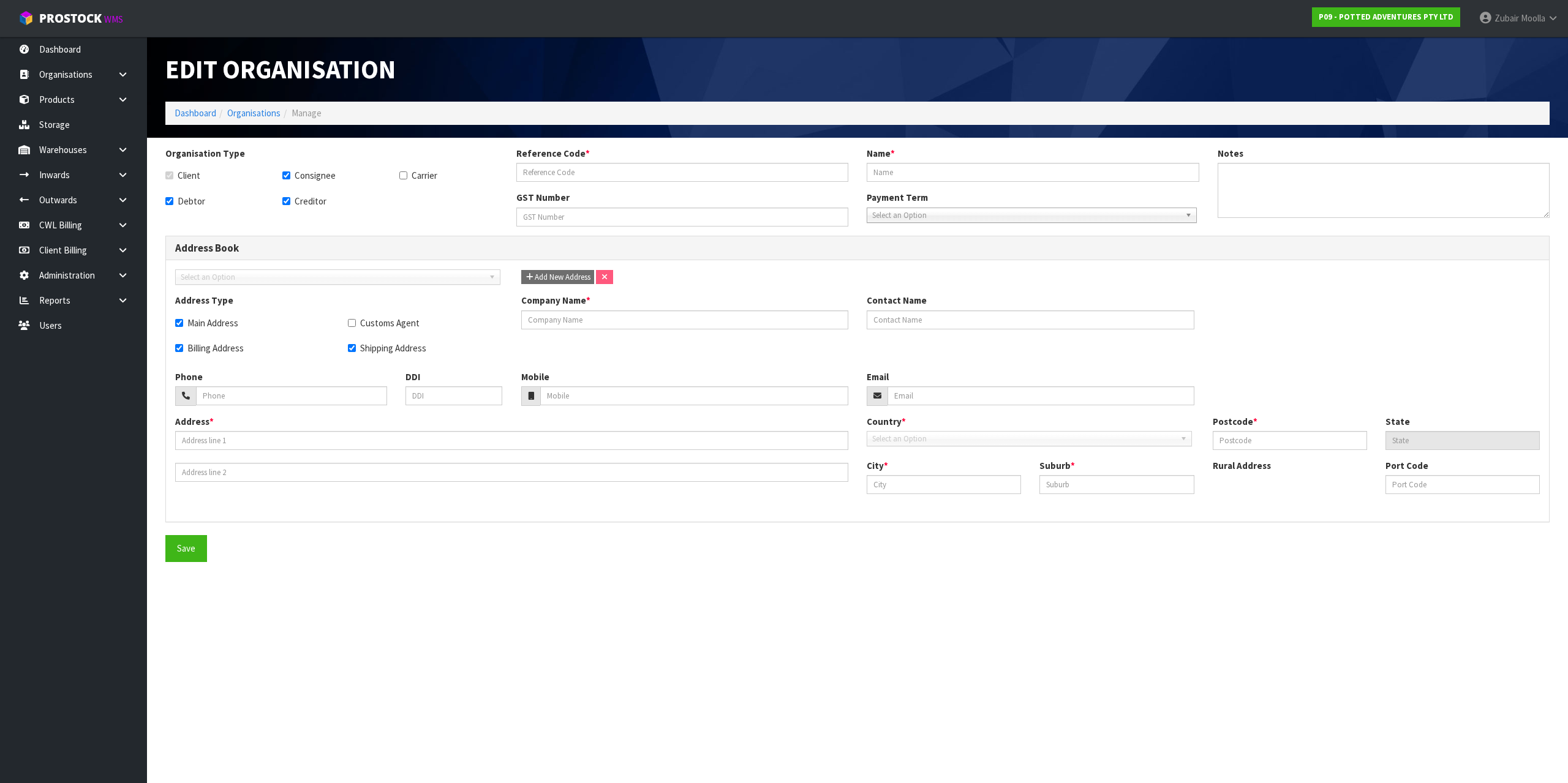
checkbox input "true"
type input "P09"
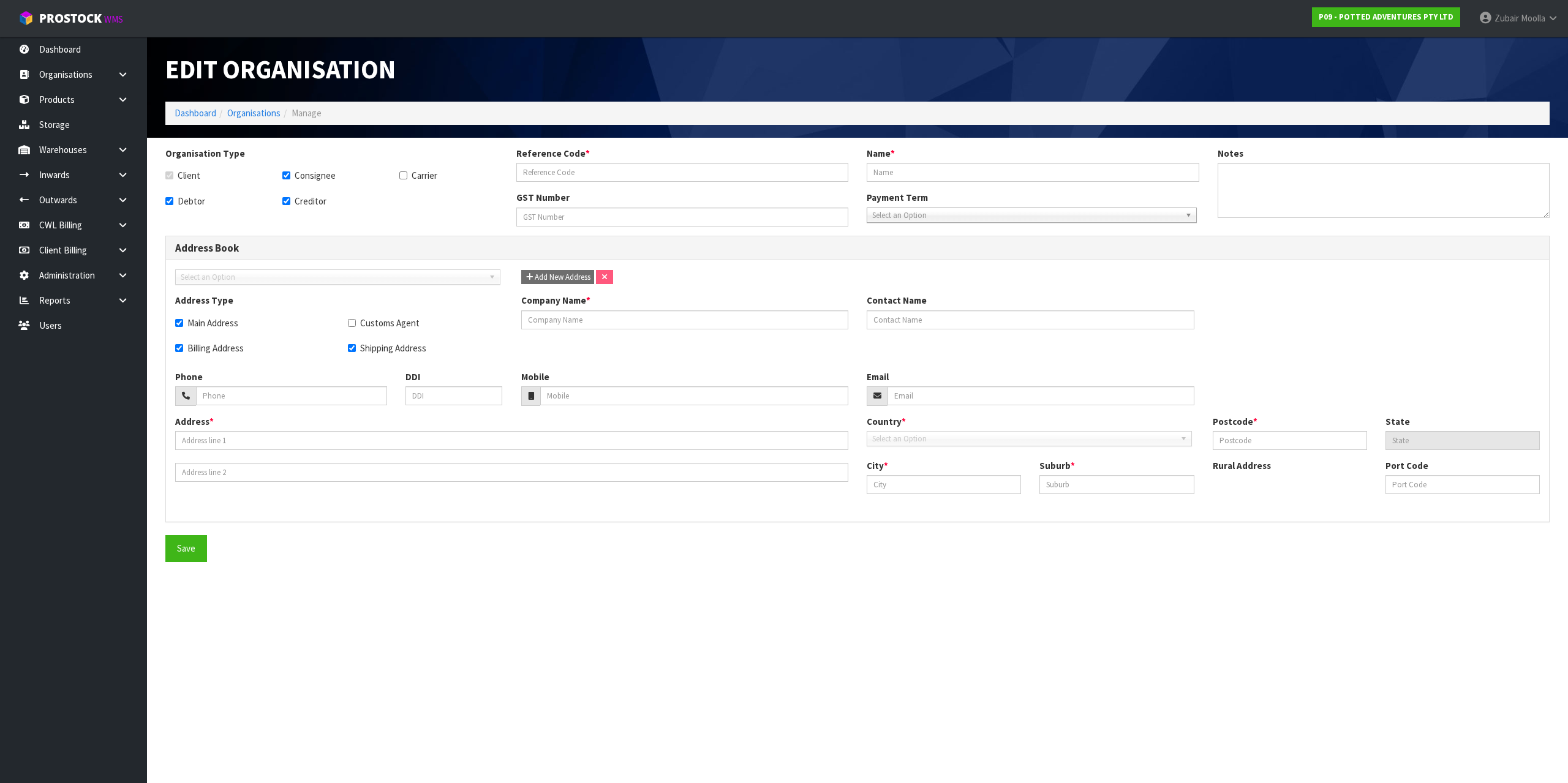
type input "POTTED ADVENTURES PTY LTD"
checkbox input "true"
type input "POTTED ADVENTURES PTY ,LTD"
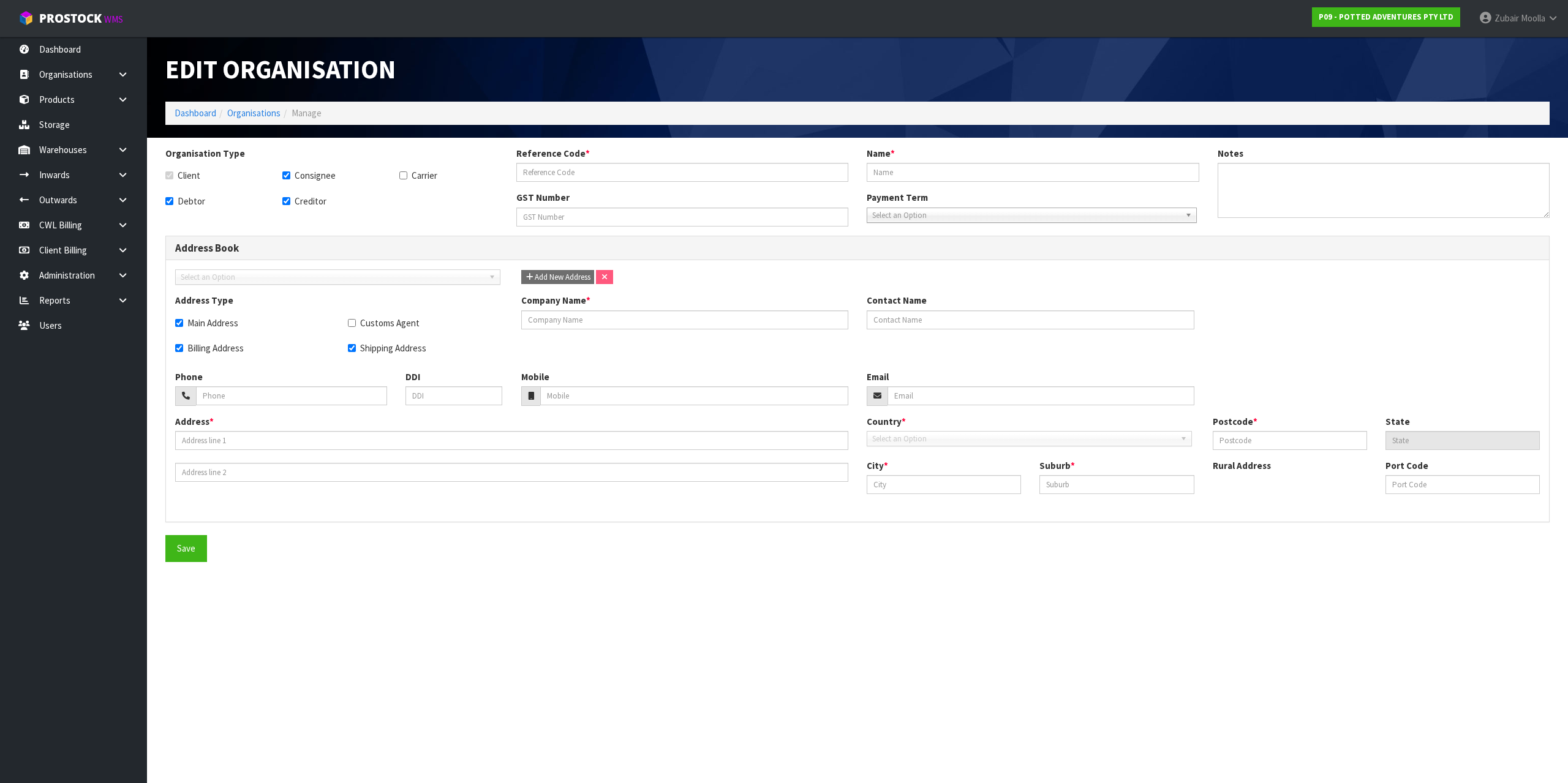
type input "[PERSON_NAME]"
type input "[PHONE_NUMBER]"
type input "[EMAIL_ADDRESS][DOMAIN_NAME]"
type input "PO BOX 1171"
type input "VIC"
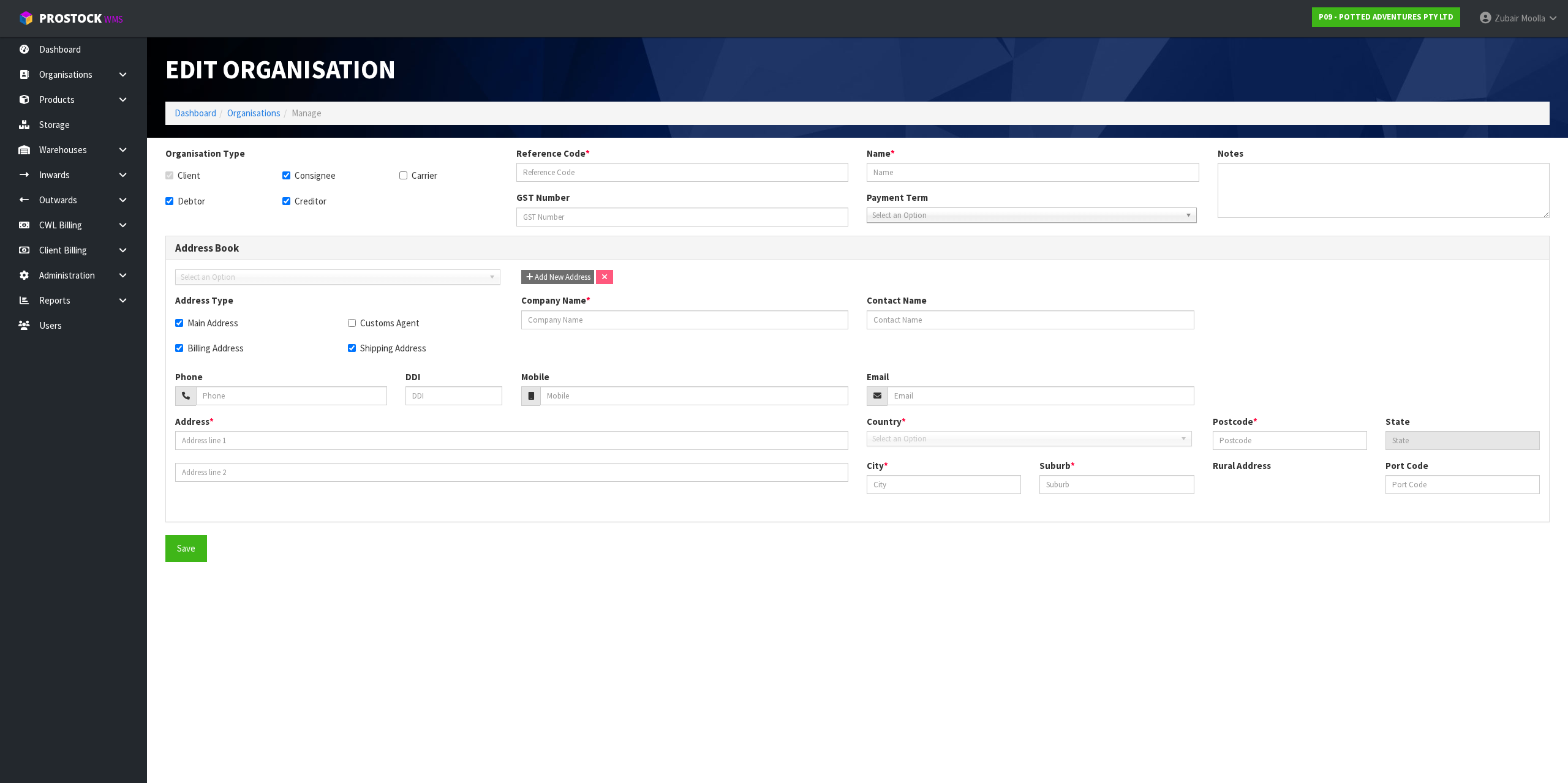
type input "3071"
type input "[GEOGRAPHIC_DATA]"
type input "THORNBURY"
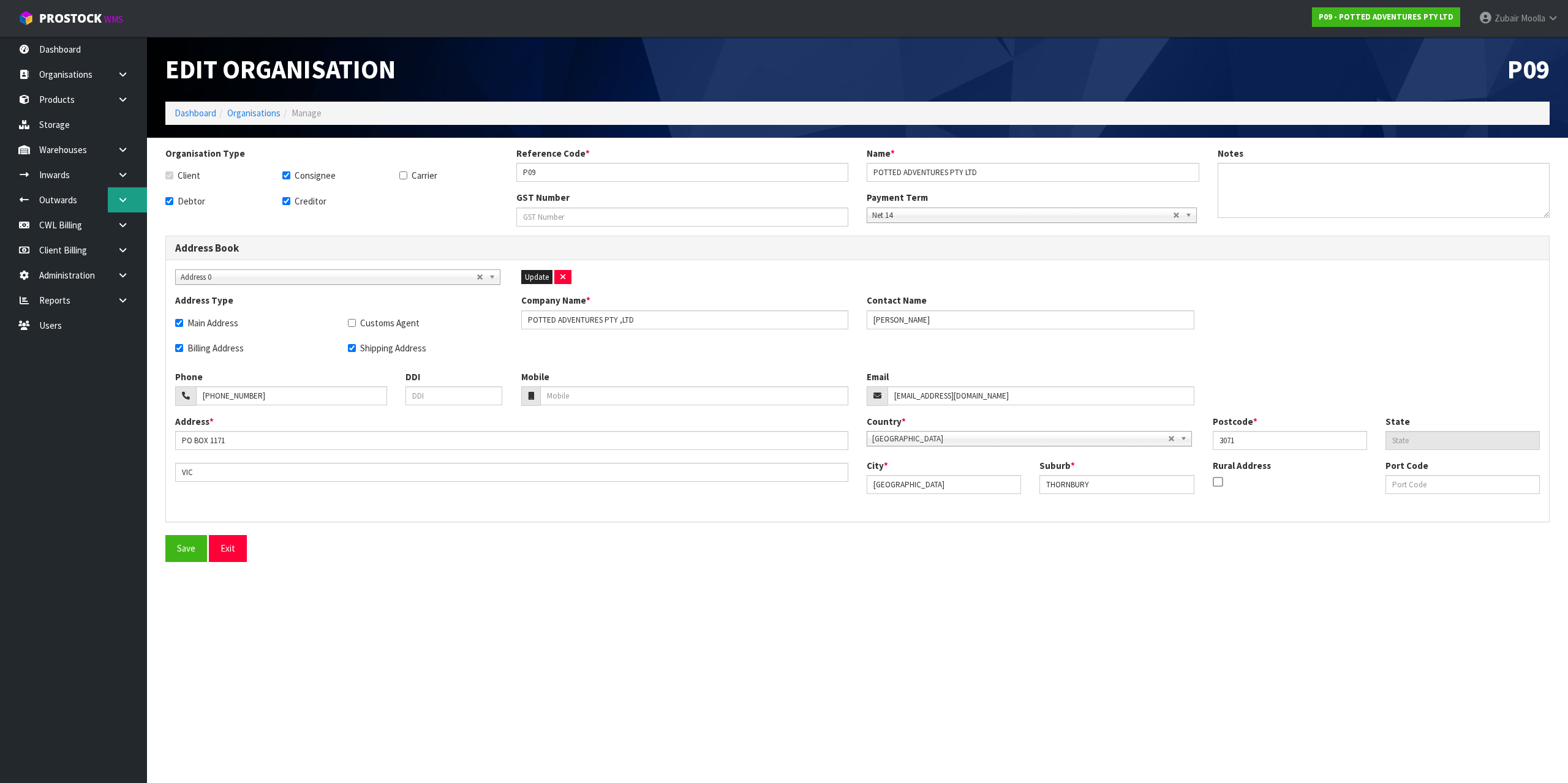
click at [117, 199] on icon at bounding box center [123, 200] width 12 height 9
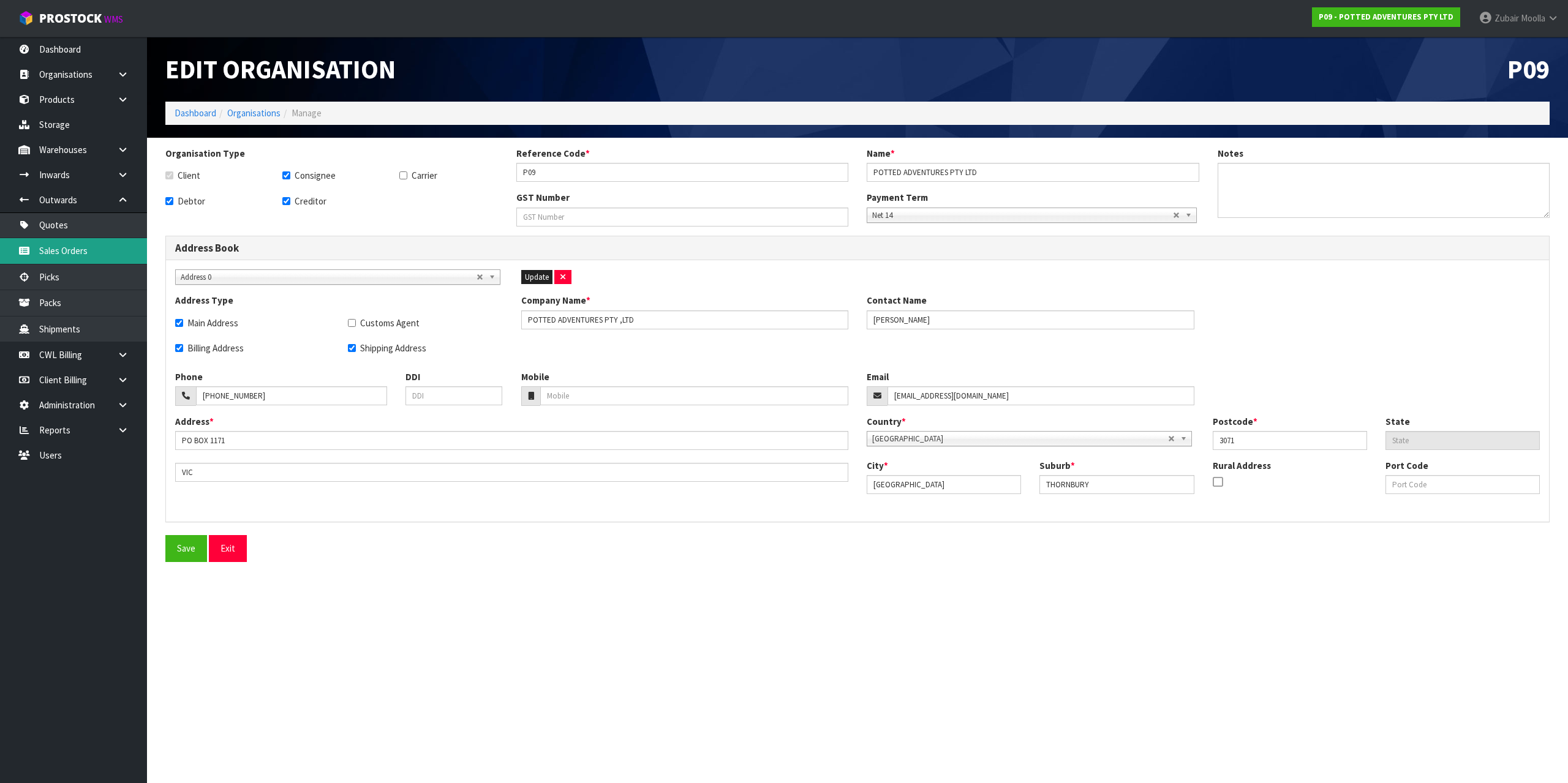
click at [94, 239] on link "Sales Orders" at bounding box center [73, 251] width 147 height 25
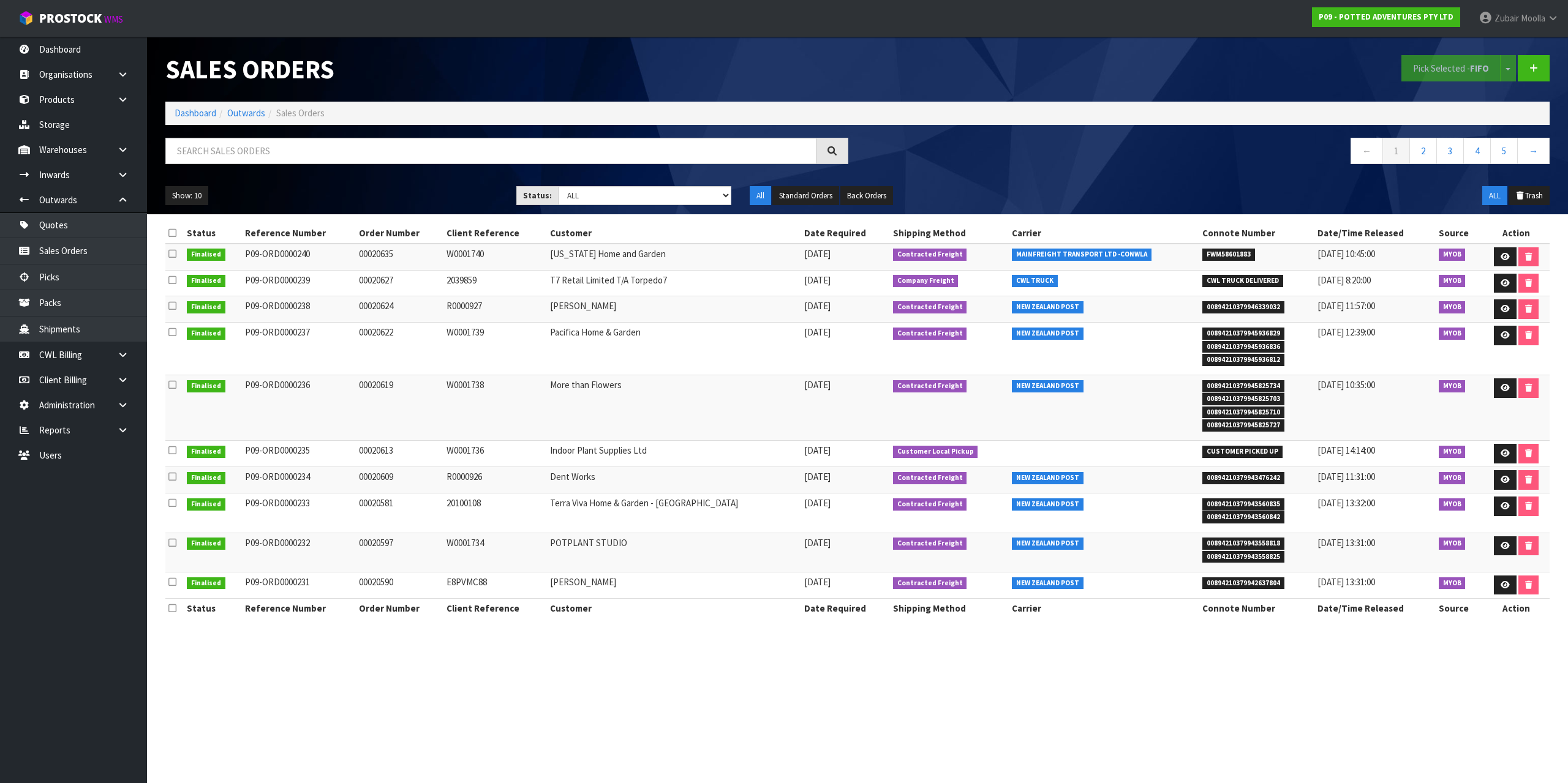
click at [783, 400] on tr "Finalised P09-ORD0000236 00020619 W0001738 More than Flowers [DATE] Contracted …" at bounding box center [857, 408] width 1384 height 66
click at [801, 400] on td "[DATE]" at bounding box center [846, 408] width 89 height 66
click at [83, 28] on link "ProStock WMS" at bounding box center [70, 15] width 141 height 30
click at [466, 98] on div "Sales Orders" at bounding box center [507, 69] width 701 height 65
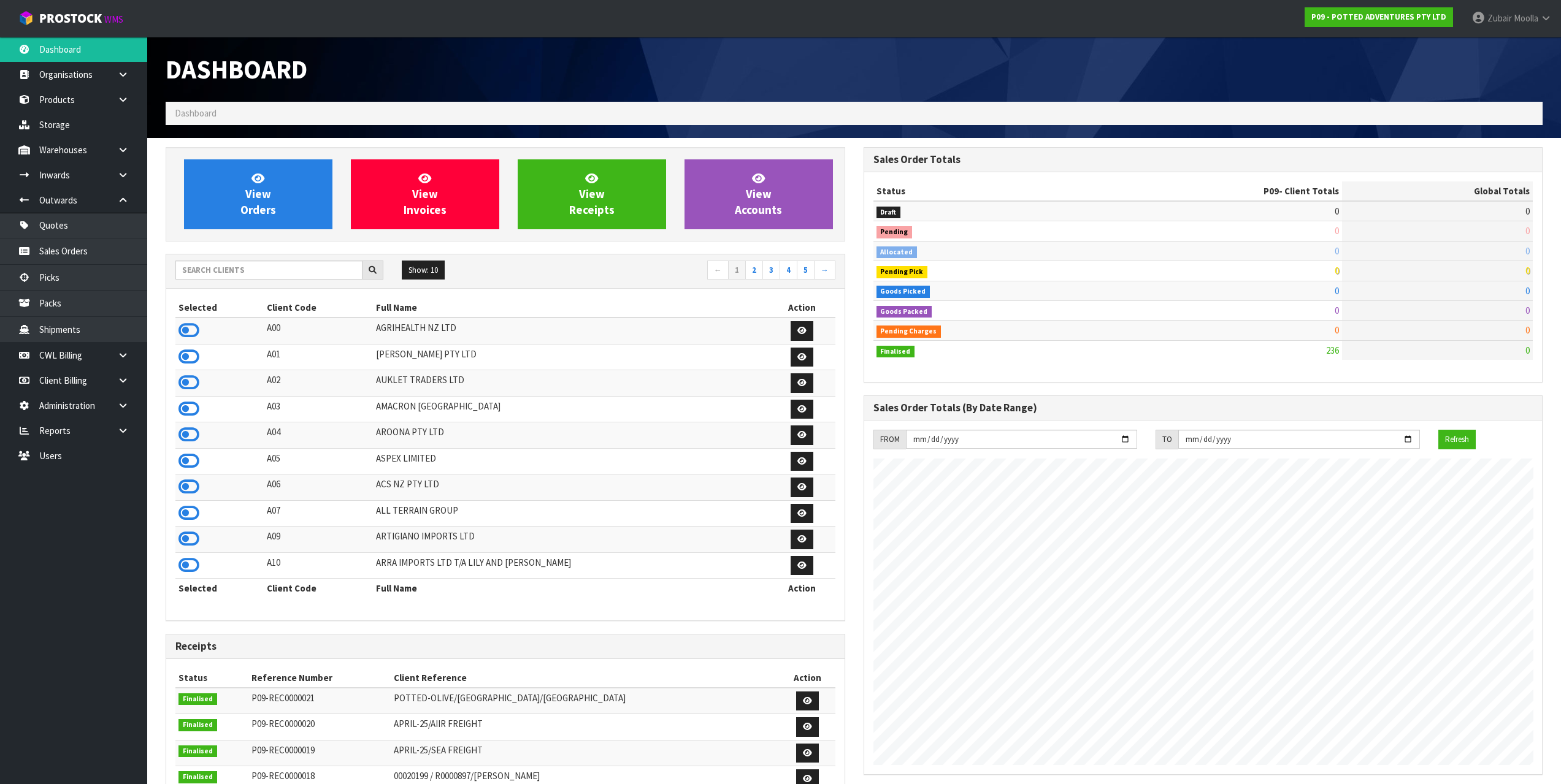
click at [59, 68] on body "Toggle navigation ProStock WMS P09 - POTTED ADVENTURES PTY LTD [PERSON_NAME] Lo…" at bounding box center [780, 392] width 1561 height 784
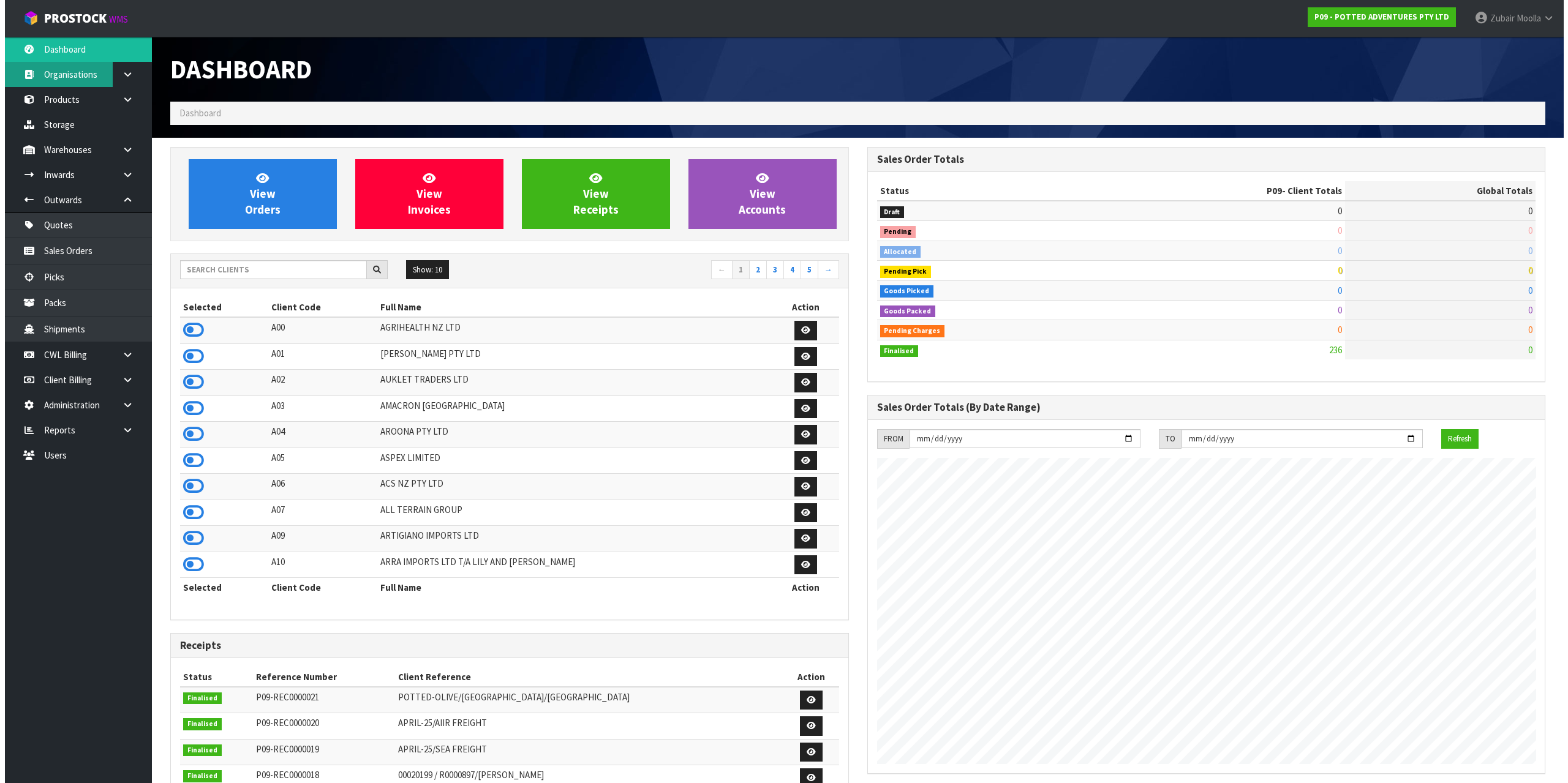
scroll to position [749, 696]
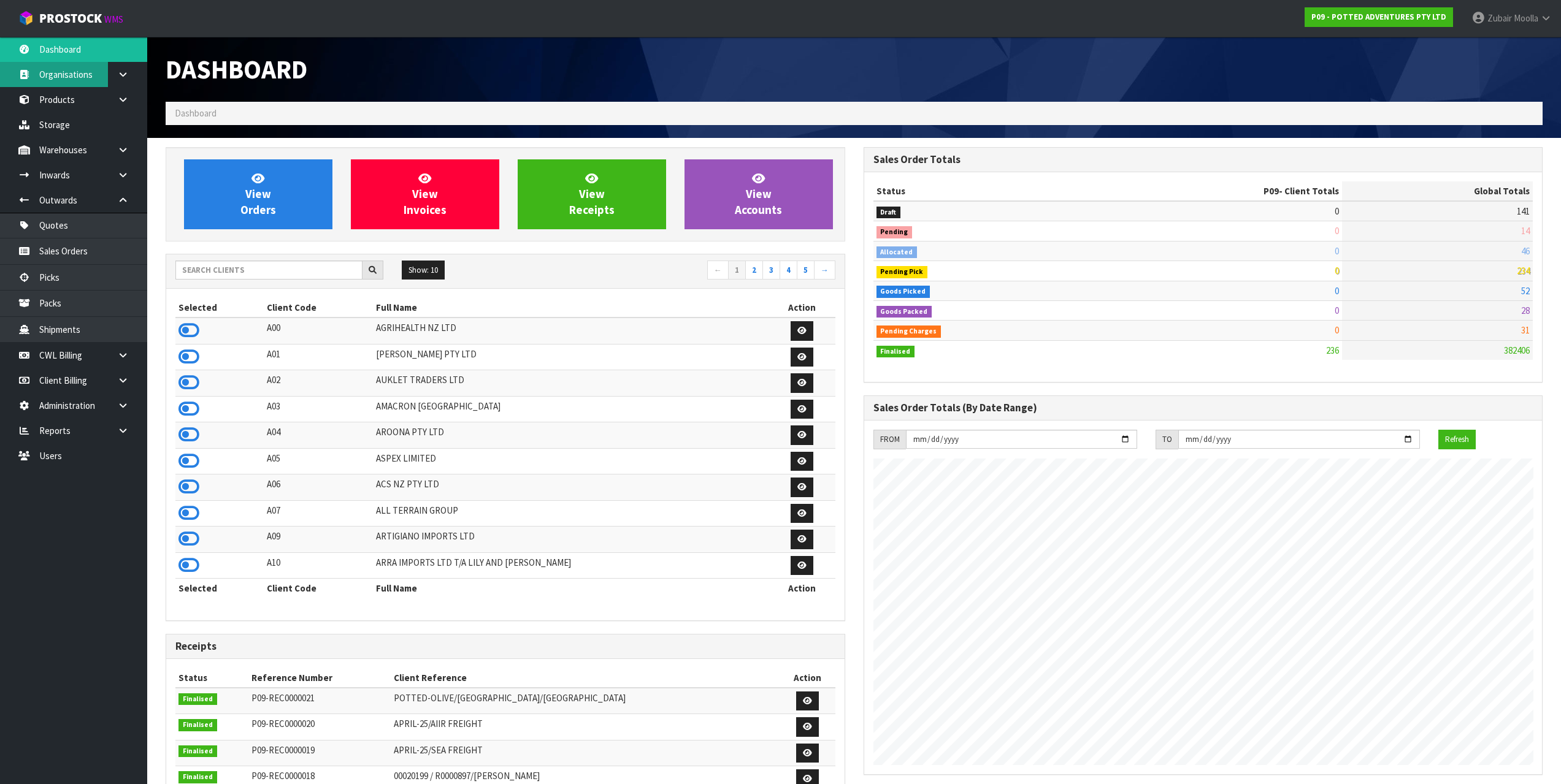
click at [73, 79] on link "Organisations" at bounding box center [74, 74] width 147 height 25
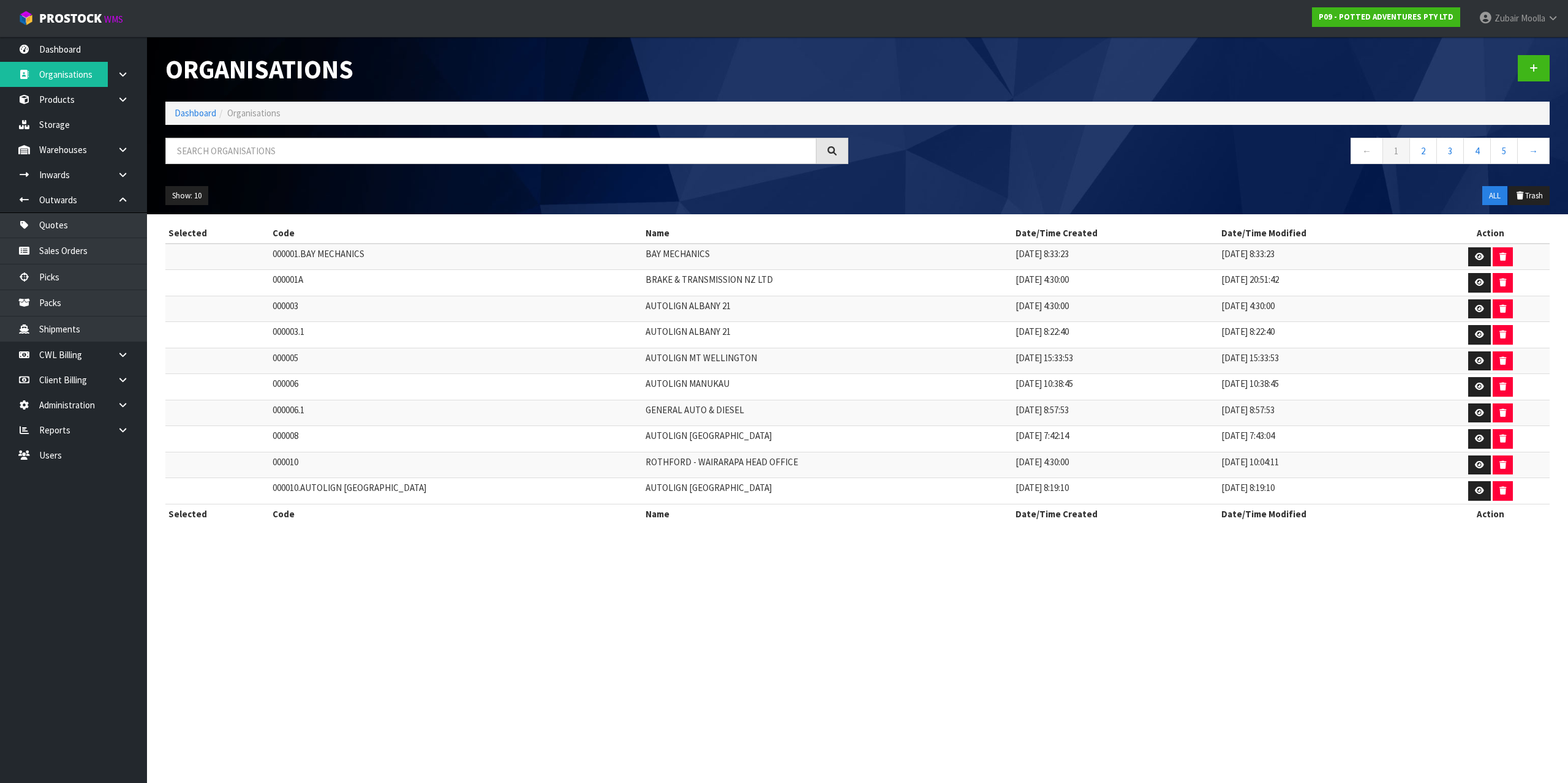
click at [287, 134] on div "Organisations Dashboard Organisations ← 1 2 3 4 5 → Show: 10 5 10 25 50 ALL Tra…" at bounding box center [857, 125] width 1402 height 177
click at [281, 155] on input "text" at bounding box center [491, 151] width 651 height 27
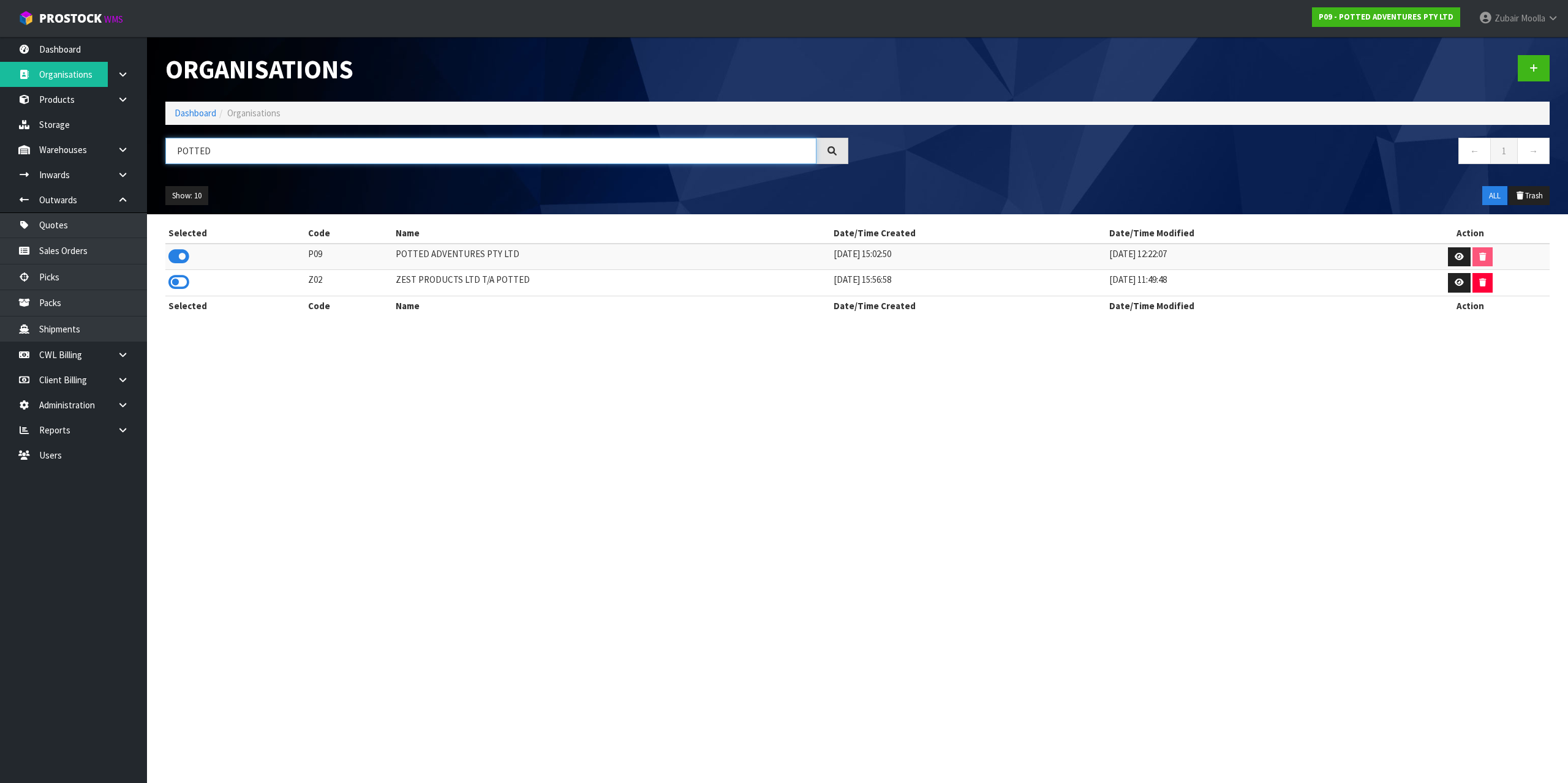
type input "POTTED"
drag, startPoint x: 538, startPoint y: 446, endPoint x: 539, endPoint y: 457, distance: 11.0
click at [539, 457] on section "Organisations Dashboard Organisations POTTED ← 1 → Show: 10 5 10 25 50 ALL Tras…" at bounding box center [784, 392] width 1568 height 783
click at [314, 445] on section "Organisations Dashboard Organisations POTTED ← 1 → Show: 10 5 10 25 50 ALL Tras…" at bounding box center [784, 392] width 1568 height 783
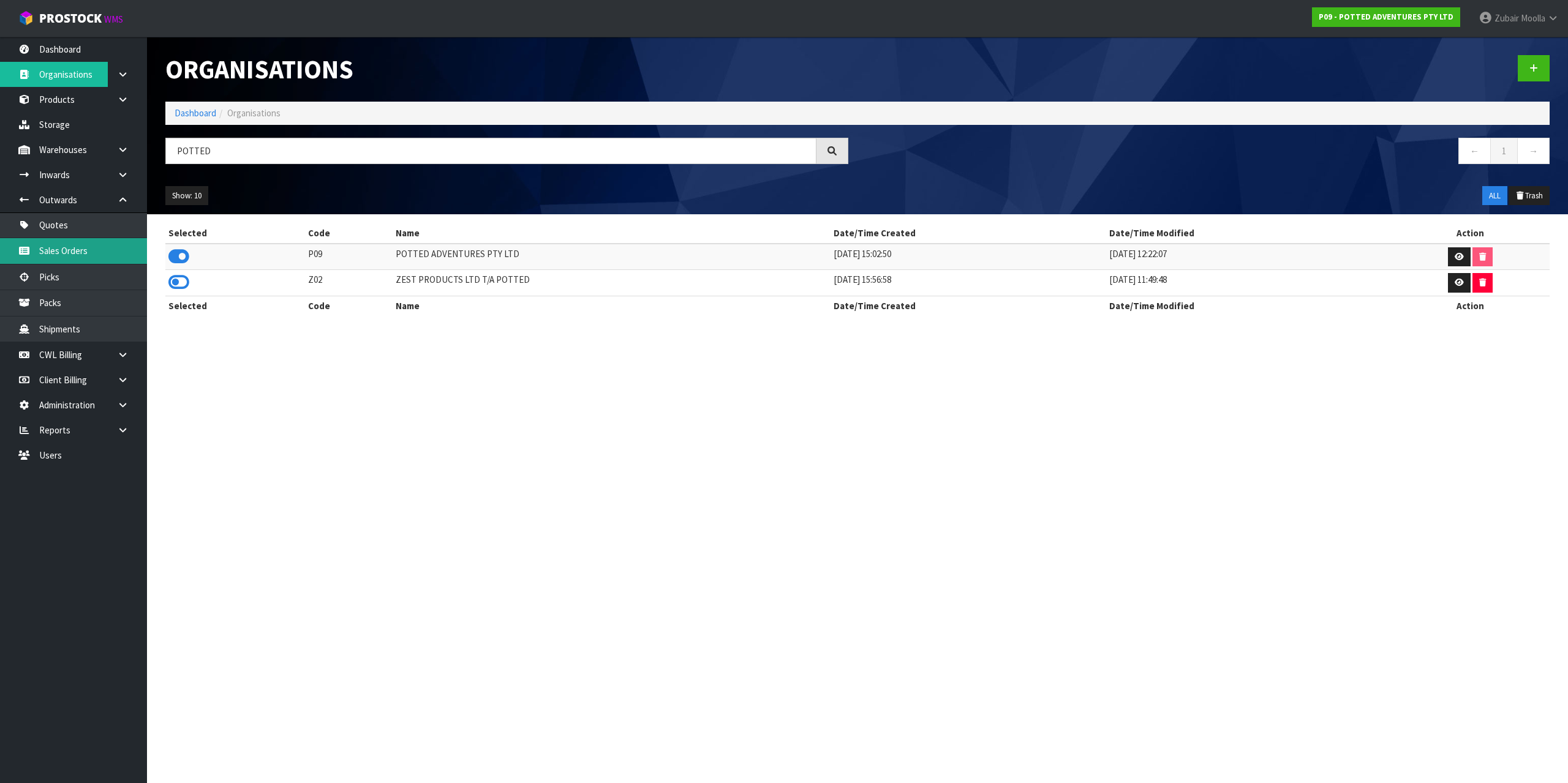
click at [84, 248] on link "Sales Orders" at bounding box center [73, 251] width 147 height 25
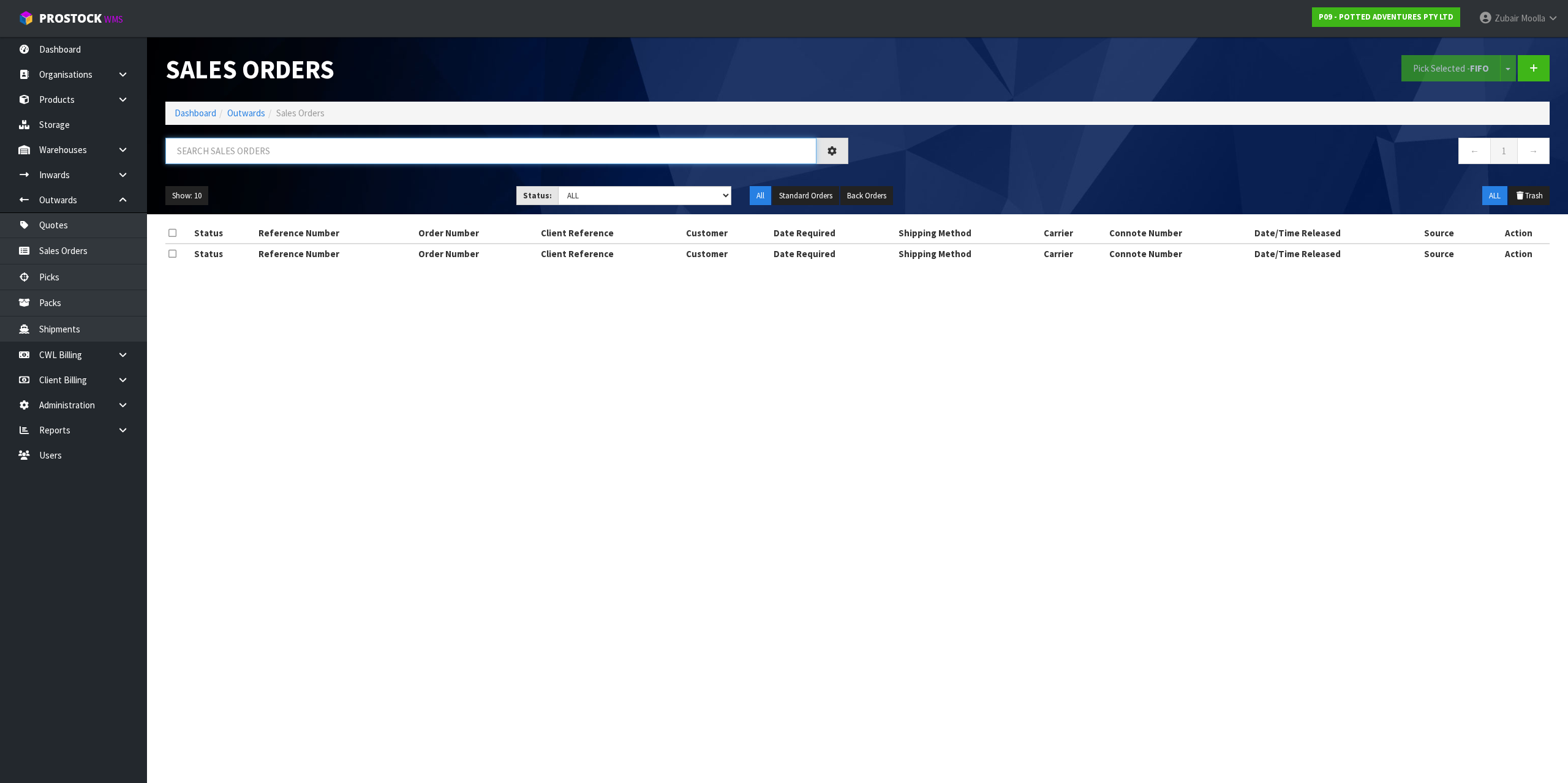
click at [310, 138] on input "text" at bounding box center [491, 151] width 651 height 27
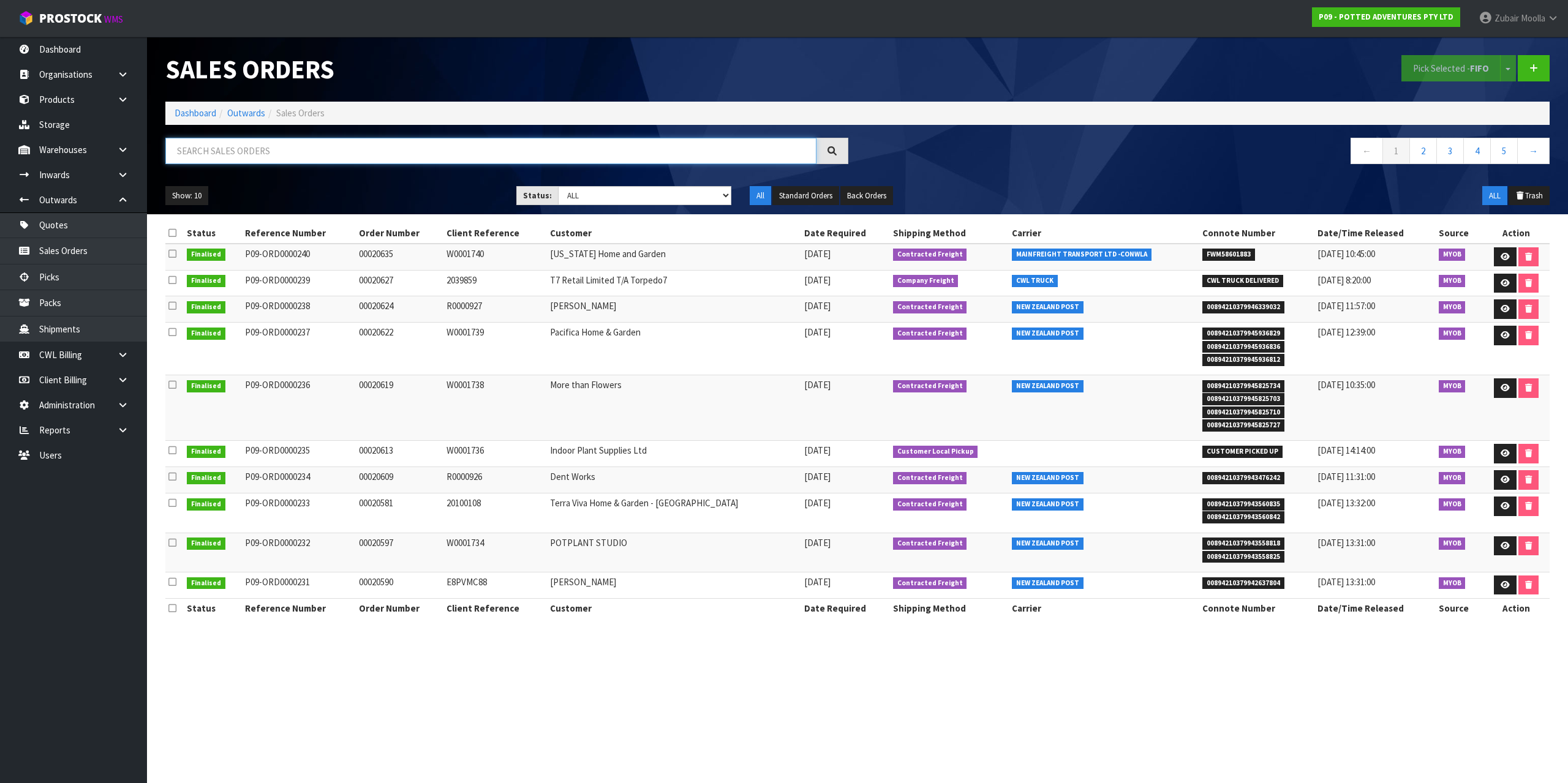
paste input "00020665"
type input "00020665"
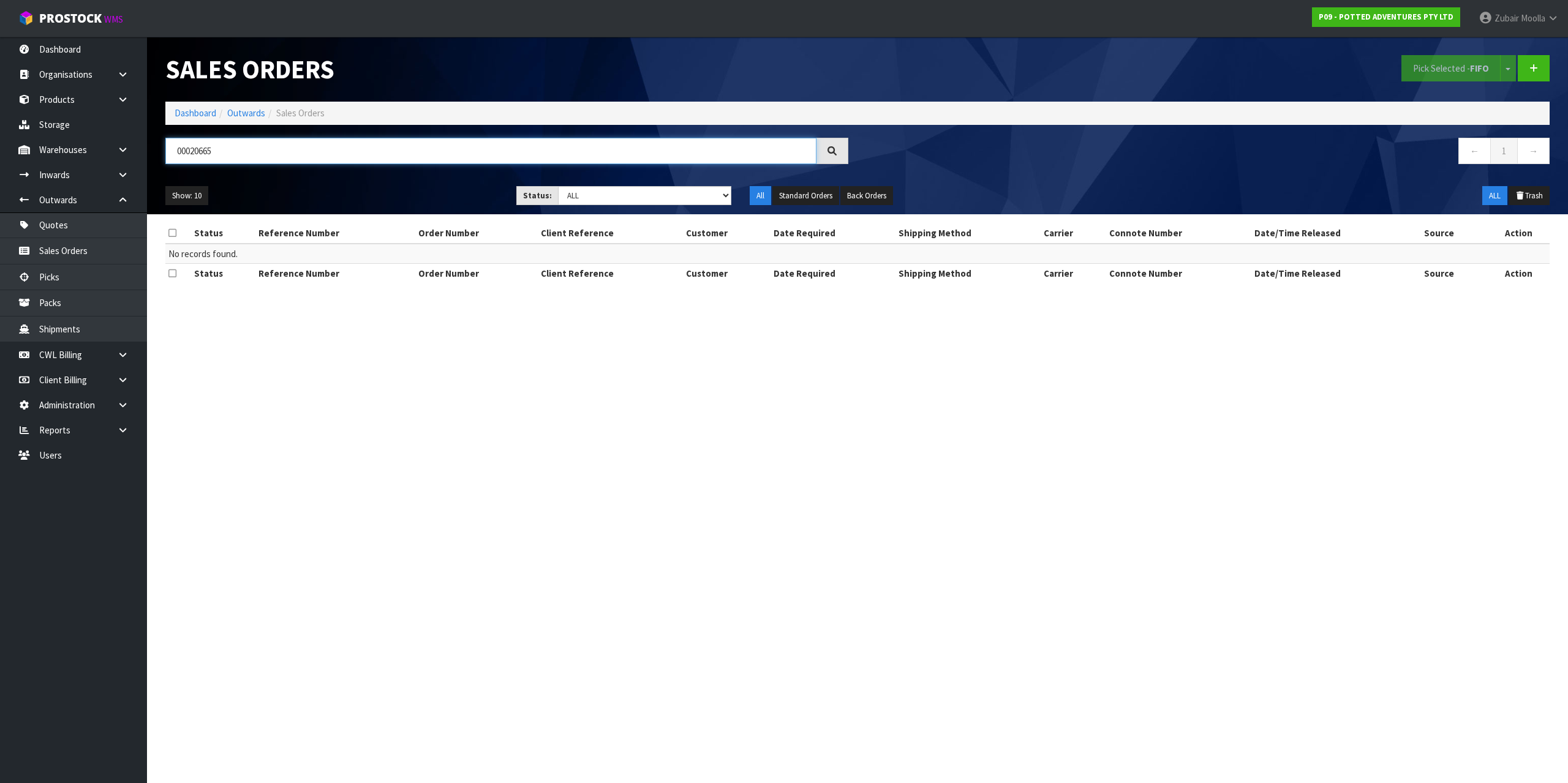
click at [310, 138] on input "00020665" at bounding box center [491, 151] width 651 height 27
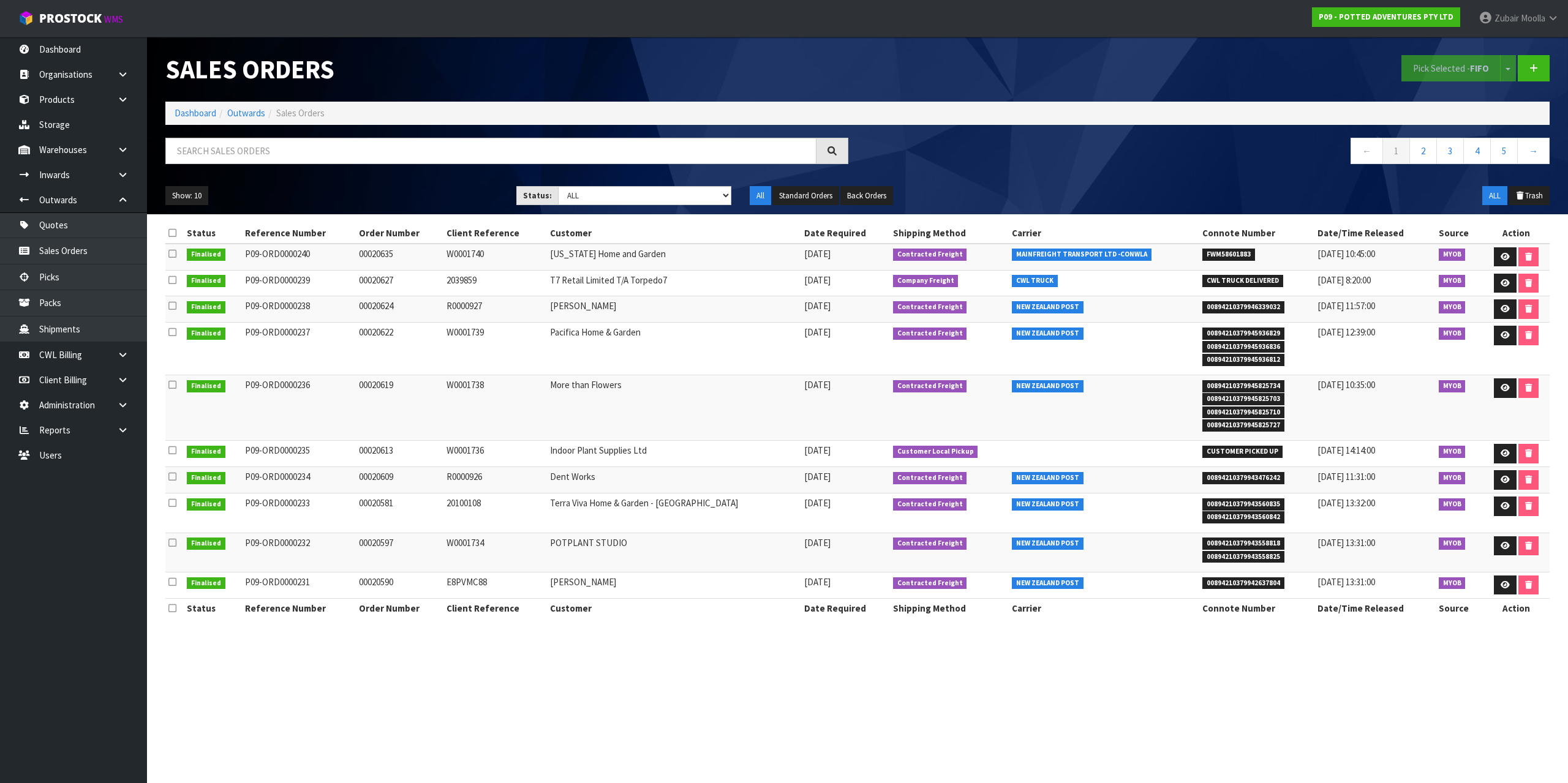
click at [494, 137] on div "Sales Orders Pick Selected - FIFO Split button! FIFO - First In First Out FEFO …" at bounding box center [857, 125] width 1402 height 177
click at [478, 152] on input "text" at bounding box center [491, 151] width 651 height 27
paste input "00020640"
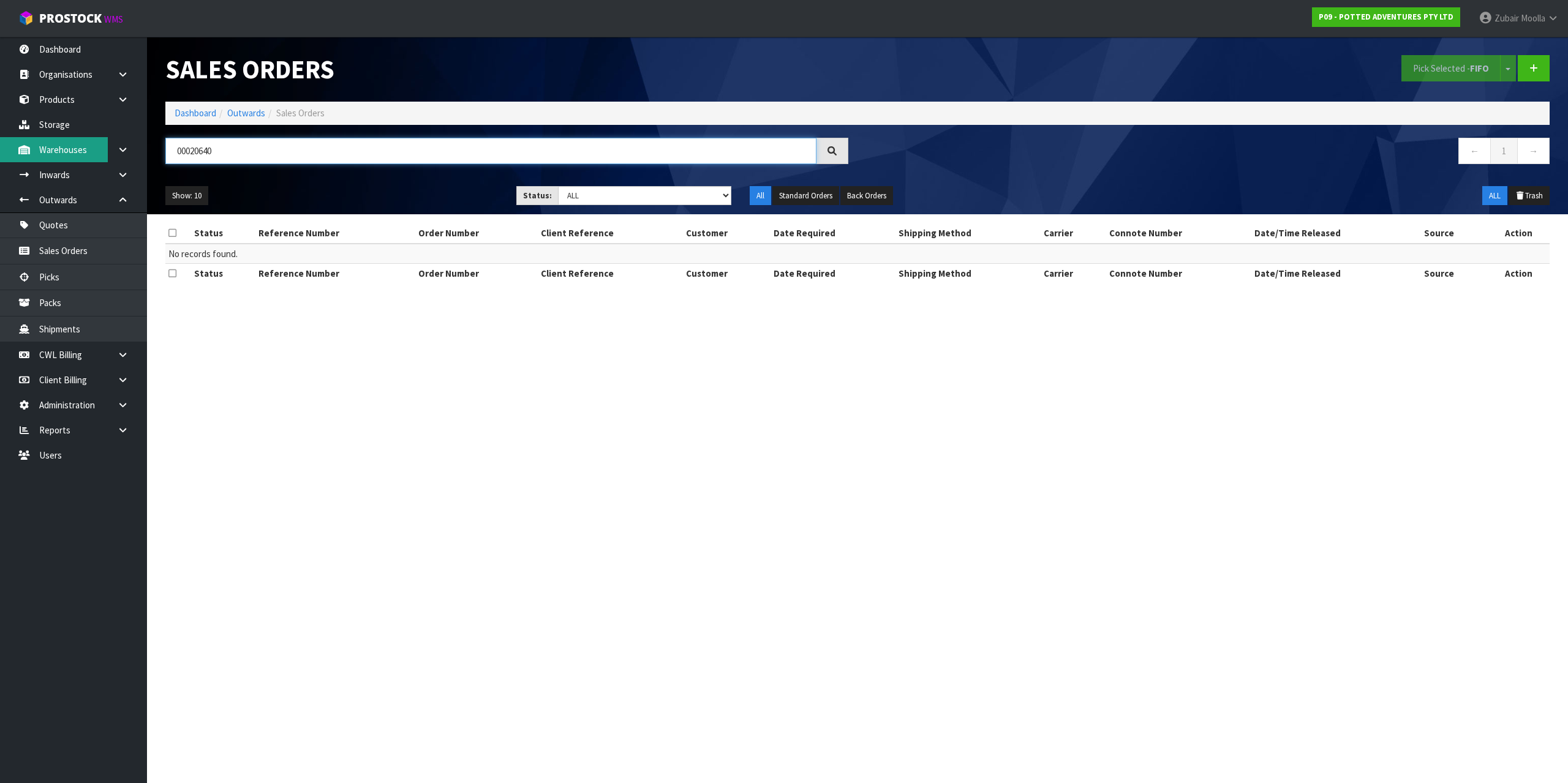
drag, startPoint x: 193, startPoint y: 152, endPoint x: 95, endPoint y: 150, distance: 98.0
click at [102, 152] on body "Toggle navigation ProStock WMS P09 - POTTED ADVENTURES PTY LTD [PERSON_NAME] Lo…" at bounding box center [784, 392] width 1568 height 783
drag, startPoint x: 199, startPoint y: 148, endPoint x: 352, endPoint y: 164, distance: 153.8
click at [353, 165] on div "00020640" at bounding box center [507, 155] width 701 height 35
type input "00020588"
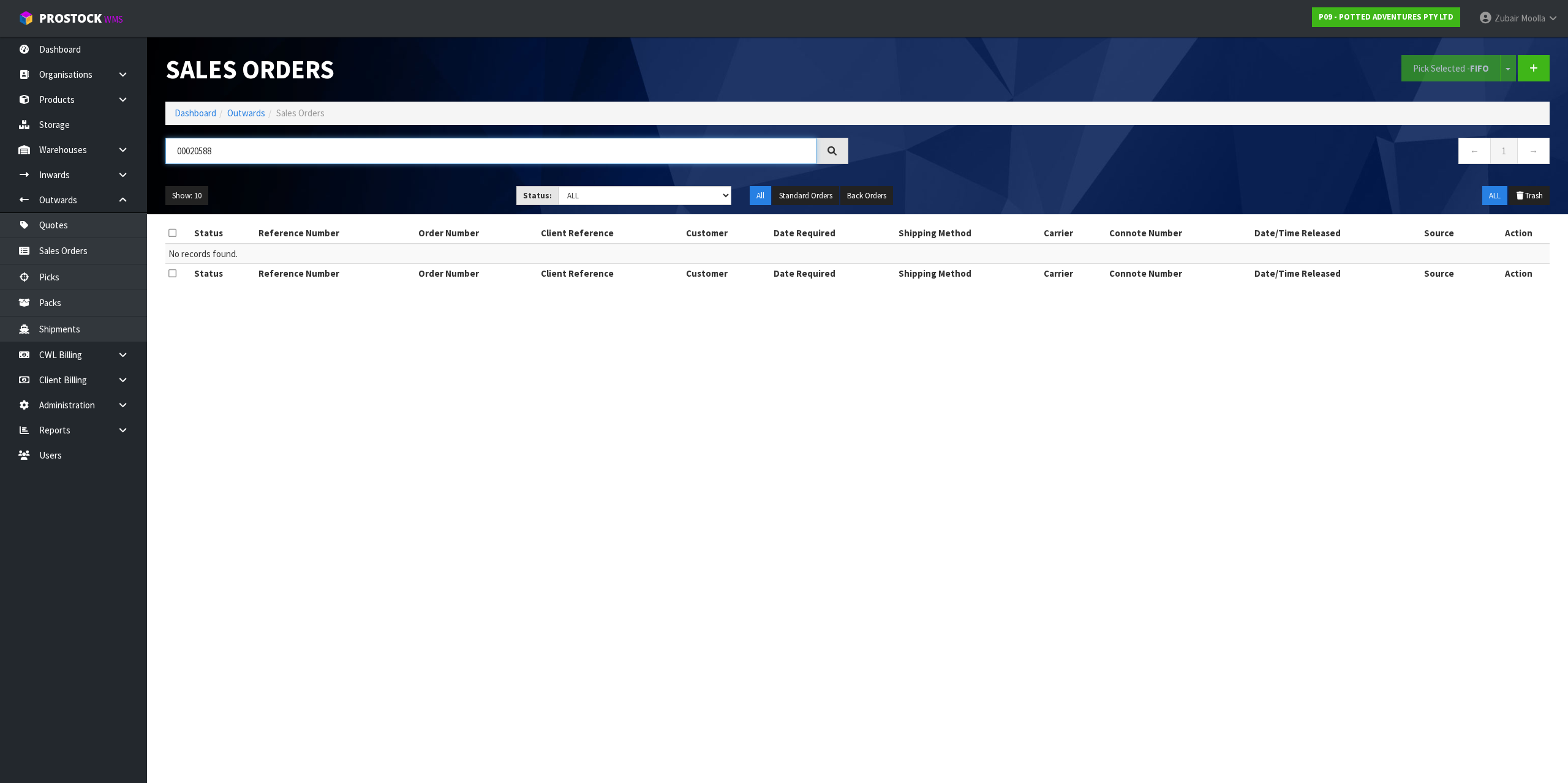
click at [336, 151] on input "00020588" at bounding box center [491, 151] width 651 height 27
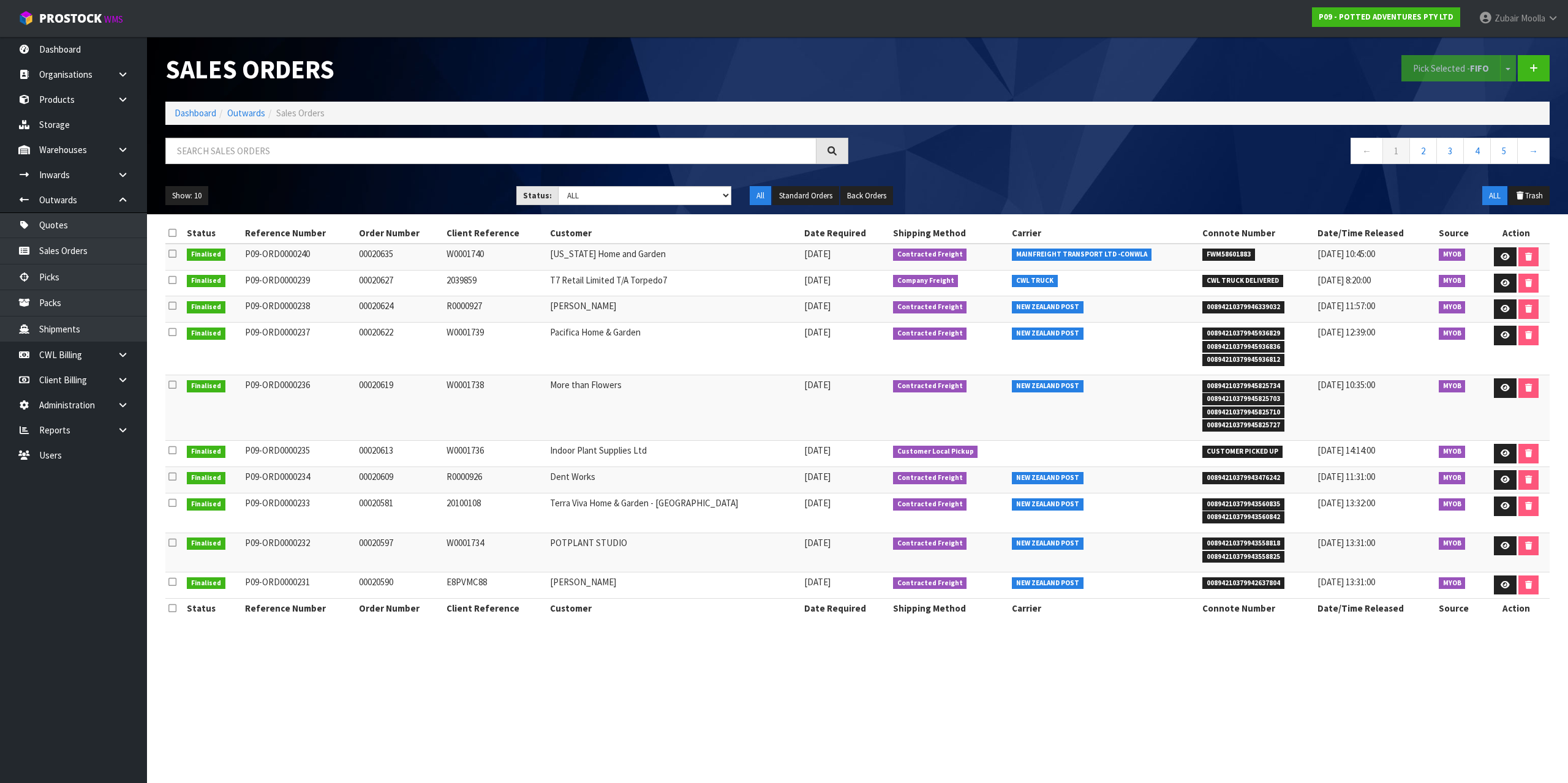
click at [1036, 148] on nav "← 1 2 3 4 5 →" at bounding box center [1208, 152] width 683 height 30
